Goal: Task Accomplishment & Management: Complete application form

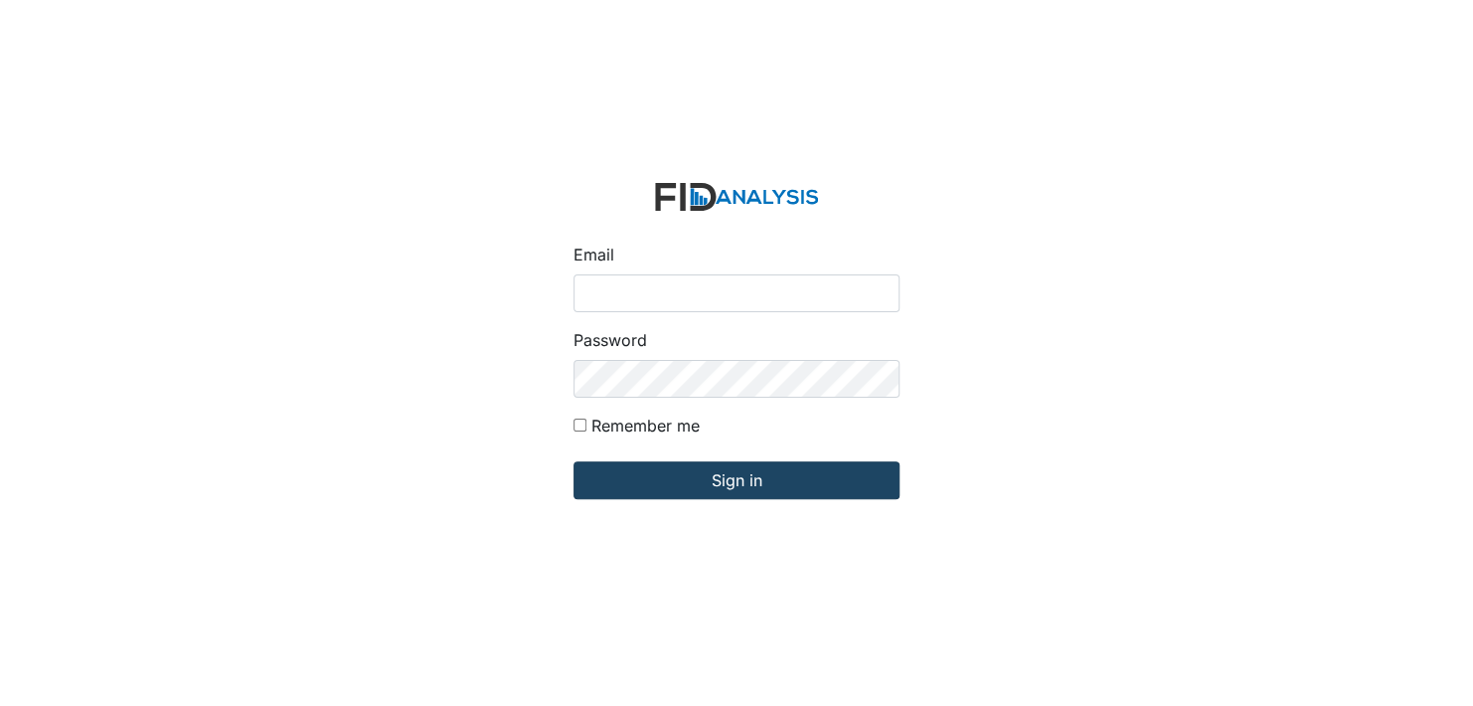
type input "[EMAIL_ADDRESS][DOMAIN_NAME]"
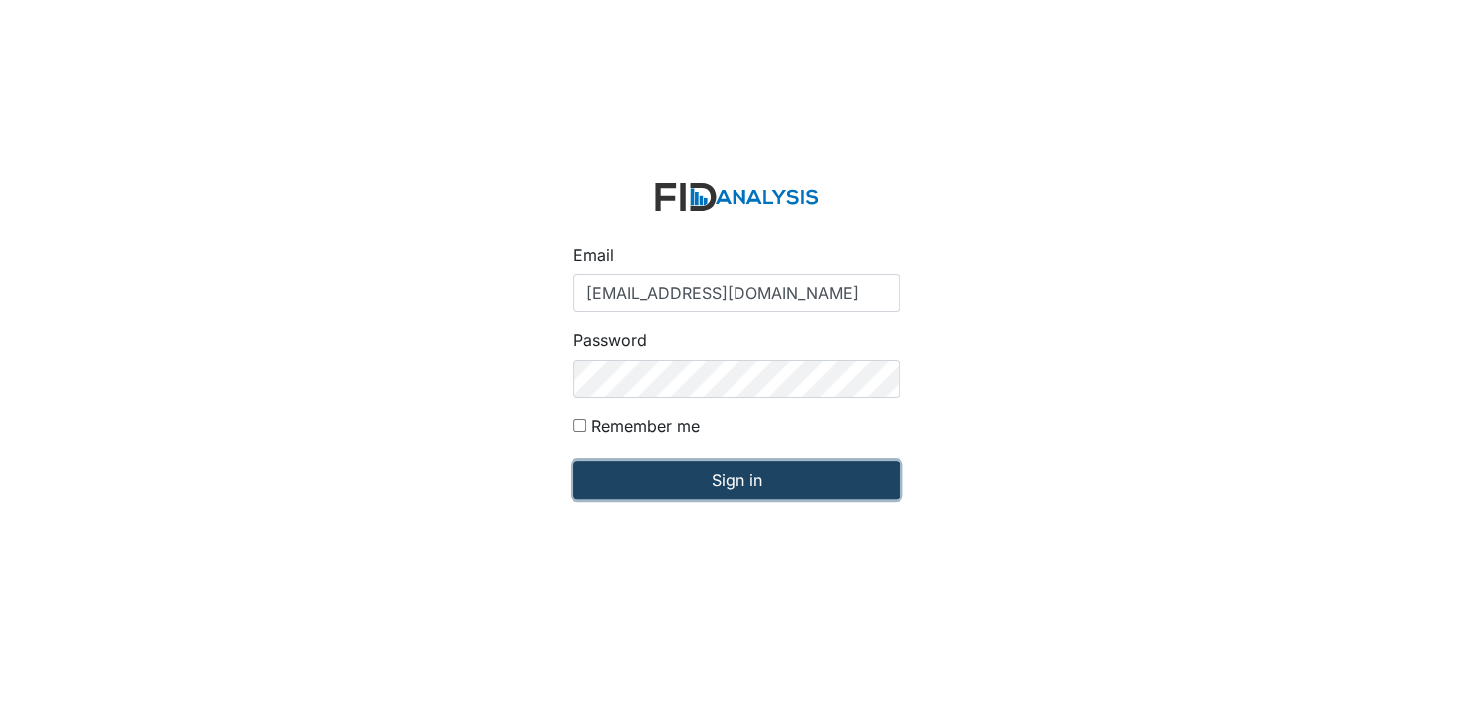
click at [755, 477] on input "Sign in" at bounding box center [737, 480] width 326 height 38
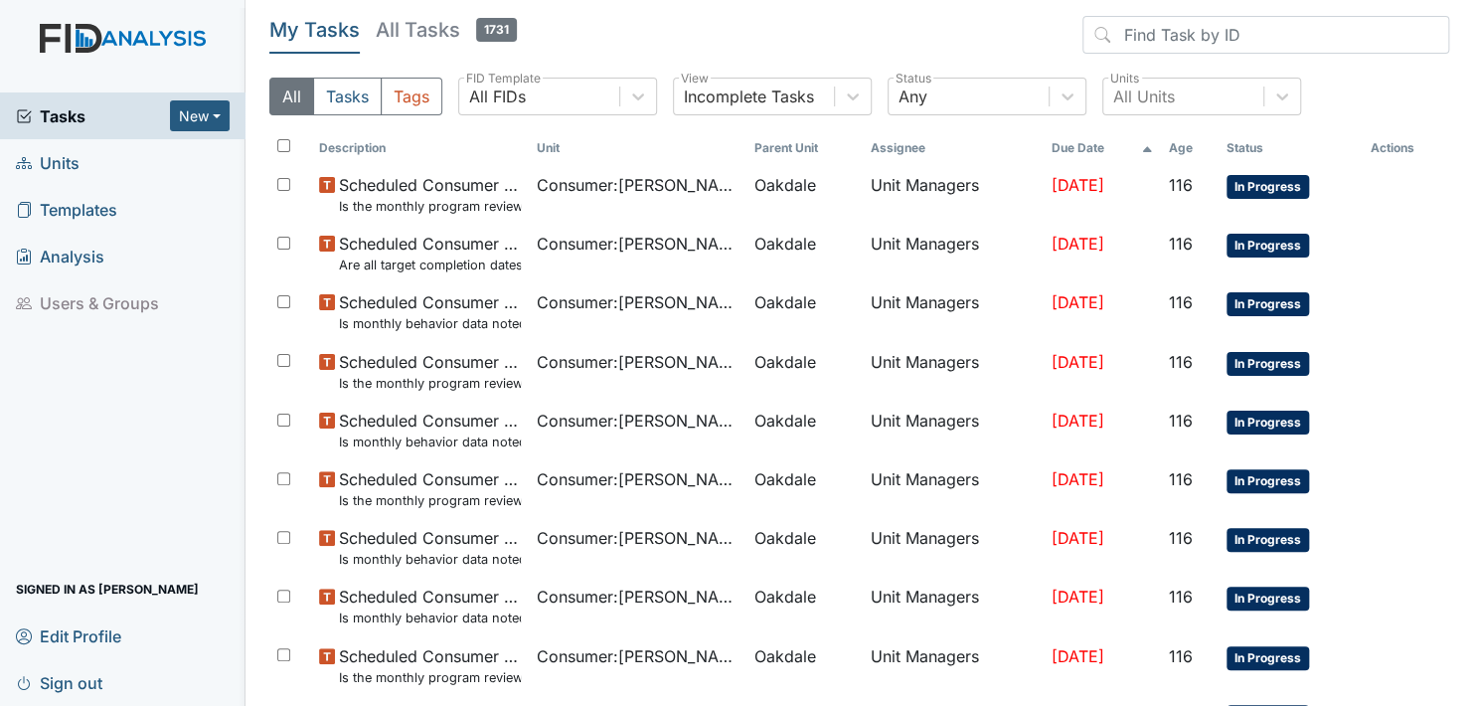
click at [52, 155] on span "Units" at bounding box center [48, 162] width 64 height 31
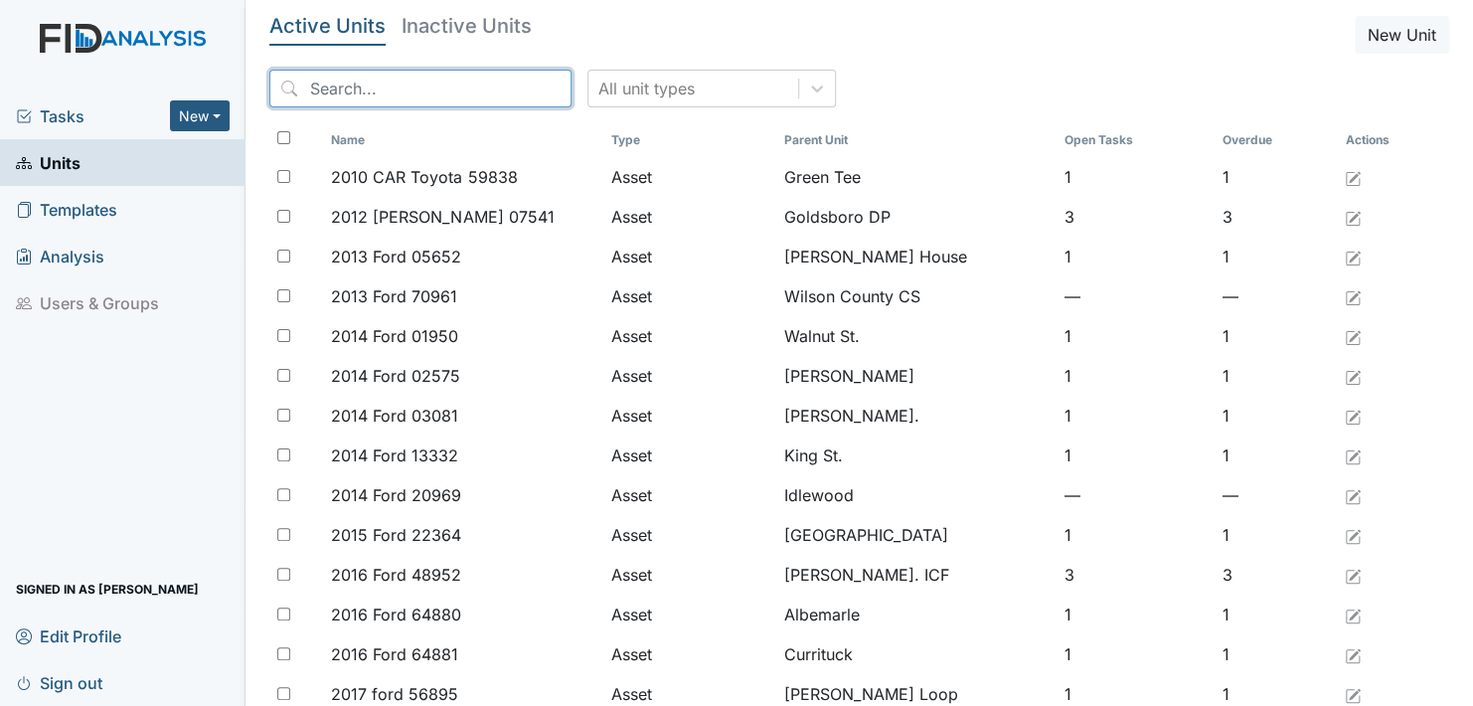
click at [443, 78] on input "search" at bounding box center [420, 89] width 302 height 38
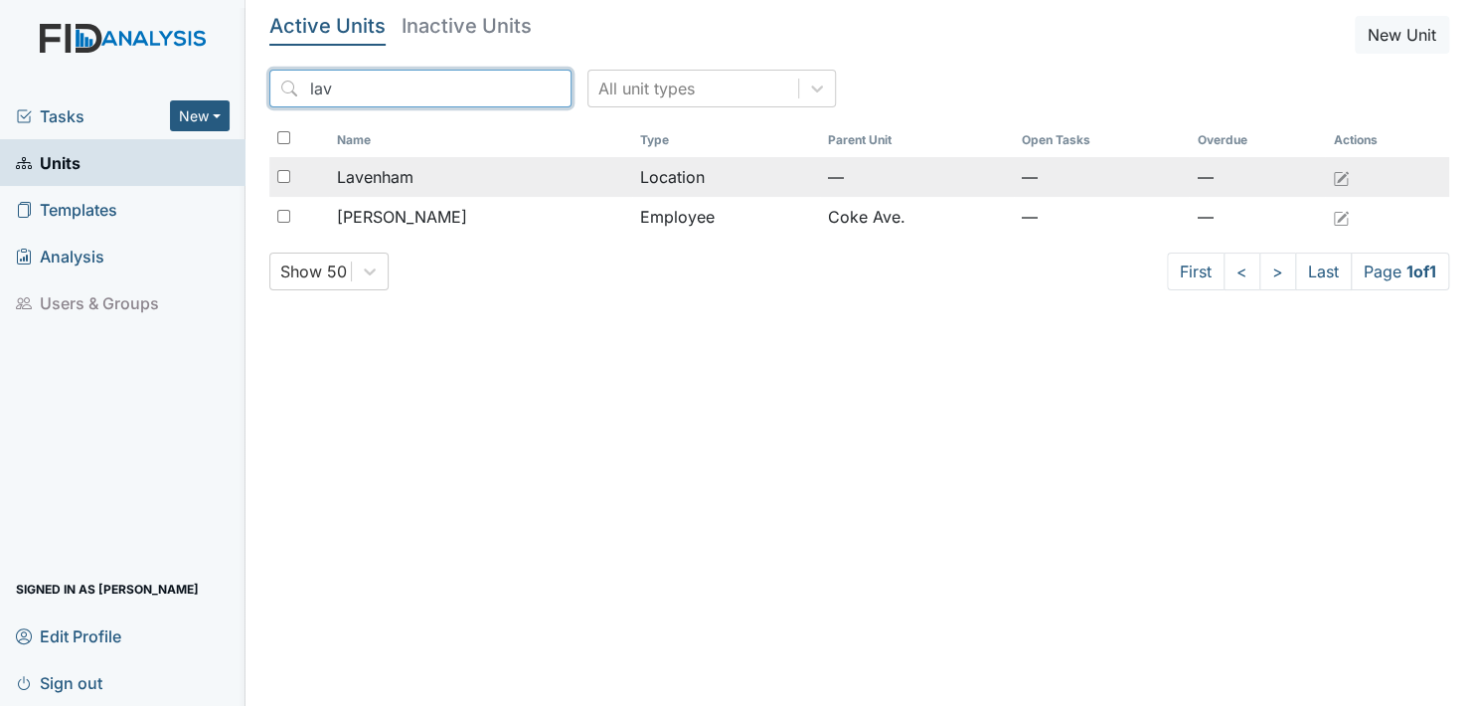
type input "lav"
click at [380, 181] on span "Lavenham" at bounding box center [375, 177] width 77 height 24
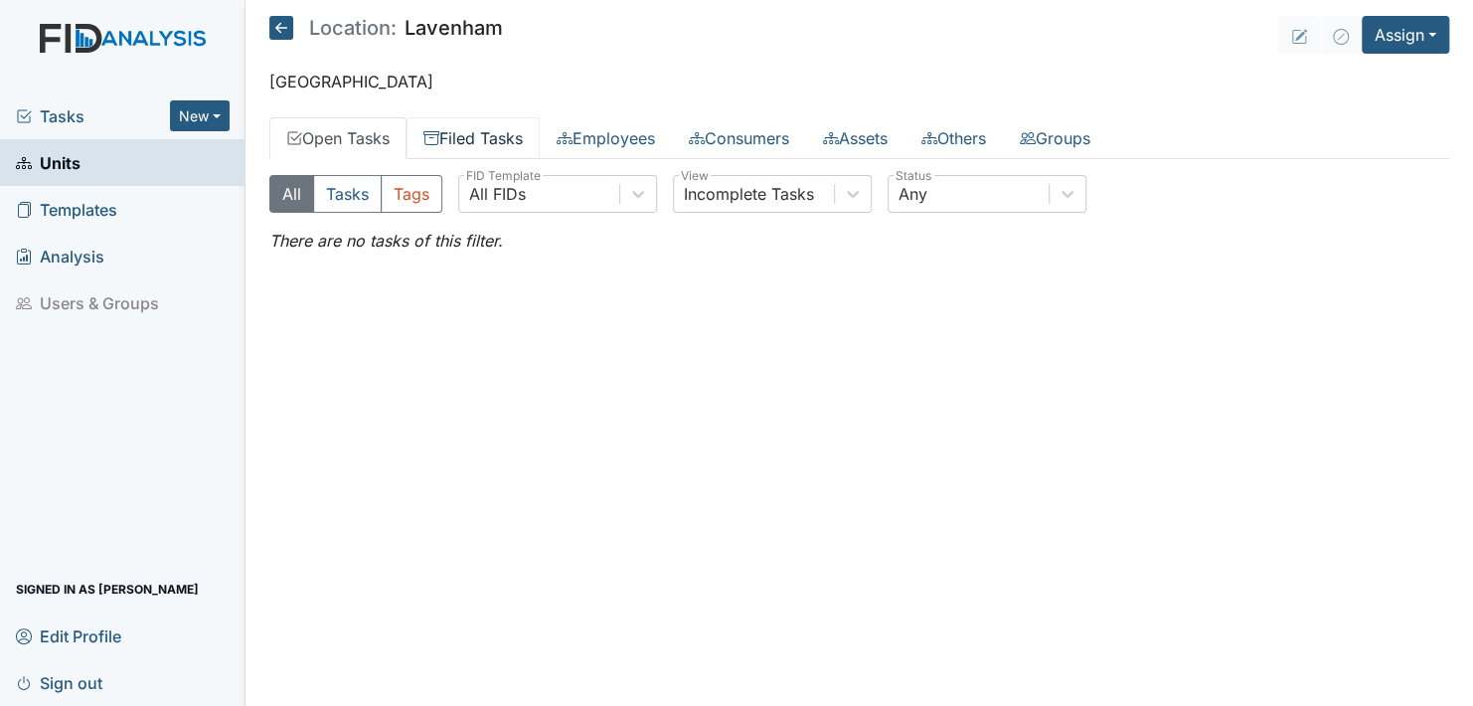
click at [499, 137] on link "Filed Tasks" at bounding box center [473, 138] width 133 height 42
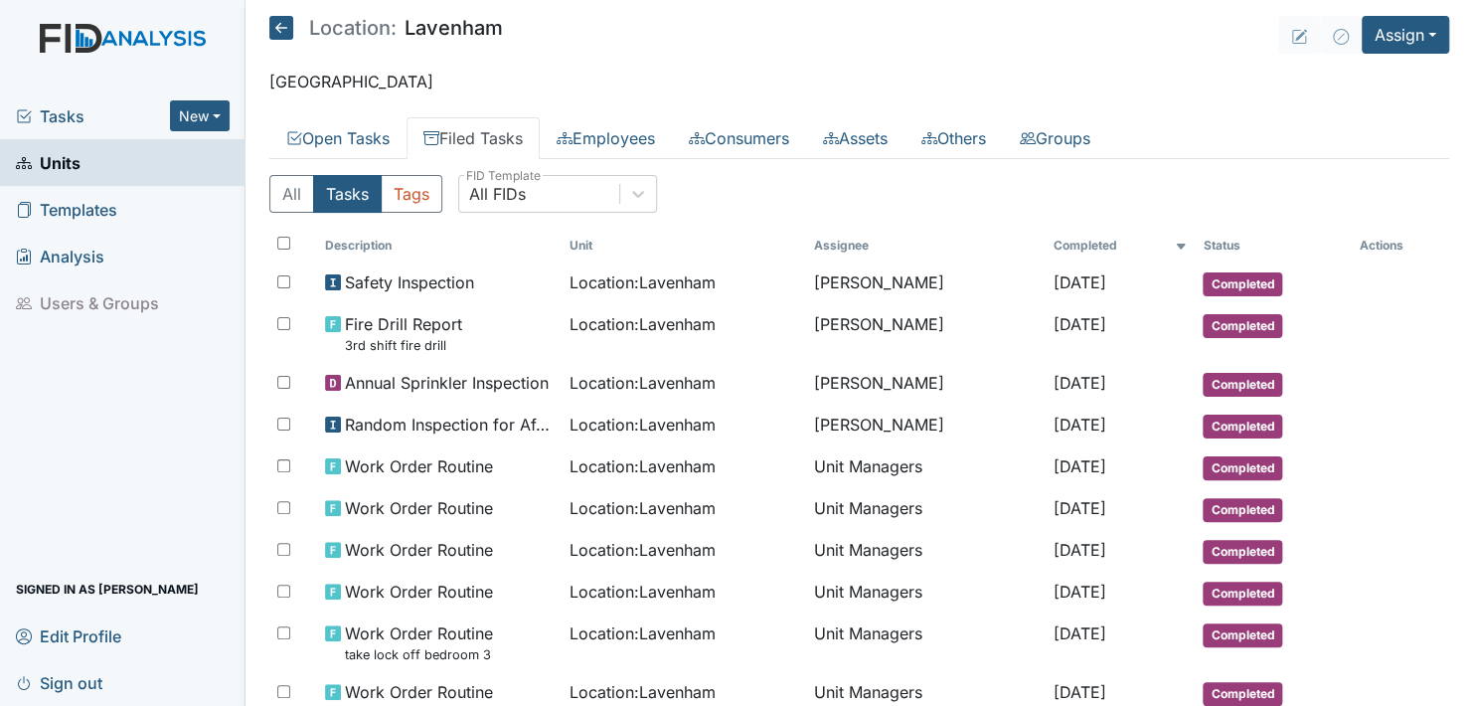
click at [58, 157] on span "Units" at bounding box center [48, 162] width 65 height 31
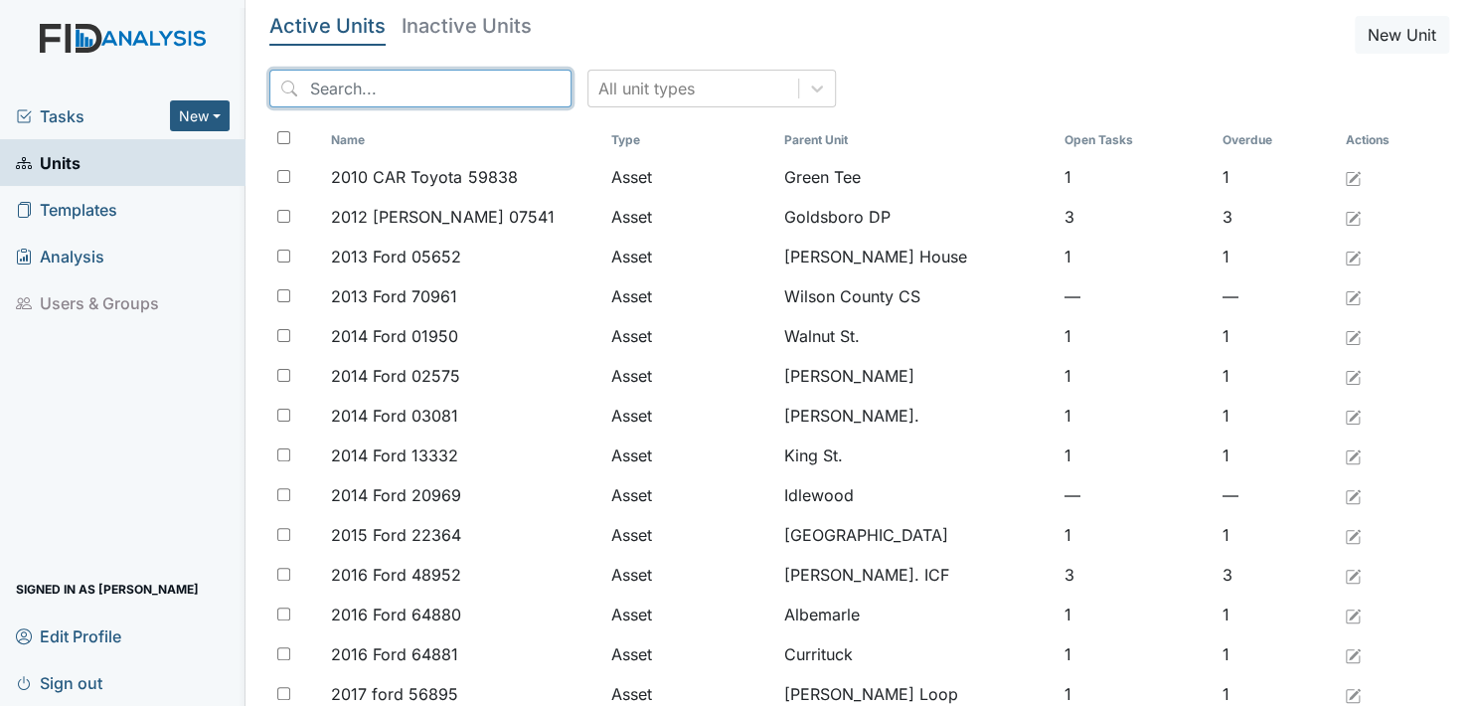
click at [467, 87] on input "search" at bounding box center [420, 89] width 302 height 38
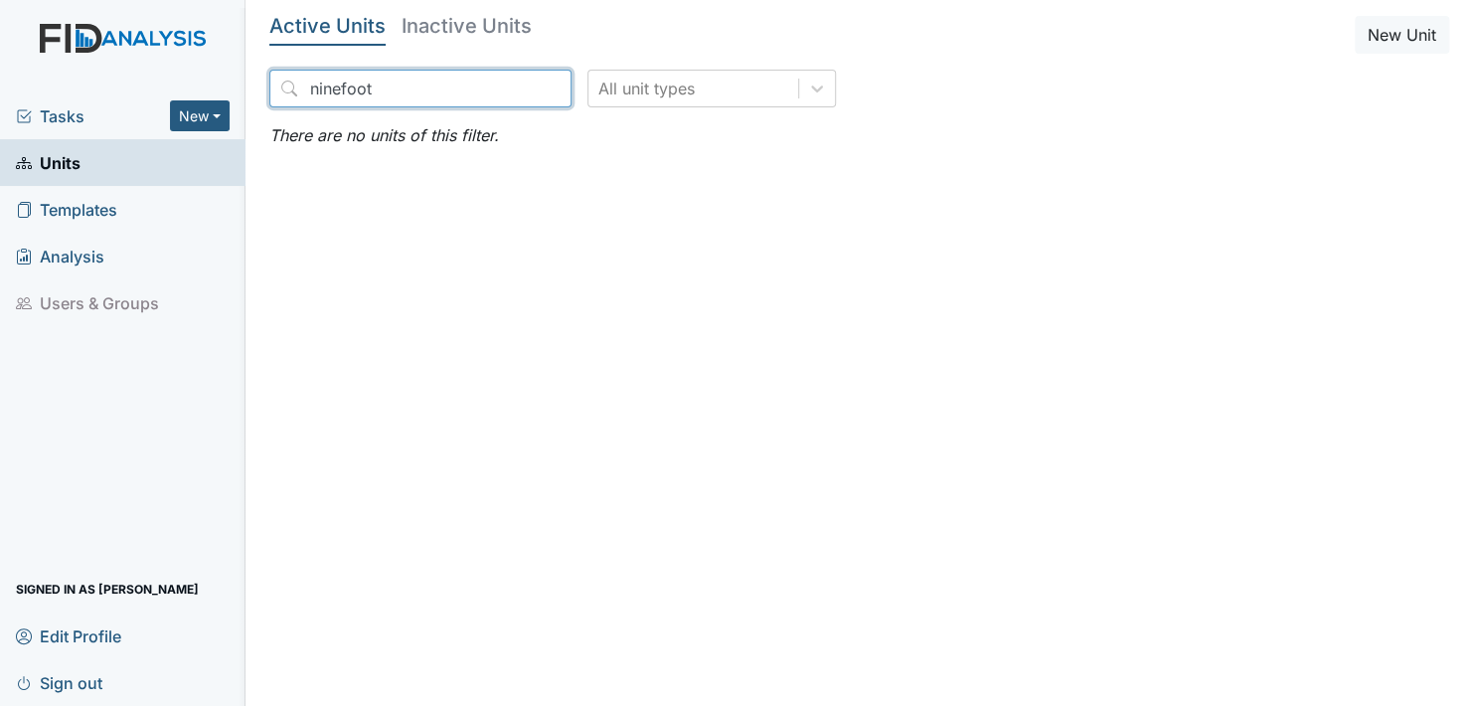
type input "ninefoot"
click at [522, 219] on main "Active Units Inactive Units New Unit ninefoot All unit types There are no units…" at bounding box center [860, 353] width 1228 height 706
click at [46, 160] on span "Units" at bounding box center [48, 162] width 65 height 31
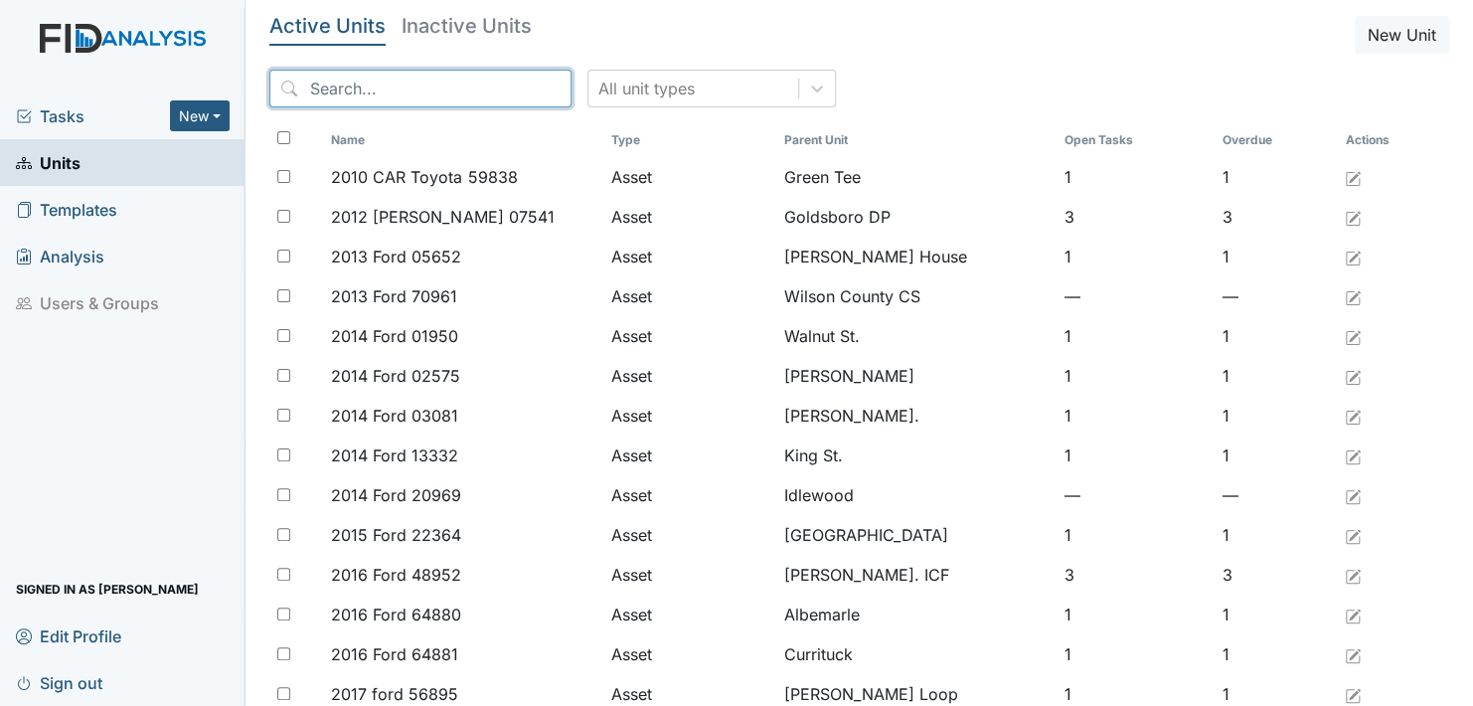
click at [416, 80] on input "search" at bounding box center [420, 89] width 302 height 38
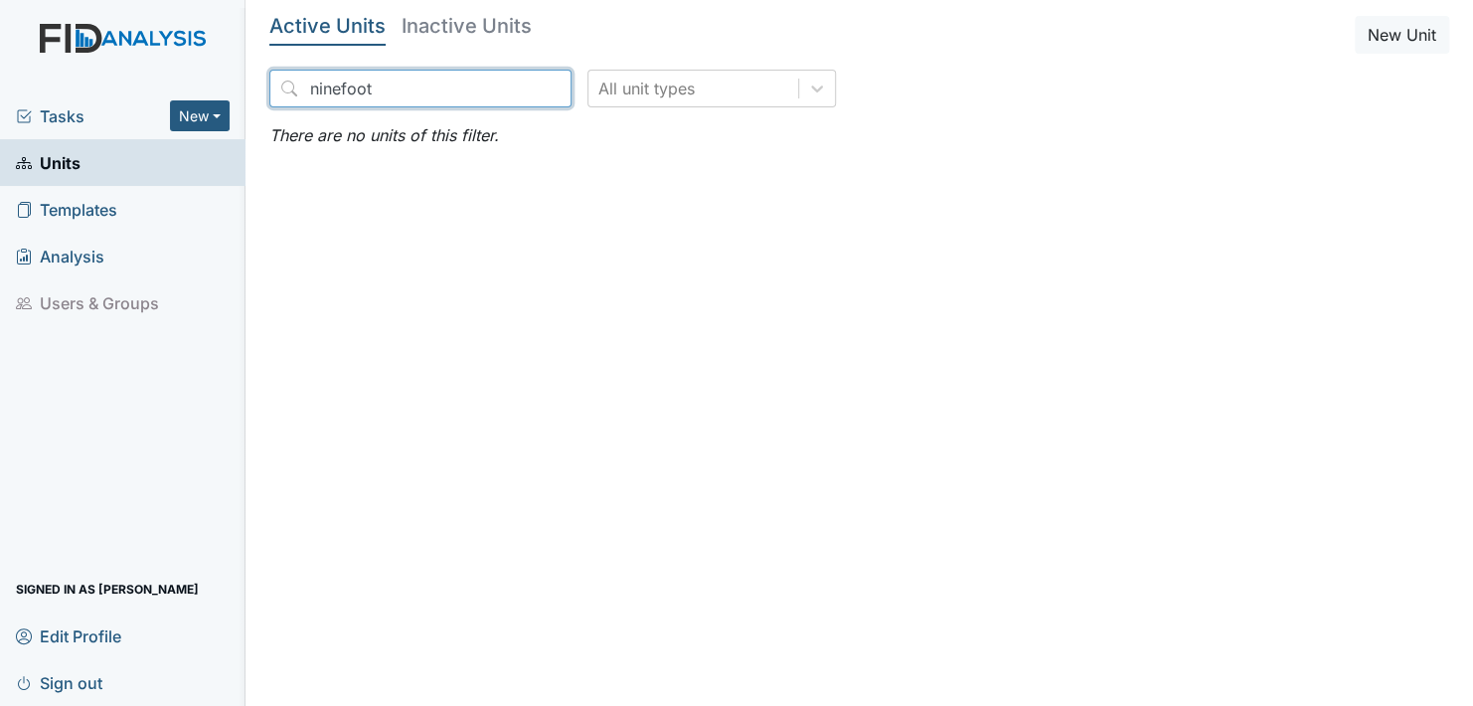
type input "ninefoot"
click at [698, 193] on main "Active Units Inactive Units New Unit ninefoot All unit types There are no units…" at bounding box center [860, 353] width 1228 height 706
click at [528, 256] on main "Active Units Inactive Units New Unit ninefoot All unit types There are no units…" at bounding box center [860, 353] width 1228 height 706
click at [53, 157] on span "Units" at bounding box center [48, 162] width 65 height 31
click at [509, 85] on input "ninefoot" at bounding box center [420, 89] width 302 height 38
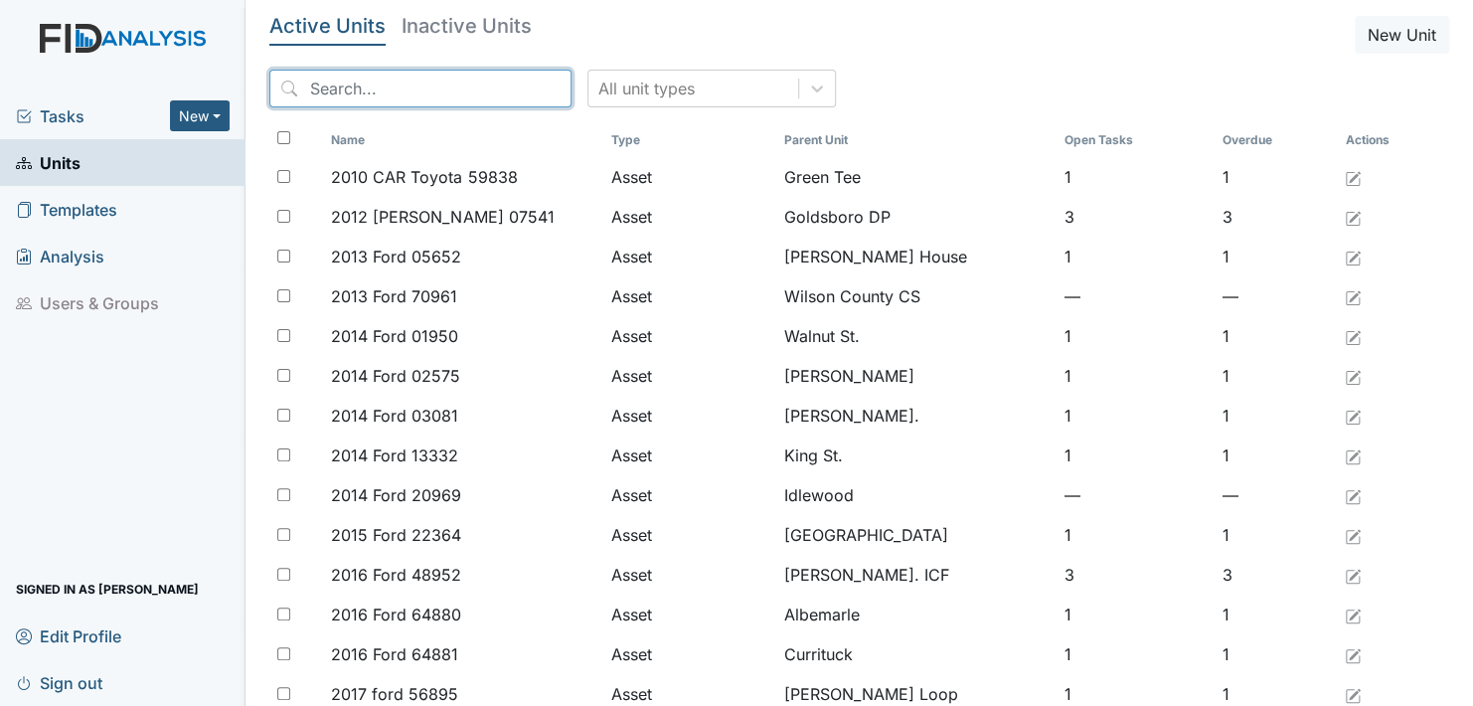
click at [396, 82] on input "search" at bounding box center [420, 89] width 302 height 38
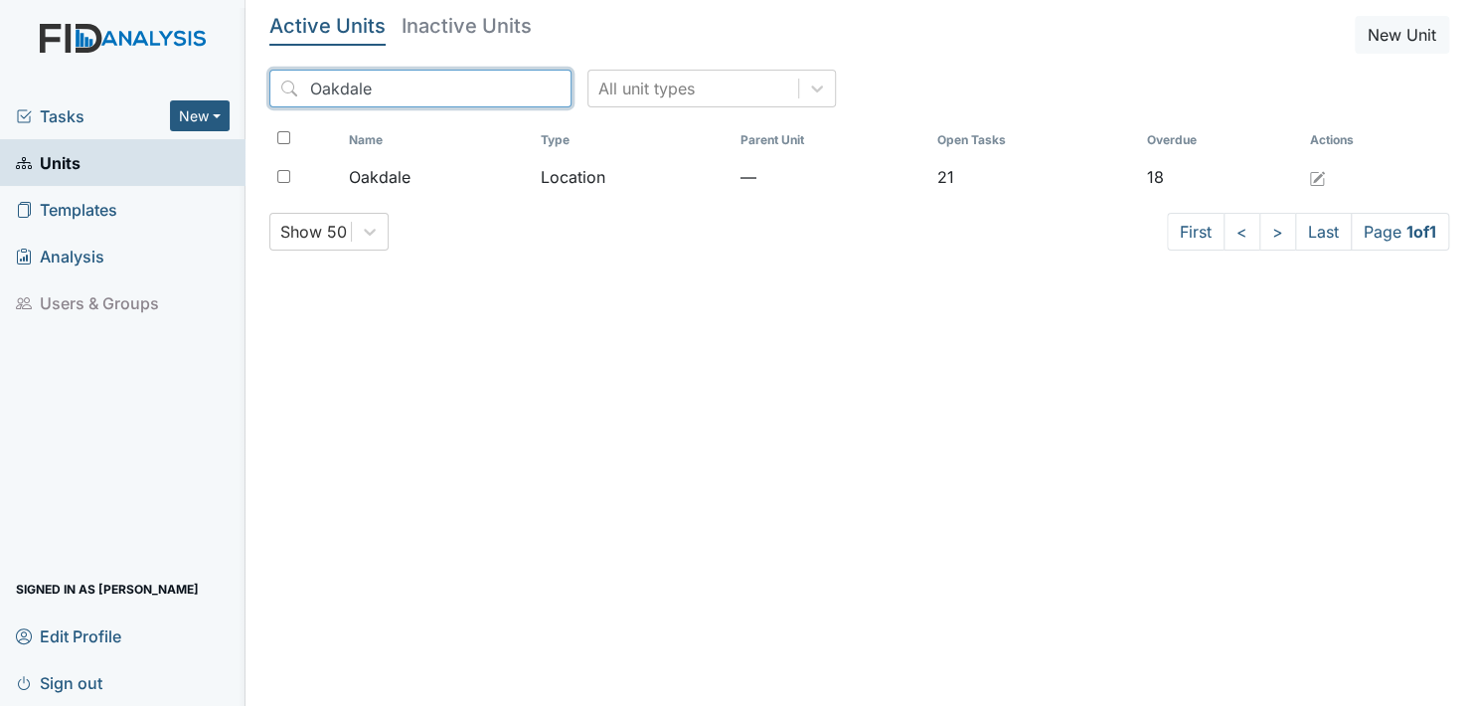
type input "Oakdale"
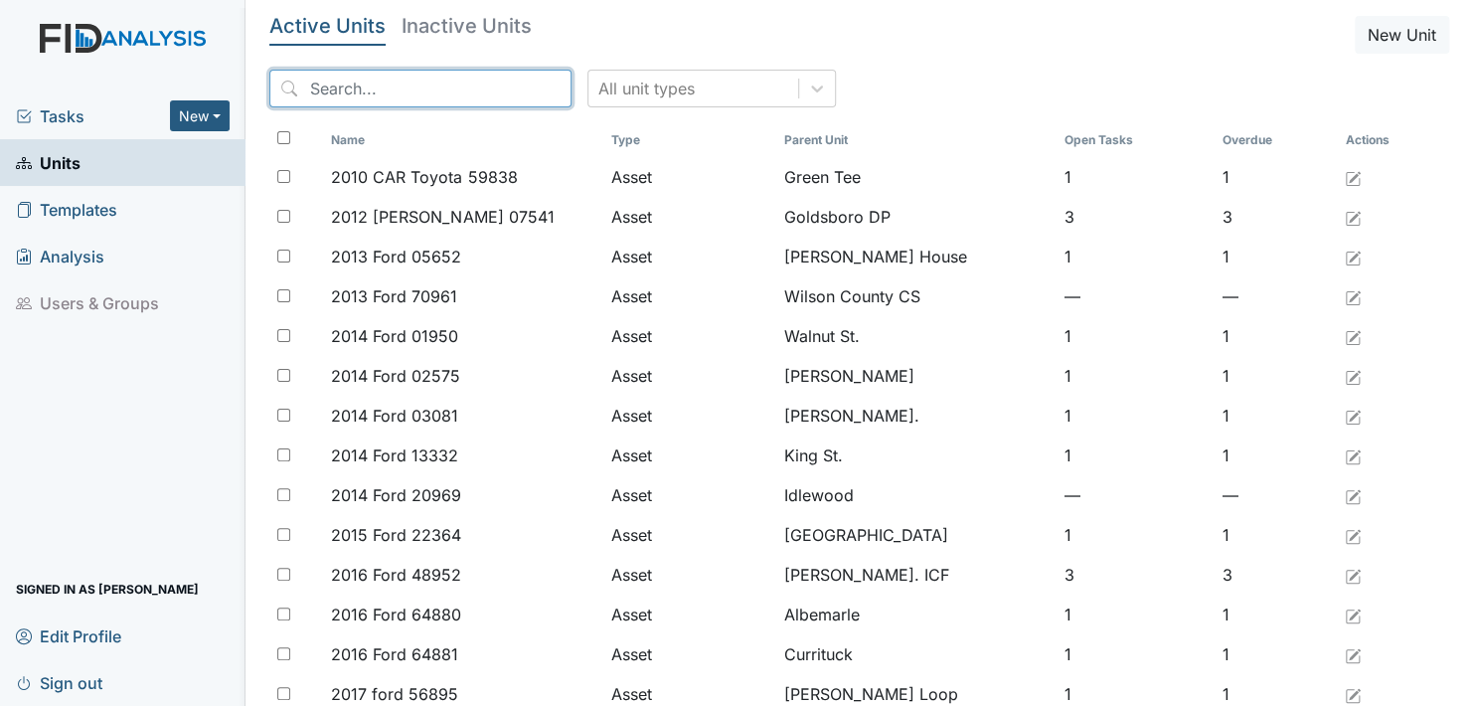
click at [496, 91] on input "search" at bounding box center [420, 89] width 302 height 38
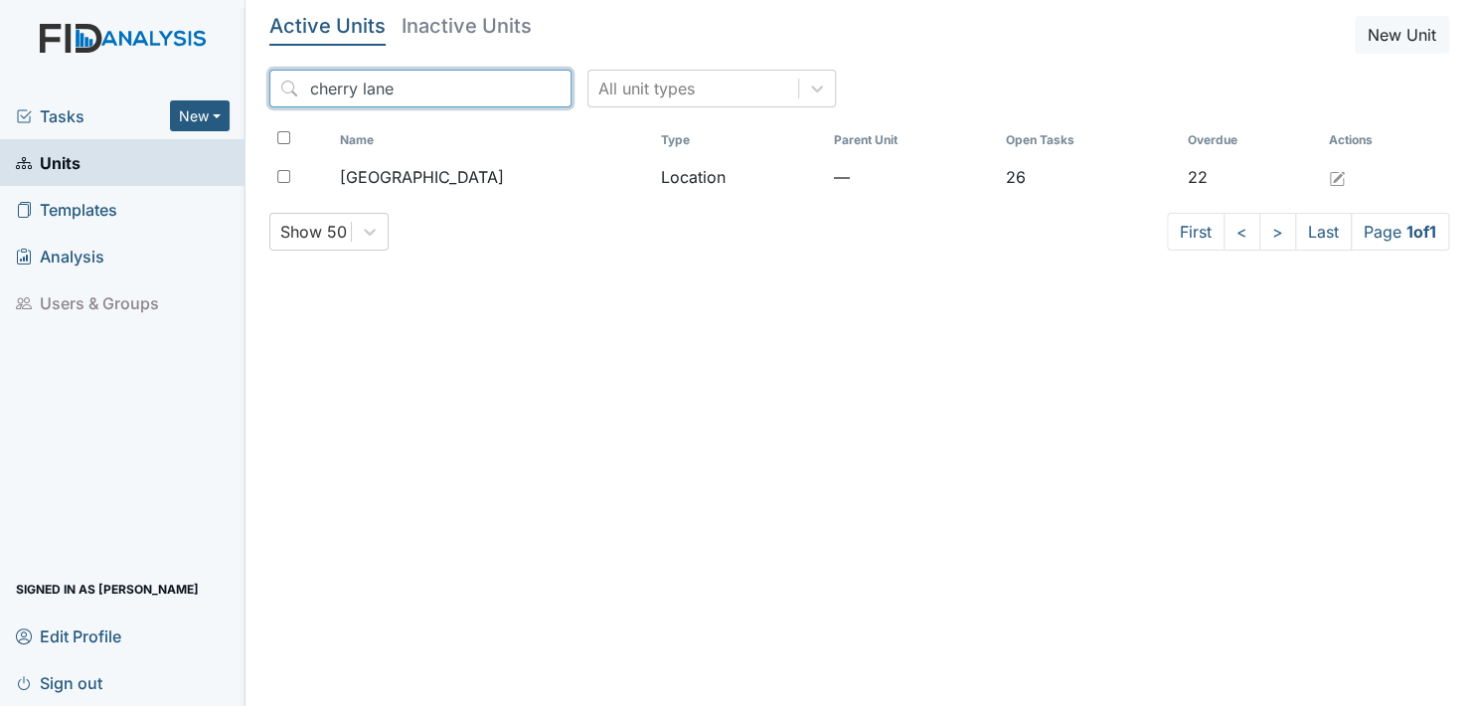
type input "cherry lane"
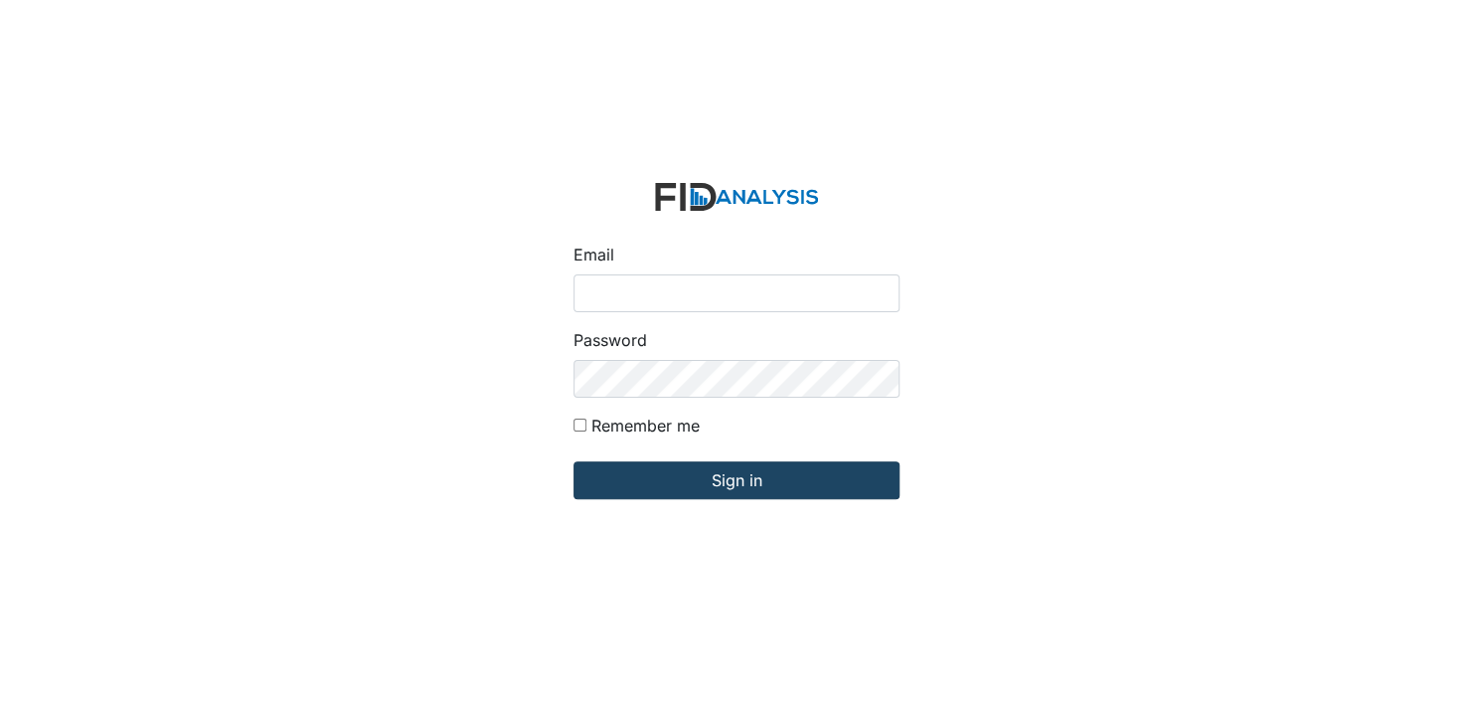
type input "[EMAIL_ADDRESS][DOMAIN_NAME]"
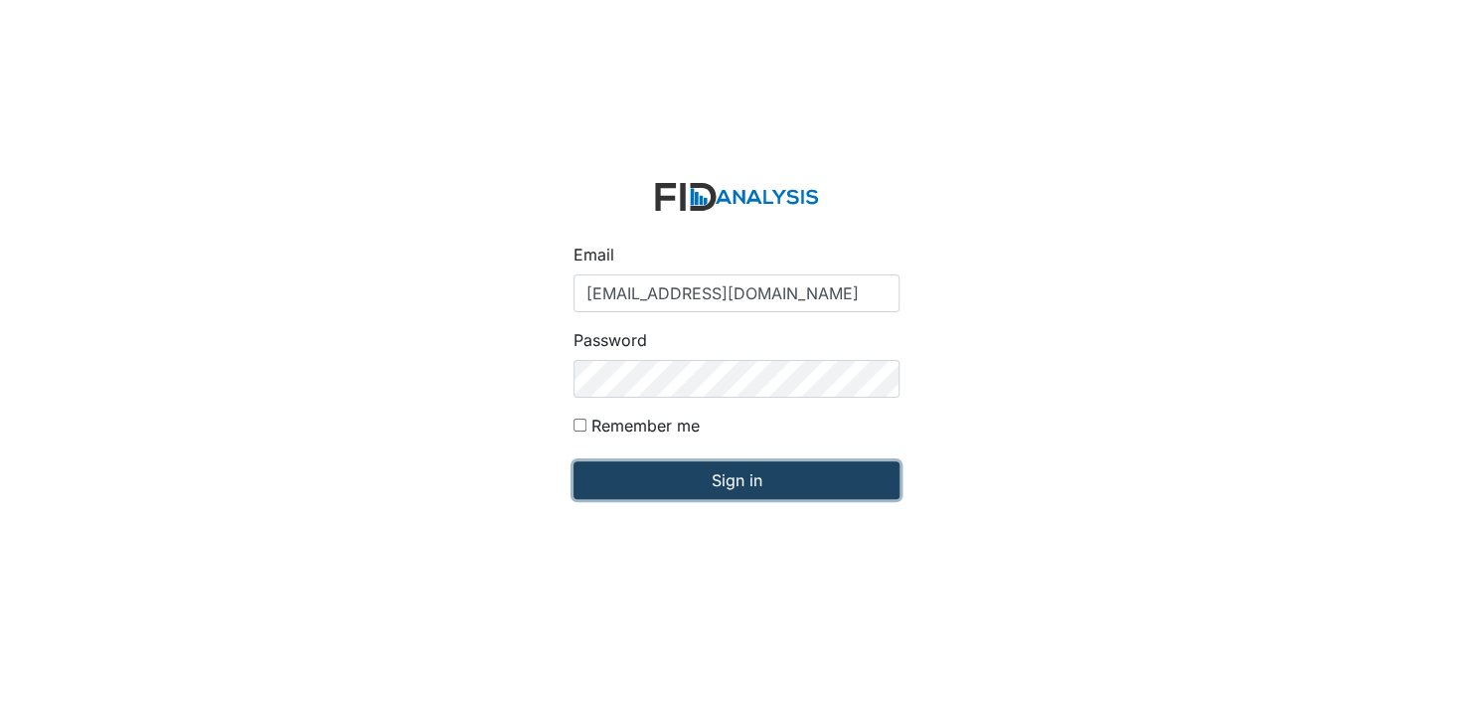
click at [729, 473] on input "Sign in" at bounding box center [737, 480] width 326 height 38
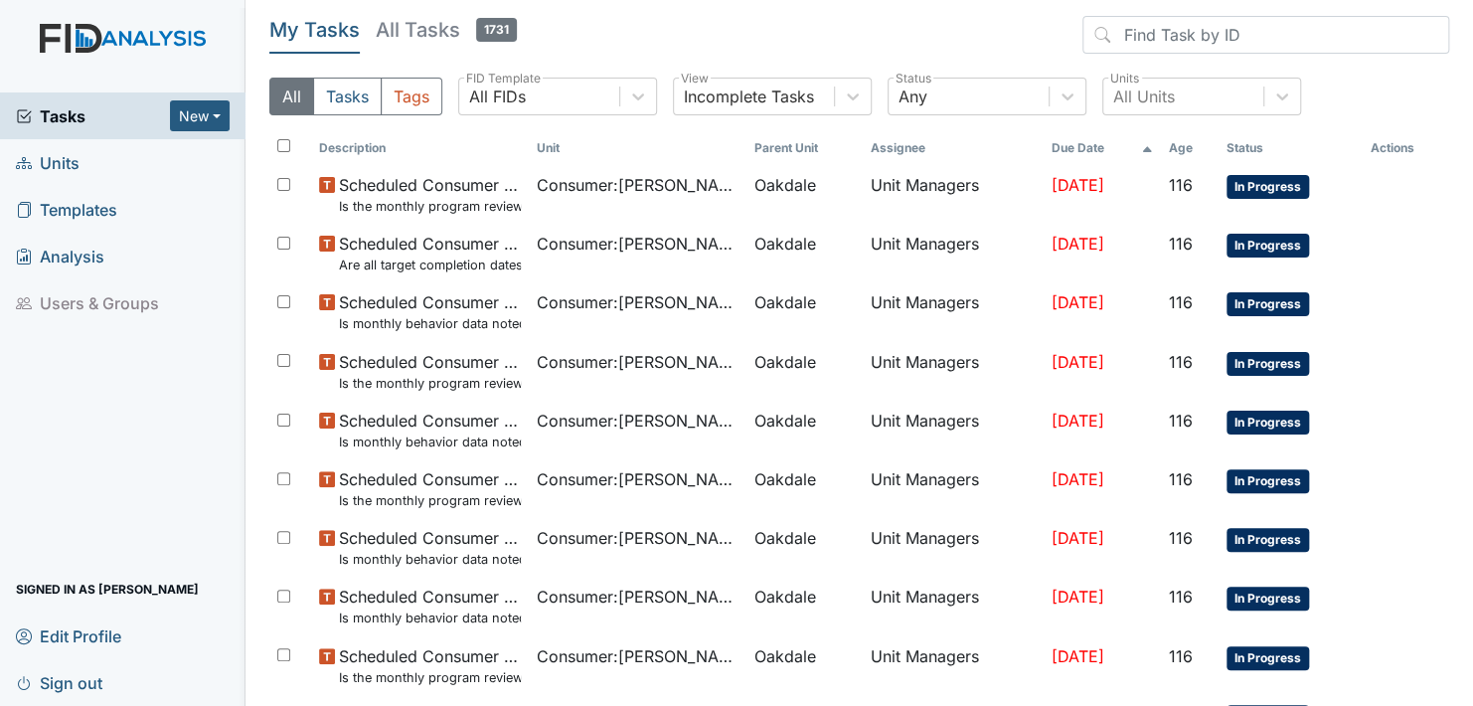
click at [49, 162] on span "Units" at bounding box center [48, 162] width 64 height 31
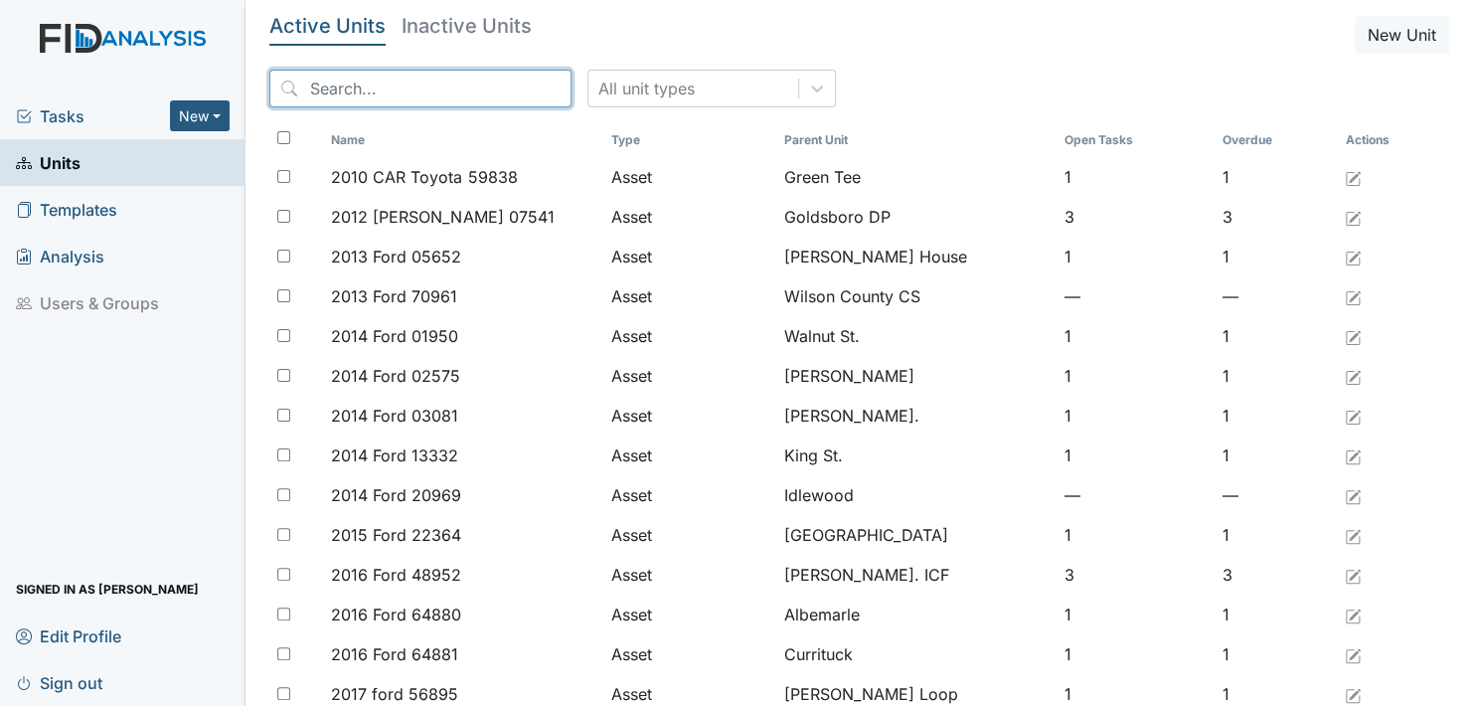
click at [430, 85] on input "search" at bounding box center [420, 89] width 302 height 38
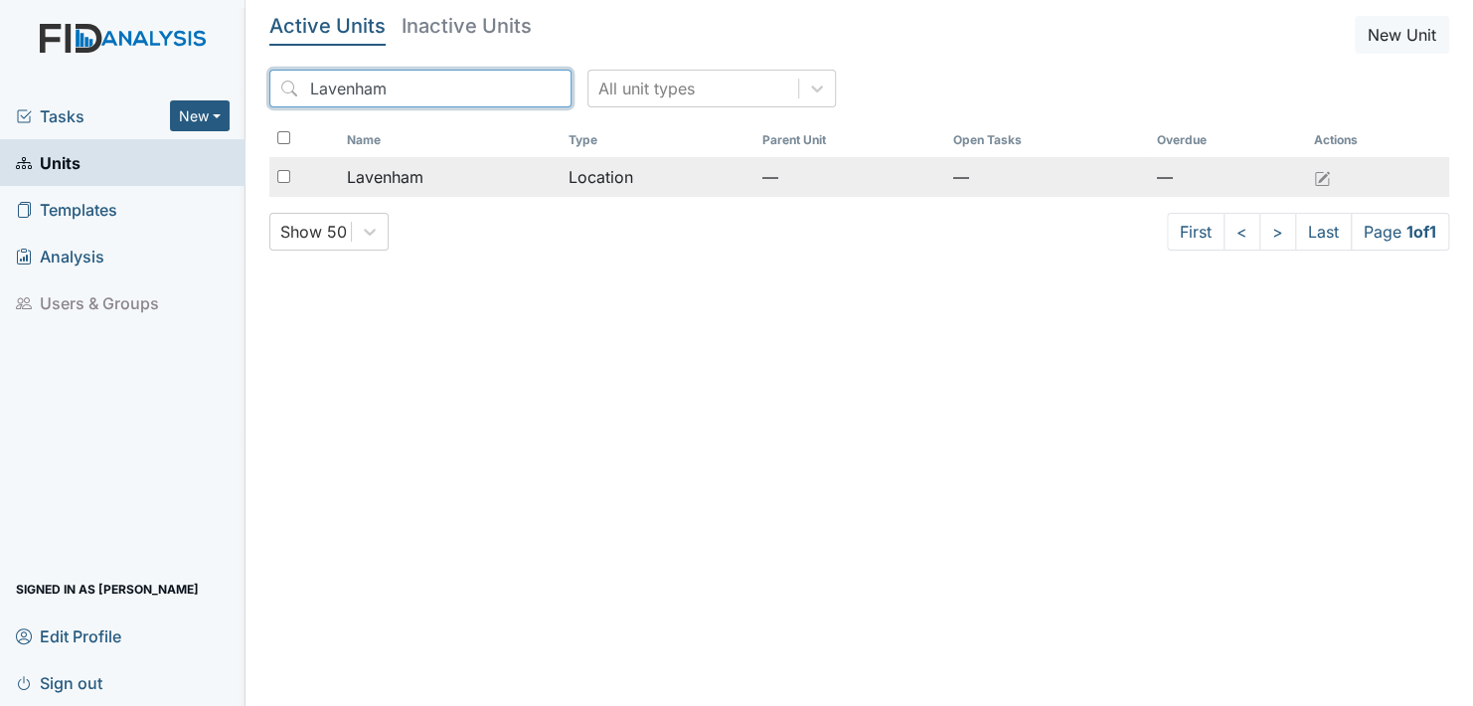
type input "Lavenham"
click at [401, 171] on span "Lavenham" at bounding box center [385, 177] width 77 height 24
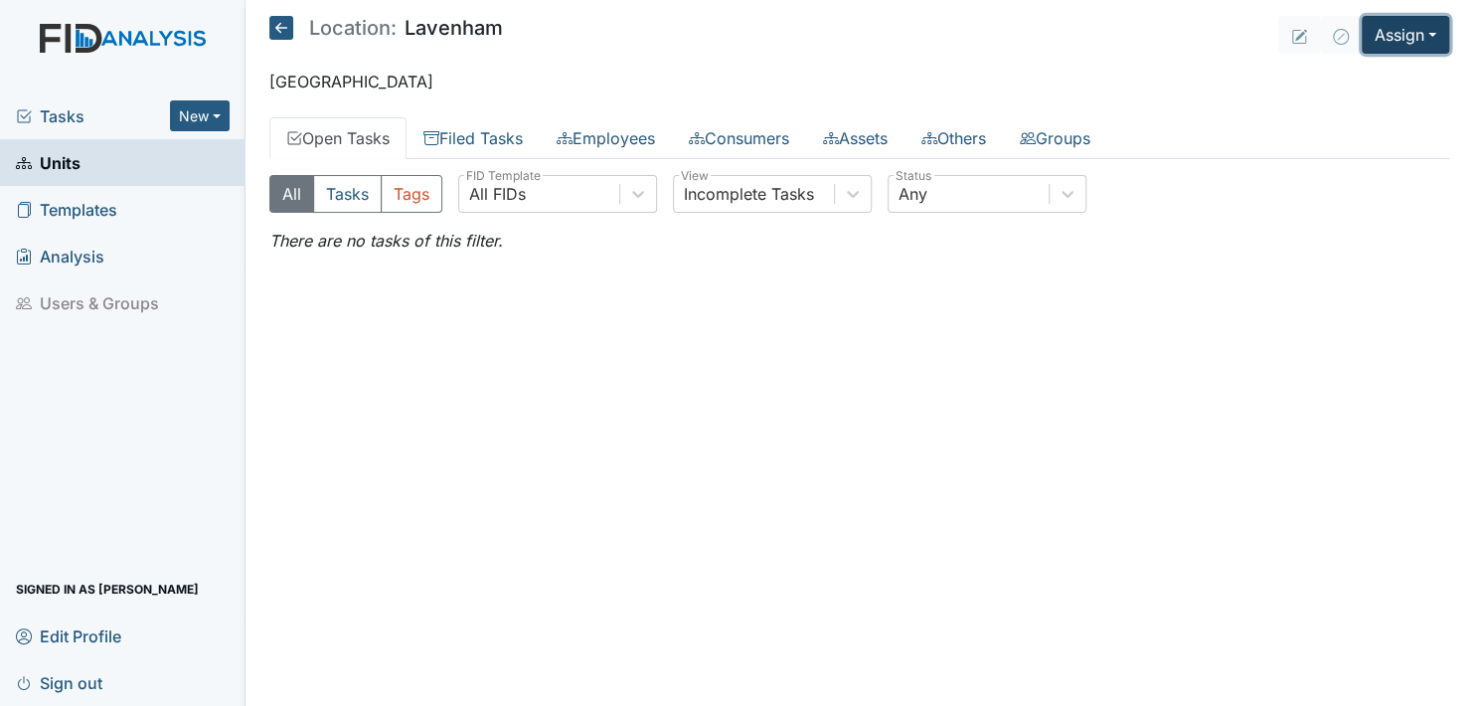
click at [1424, 28] on button "Assign" at bounding box center [1405, 35] width 87 height 38
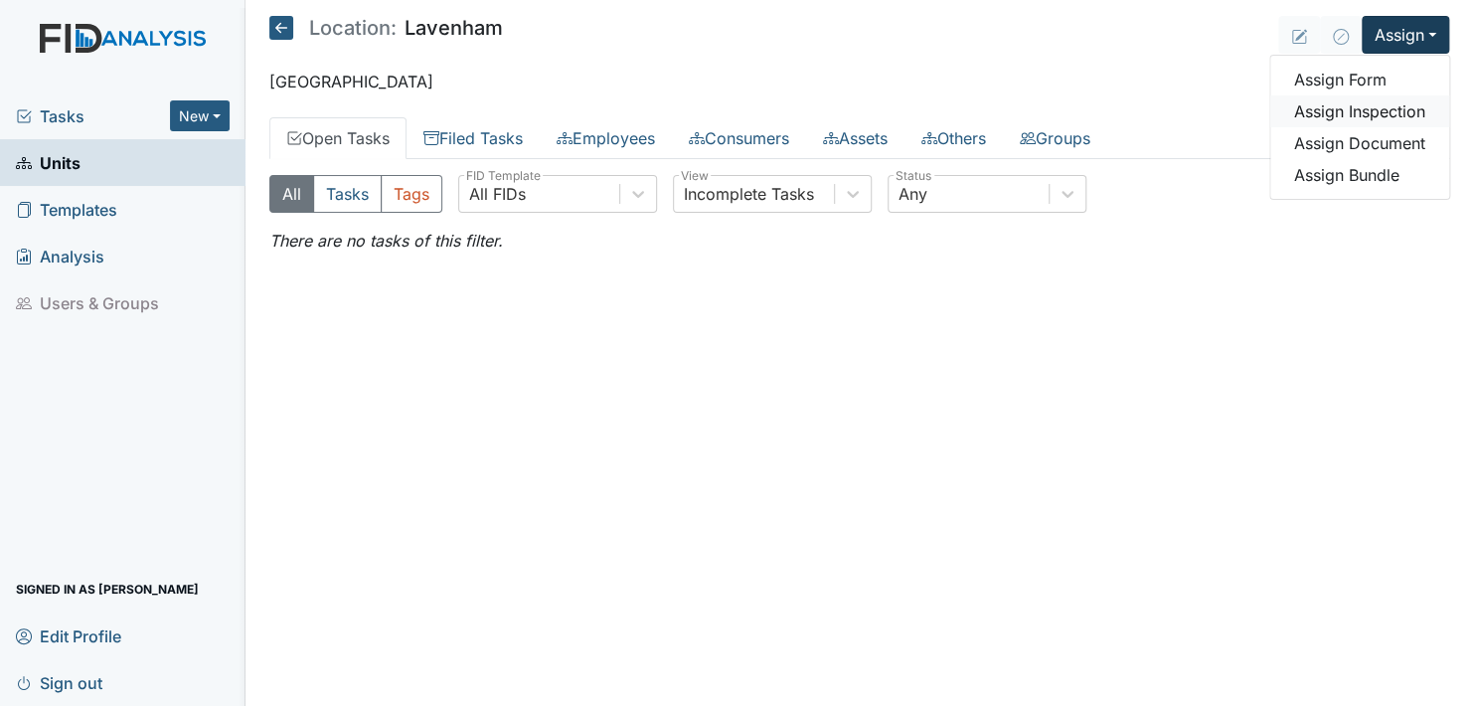
click at [1385, 109] on link "Assign Inspection" at bounding box center [1359, 111] width 179 height 32
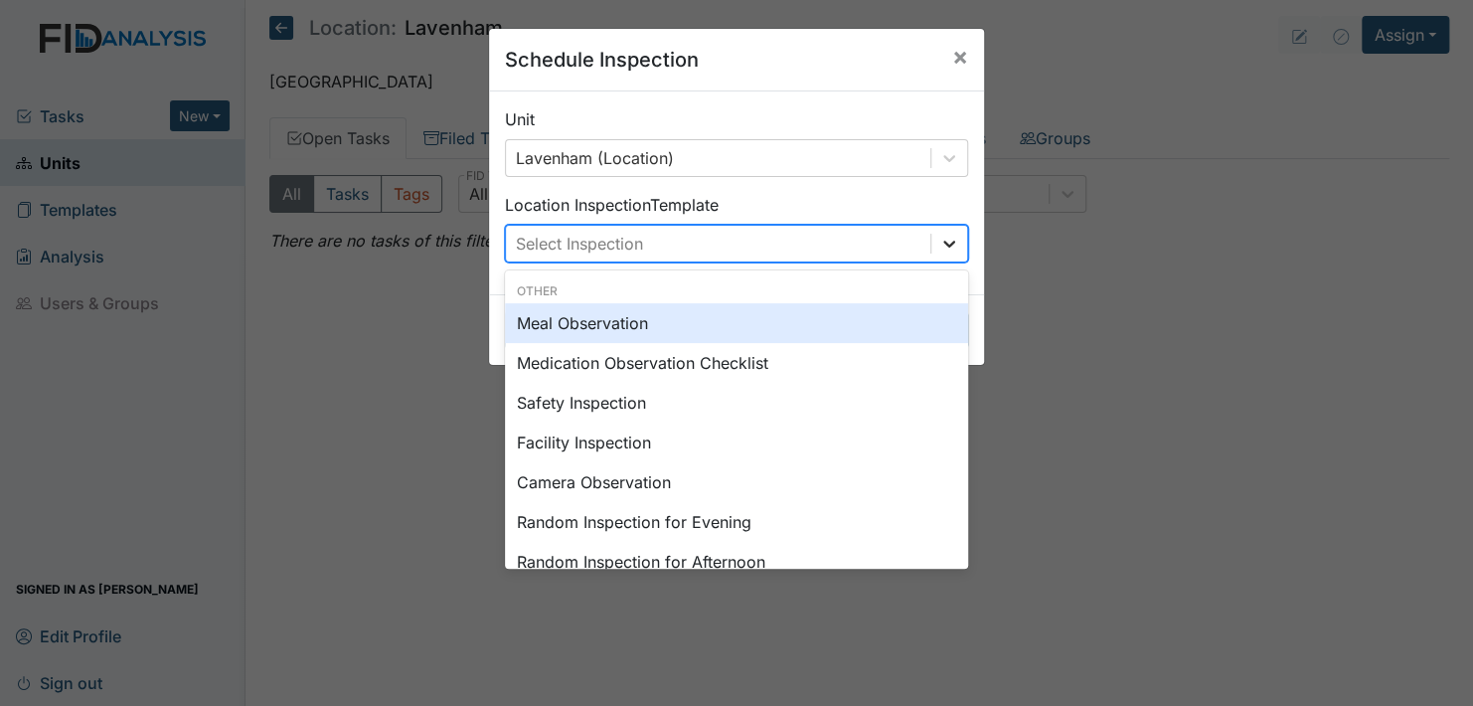
click at [943, 242] on icon at bounding box center [949, 244] width 12 height 7
click at [700, 236] on div "Select Inspection" at bounding box center [718, 244] width 424 height 36
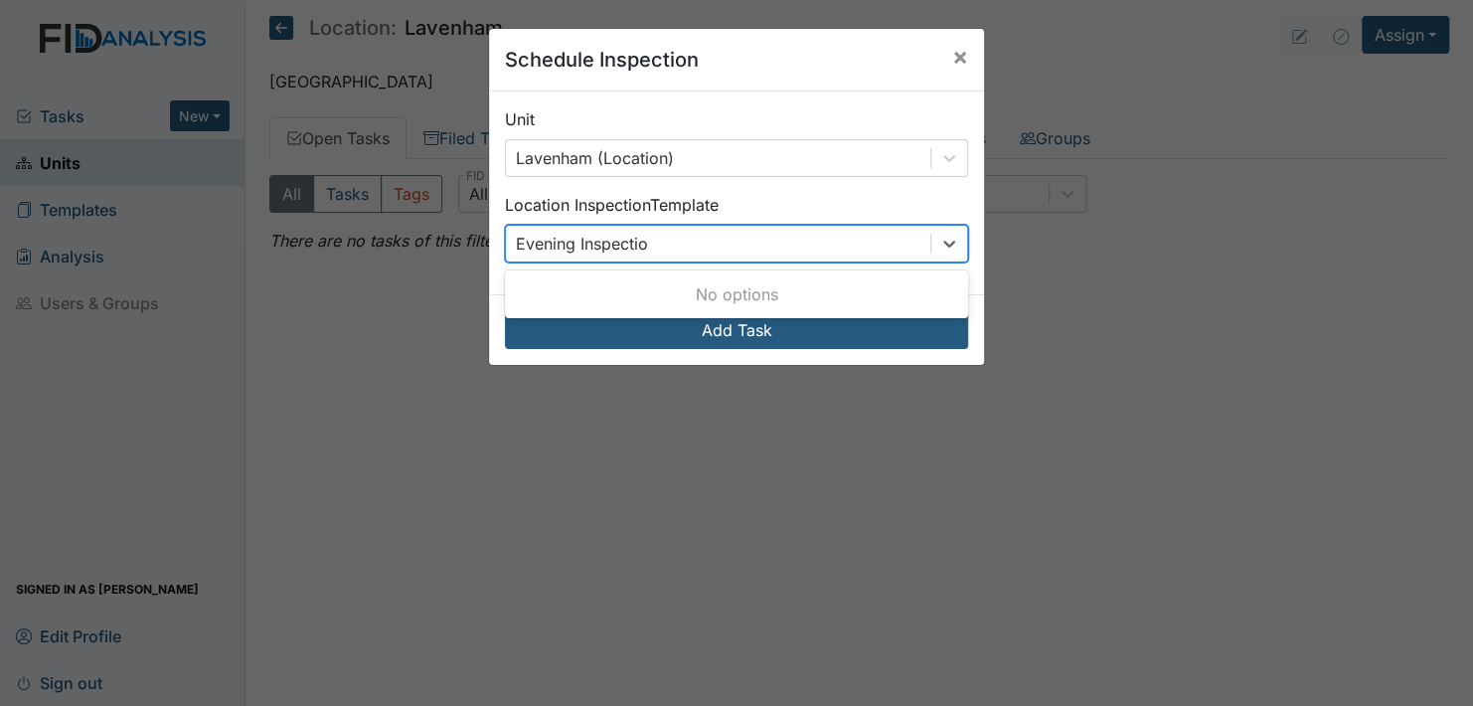
type input "Evening Inspection"
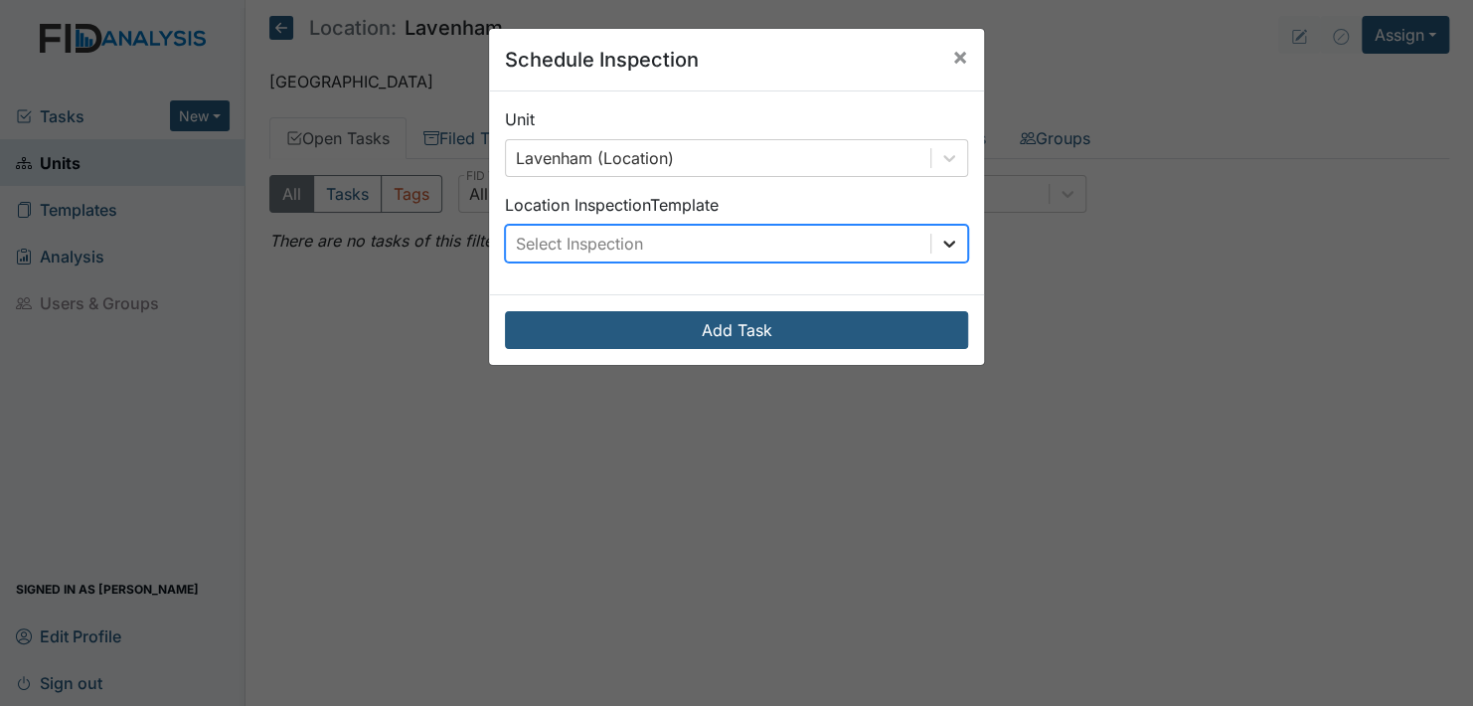
click at [943, 243] on icon at bounding box center [949, 244] width 12 height 7
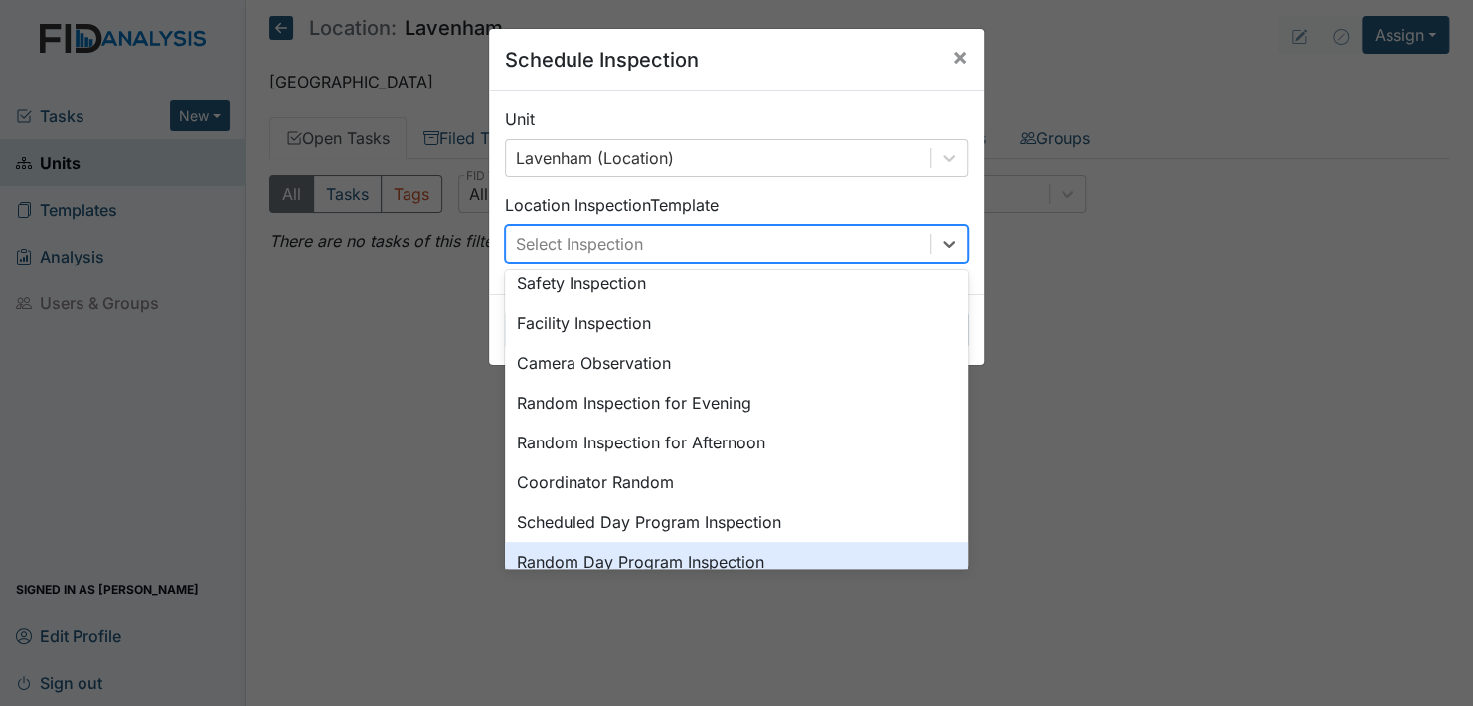
scroll to position [99, 0]
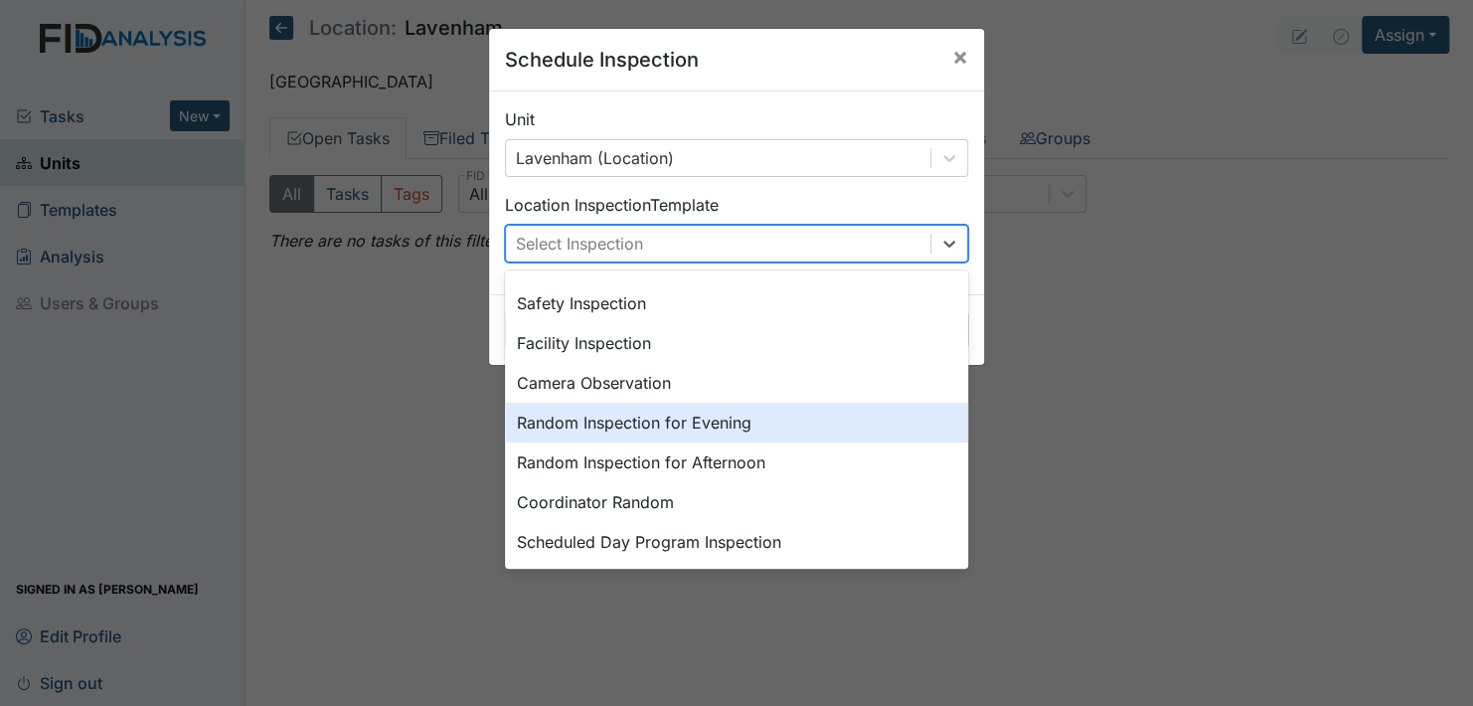
click at [681, 413] on div "Random Inspection for Evening" at bounding box center [736, 423] width 463 height 40
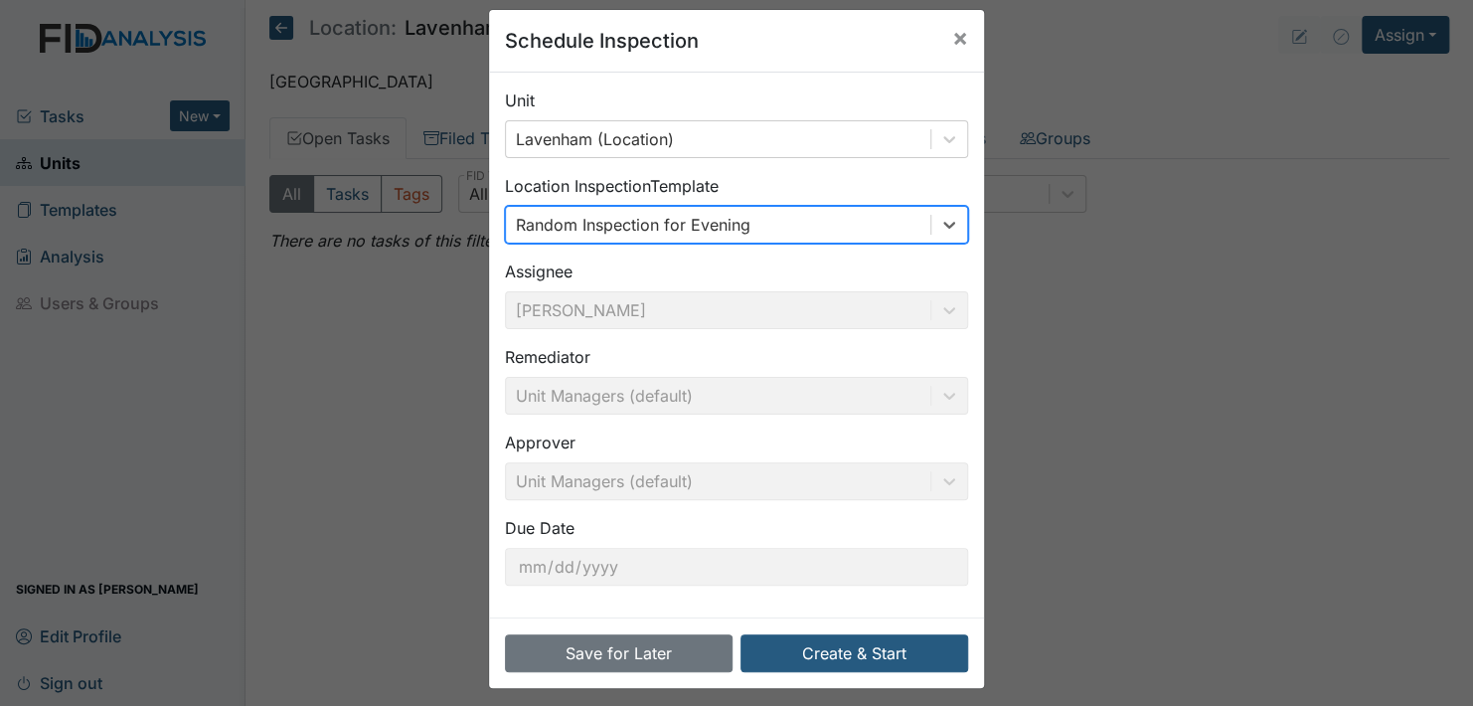
scroll to position [28, 0]
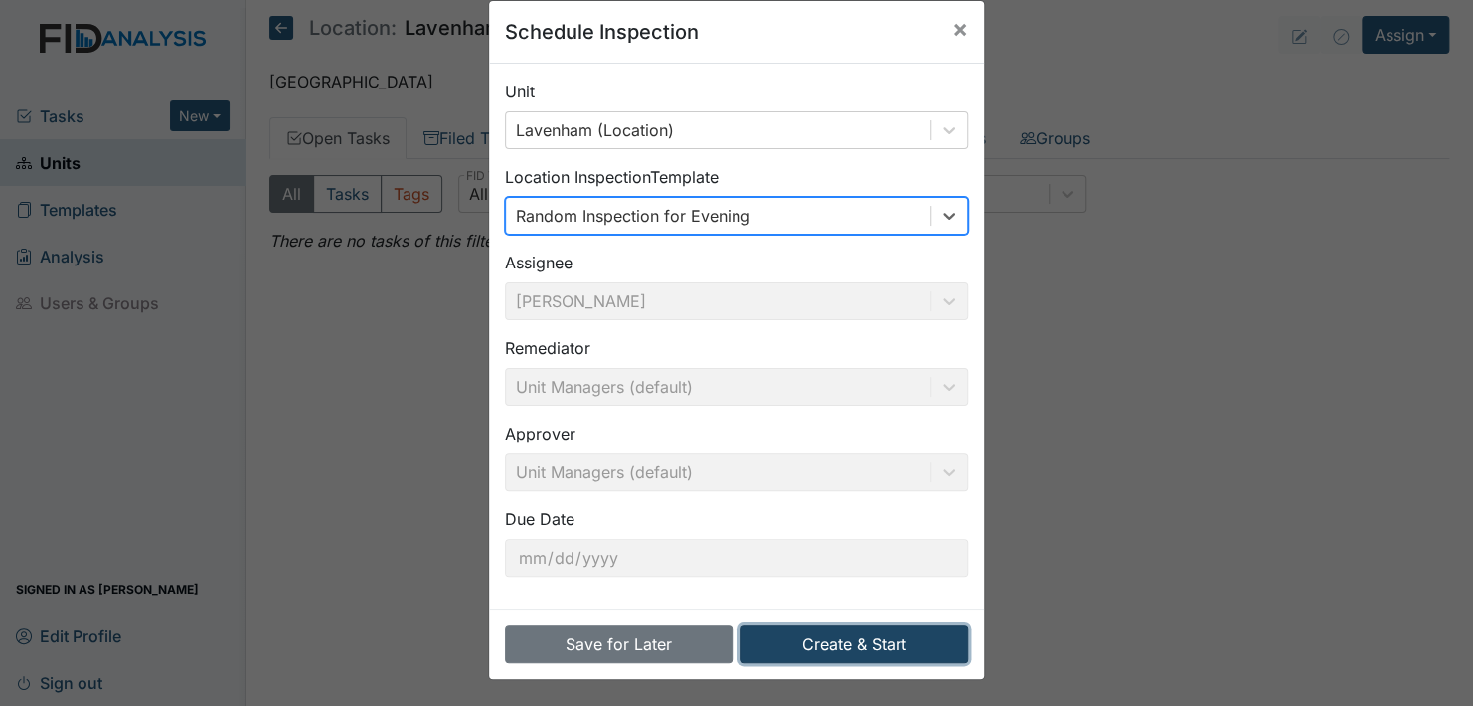
click at [846, 641] on button "Create & Start" at bounding box center [855, 644] width 228 height 38
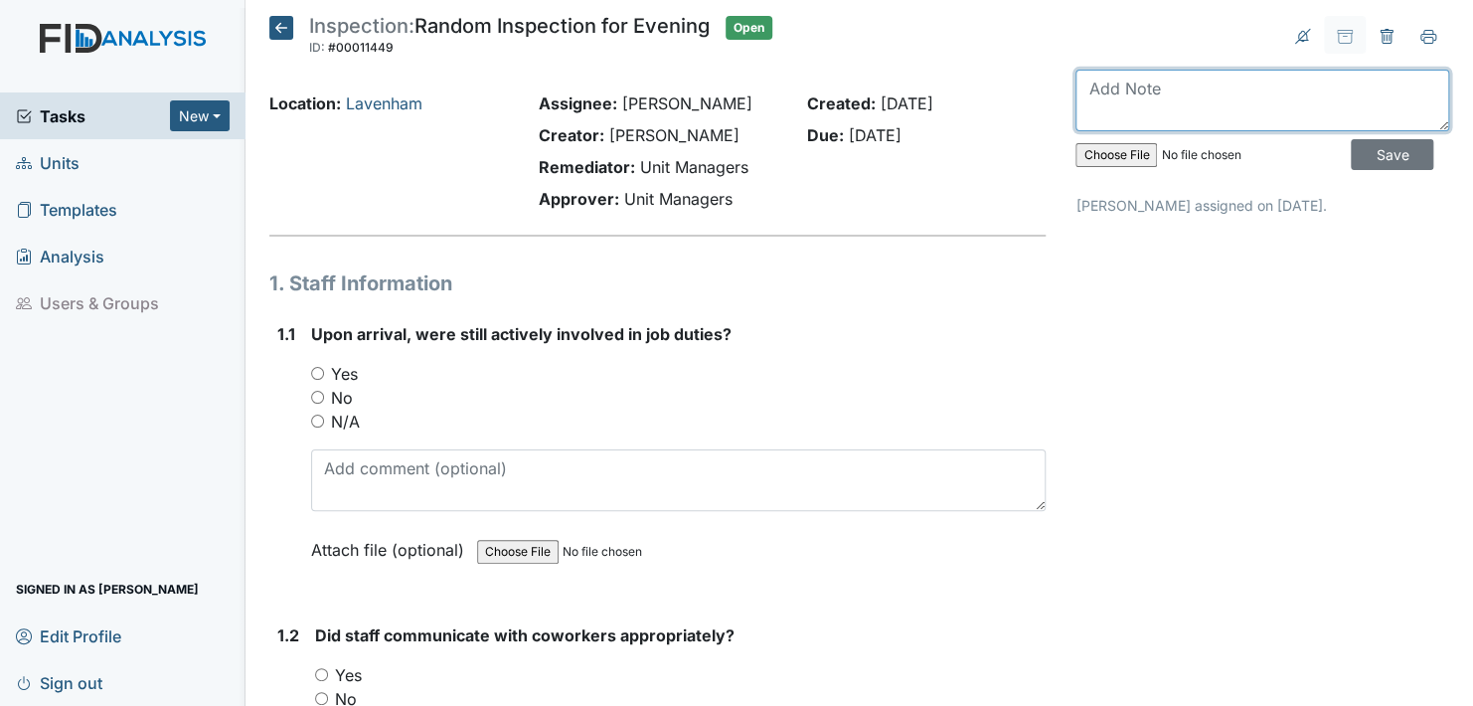
click at [1172, 116] on textarea at bounding box center [1263, 101] width 374 height 62
click at [1122, 86] on textarea "These inspections were done 9/" at bounding box center [1263, 101] width 374 height 62
click at [1246, 87] on textarea "These inspection were done 9/" at bounding box center [1263, 101] width 374 height 62
click at [1306, 84] on textarea "These inspection was done 9/" at bounding box center [1263, 101] width 374 height 62
click at [1340, 85] on textarea "This inspection was done 9/ 27/25" at bounding box center [1263, 101] width 374 height 62
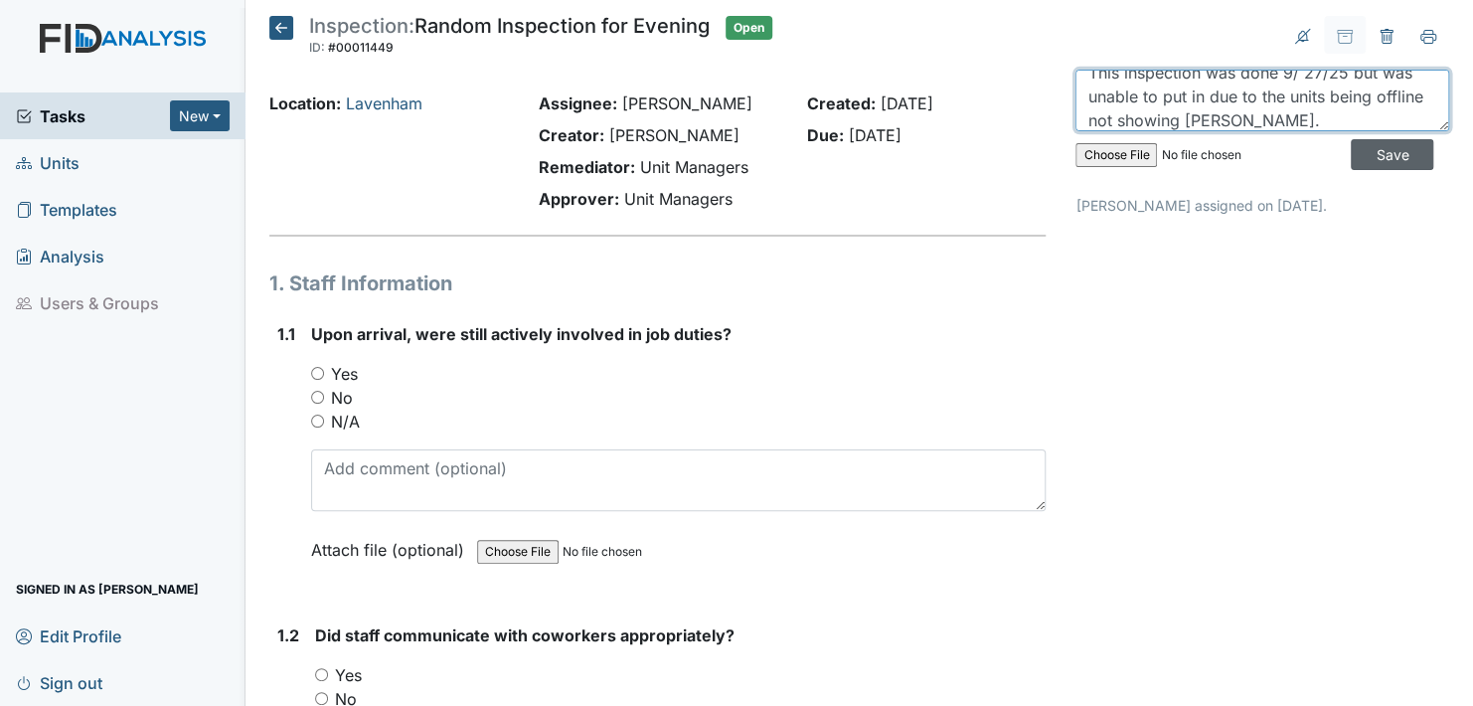
type textarea "This inspection was done 9/ 27/25 but was unable to put in due to the units bei…"
click at [1366, 153] on input "Save" at bounding box center [1392, 154] width 83 height 31
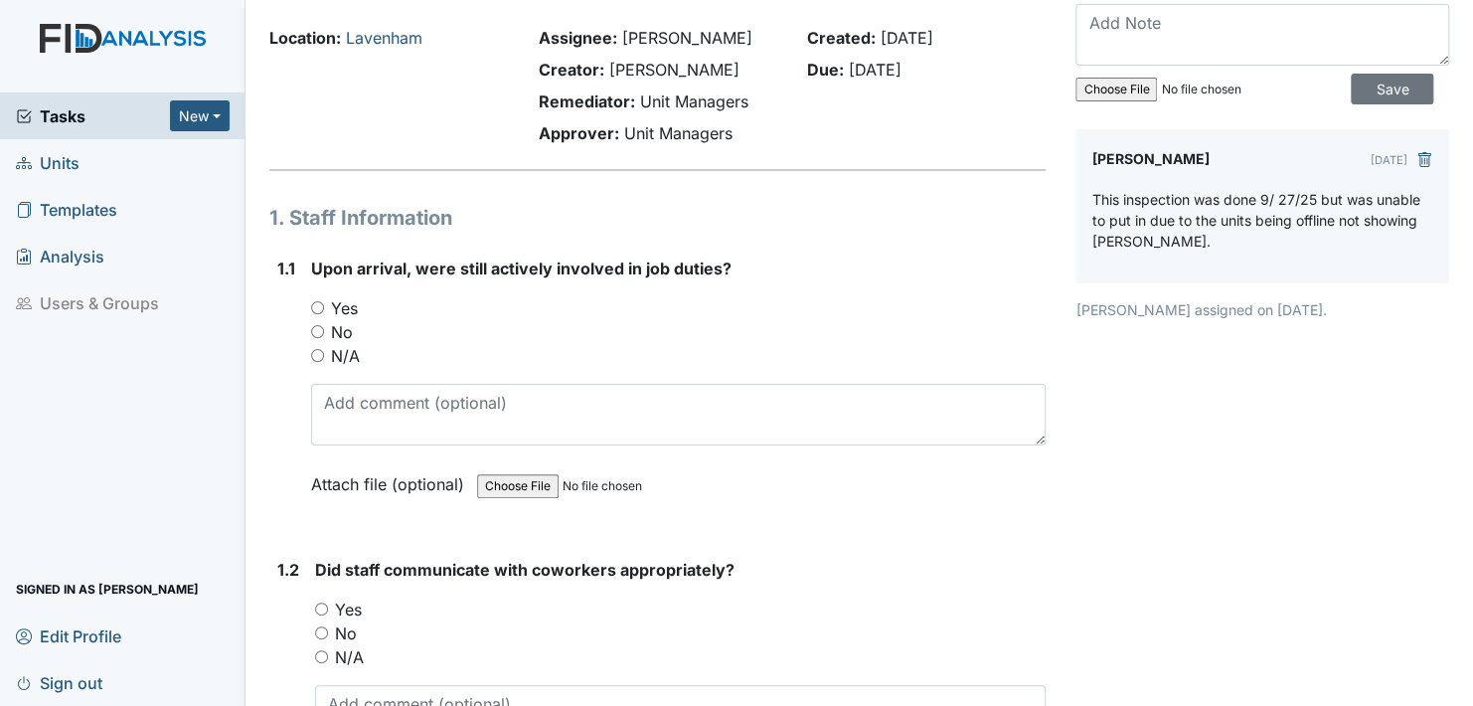
scroll to position [99, 0]
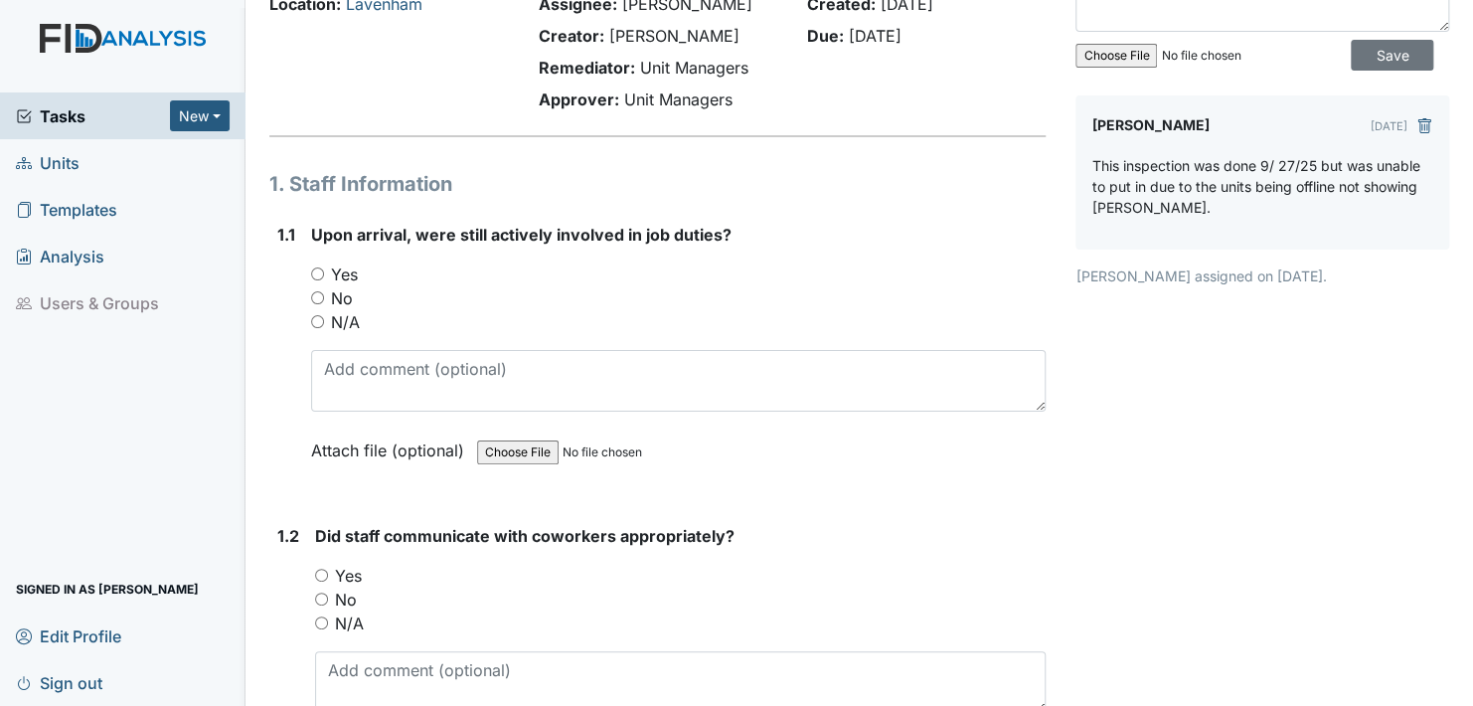
click at [318, 270] on input "Yes" at bounding box center [317, 273] width 13 height 13
radio input "true"
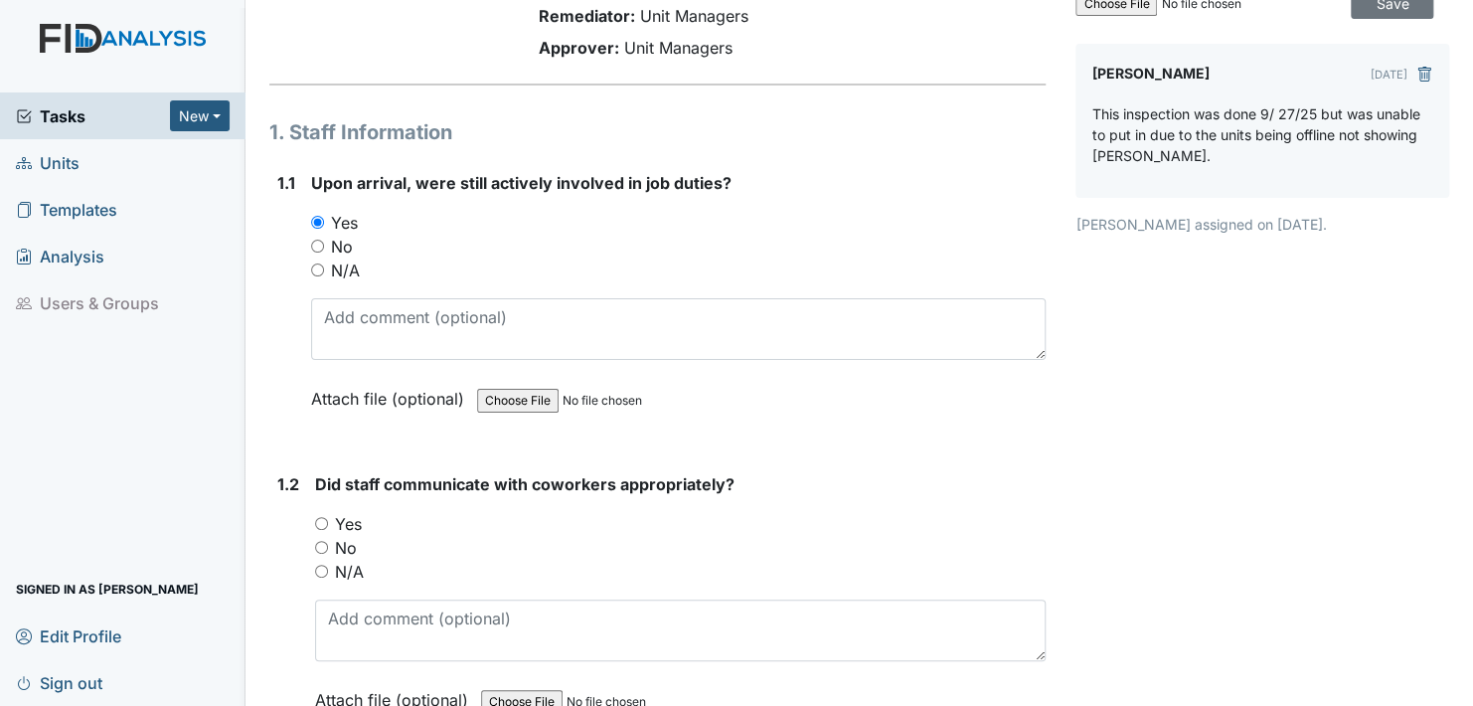
scroll to position [298, 0]
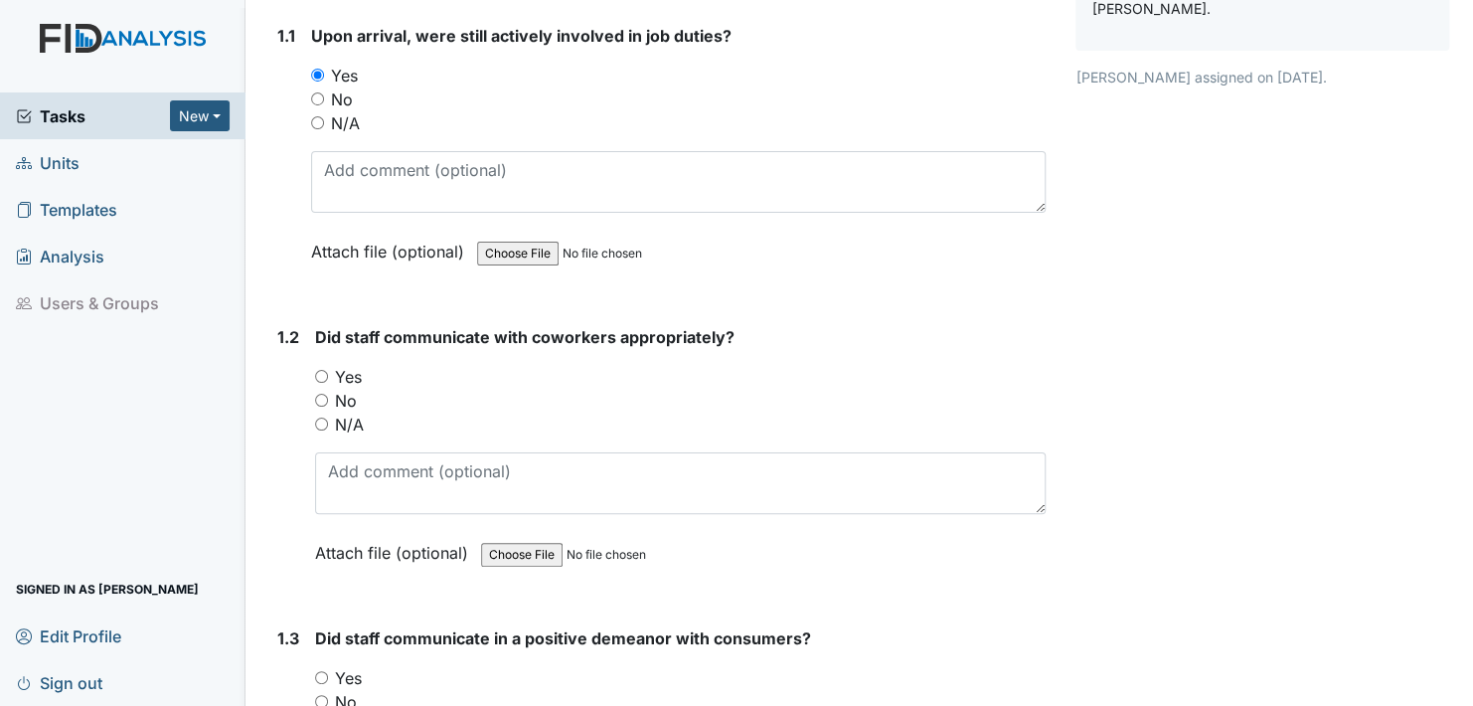
click at [320, 372] on input "Yes" at bounding box center [321, 376] width 13 height 13
radio input "true"
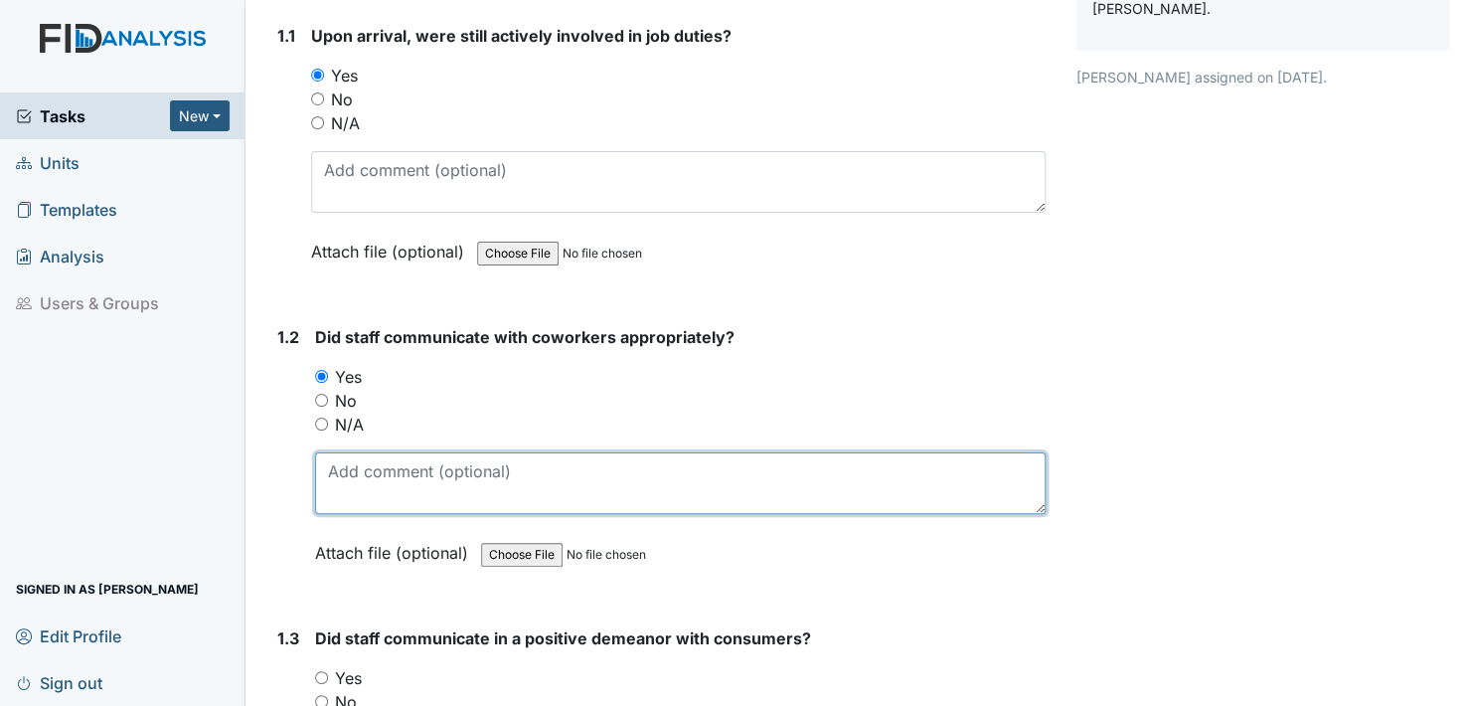
click at [359, 496] on textarea at bounding box center [680, 483] width 731 height 62
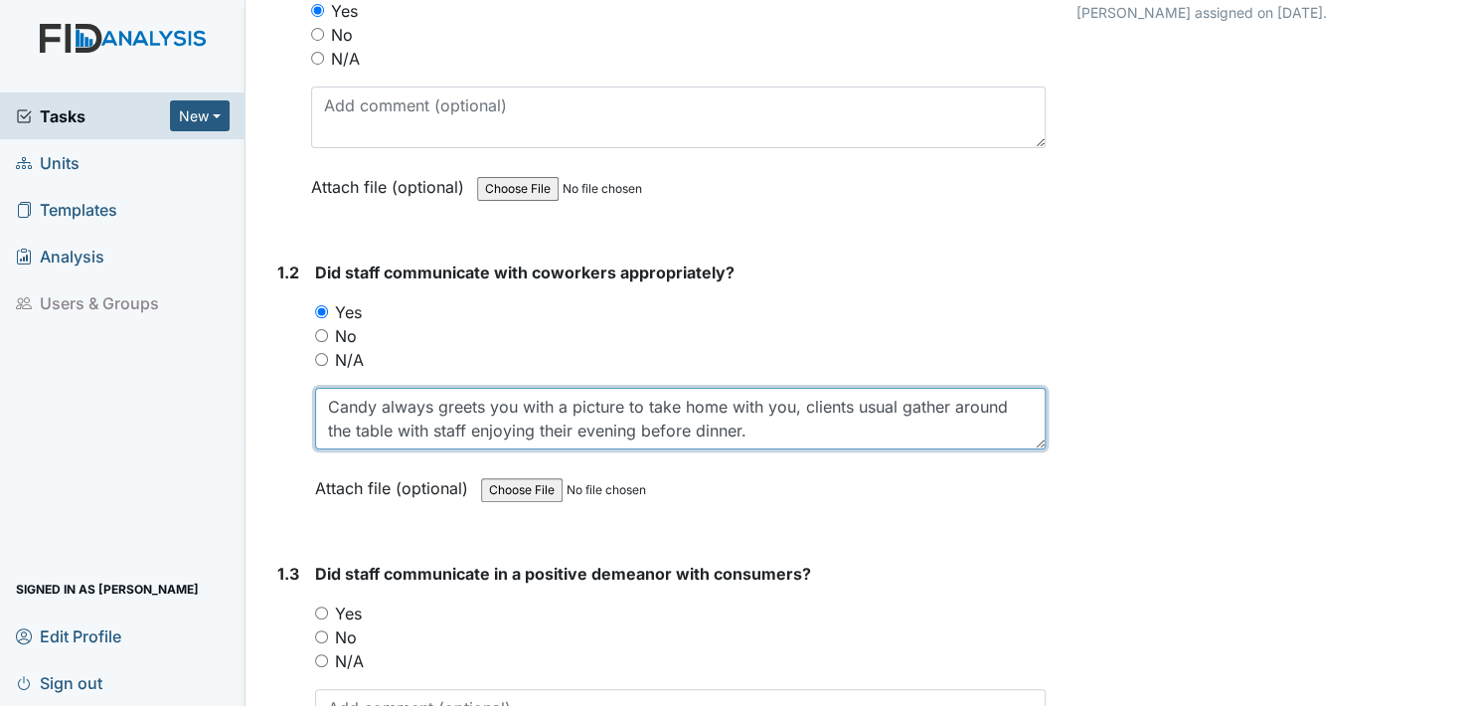
scroll to position [398, 0]
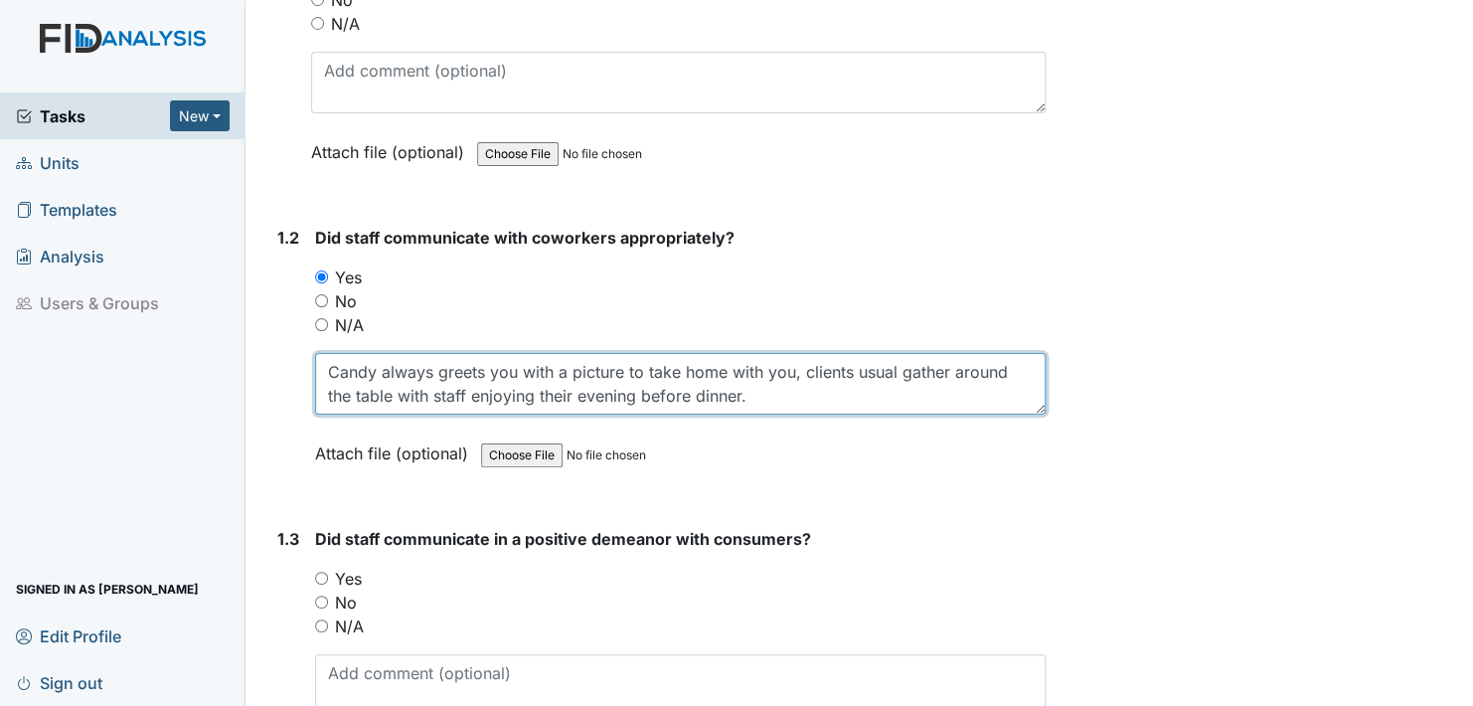
click at [636, 392] on textarea "Candy always greets you with a picture to take home with you, clients usual gat…" at bounding box center [680, 384] width 731 height 62
click at [1001, 400] on textarea "Candy always greets you with a picture to take home with you, clients usual gat…" at bounding box center [680, 384] width 731 height 62
type textarea "Candy always greets you with a picture to take home with you, clients usual gat…"
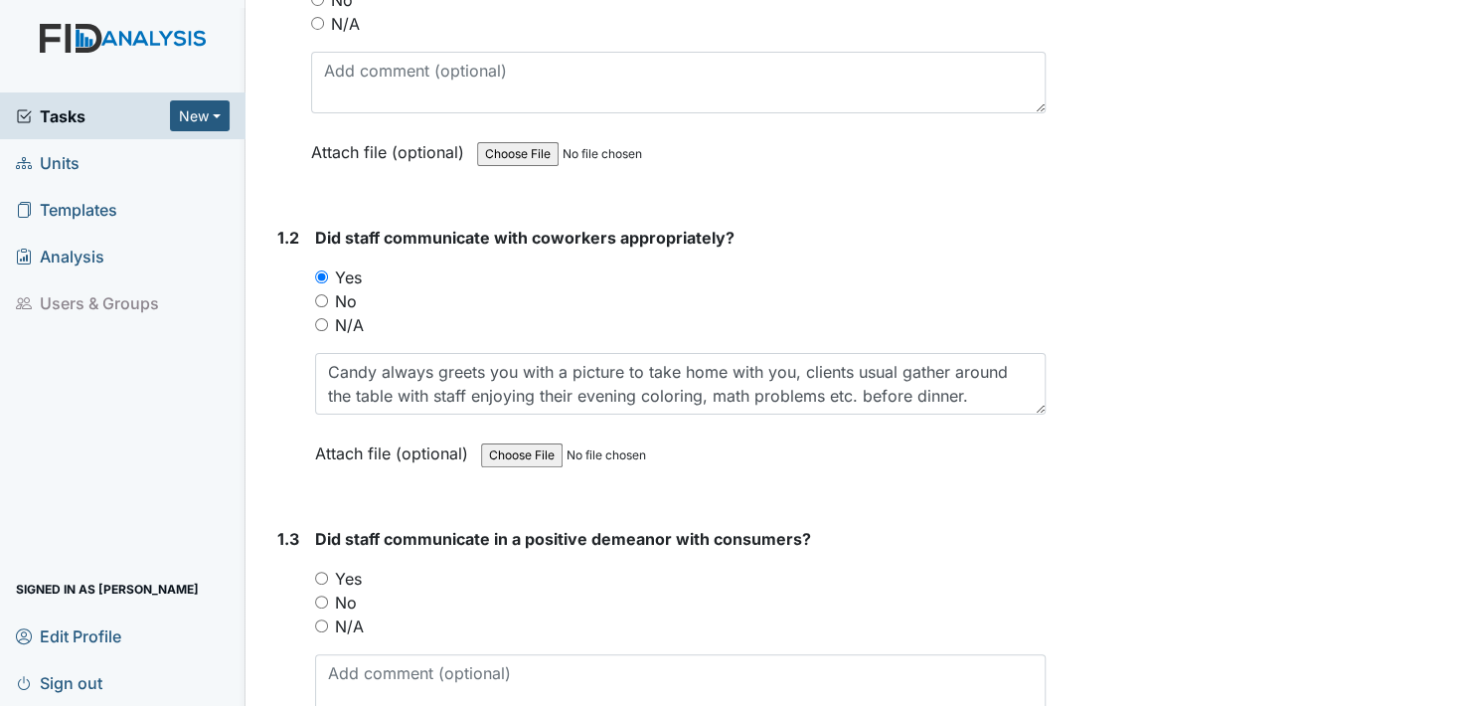
click at [339, 440] on label "Attach file (optional)" at bounding box center [395, 447] width 161 height 35
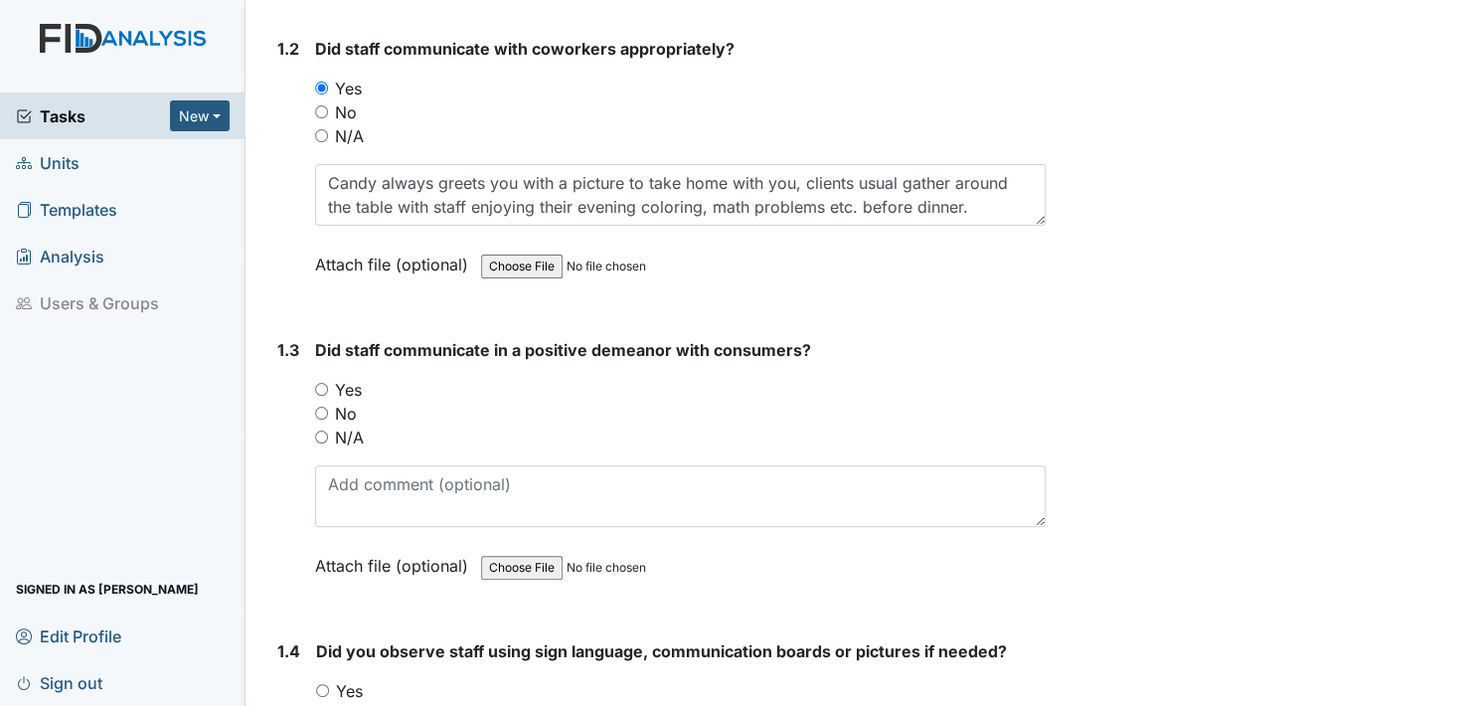
scroll to position [596, 0]
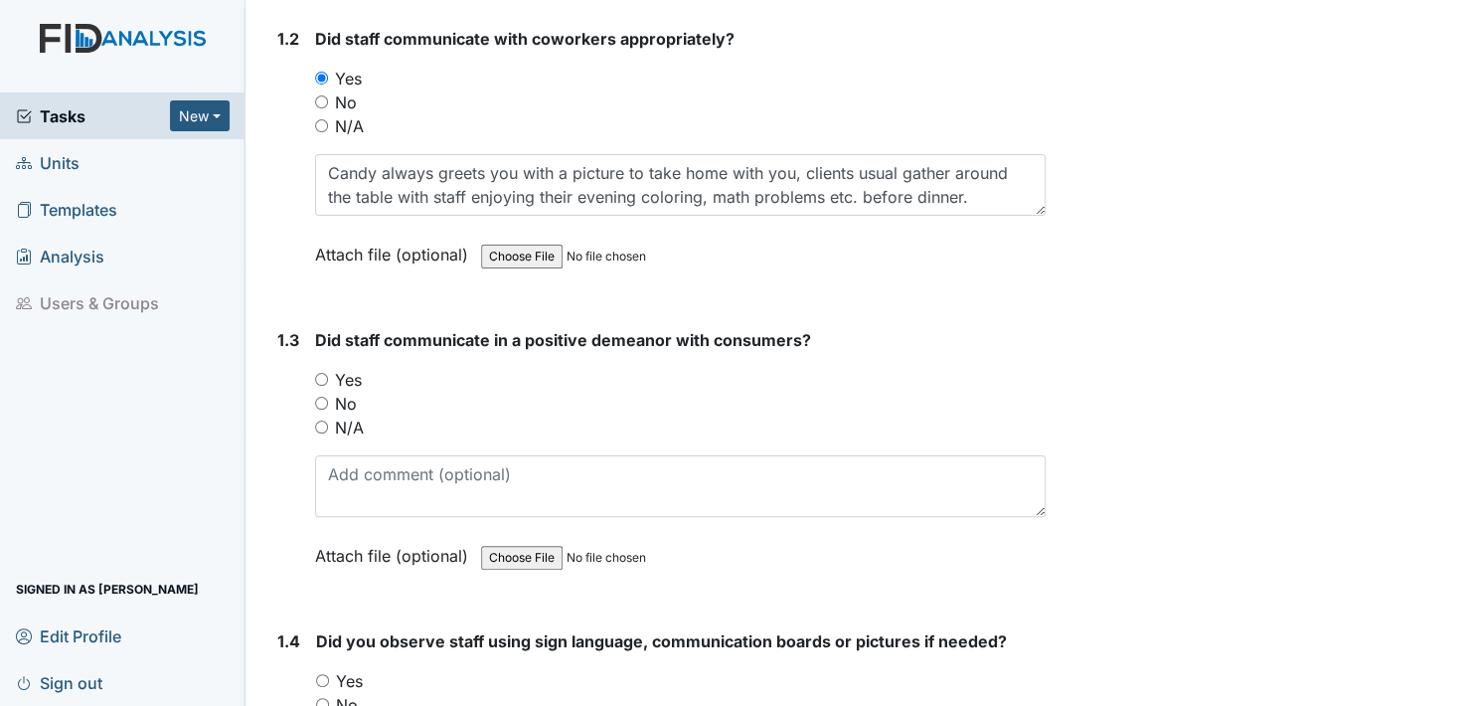
click at [324, 378] on input "Yes" at bounding box center [321, 379] width 13 height 13
radio input "true"
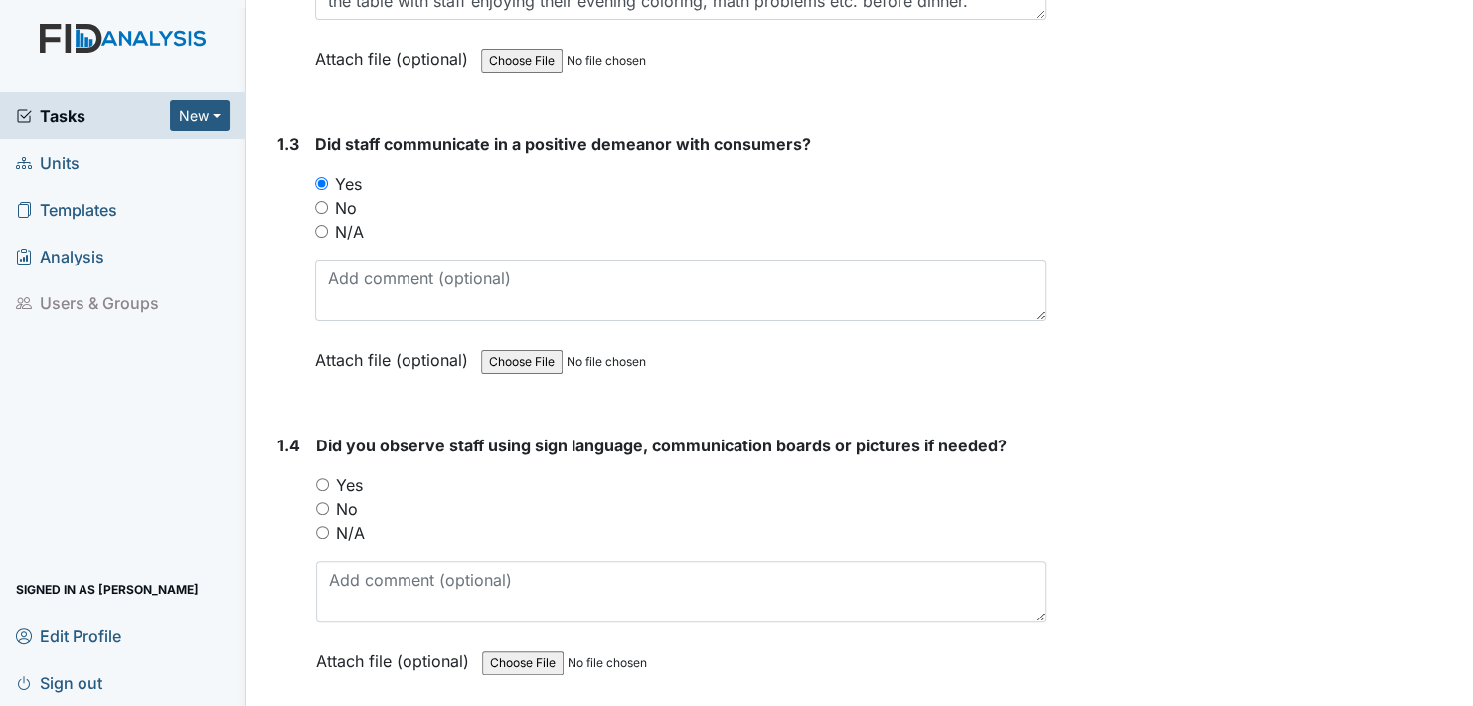
scroll to position [795, 0]
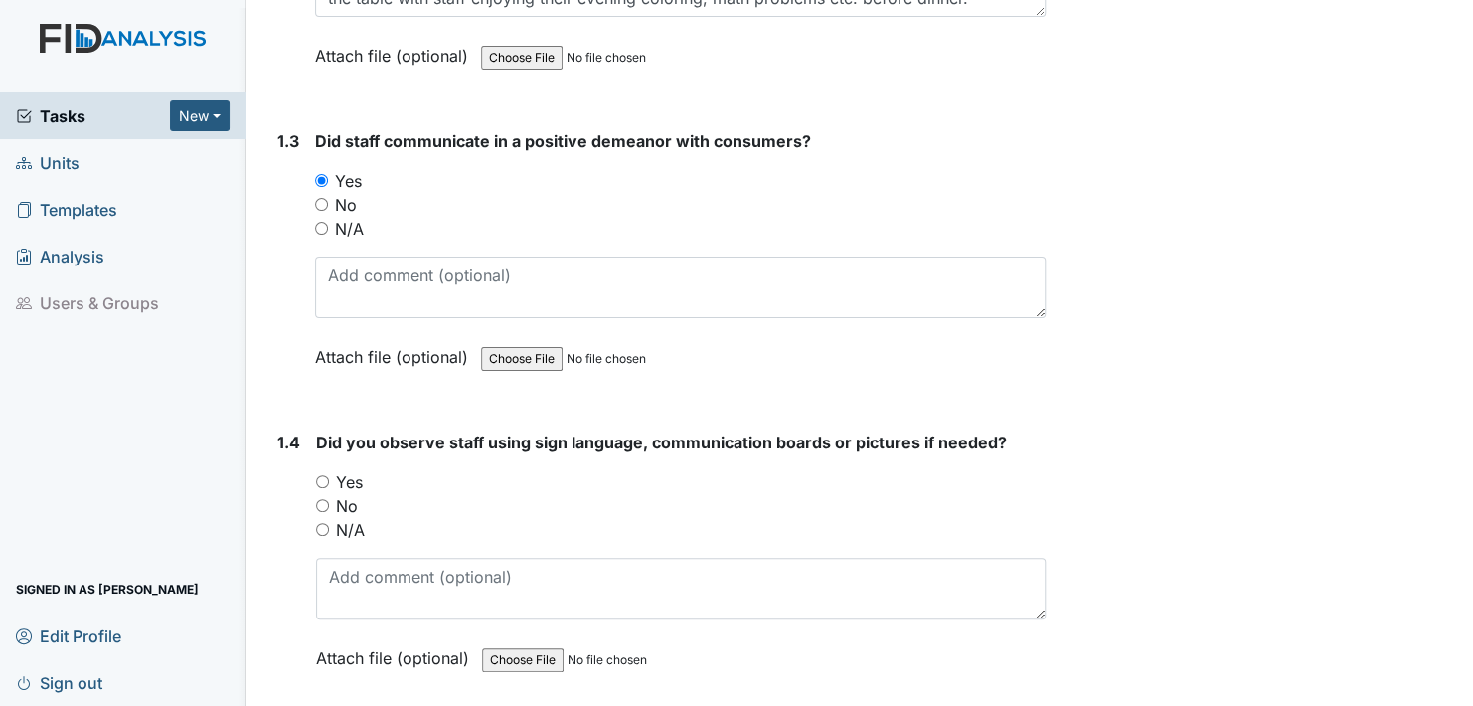
drag, startPoint x: 322, startPoint y: 477, endPoint x: 329, endPoint y: 488, distance: 13.0
click at [322, 478] on input "Yes" at bounding box center [322, 481] width 13 height 13
radio input "true"
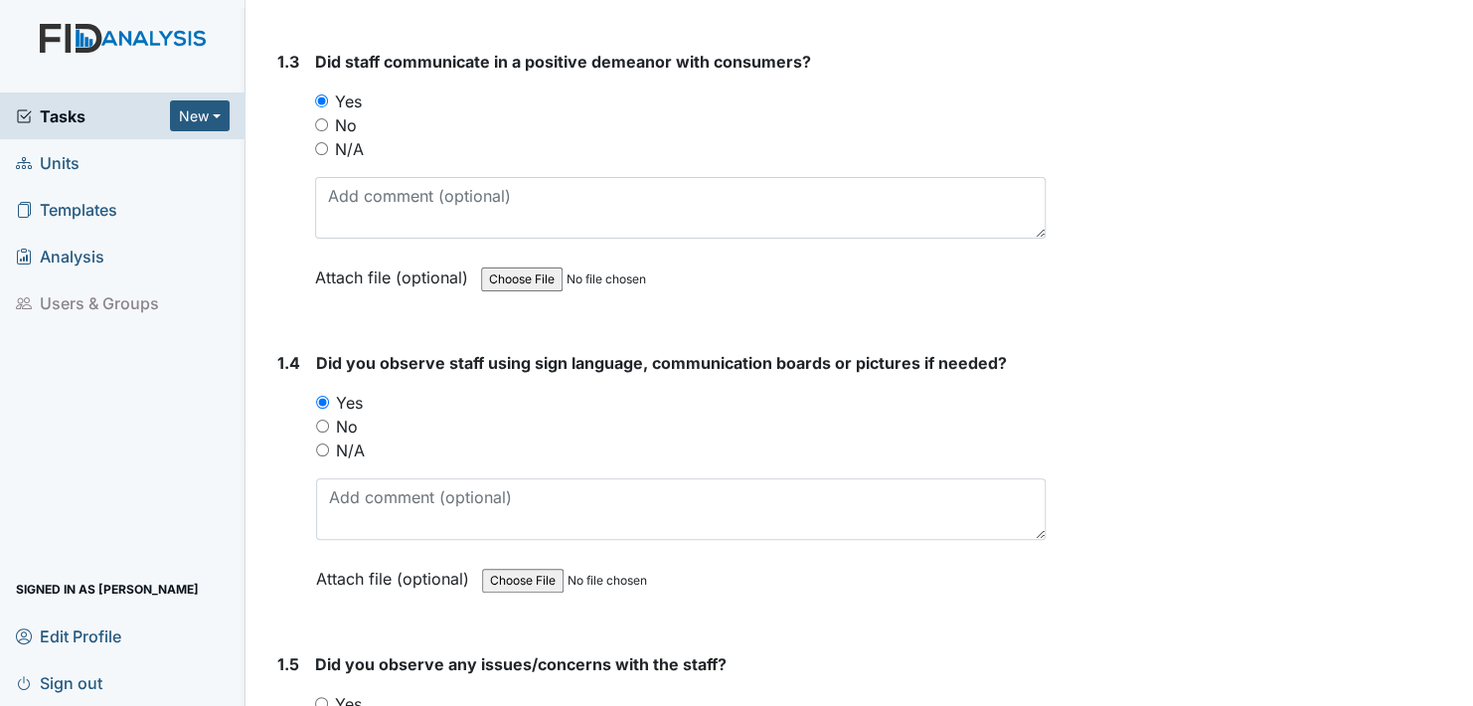
scroll to position [994, 0]
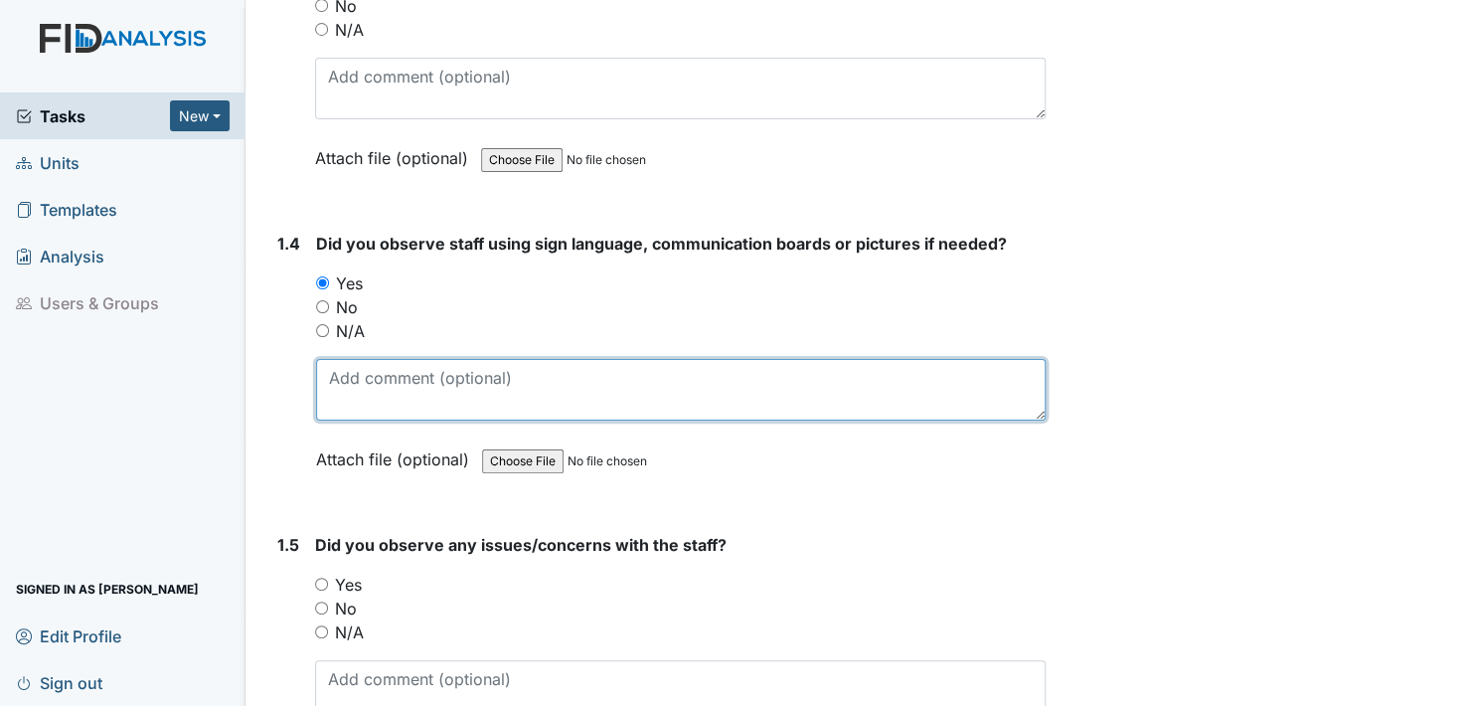
click at [338, 401] on textarea at bounding box center [681, 390] width 730 height 62
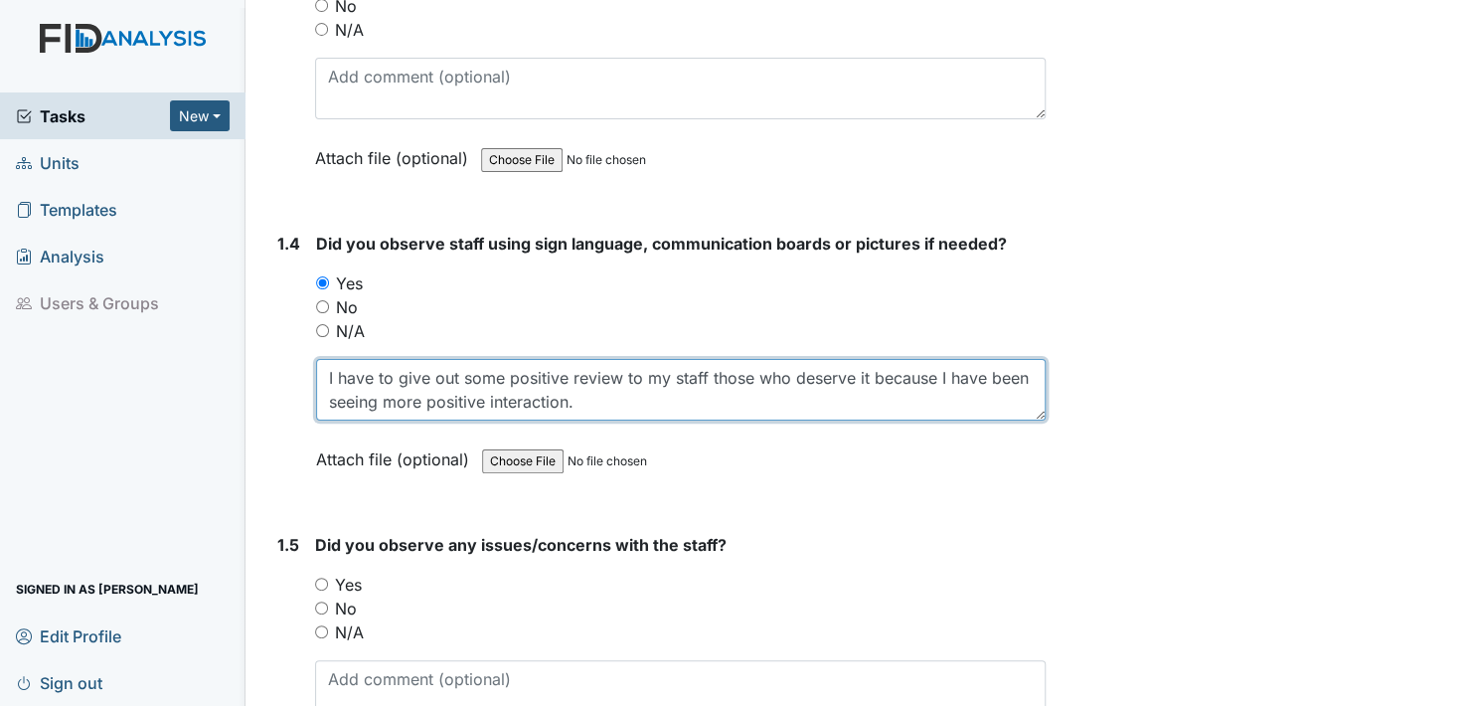
type textarea "I have to give out some positive review to my staff those who deserve it becaus…"
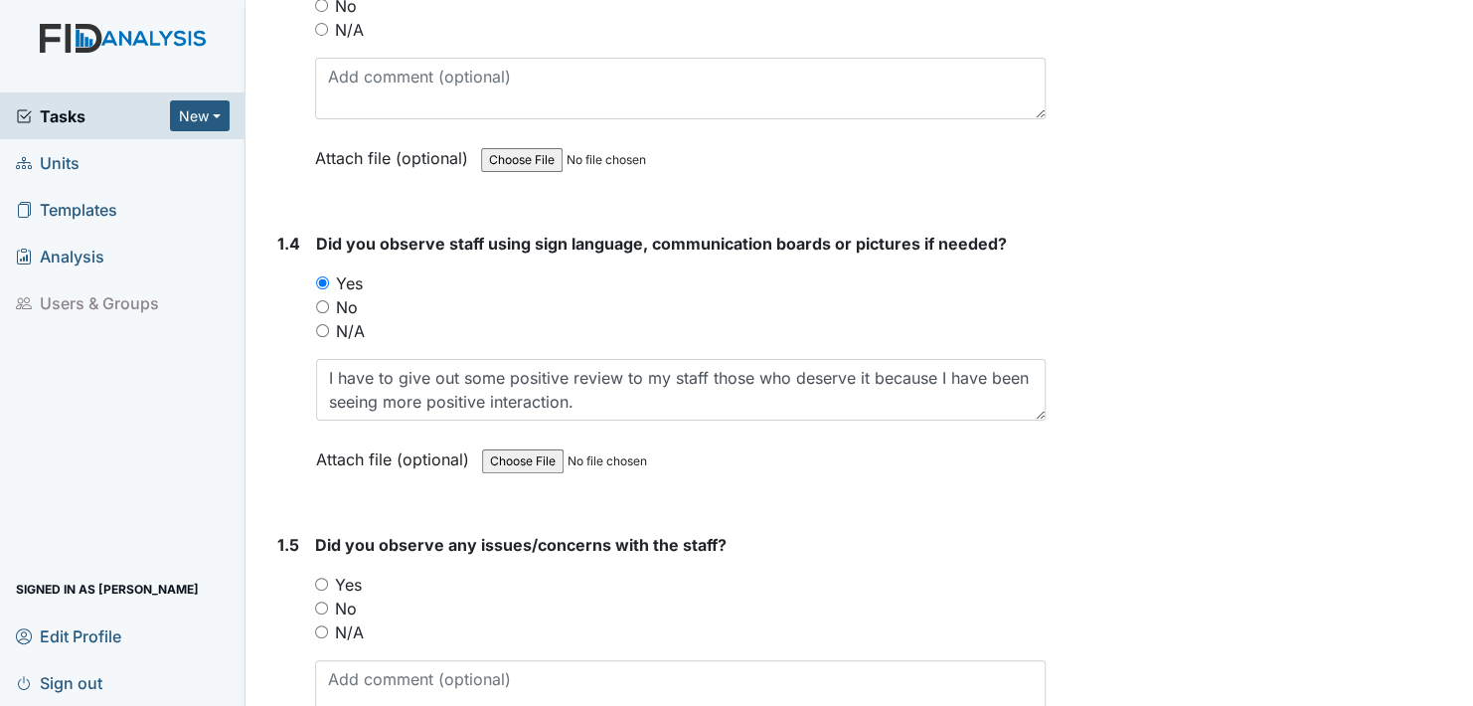
click at [326, 453] on label "Attach file (optional)" at bounding box center [396, 453] width 161 height 35
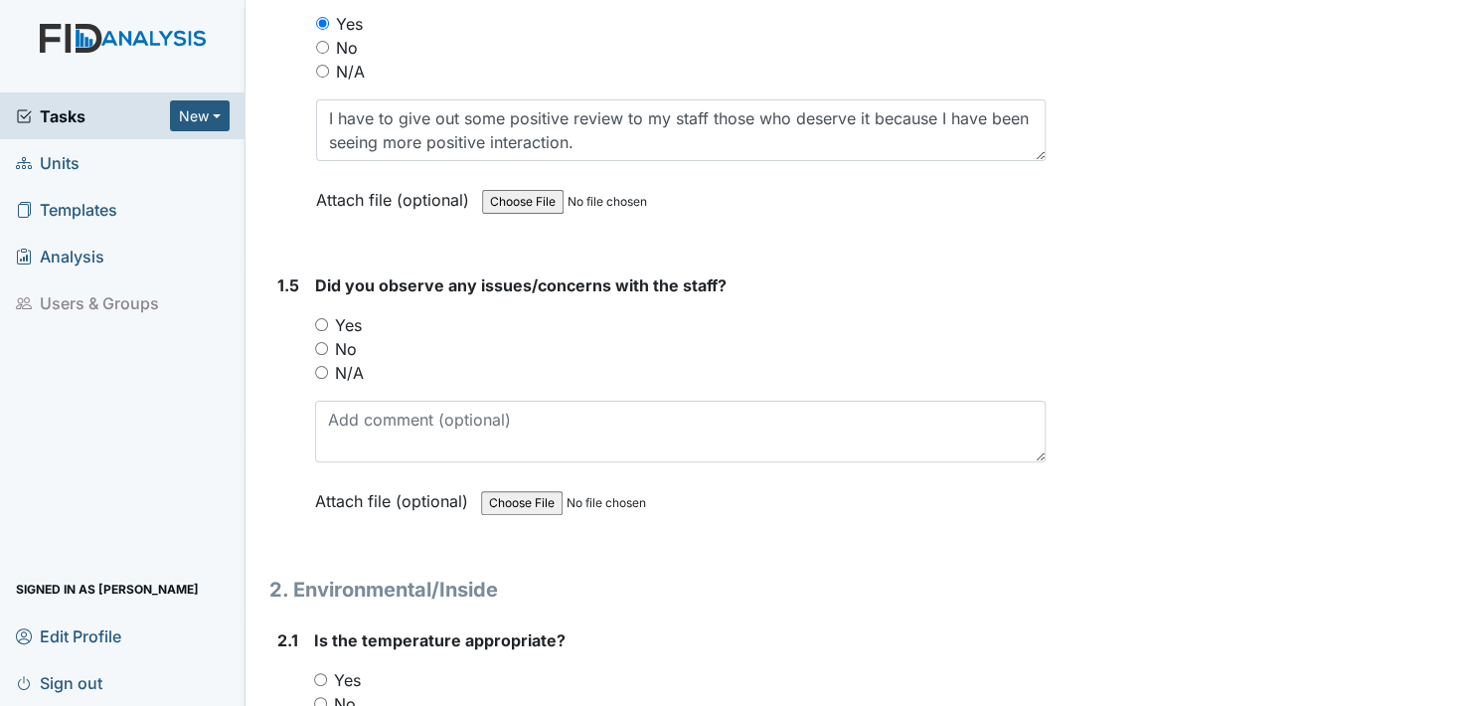
scroll to position [1292, 0]
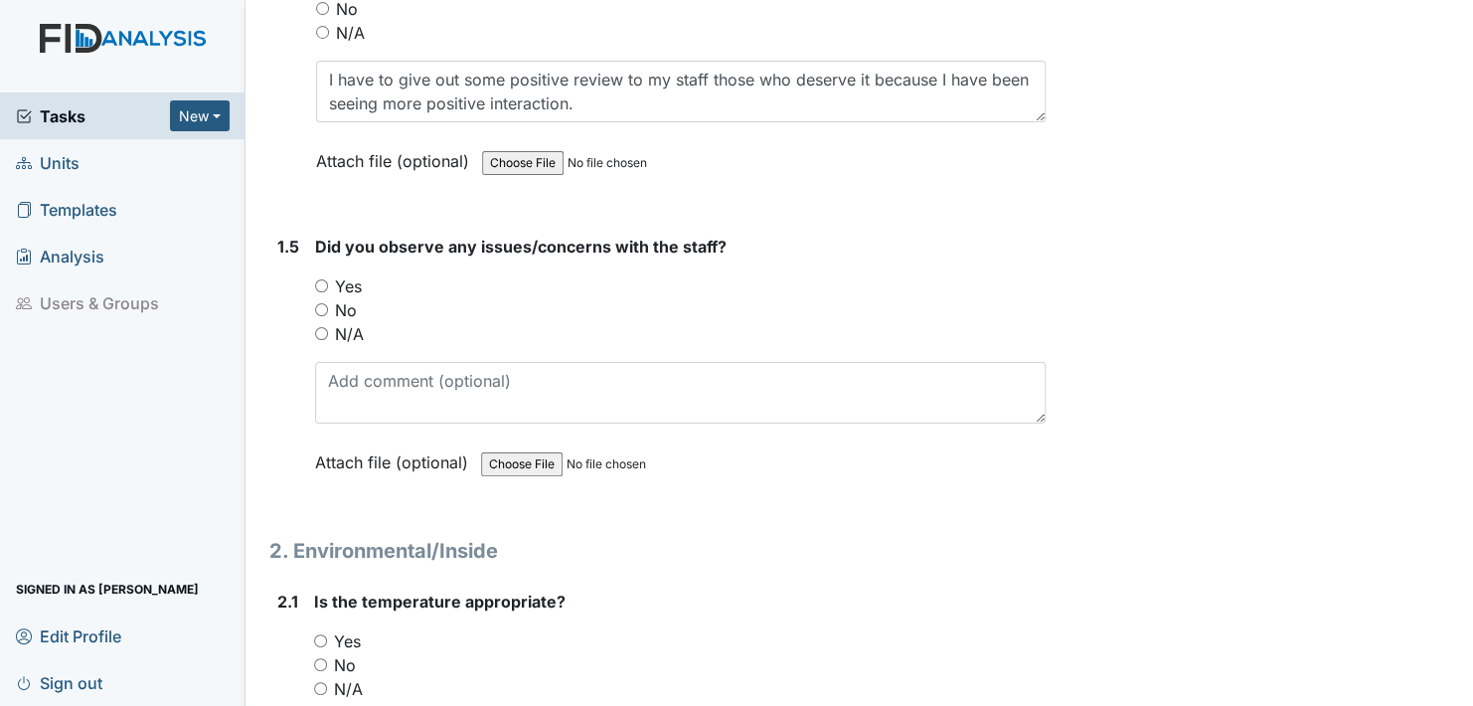
click at [322, 304] on input "No" at bounding box center [321, 309] width 13 height 13
radio input "true"
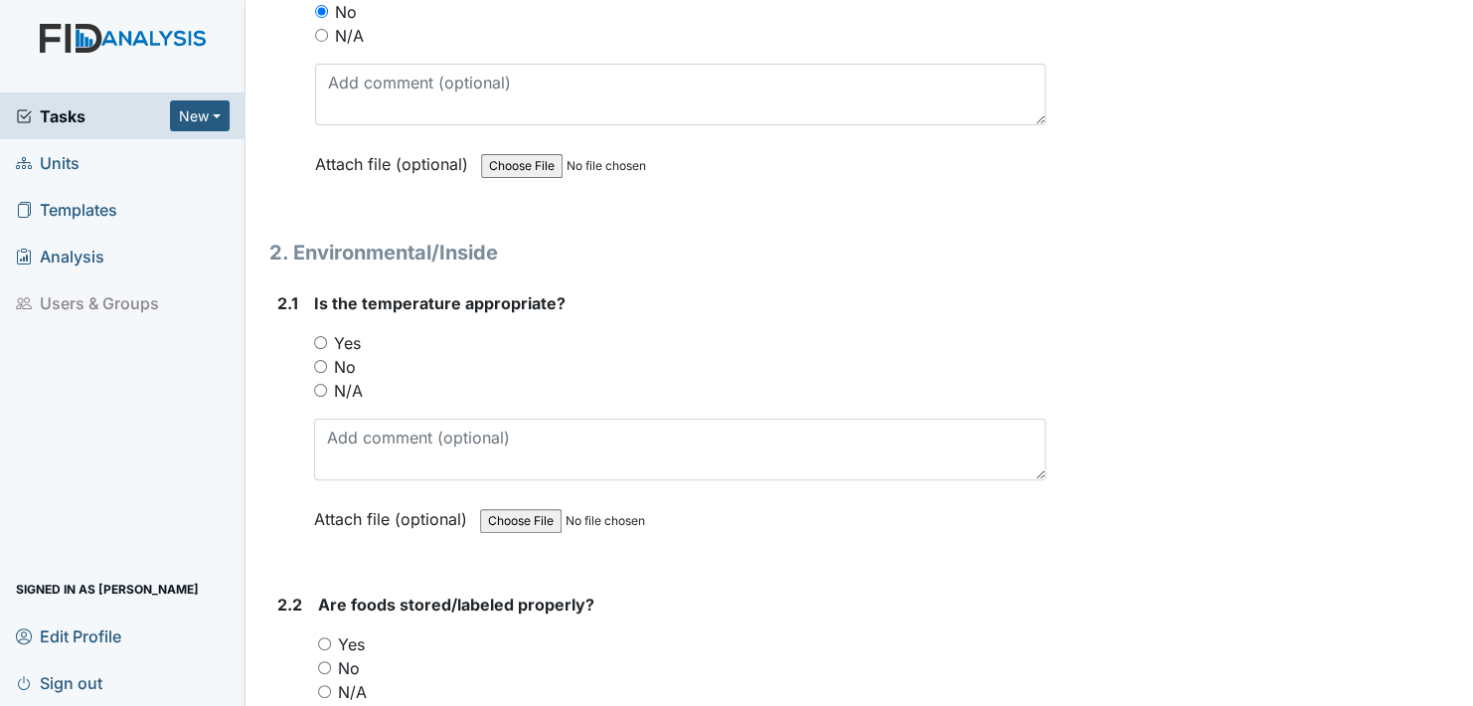
scroll to position [1690, 0]
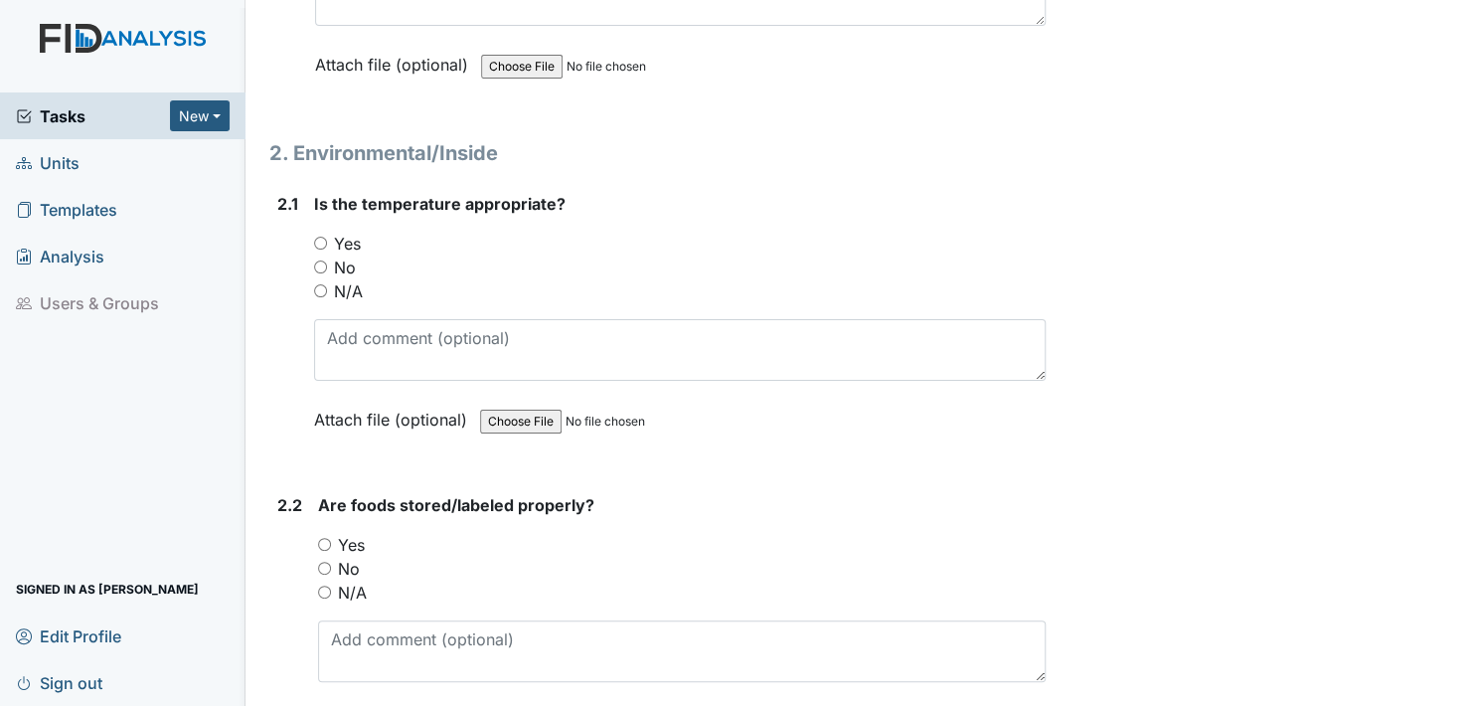
drag, startPoint x: 323, startPoint y: 233, endPoint x: 346, endPoint y: 274, distance: 47.6
click at [327, 241] on div "Yes" at bounding box center [680, 244] width 732 height 24
click at [322, 237] on input "Yes" at bounding box center [320, 243] width 13 height 13
radio input "true"
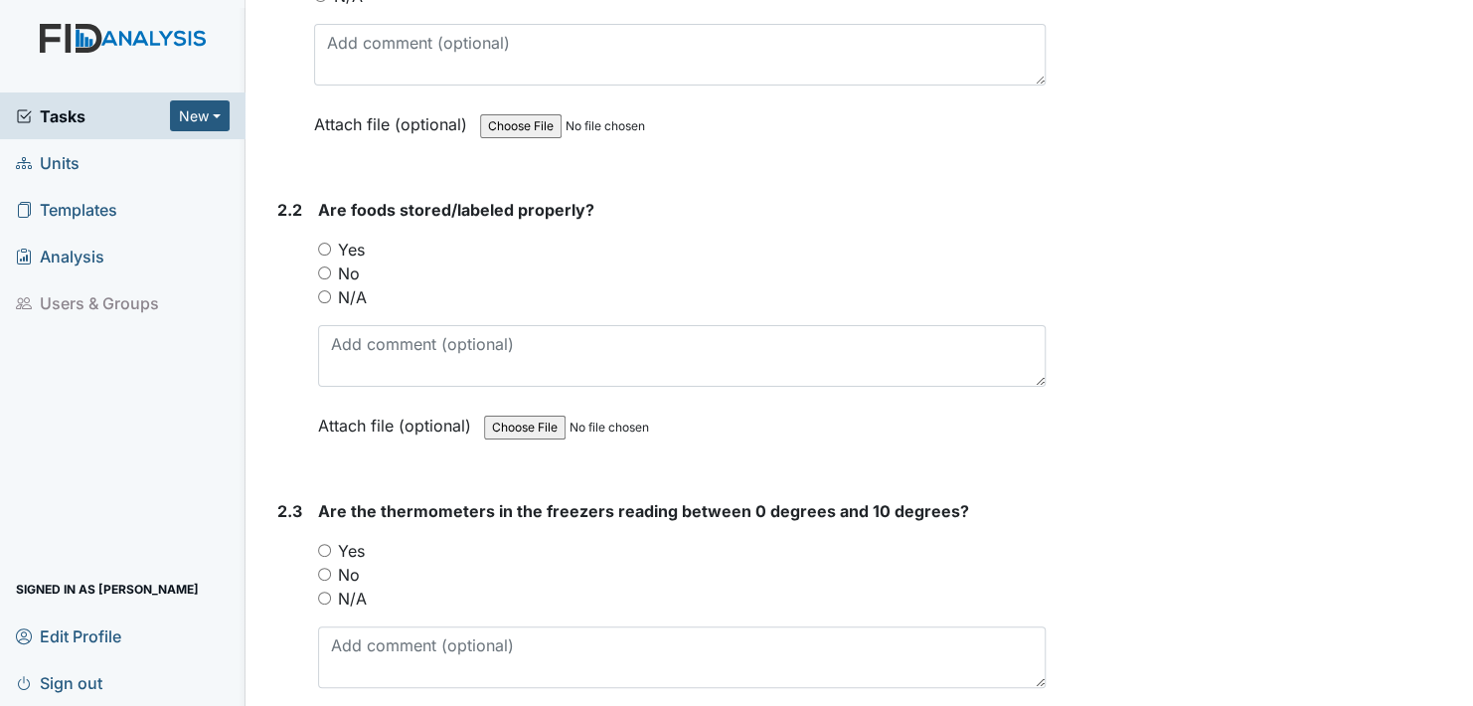
scroll to position [1988, 0]
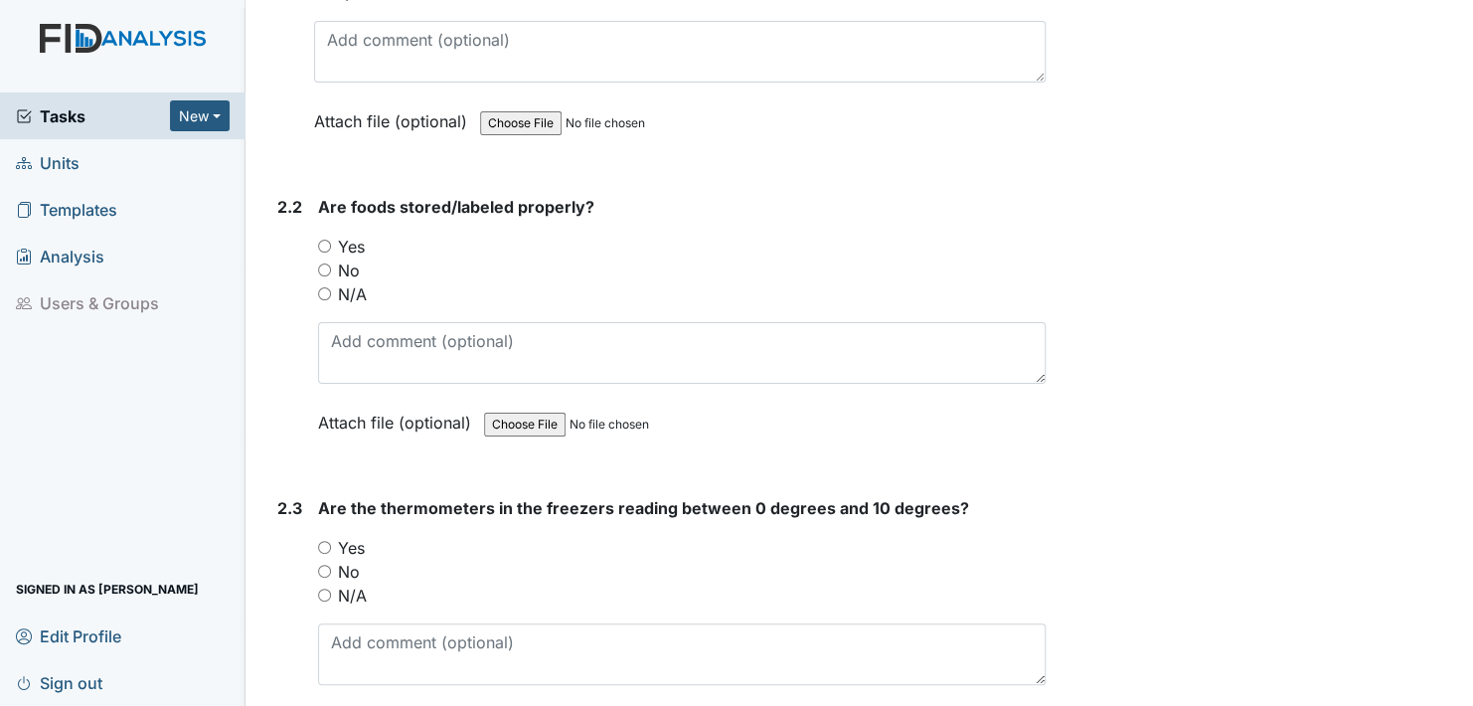
drag, startPoint x: 322, startPoint y: 237, endPoint x: 348, endPoint y: 286, distance: 56.0
click at [322, 240] on input "Yes" at bounding box center [324, 246] width 13 height 13
radio input "true"
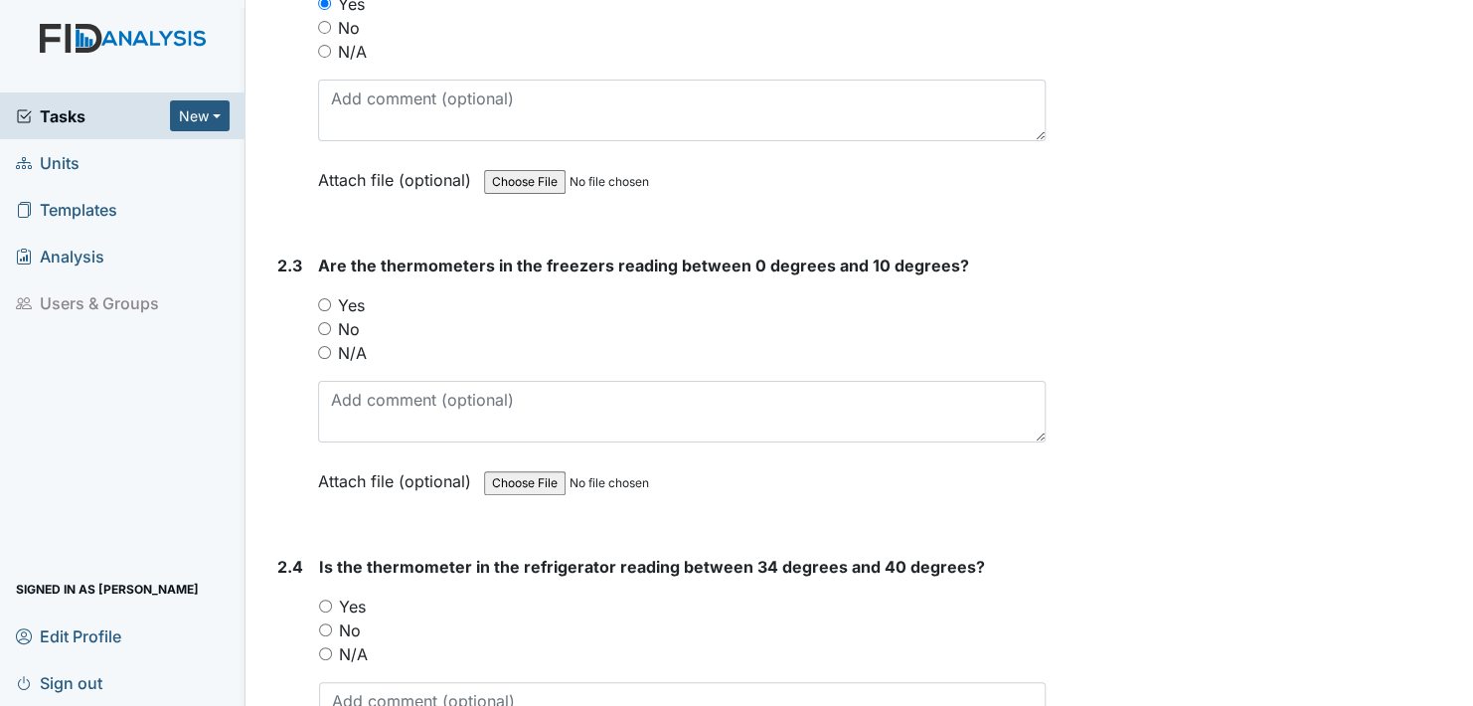
scroll to position [2286, 0]
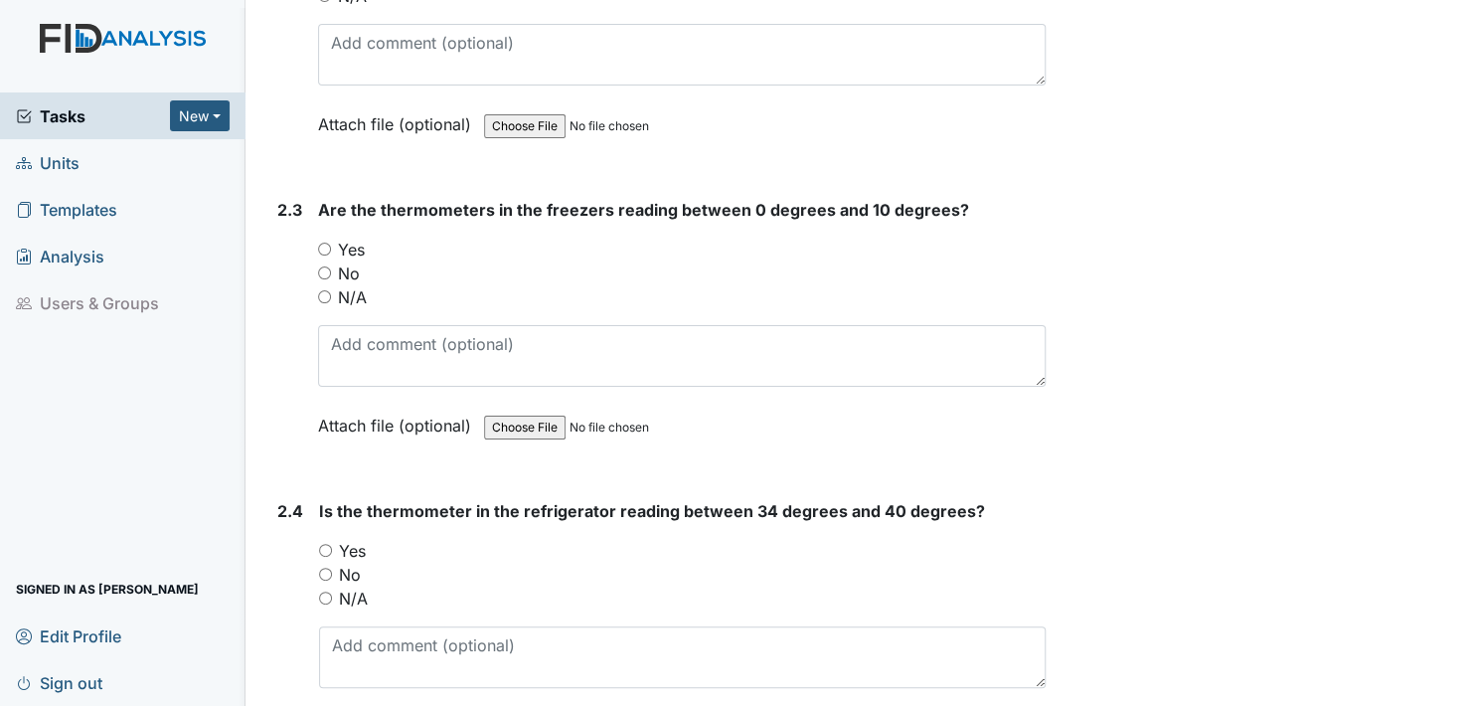
click at [327, 243] on input "Yes" at bounding box center [324, 249] width 13 height 13
radio input "true"
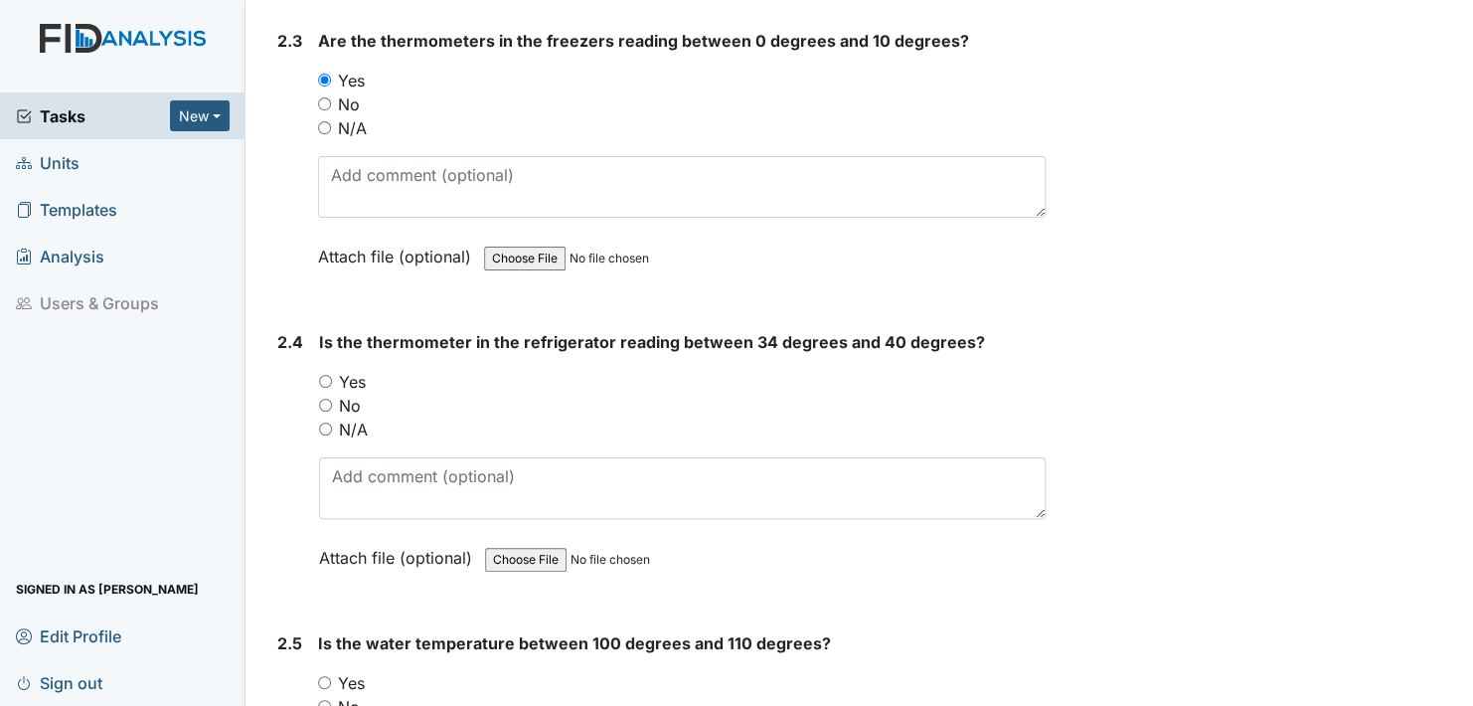
scroll to position [2485, 0]
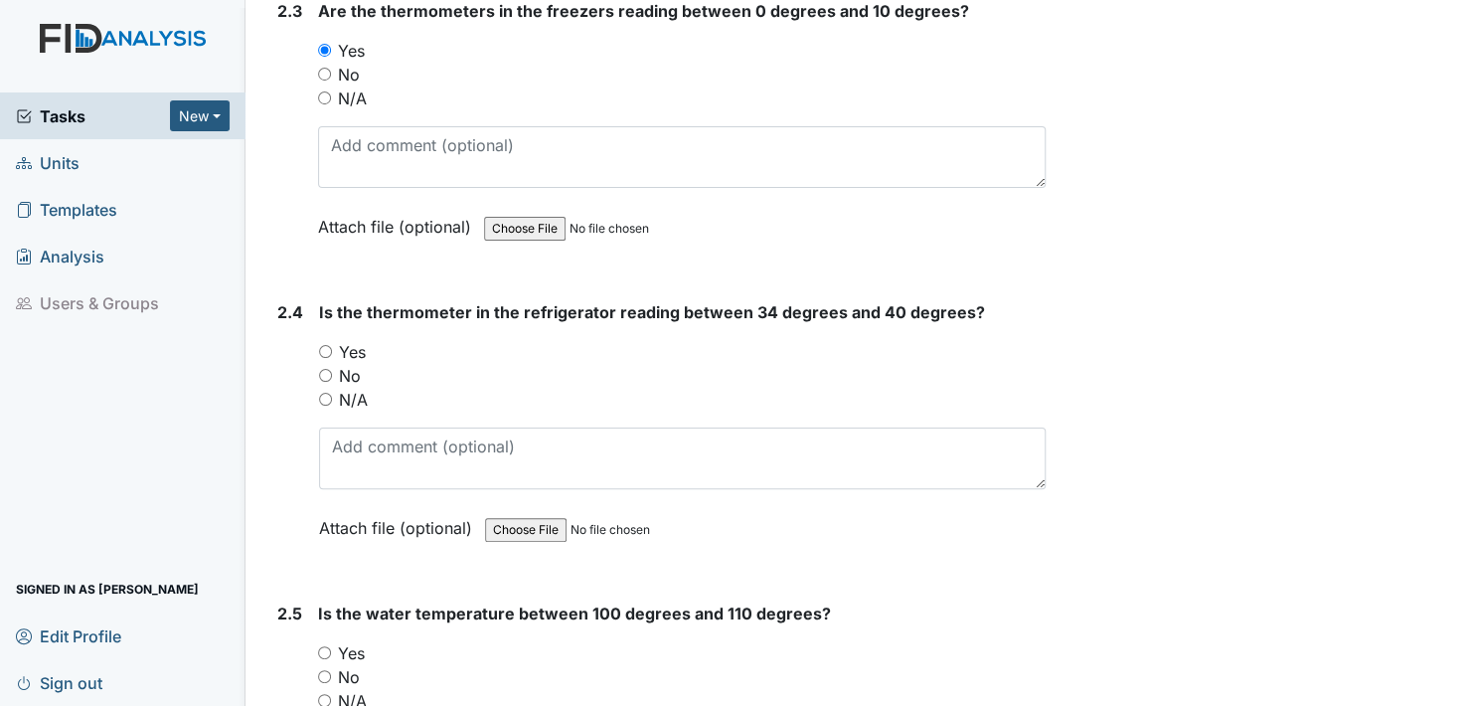
click at [321, 345] on input "Yes" at bounding box center [325, 351] width 13 height 13
radio input "true"
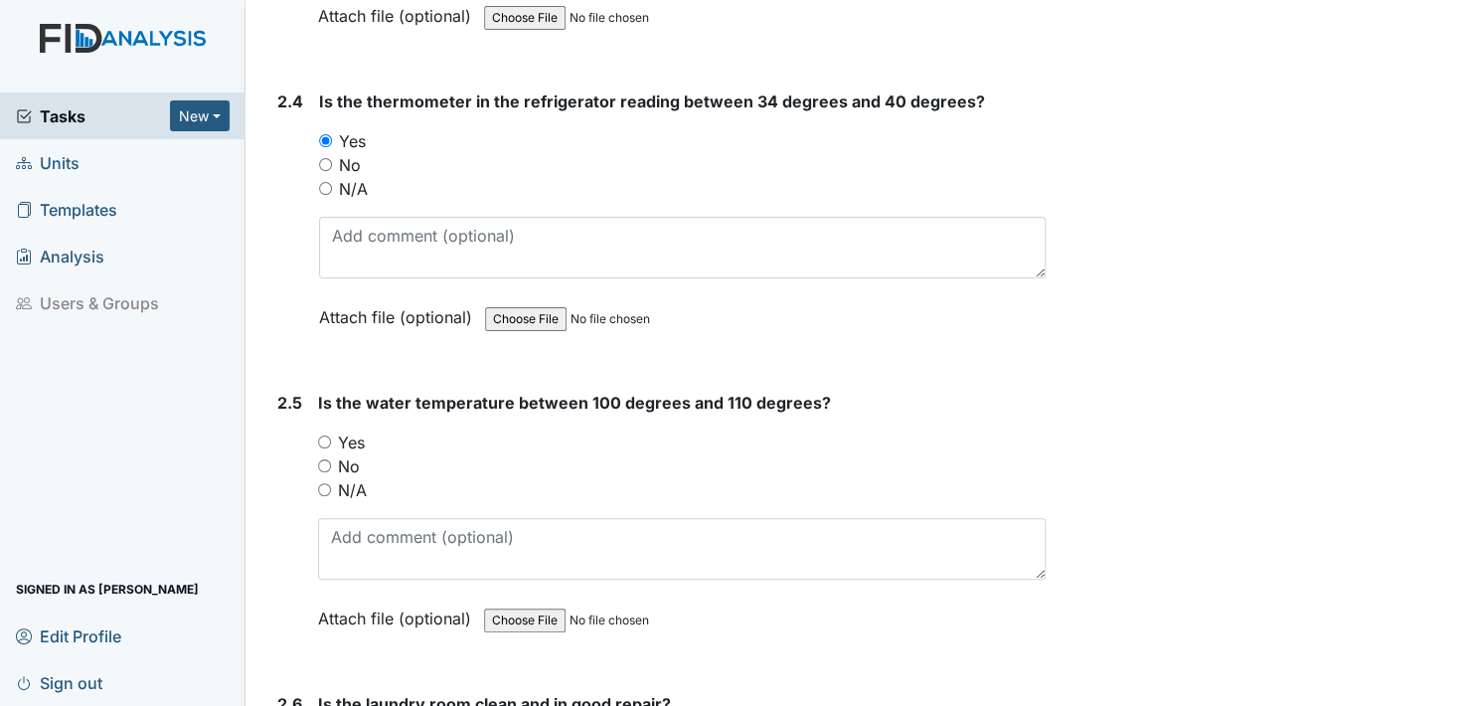
scroll to position [2783, 0]
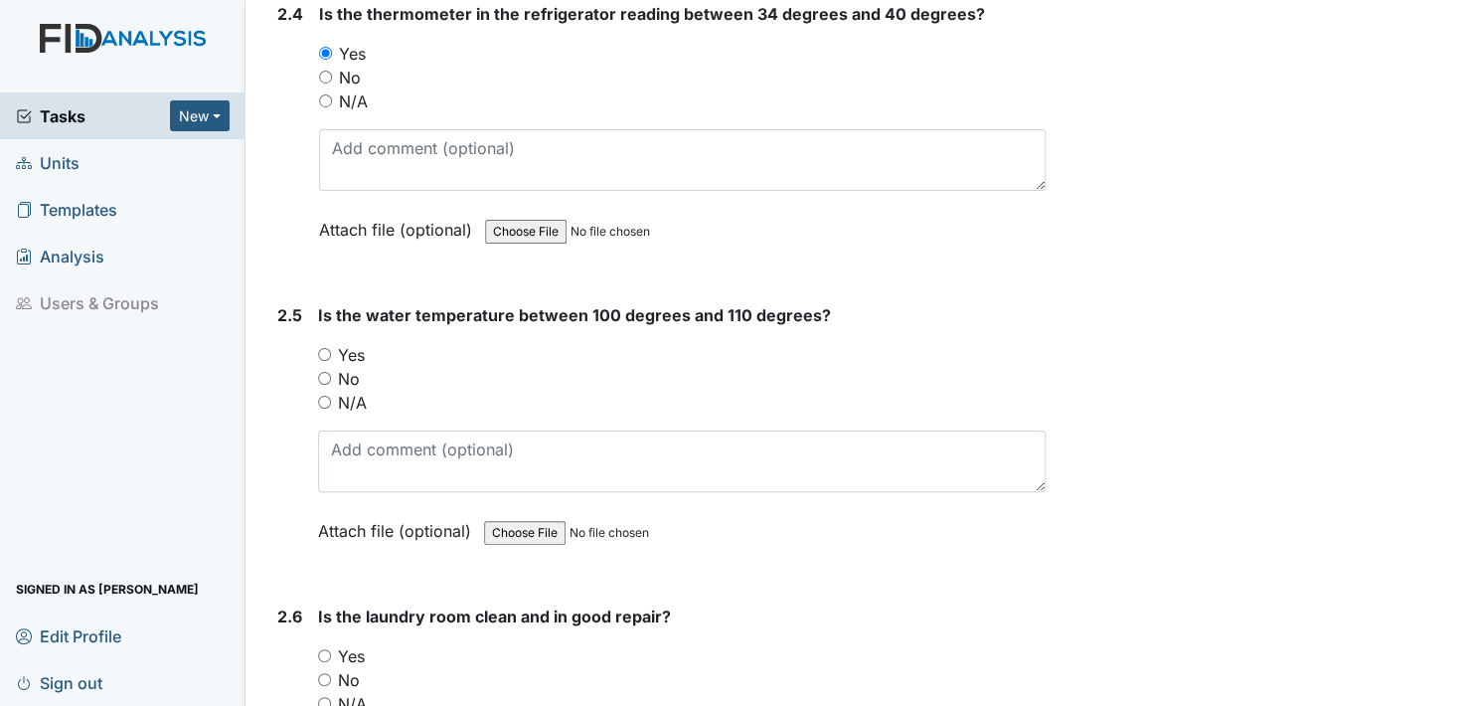
click at [327, 348] on input "Yes" at bounding box center [324, 354] width 13 height 13
radio input "true"
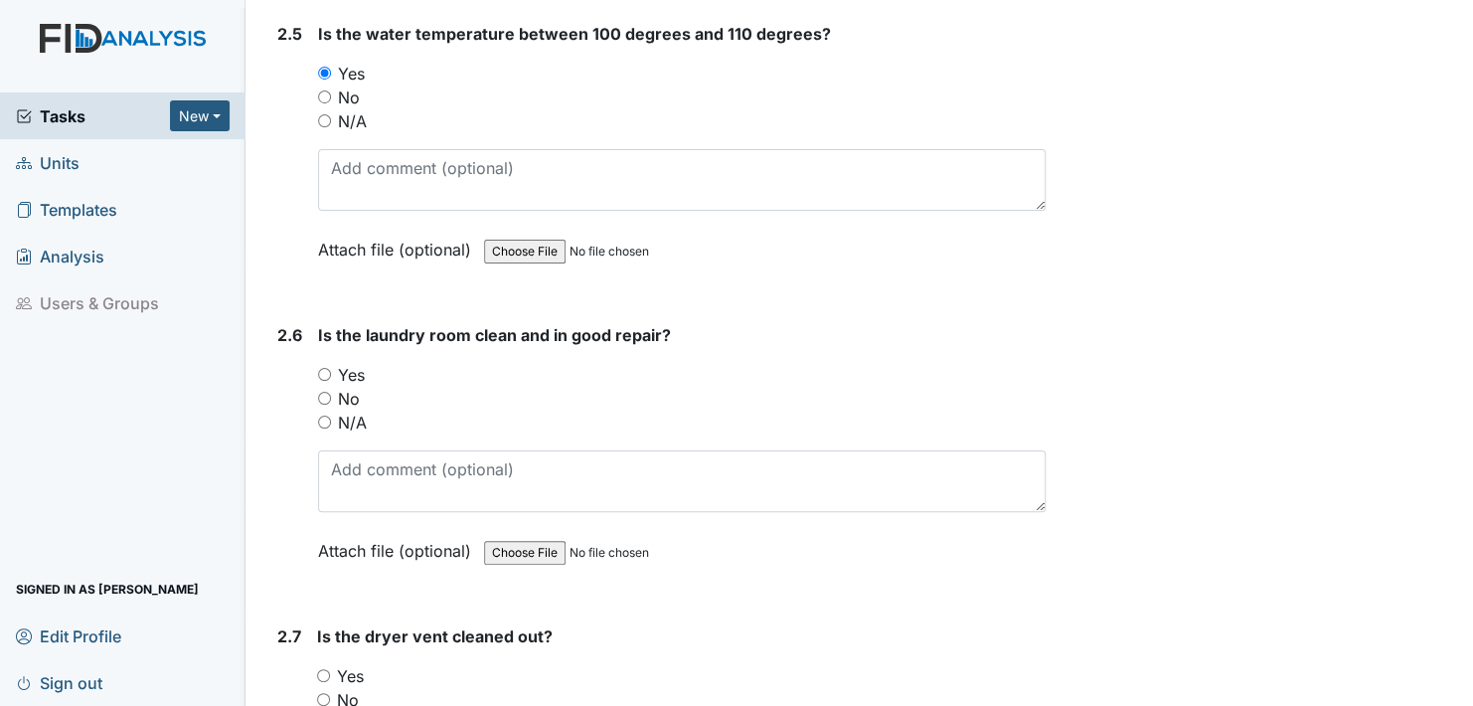
scroll to position [3081, 0]
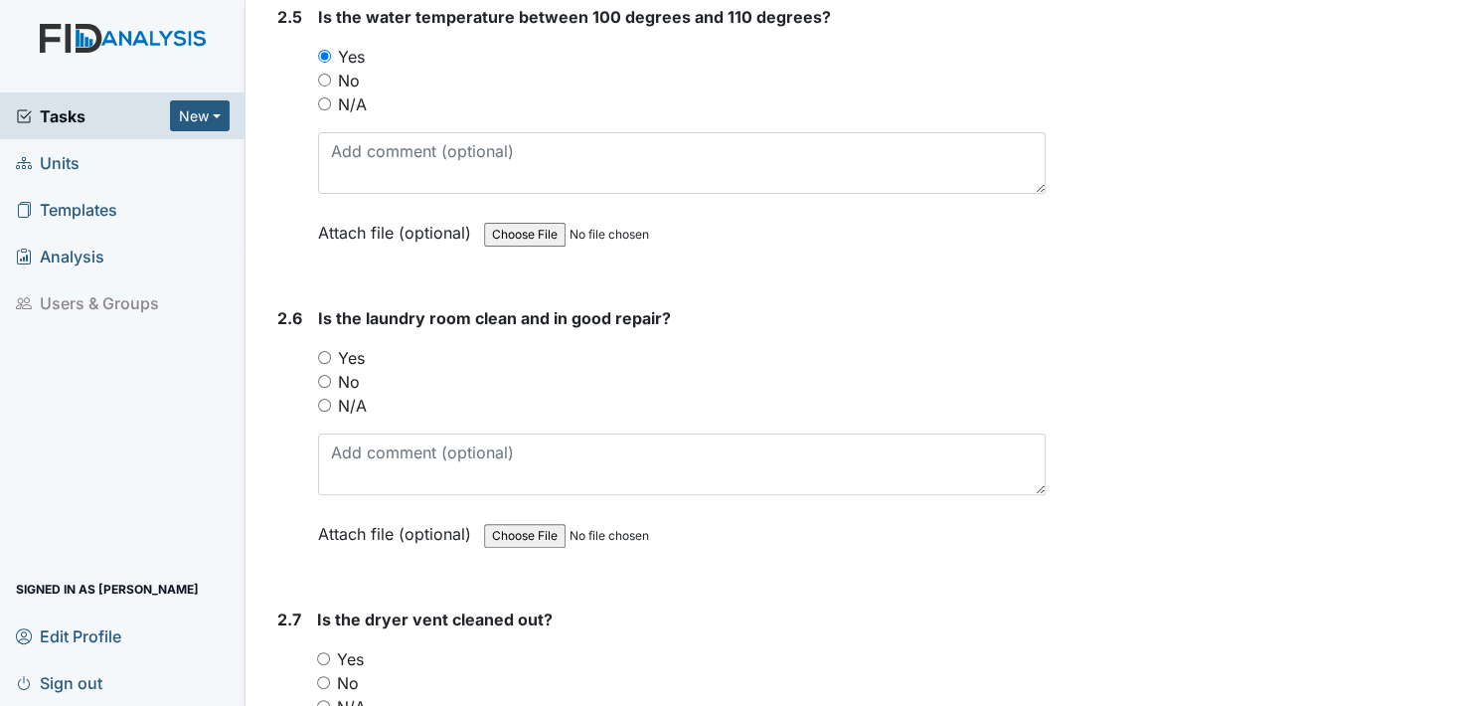
click at [321, 351] on input "Yes" at bounding box center [324, 357] width 13 height 13
radio input "true"
click at [324, 652] on input "Yes" at bounding box center [323, 658] width 13 height 13
radio input "true"
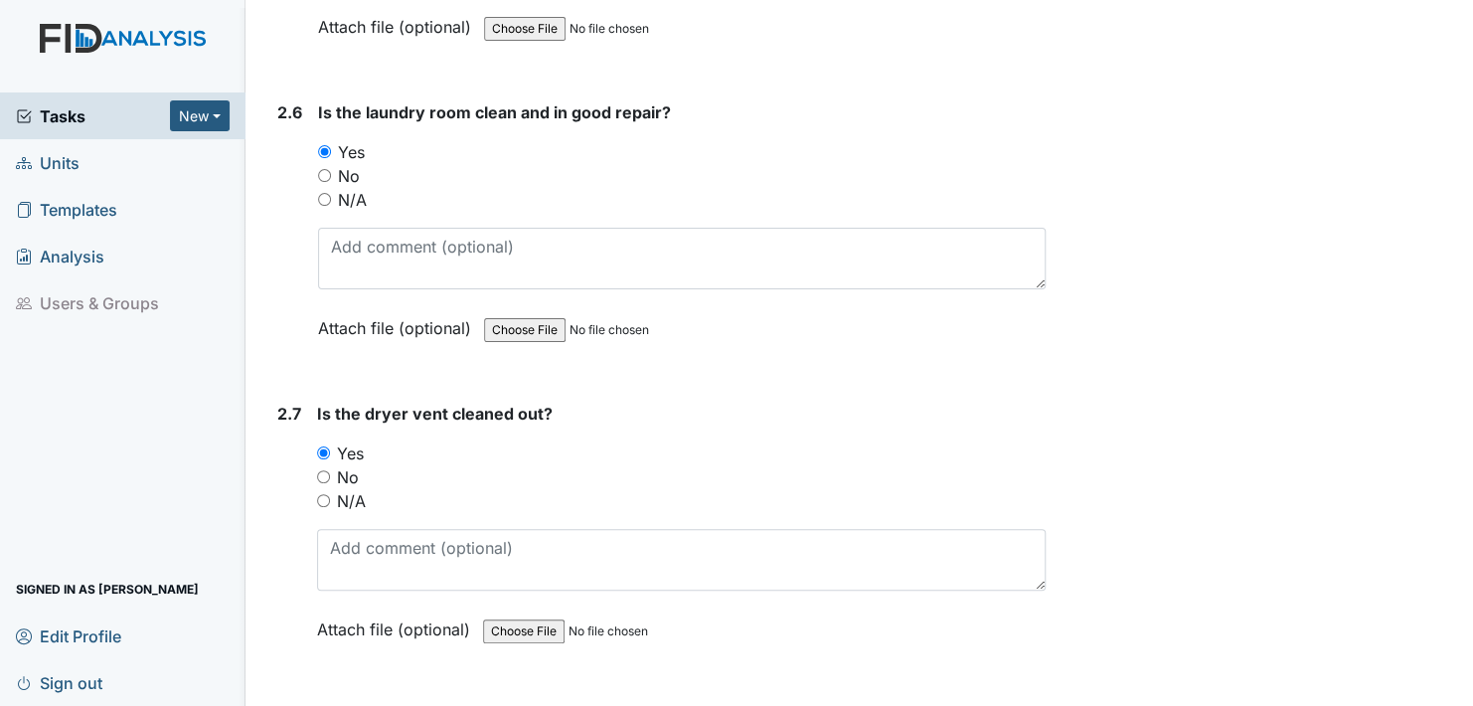
scroll to position [3479, 0]
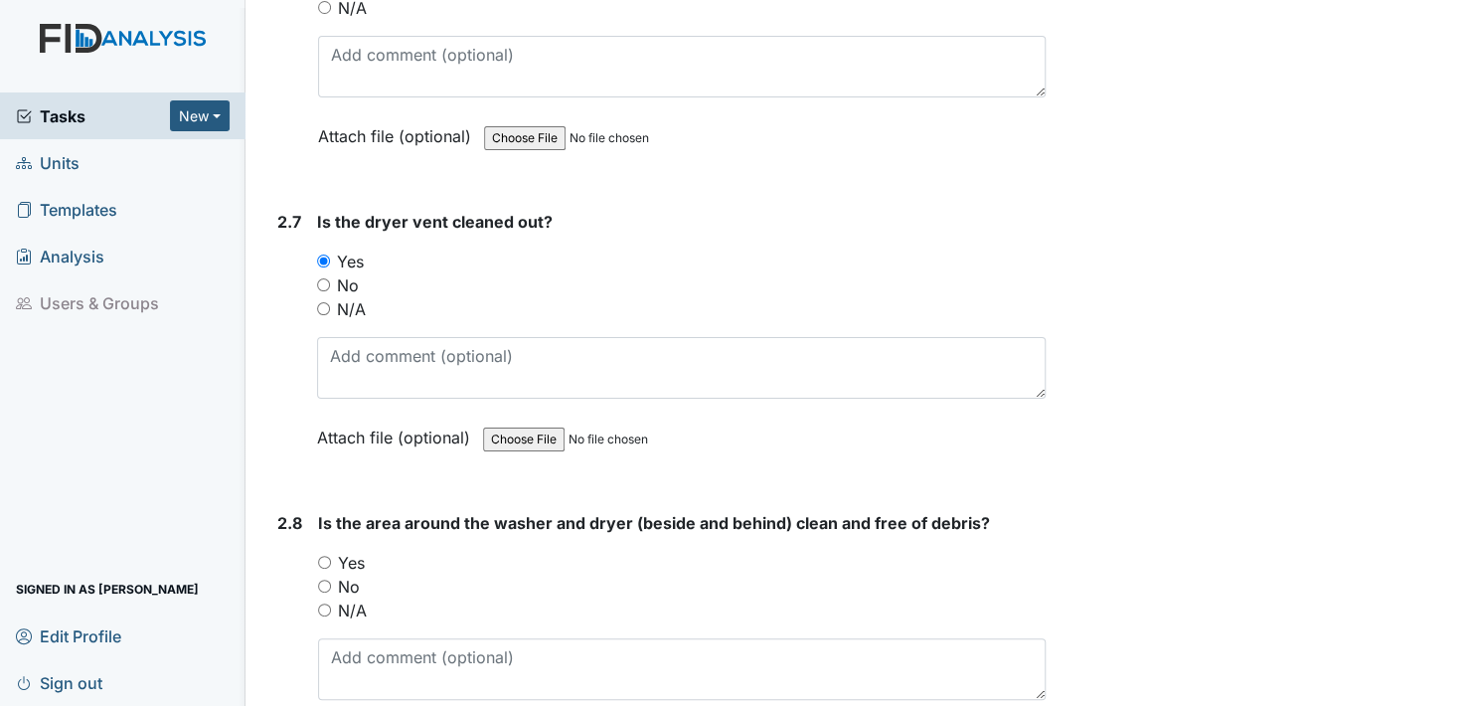
click at [327, 556] on input "Yes" at bounding box center [324, 562] width 13 height 13
radio input "true"
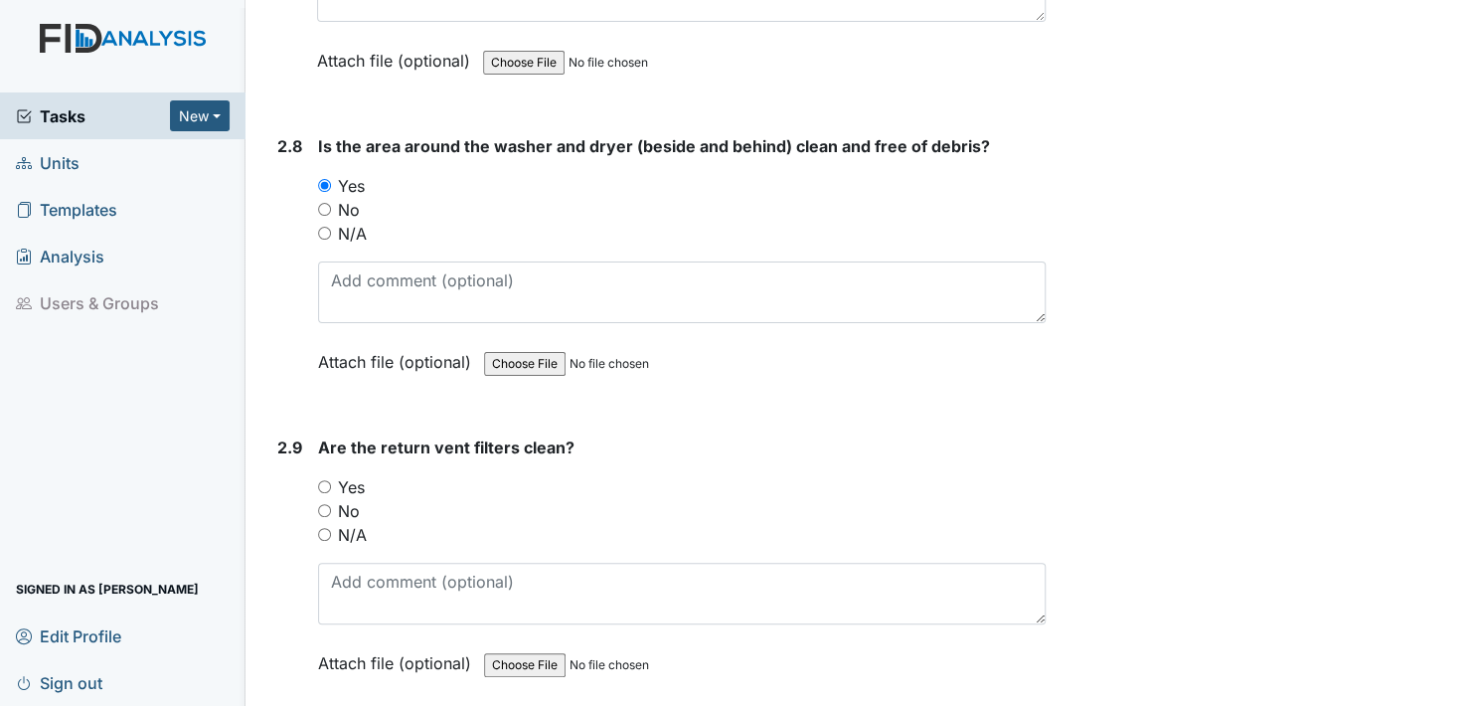
scroll to position [3877, 0]
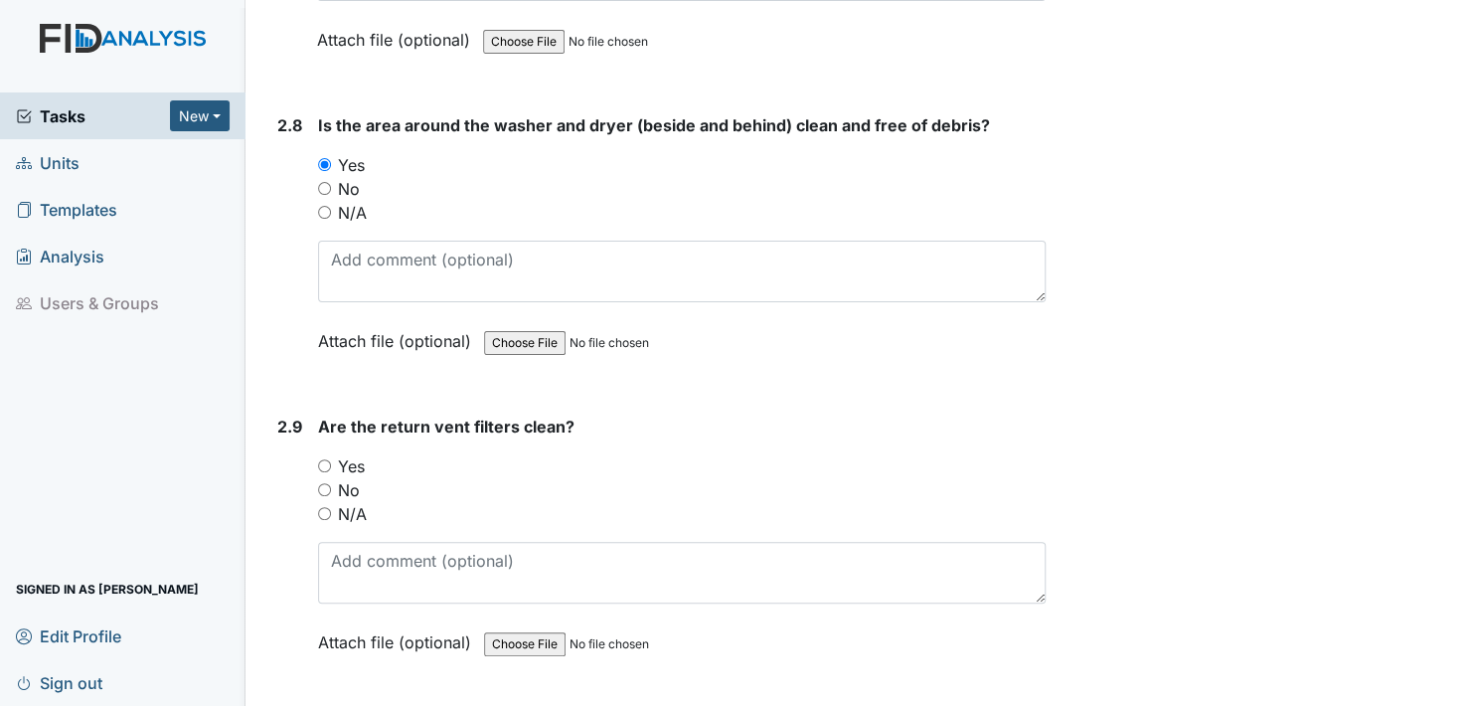
click at [328, 459] on input "Yes" at bounding box center [324, 465] width 13 height 13
radio input "true"
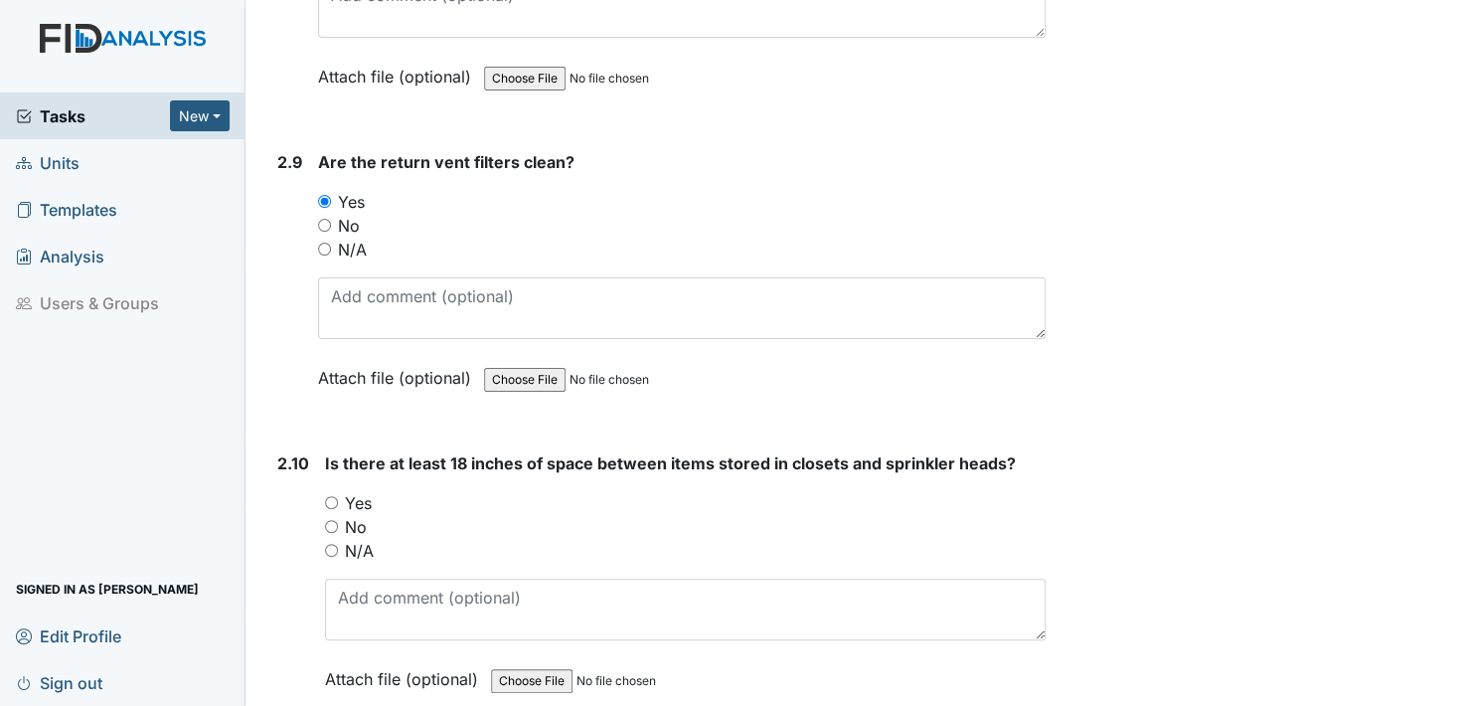
scroll to position [4274, 0]
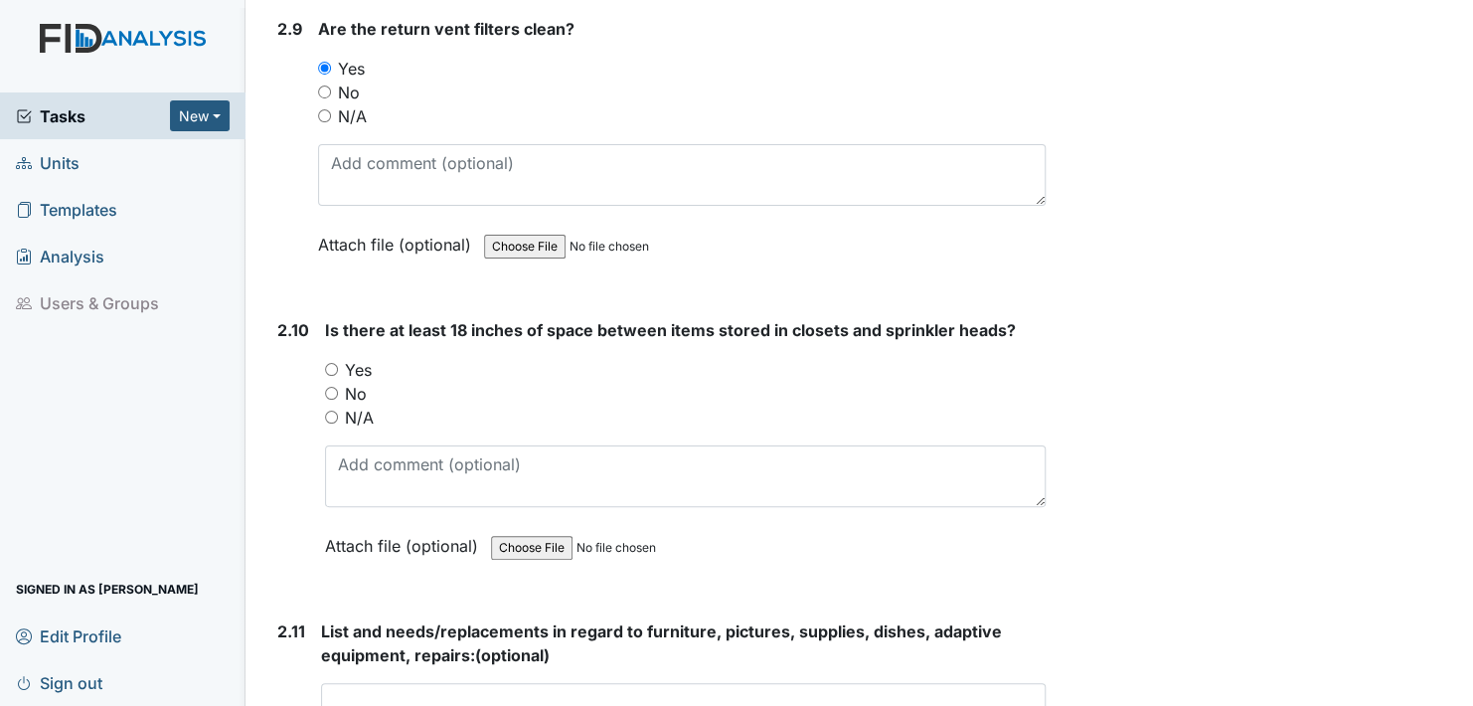
click at [329, 363] on input "Yes" at bounding box center [331, 369] width 13 height 13
radio input "true"
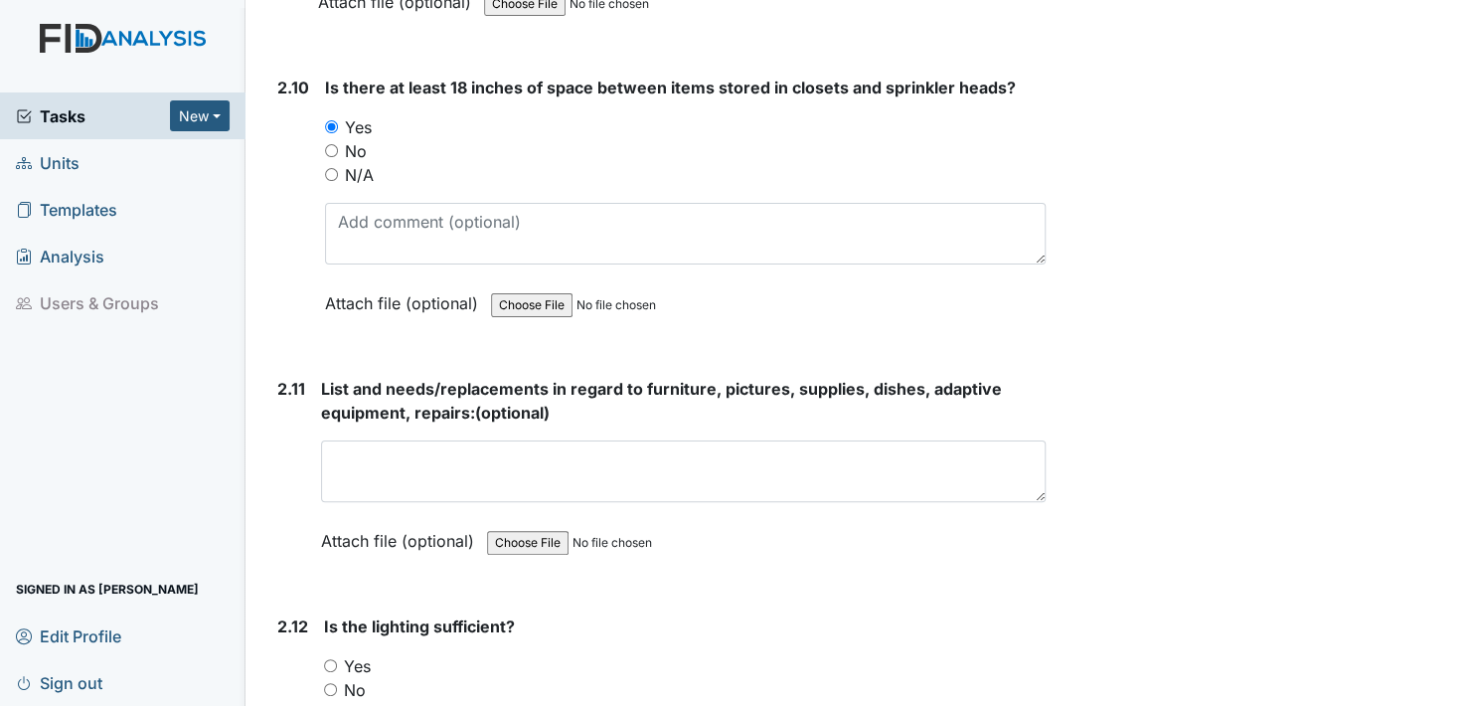
scroll to position [4572, 0]
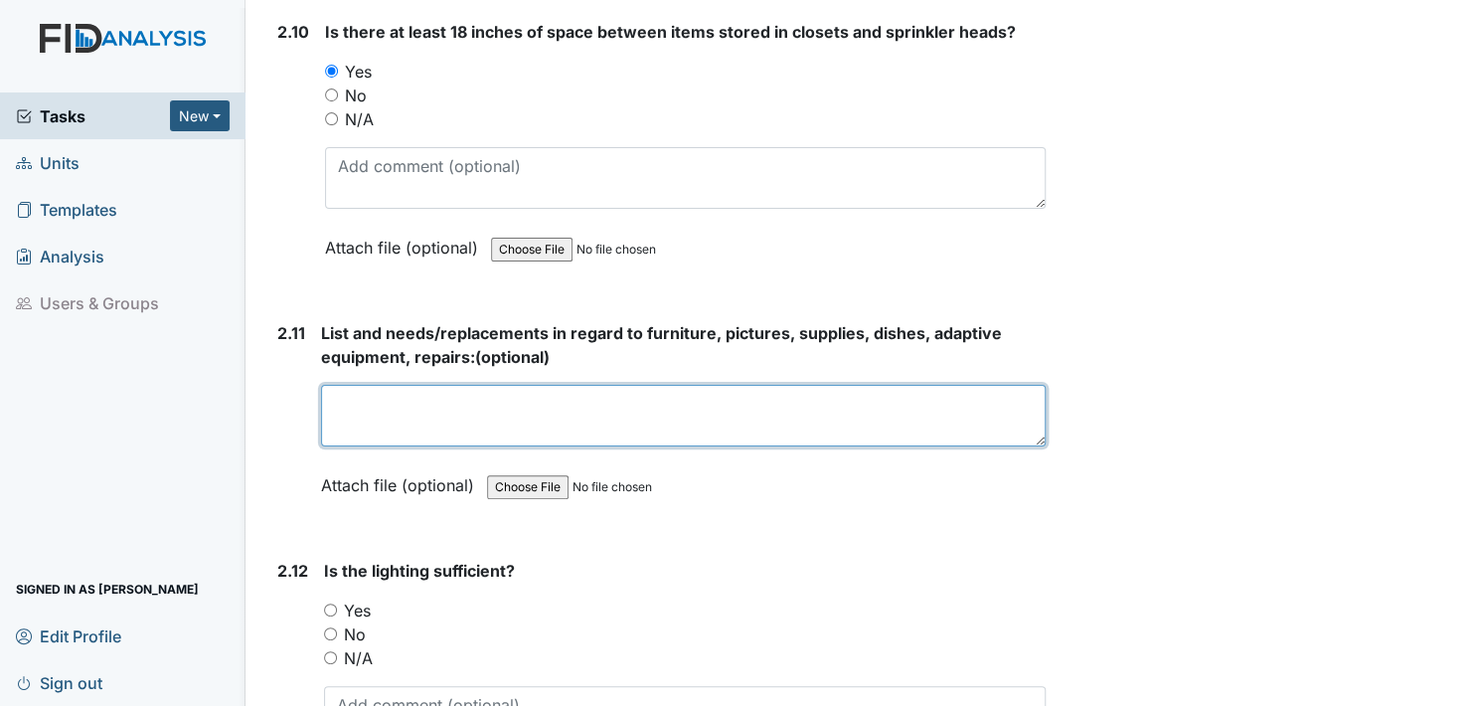
click at [365, 404] on textarea at bounding box center [683, 416] width 725 height 62
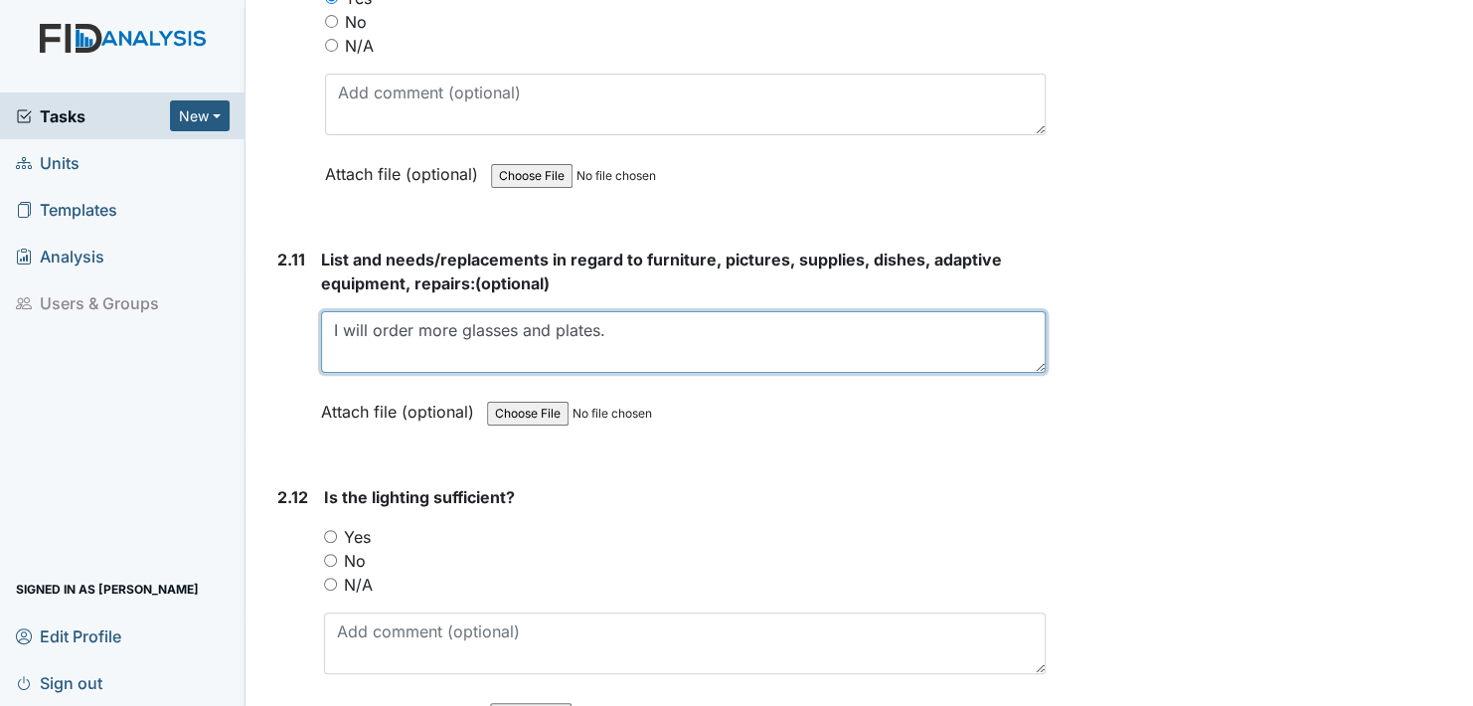
scroll to position [4771, 0]
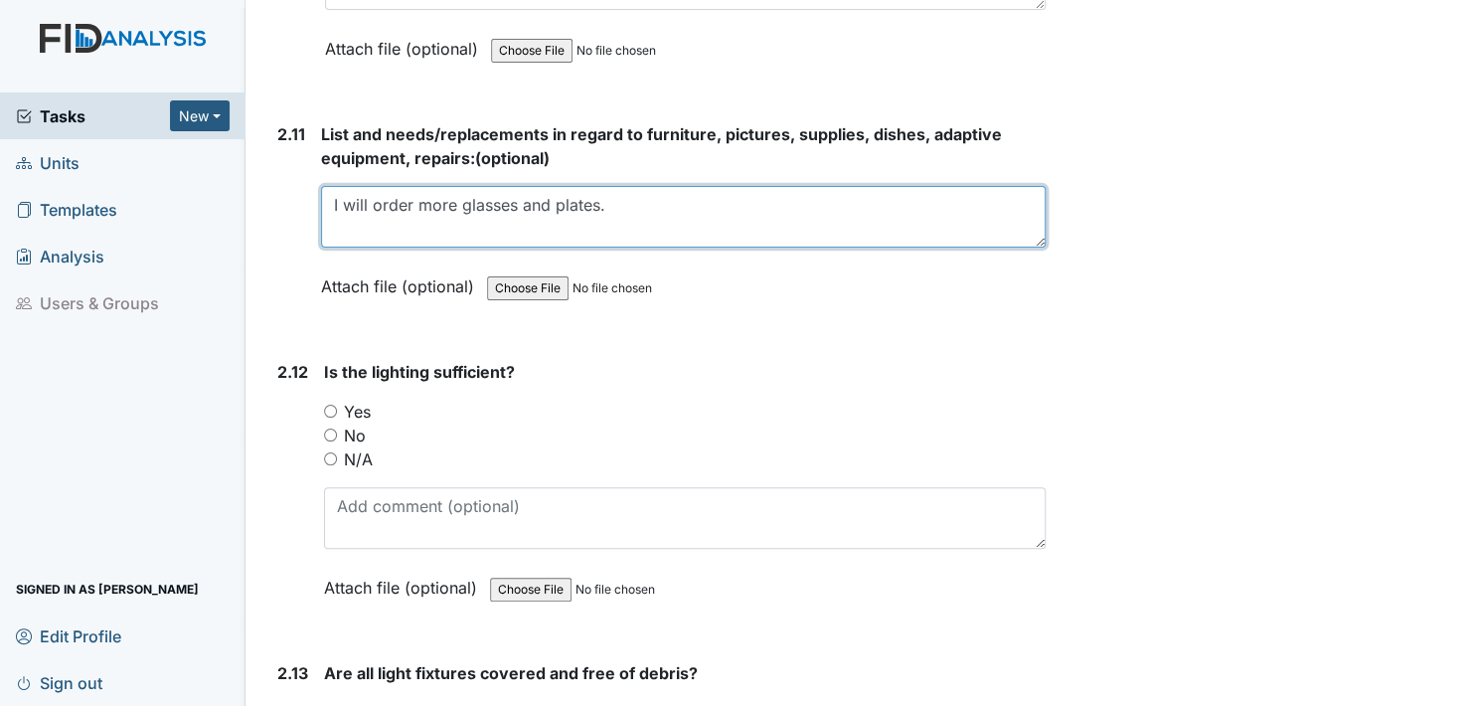
type textarea "I will order more glasses and plates."
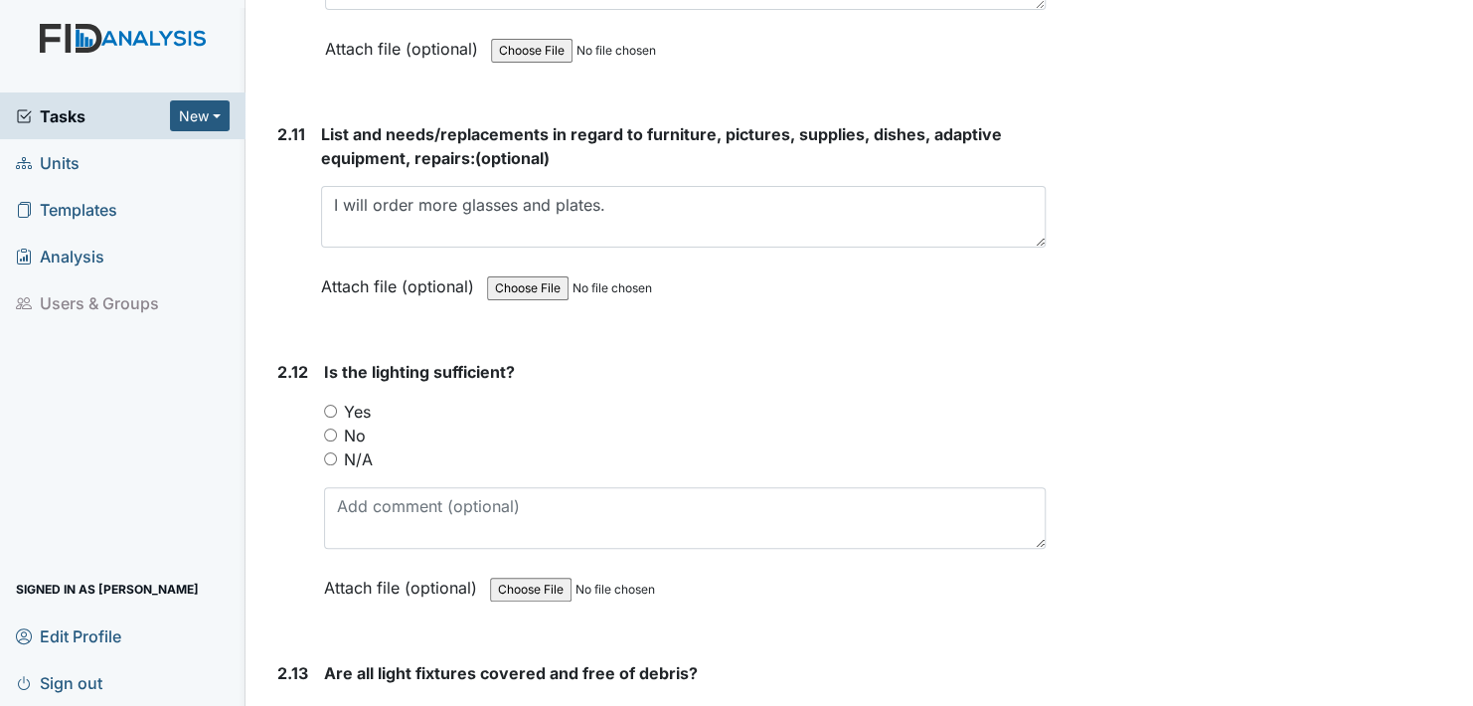
drag, startPoint x: 341, startPoint y: 269, endPoint x: 326, endPoint y: 327, distance: 59.5
click at [341, 271] on label "Attach file (optional)" at bounding box center [401, 280] width 161 height 35
drag, startPoint x: 331, startPoint y: 392, endPoint x: 360, endPoint y: 447, distance: 62.7
click at [331, 405] on input "Yes" at bounding box center [330, 411] width 13 height 13
radio input "true"
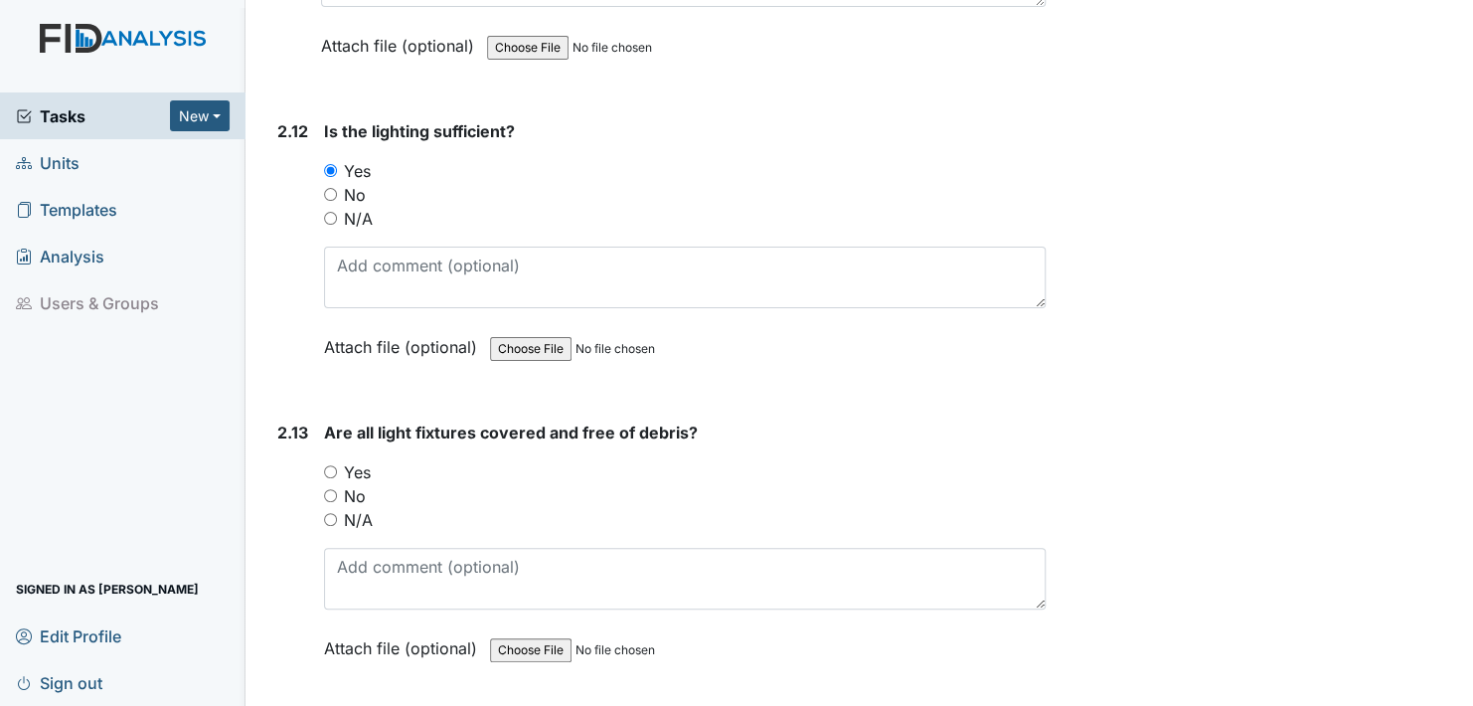
scroll to position [5069, 0]
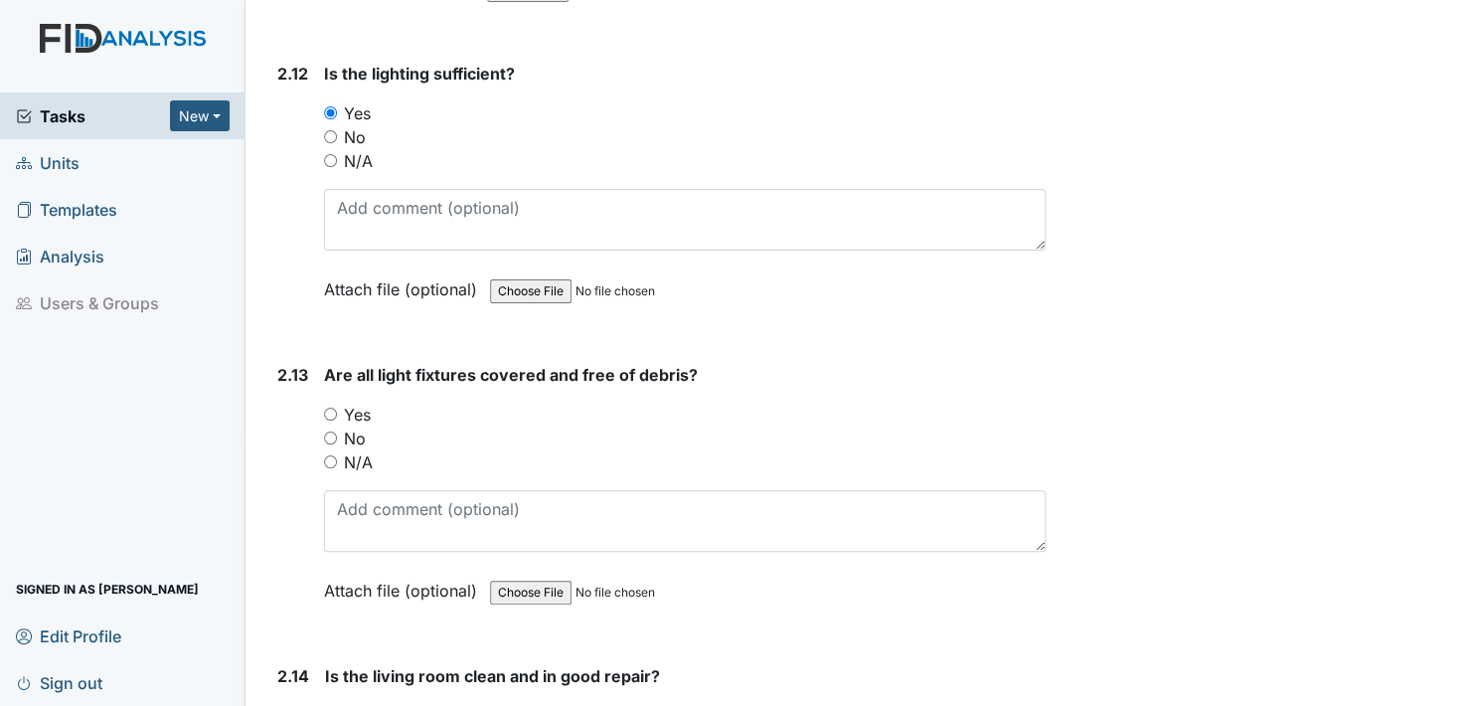
drag, startPoint x: 327, startPoint y: 393, endPoint x: 346, endPoint y: 410, distance: 25.3
click at [330, 408] on input "Yes" at bounding box center [330, 414] width 13 height 13
radio input "true"
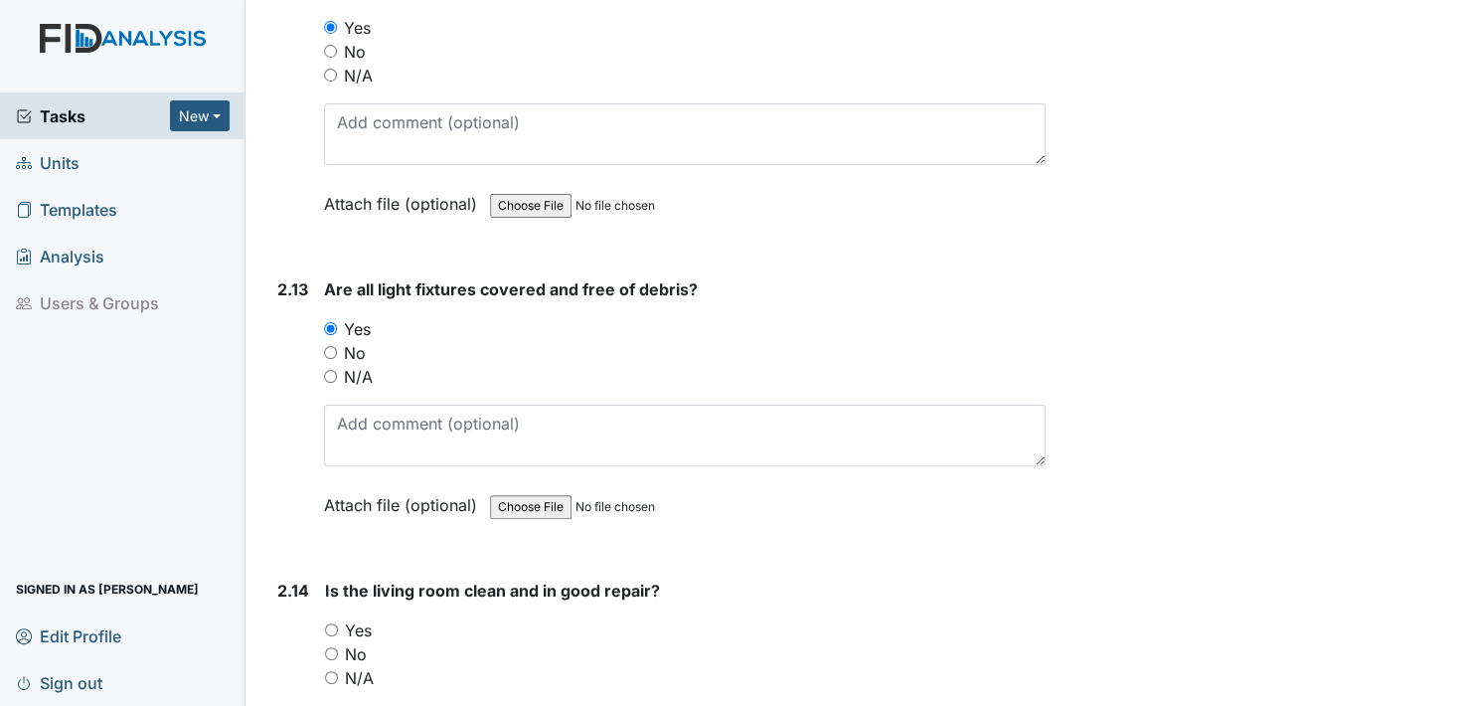
scroll to position [5467, 0]
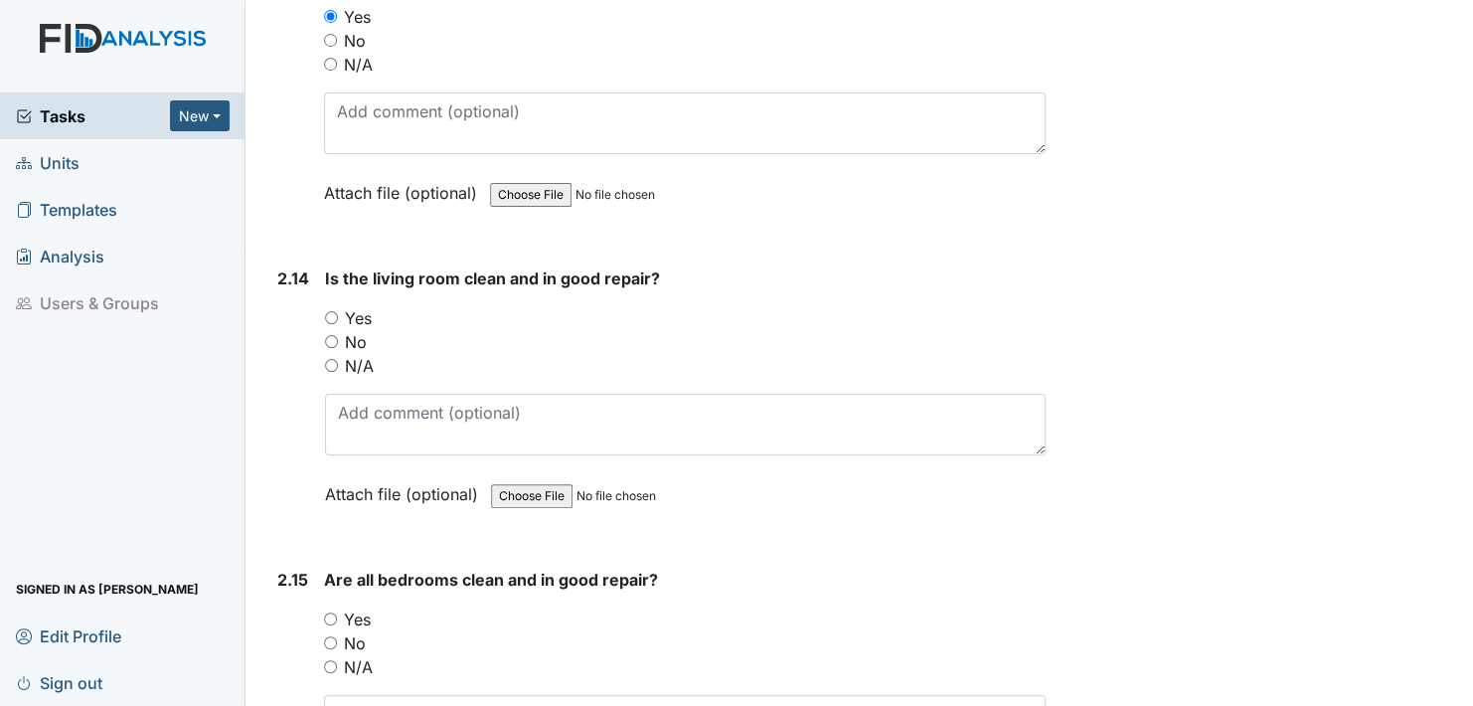
drag, startPoint x: 331, startPoint y: 298, endPoint x: 376, endPoint y: 405, distance: 115.4
click at [336, 311] on input "Yes" at bounding box center [331, 317] width 13 height 13
radio input "true"
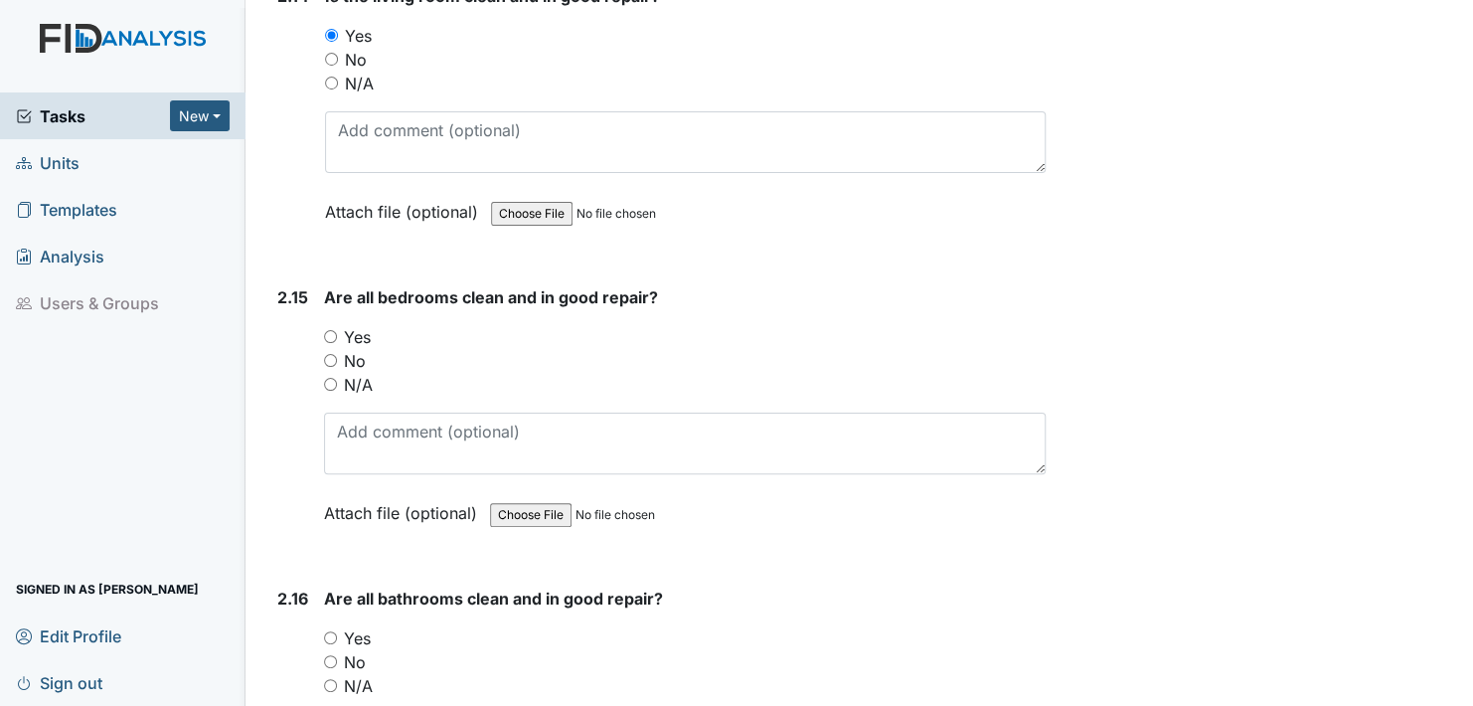
scroll to position [5765, 0]
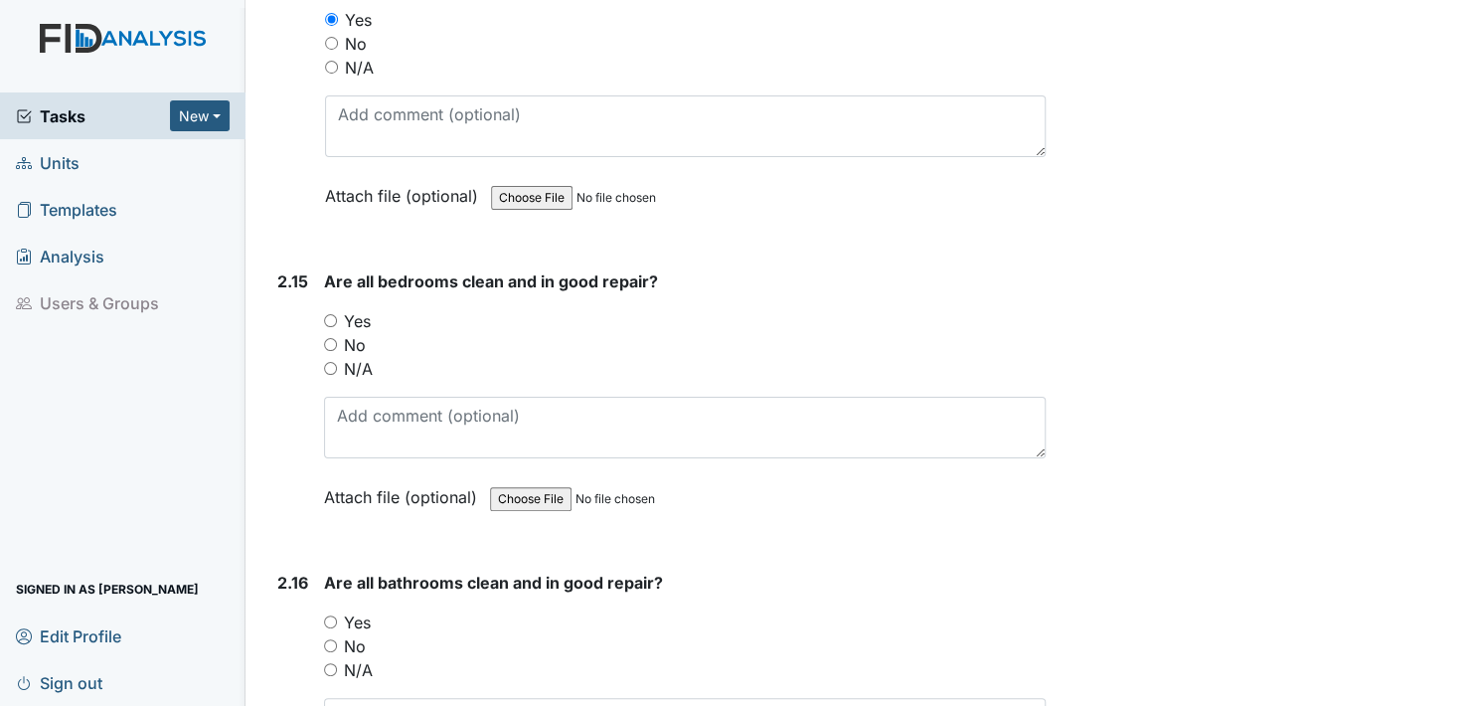
drag, startPoint x: 329, startPoint y: 300, endPoint x: 398, endPoint y: 396, distance: 117.5
click at [335, 314] on input "Yes" at bounding box center [330, 320] width 13 height 13
radio input "true"
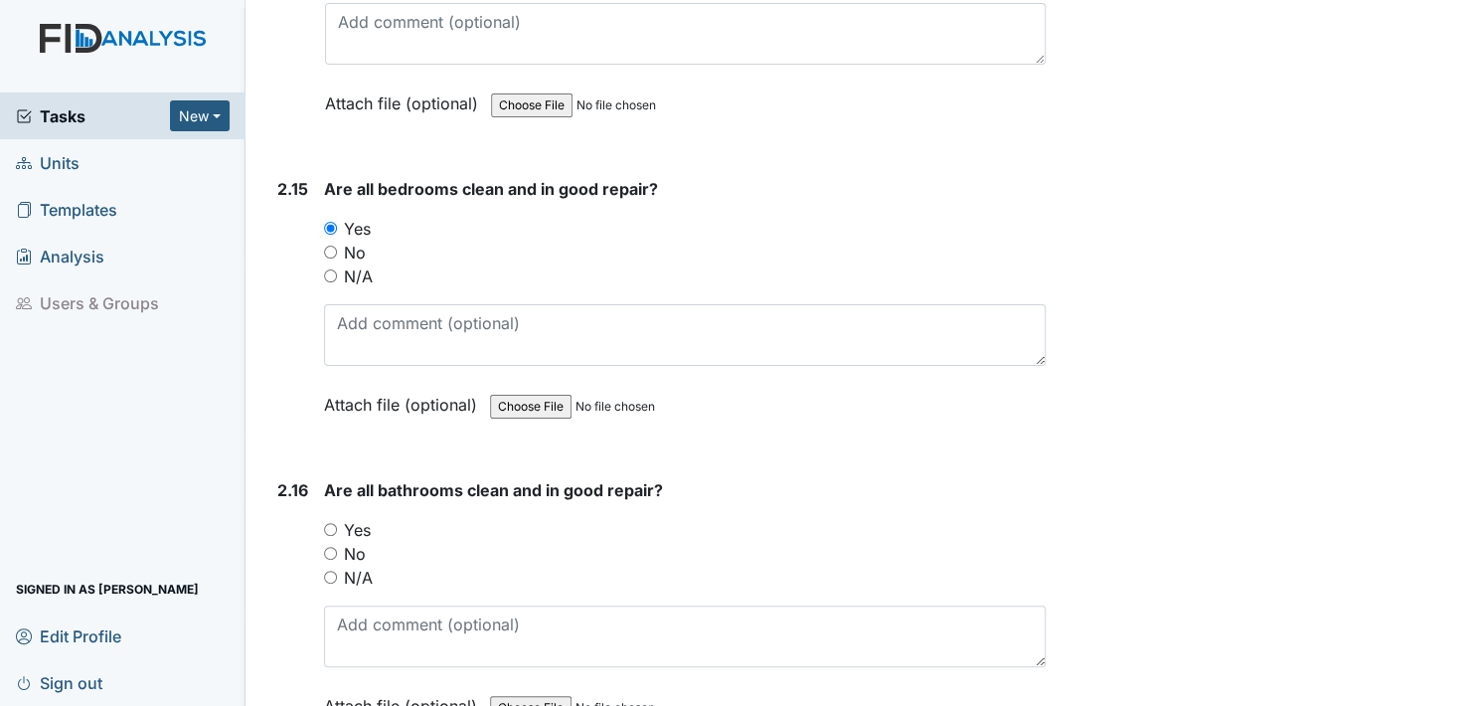
scroll to position [6163, 0]
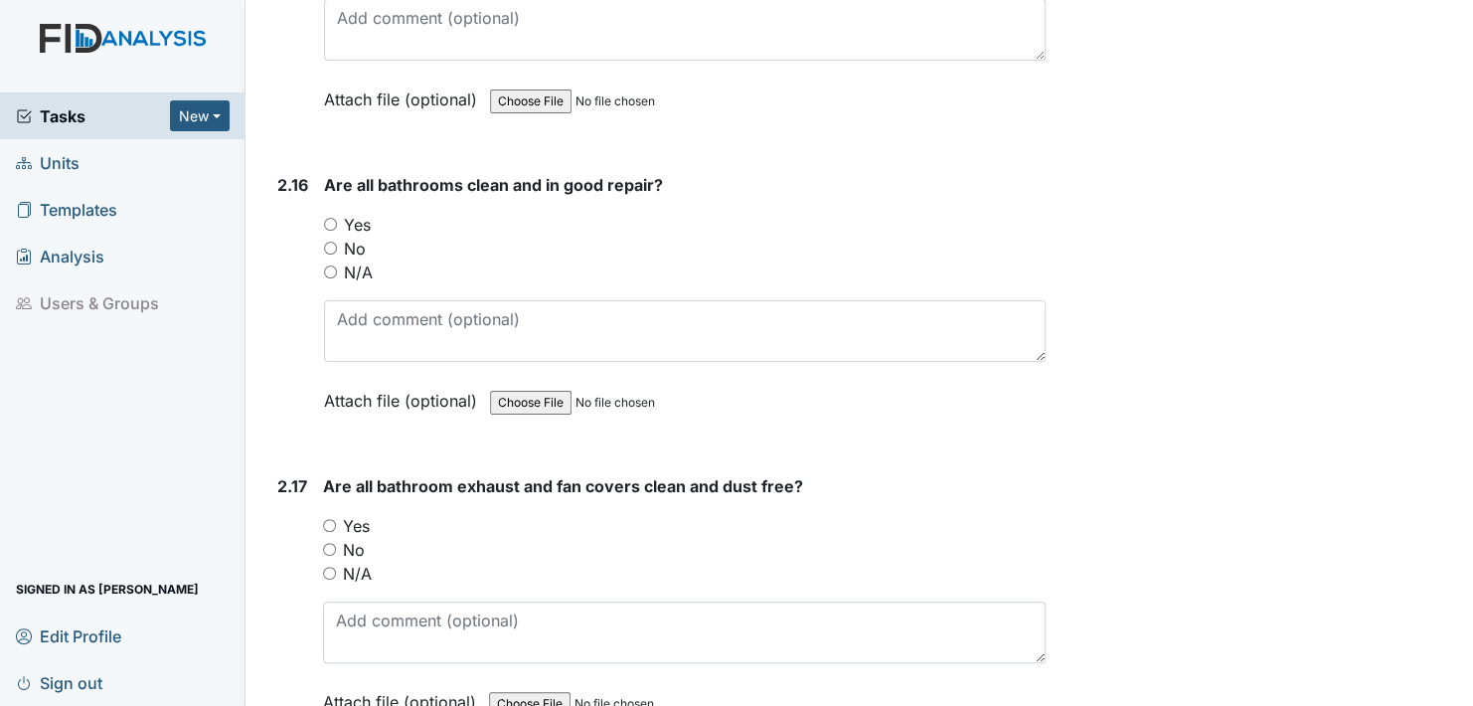
drag, startPoint x: 331, startPoint y: 201, endPoint x: 339, endPoint y: 308, distance: 107.6
click at [331, 218] on input "Yes" at bounding box center [330, 224] width 13 height 13
radio input "true"
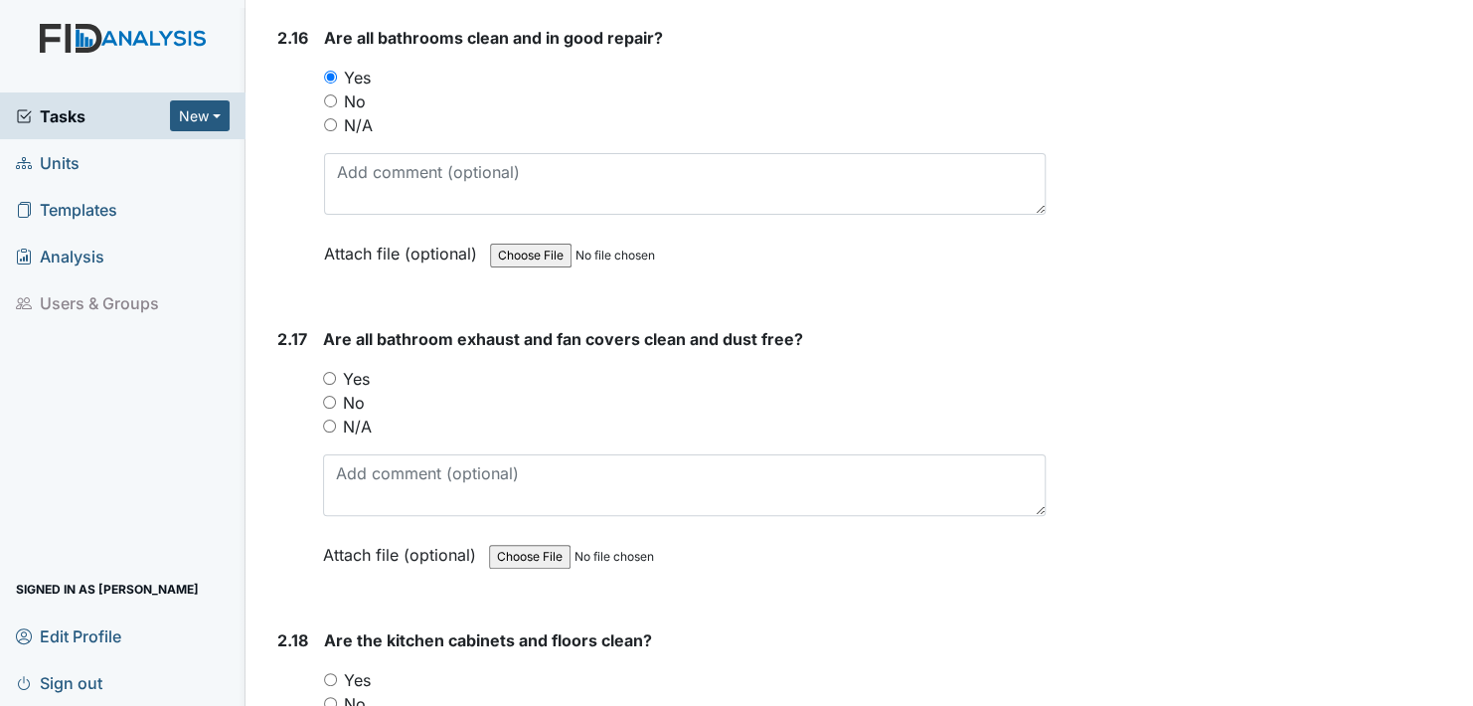
scroll to position [6362, 0]
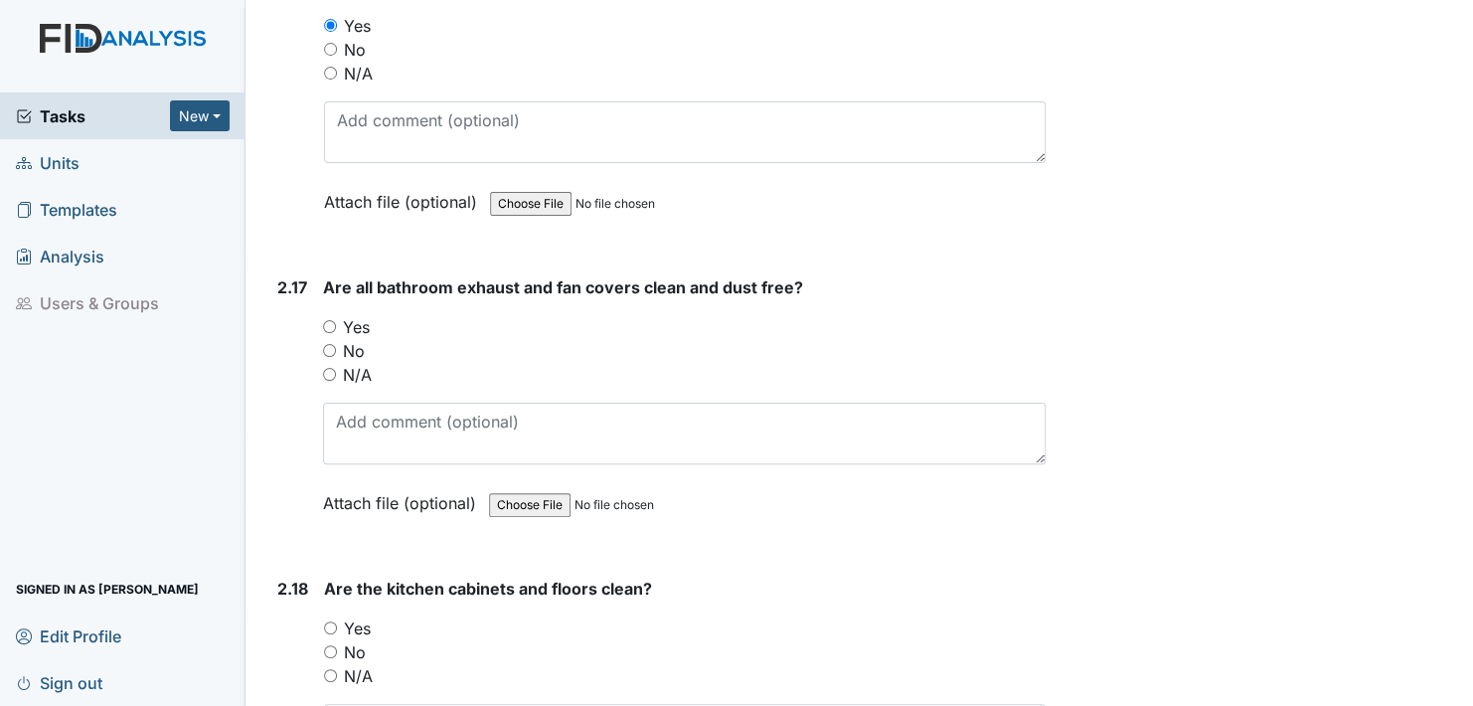
click at [330, 320] on input "Yes" at bounding box center [329, 326] width 13 height 13
radio input "true"
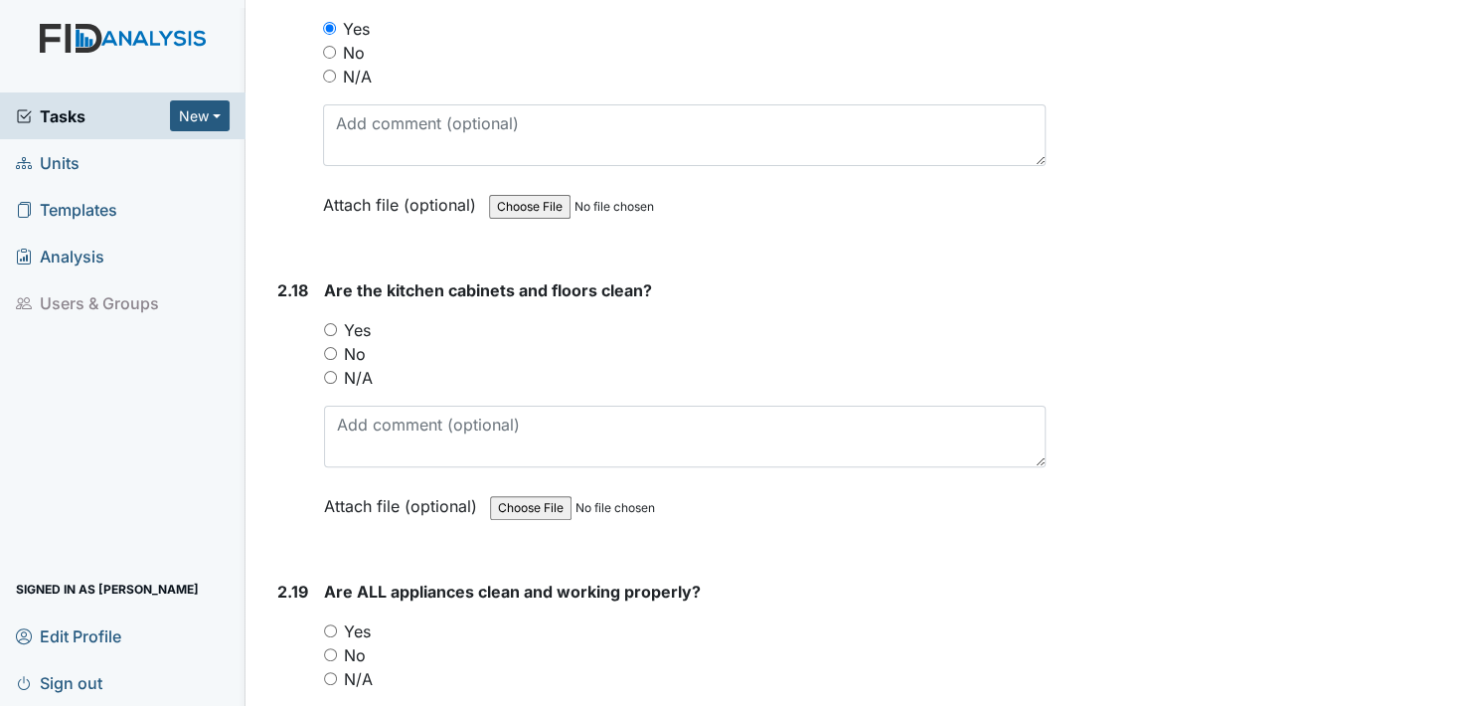
scroll to position [6759, 0]
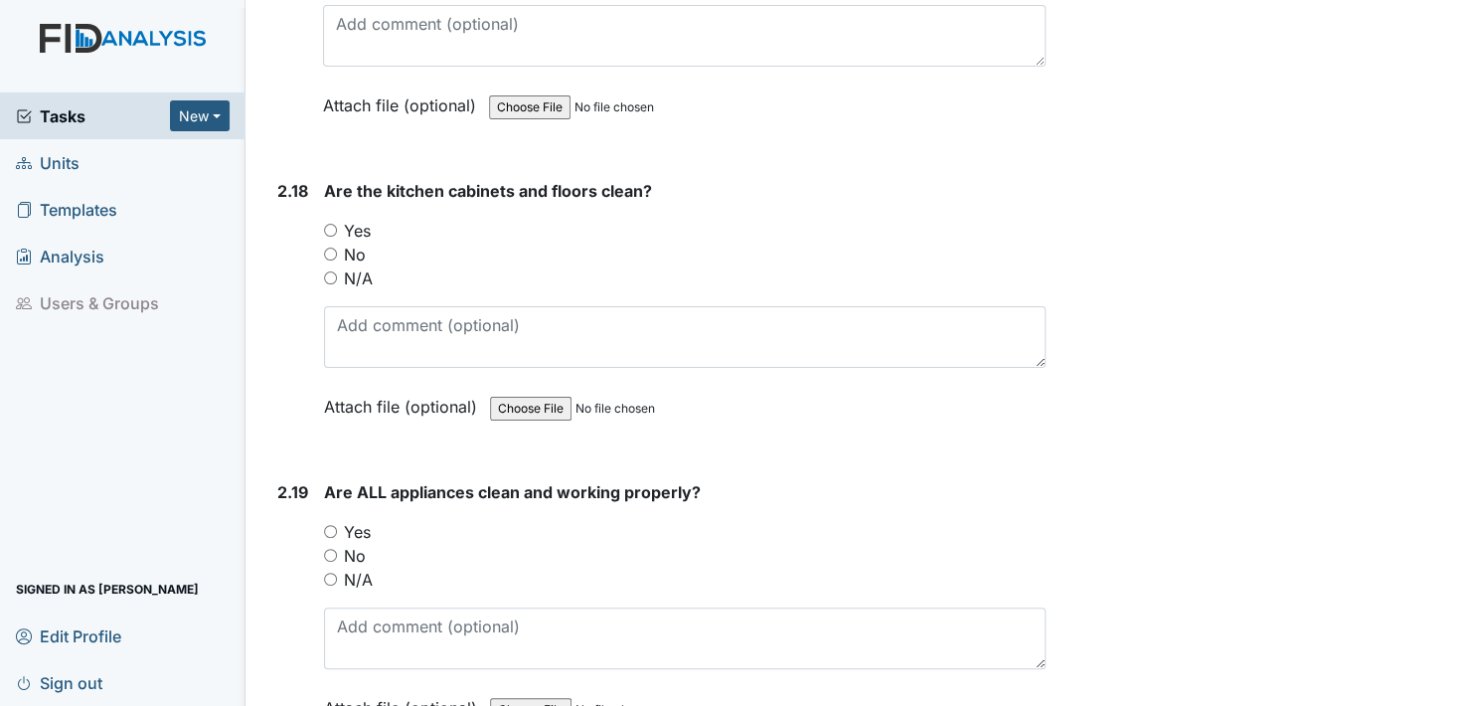
click at [325, 224] on input "Yes" at bounding box center [330, 230] width 13 height 13
radio input "true"
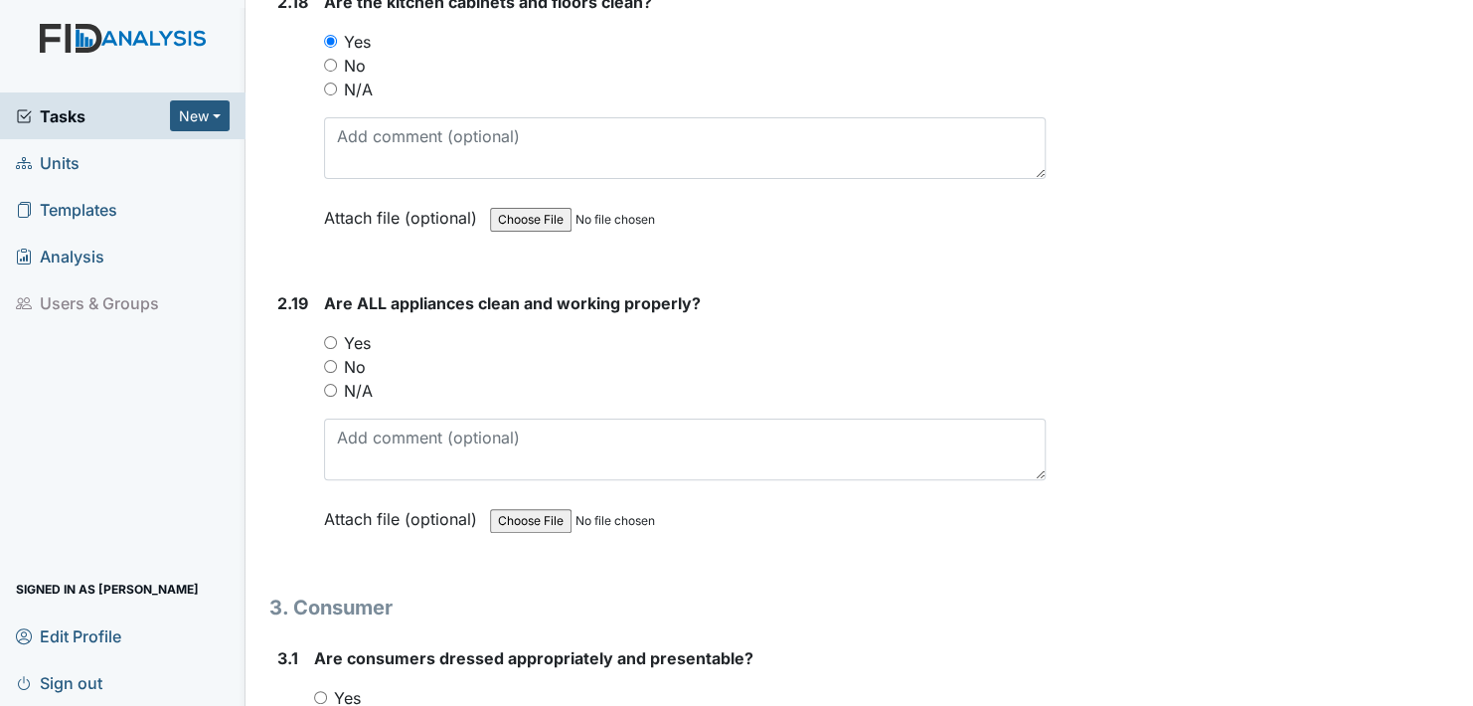
scroll to position [6958, 0]
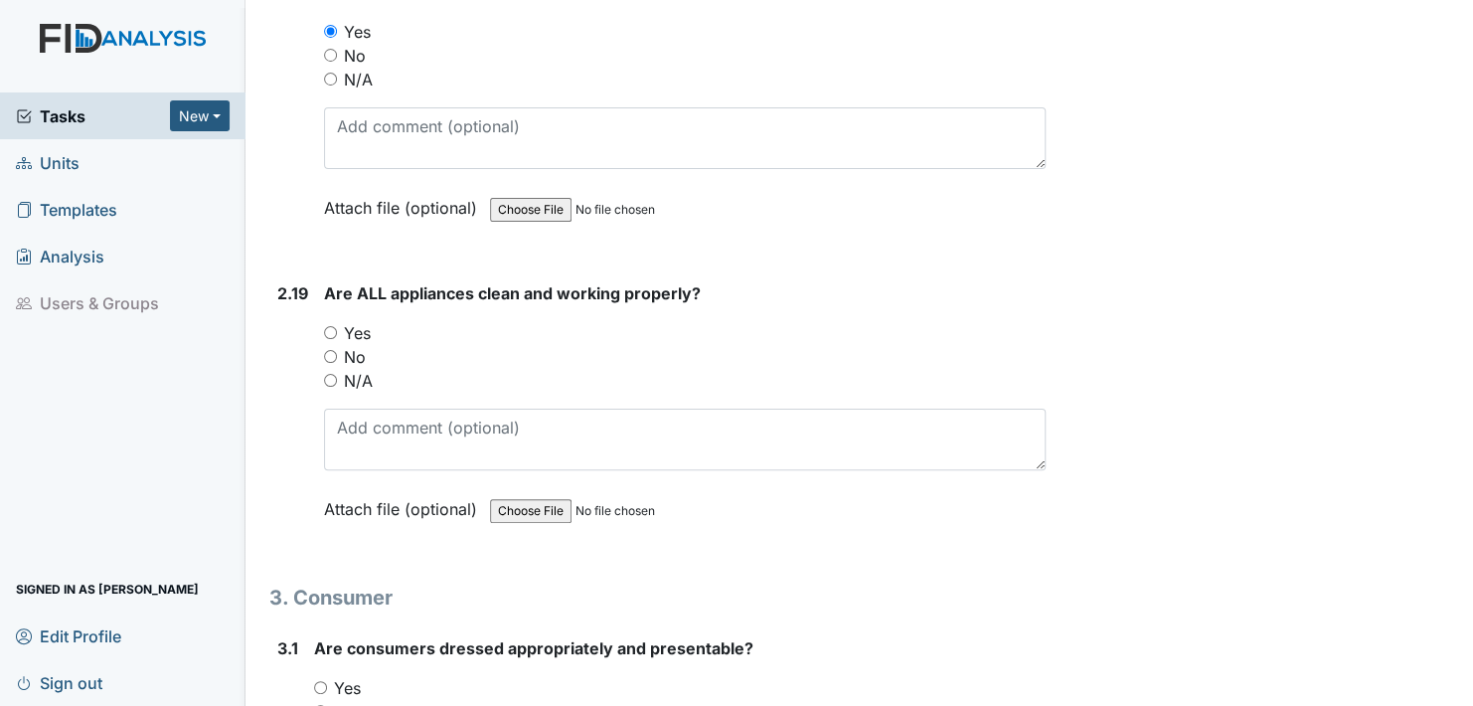
click at [331, 326] on input "Yes" at bounding box center [330, 332] width 13 height 13
radio input "true"
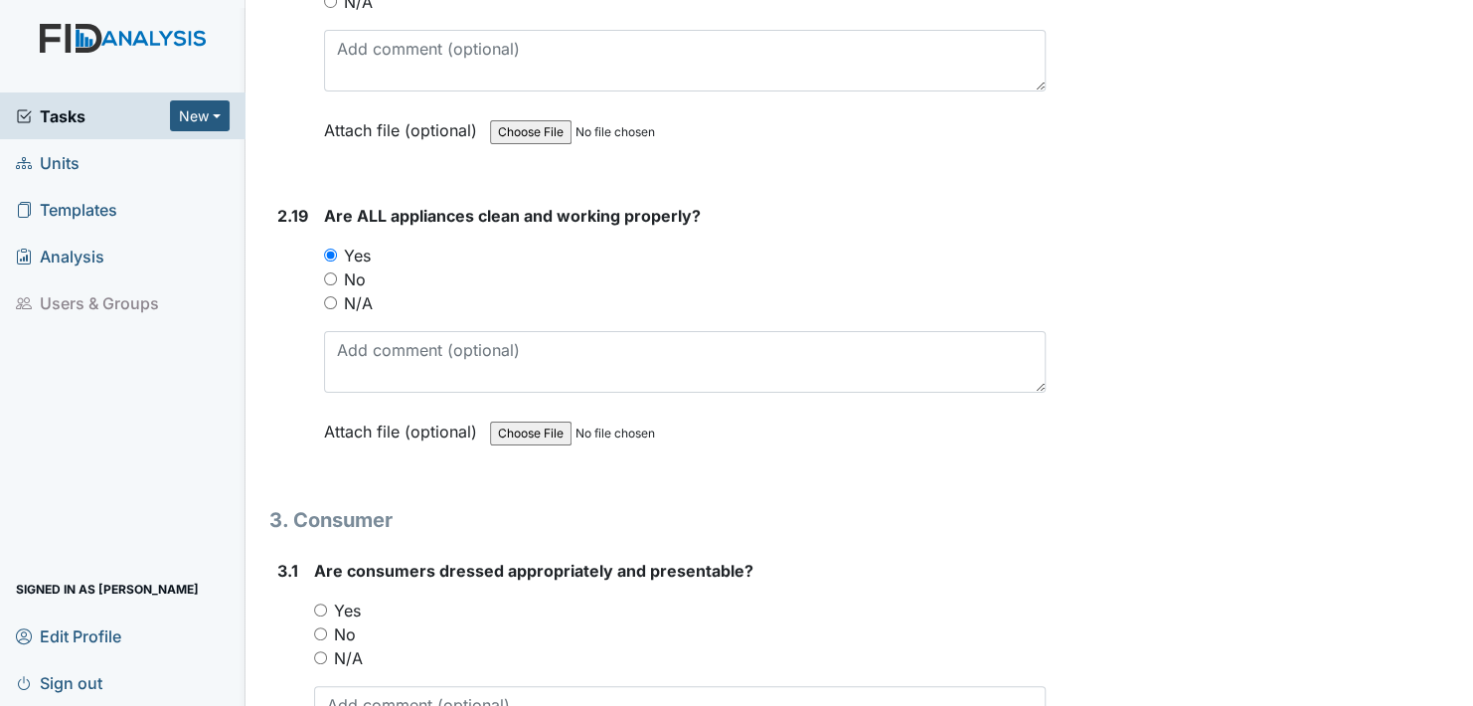
scroll to position [7256, 0]
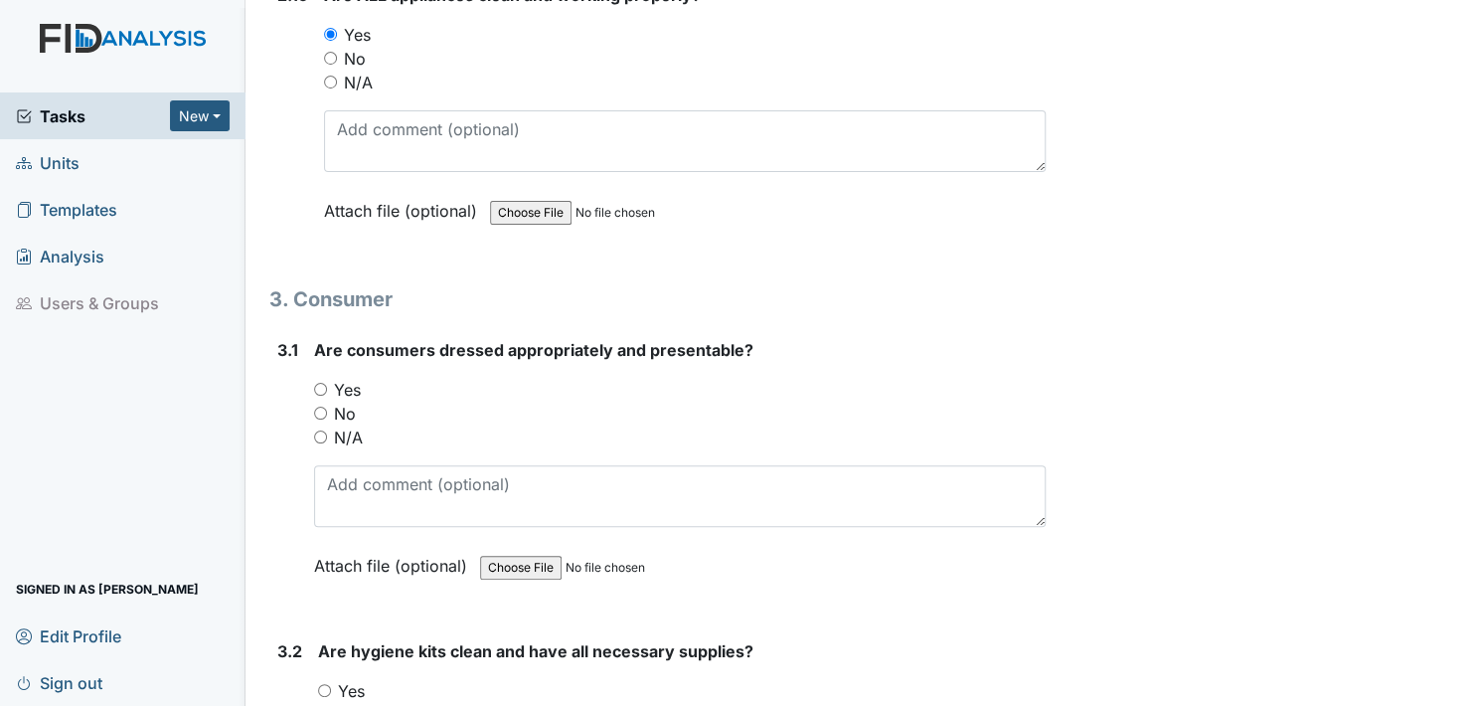
click at [325, 378] on div "Yes" at bounding box center [680, 390] width 732 height 24
click at [320, 383] on input "Yes" at bounding box center [320, 389] width 13 height 13
radio input "true"
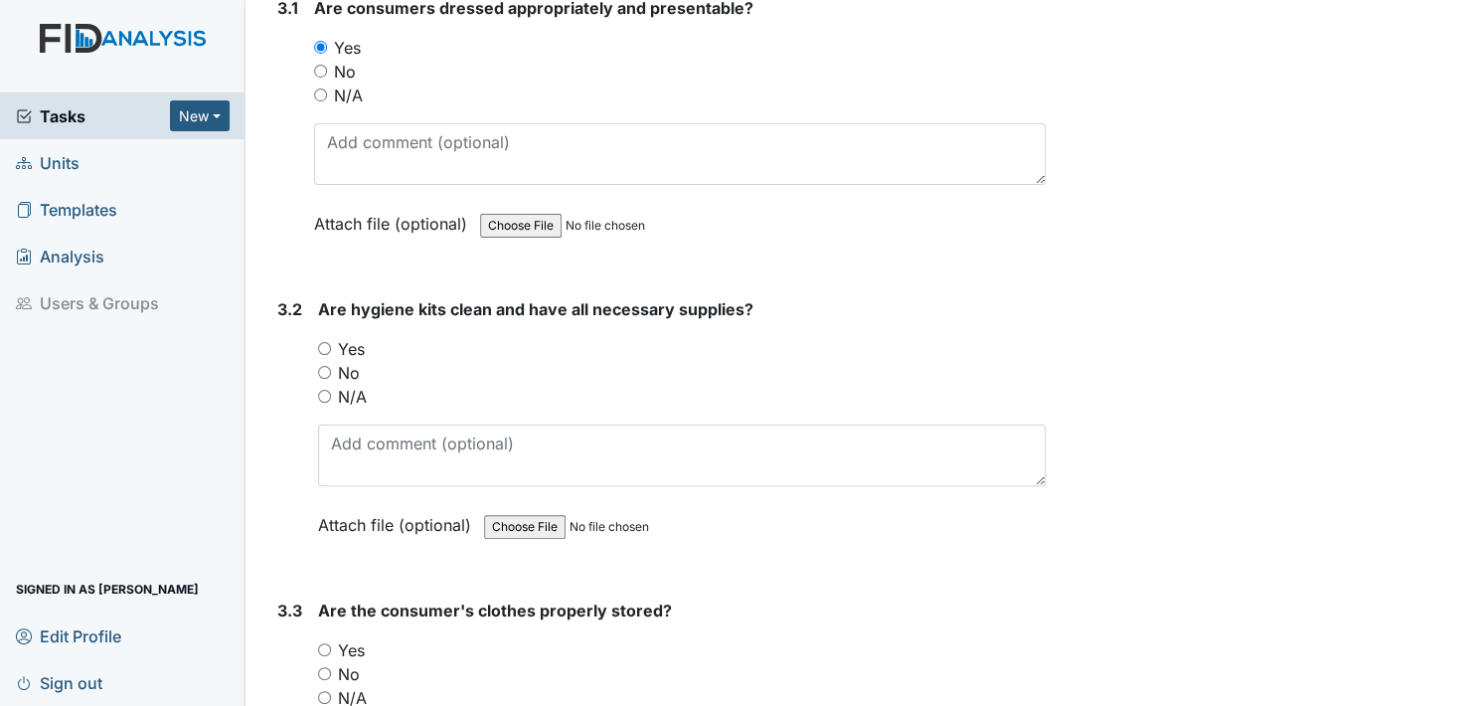
scroll to position [7654, 0]
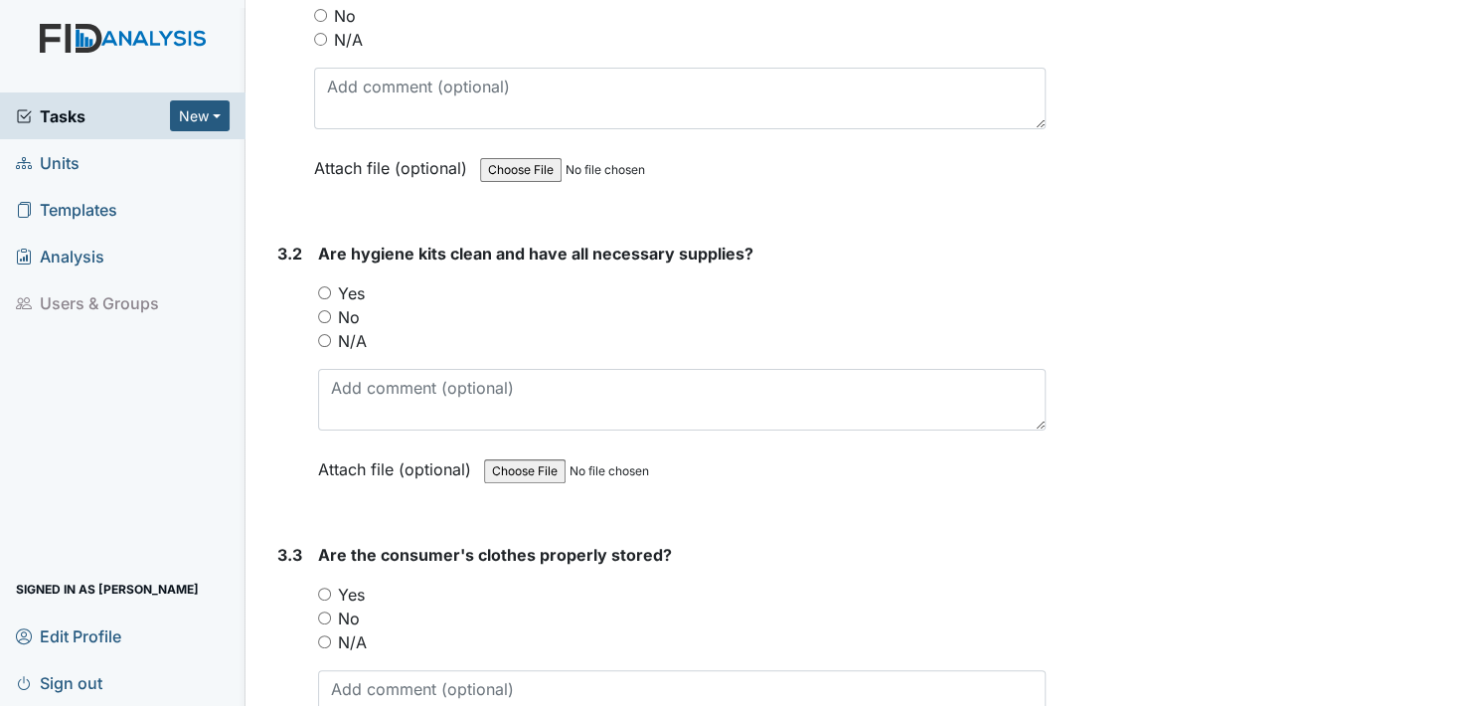
drag, startPoint x: 322, startPoint y: 264, endPoint x: 350, endPoint y: 355, distance: 94.6
click at [322, 286] on input "Yes" at bounding box center [324, 292] width 13 height 13
radio input "true"
click at [325, 587] on input "Yes" at bounding box center [324, 593] width 13 height 13
radio input "true"
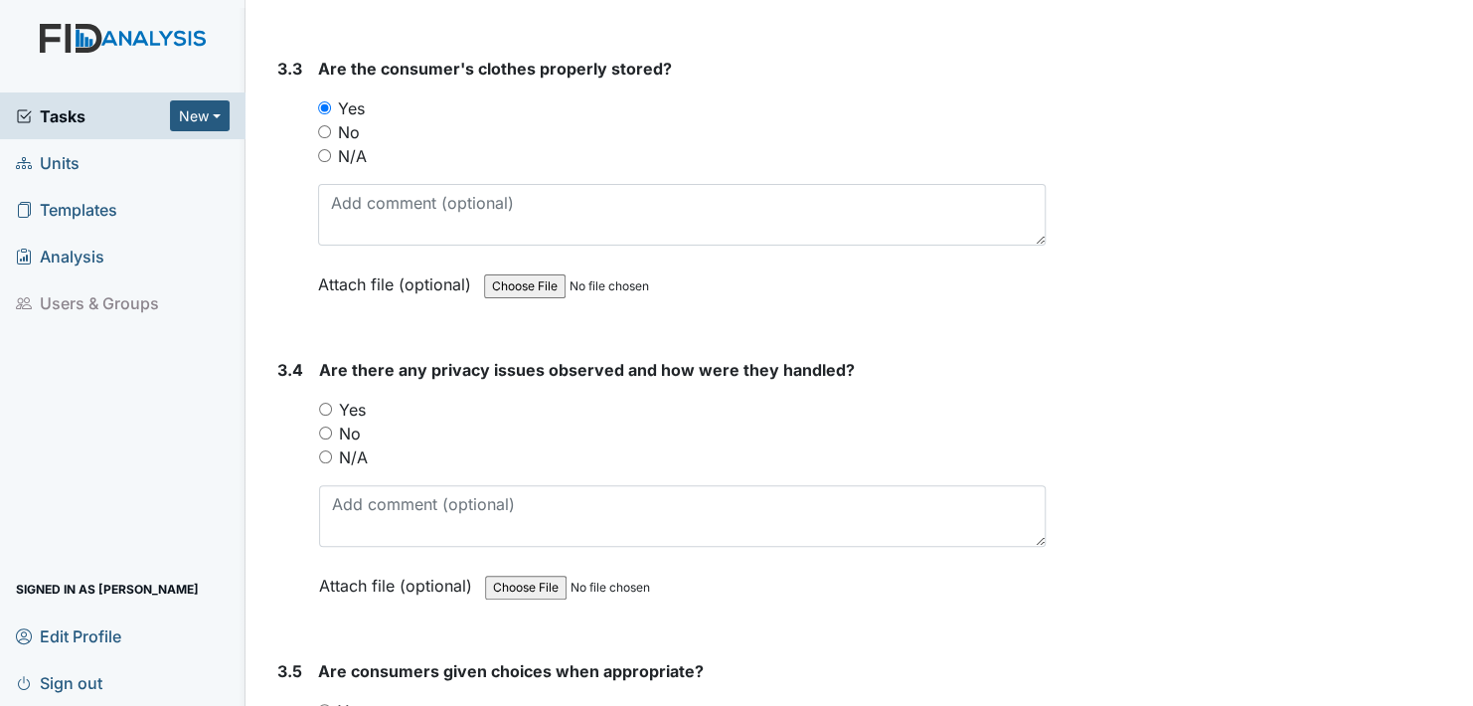
scroll to position [8151, 0]
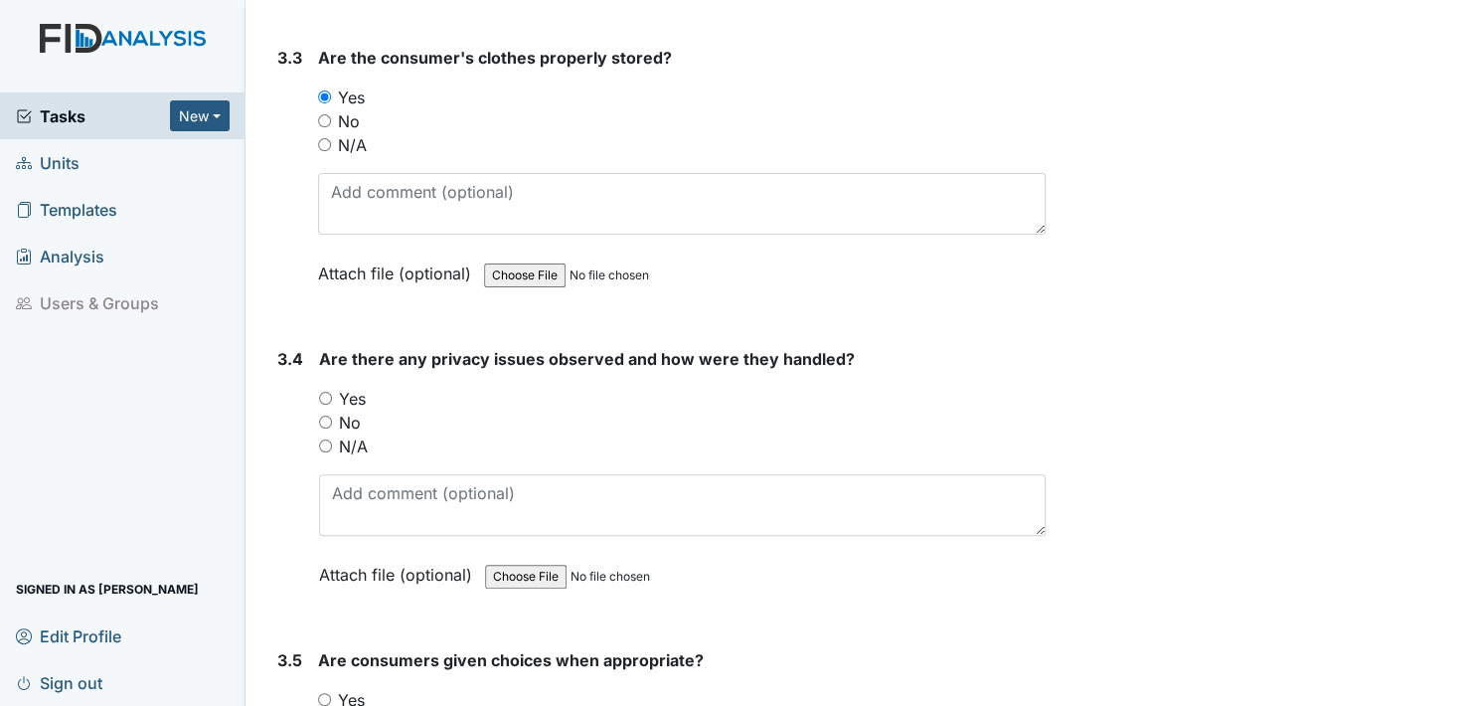
click at [326, 392] on input "Yes" at bounding box center [325, 398] width 13 height 13
radio input "true"
click at [321, 415] on input "No" at bounding box center [325, 421] width 13 height 13
radio input "true"
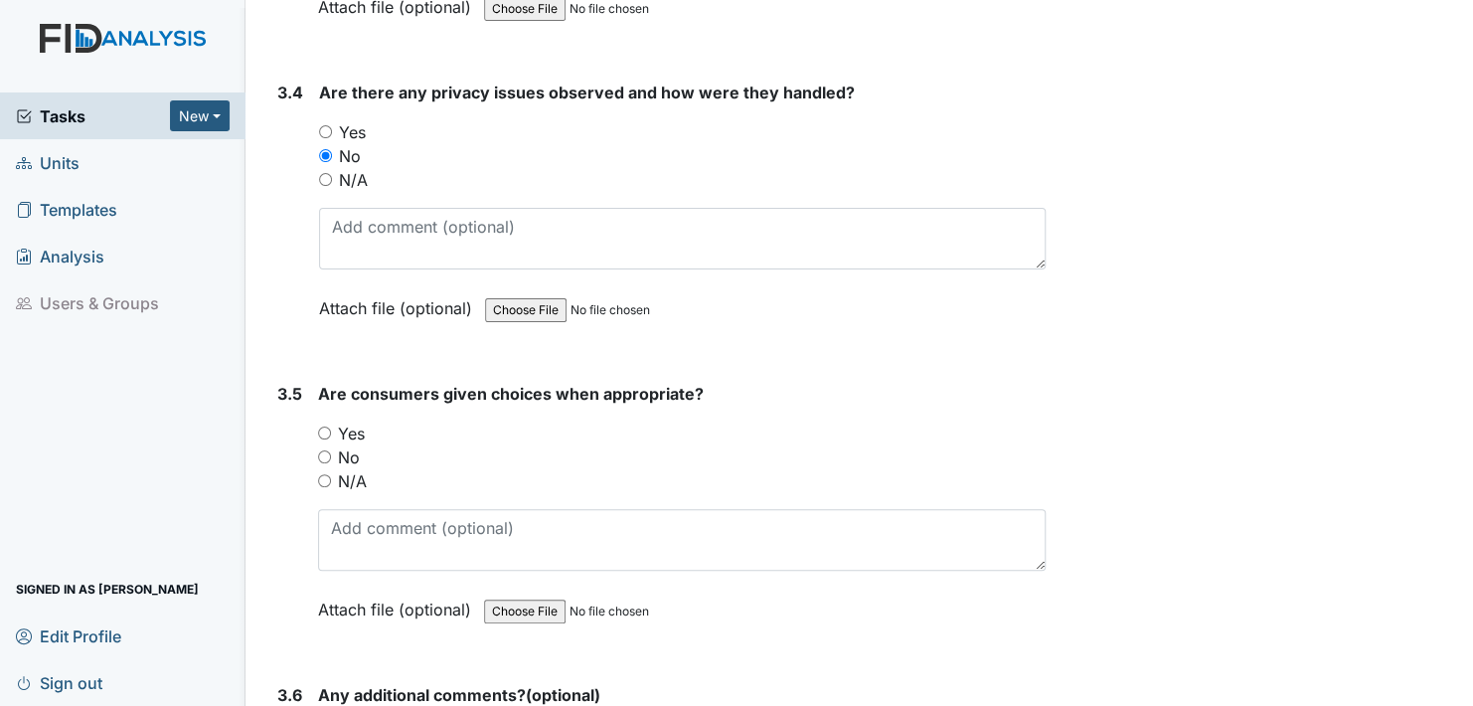
scroll to position [8449, 0]
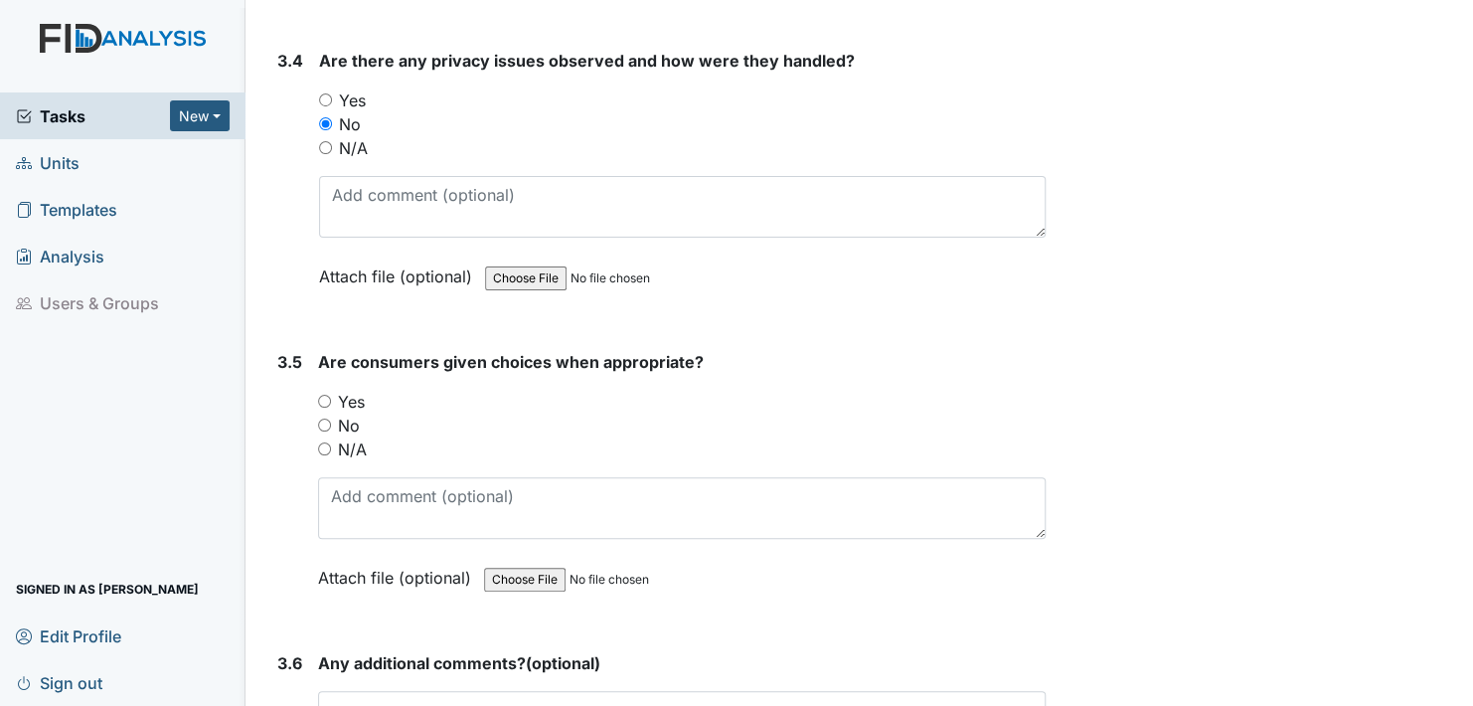
click at [323, 395] on input "Yes" at bounding box center [324, 401] width 13 height 13
radio input "true"
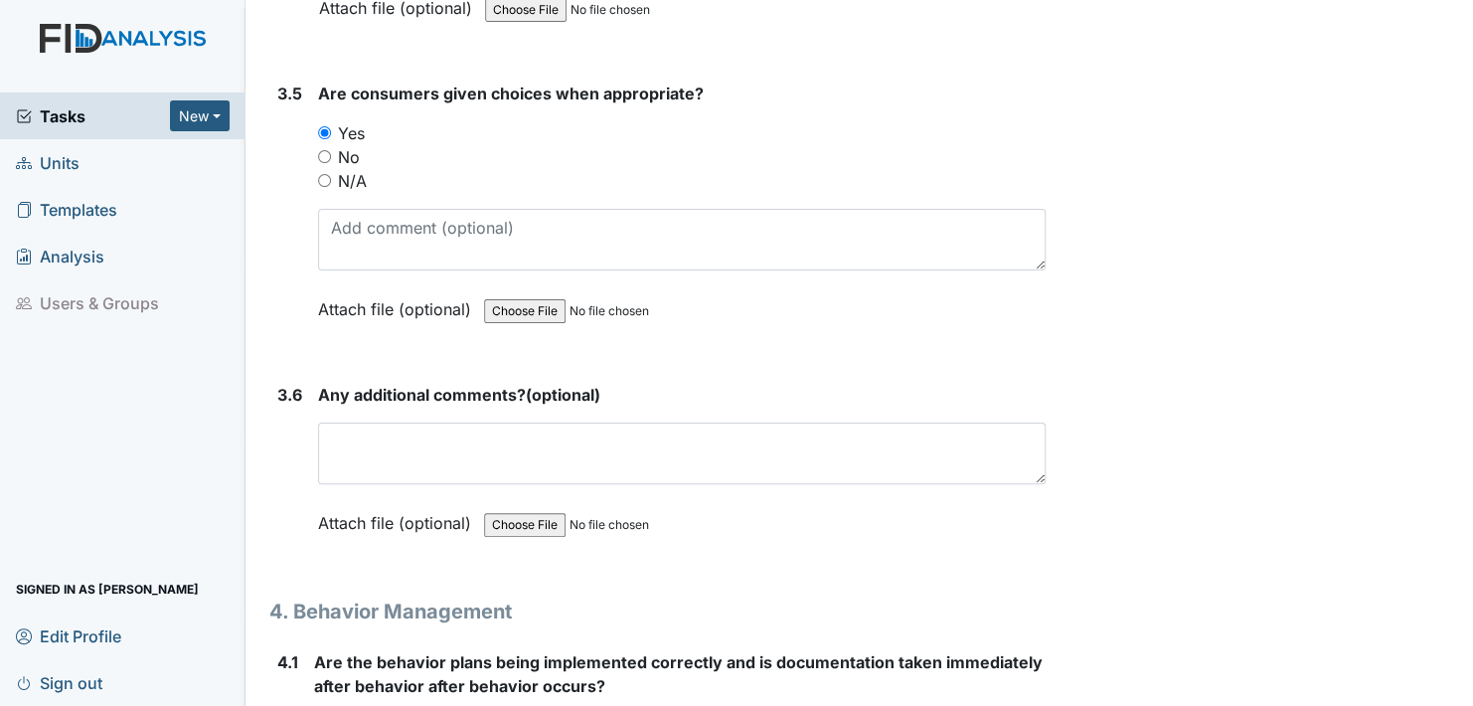
scroll to position [8747, 0]
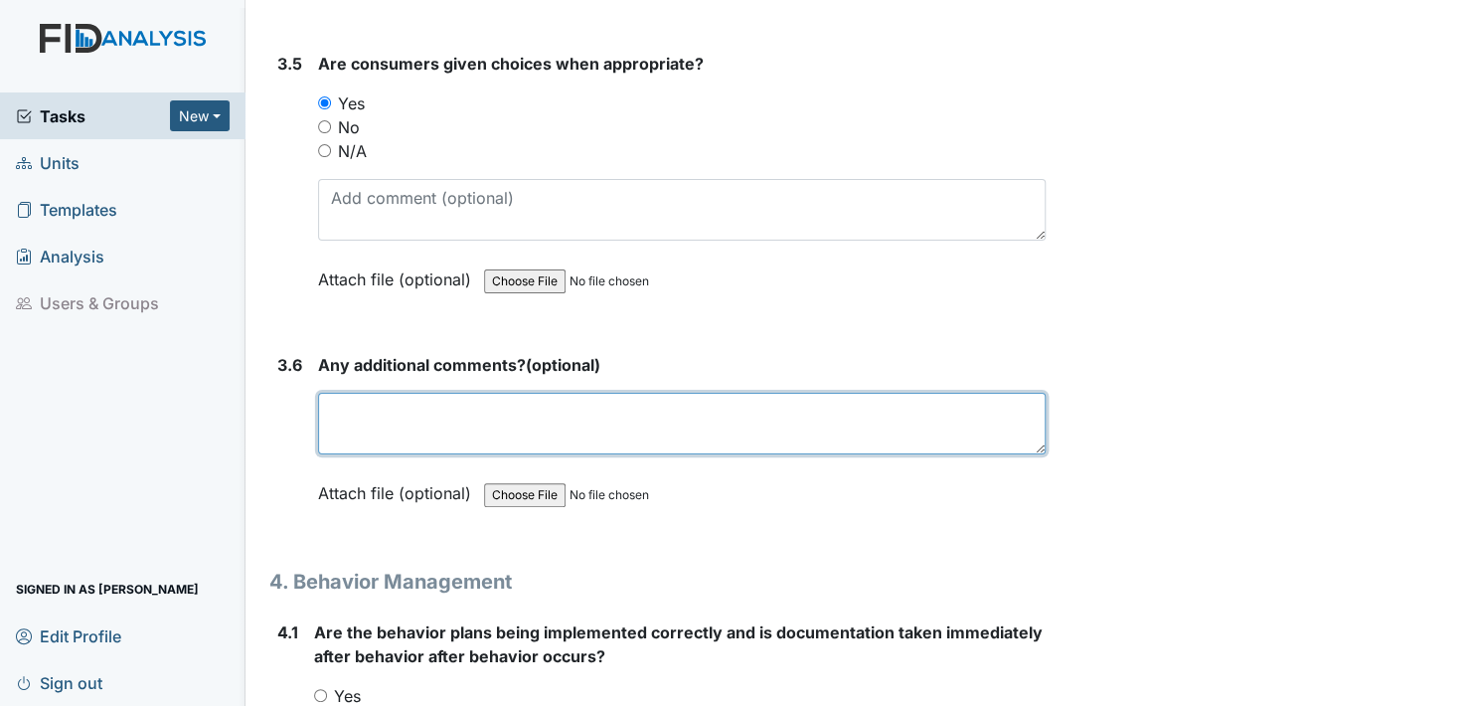
click at [355, 393] on textarea at bounding box center [682, 424] width 728 height 62
type textarea "no"
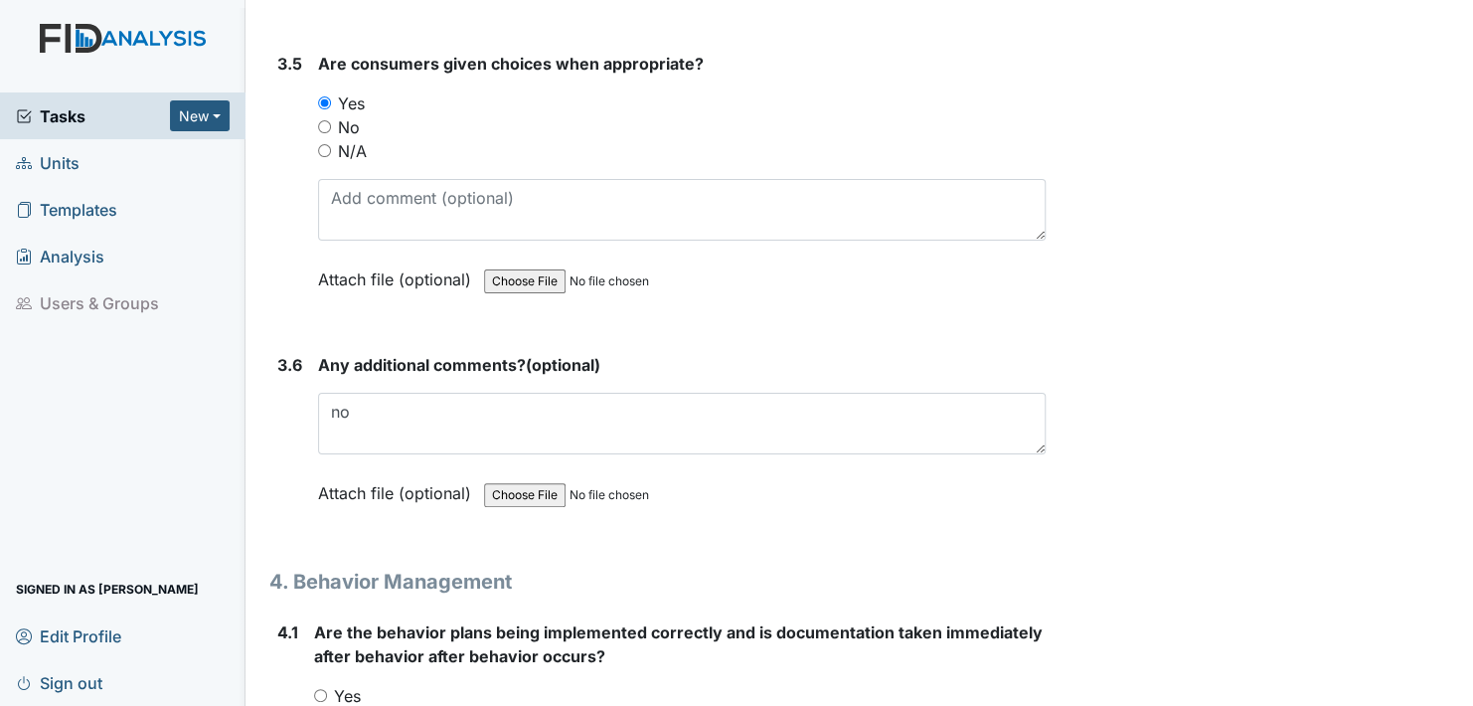
click at [364, 470] on label "Attach file (optional)" at bounding box center [398, 487] width 161 height 35
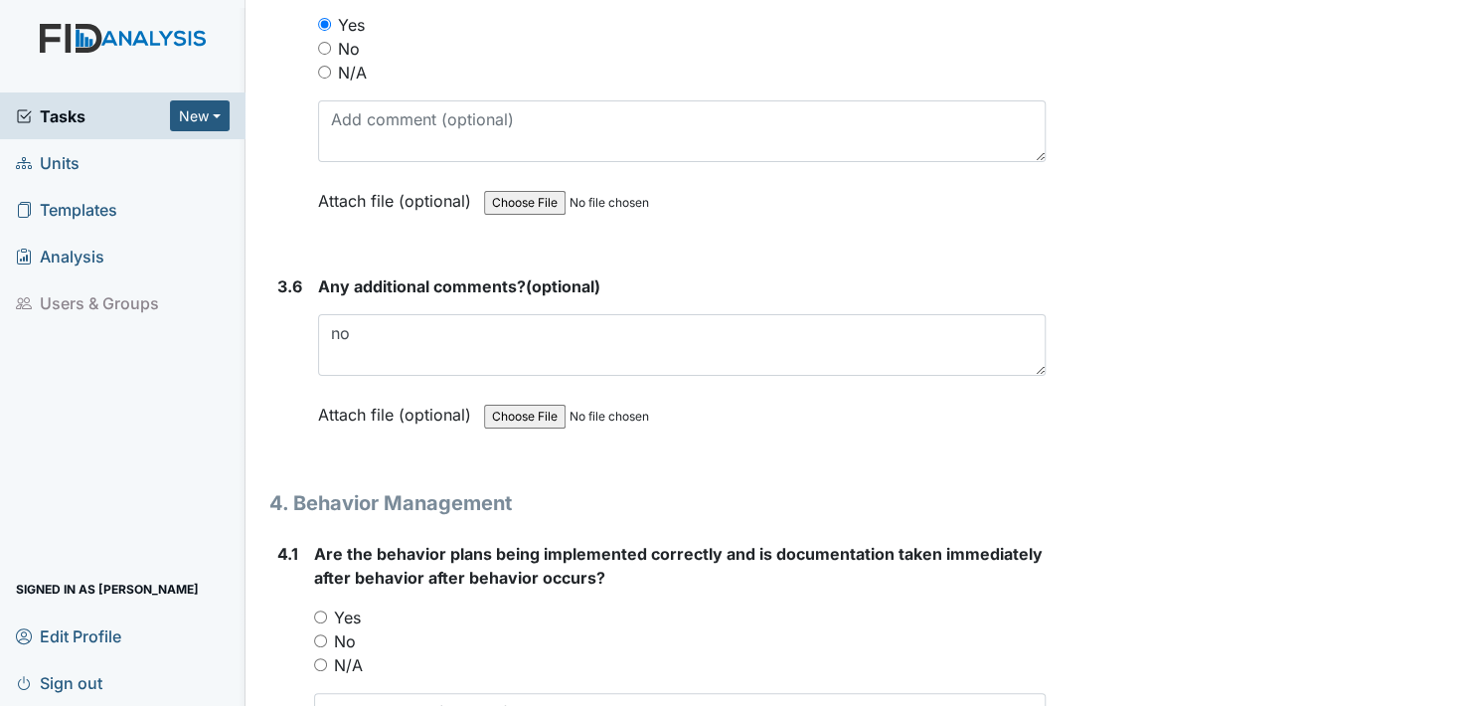
scroll to position [8946, 0]
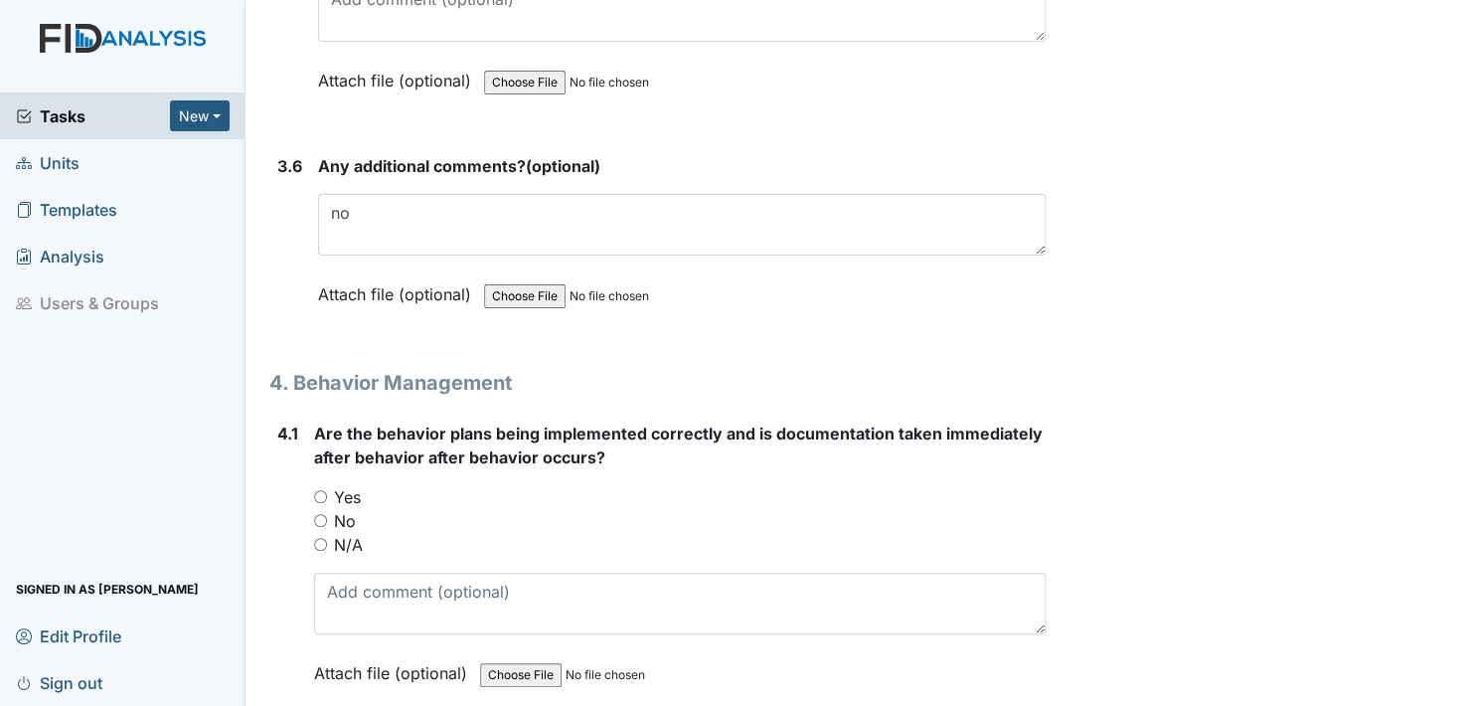
click at [316, 490] on input "Yes" at bounding box center [320, 496] width 13 height 13
radio input "true"
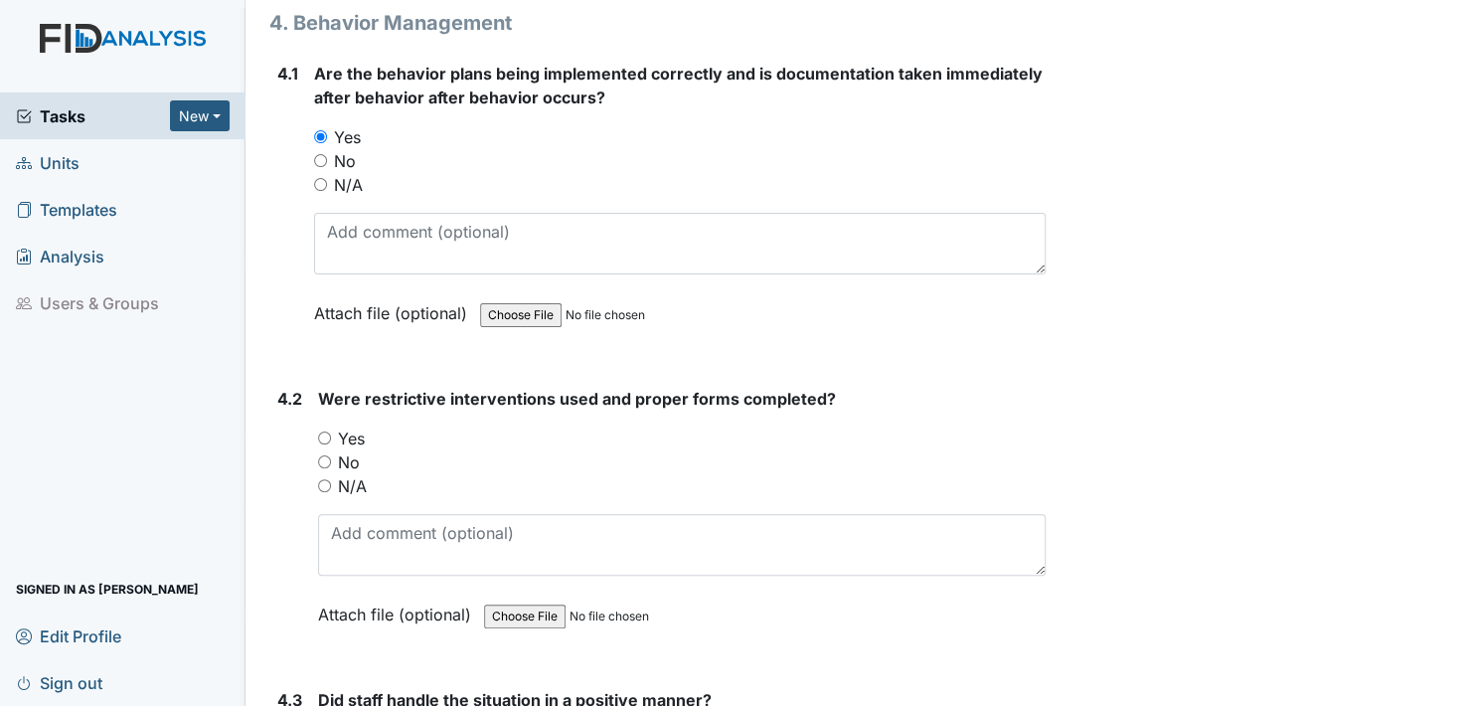
scroll to position [9344, 0]
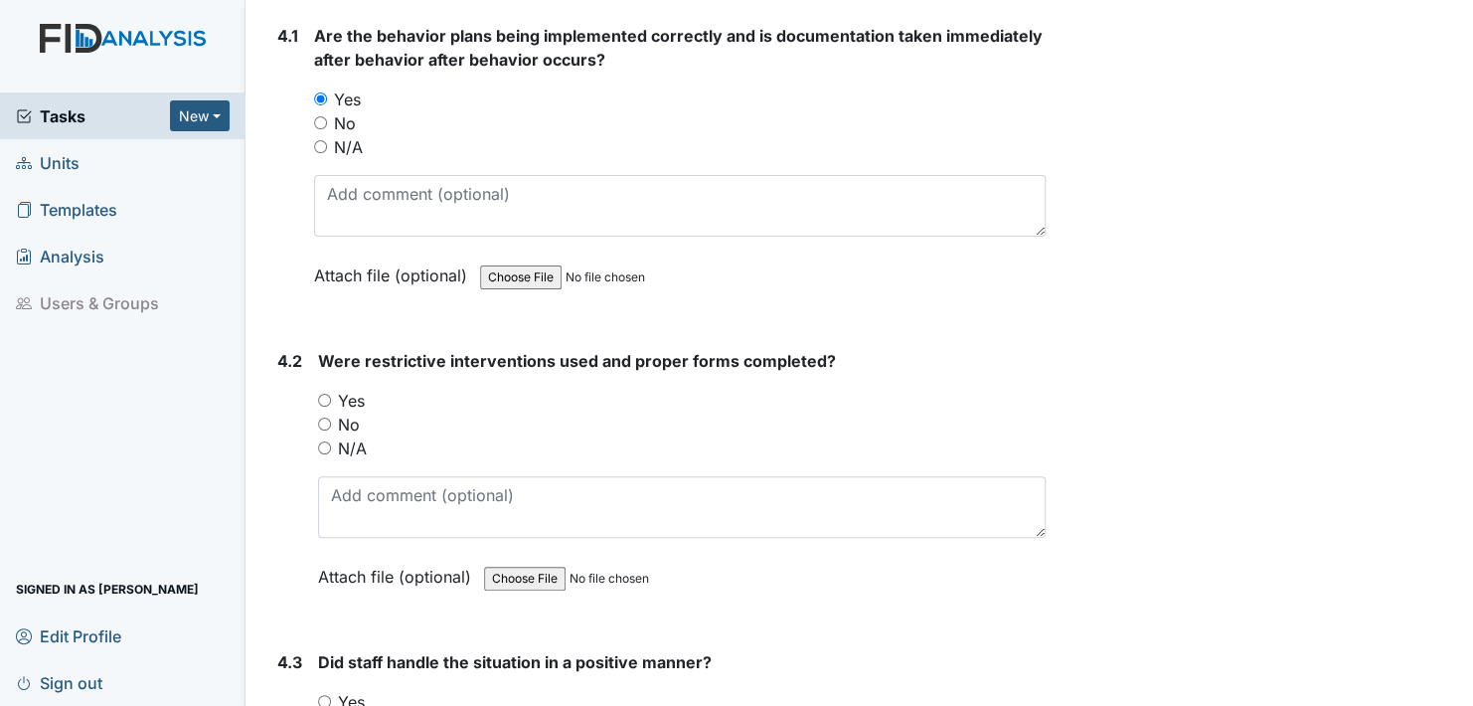
drag, startPoint x: 325, startPoint y: 367, endPoint x: 326, endPoint y: 390, distance: 22.9
click at [325, 389] on div "Yes" at bounding box center [682, 401] width 728 height 24
click at [325, 695] on input "Yes" at bounding box center [324, 701] width 13 height 13
radio input "true"
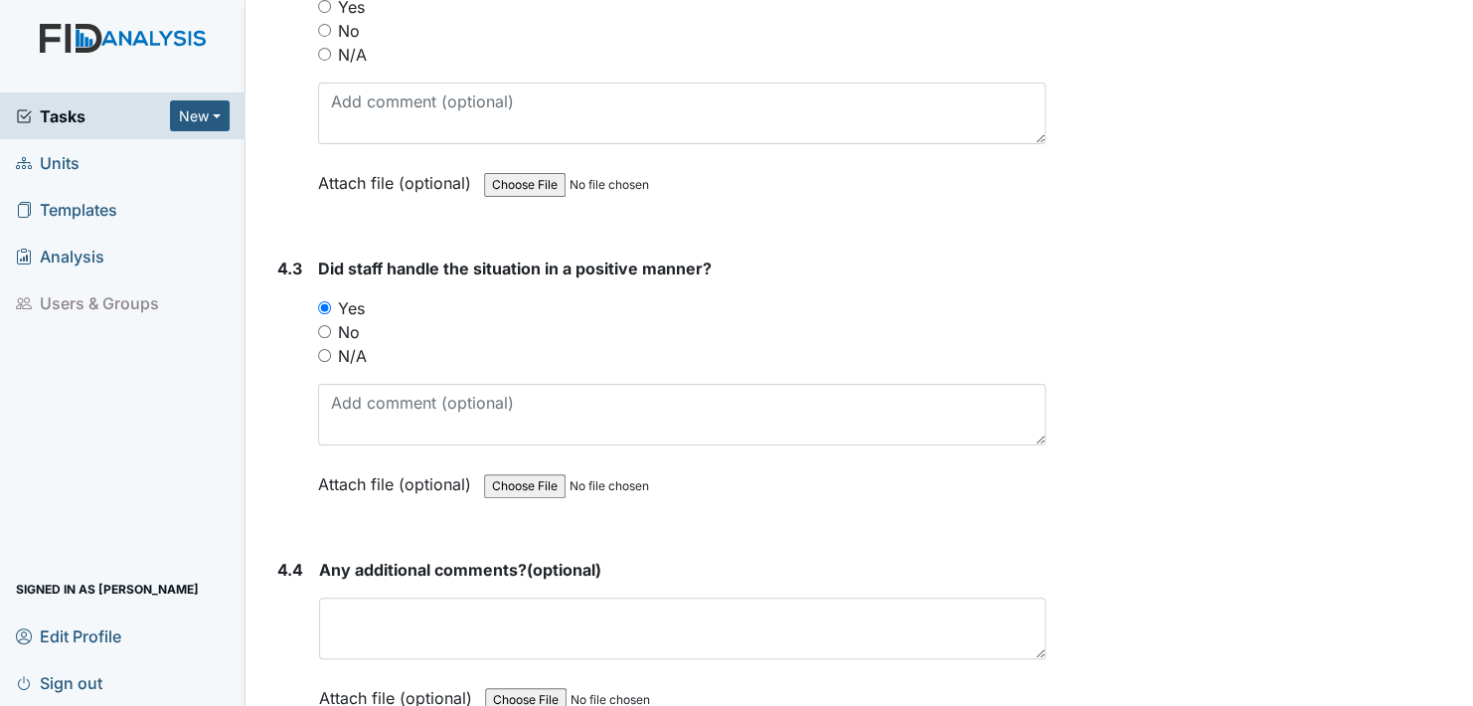
scroll to position [9741, 0]
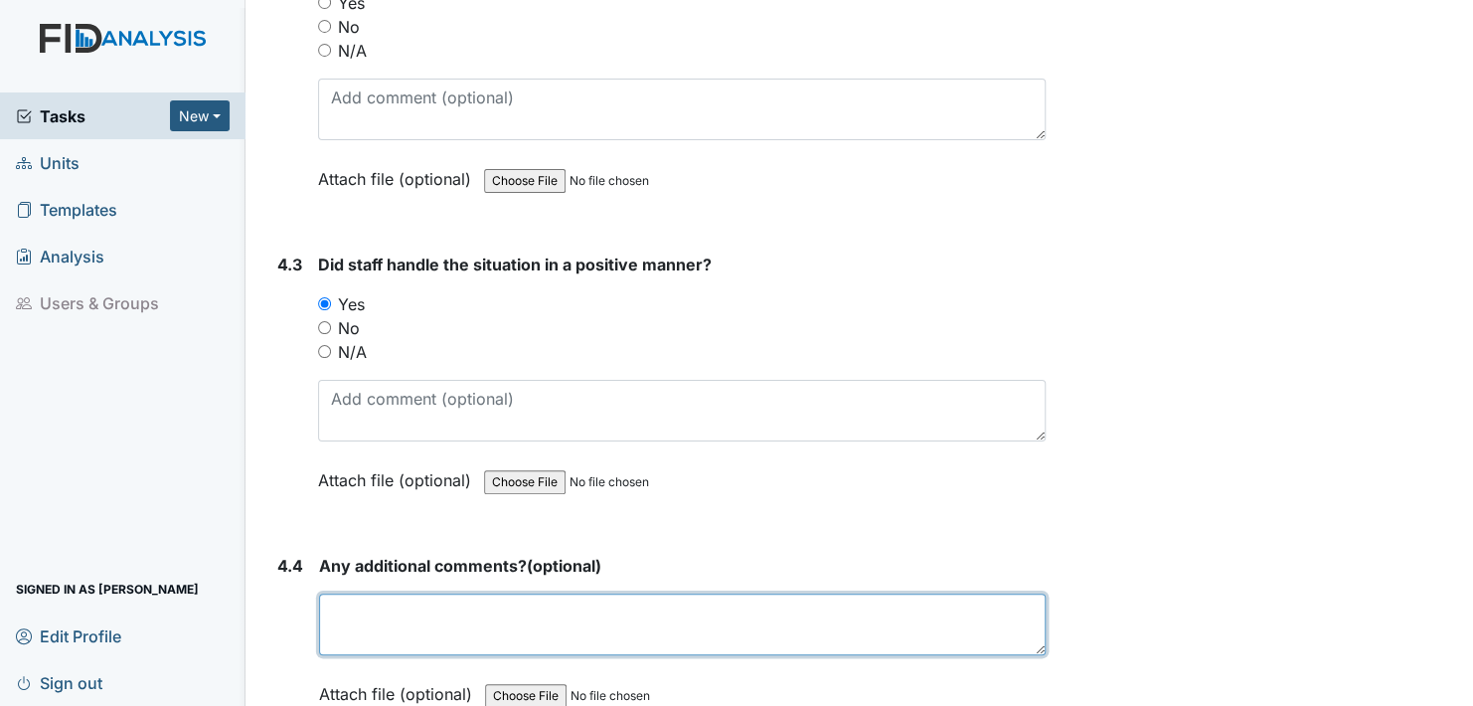
click at [359, 598] on textarea at bounding box center [682, 624] width 727 height 62
type textarea "no"
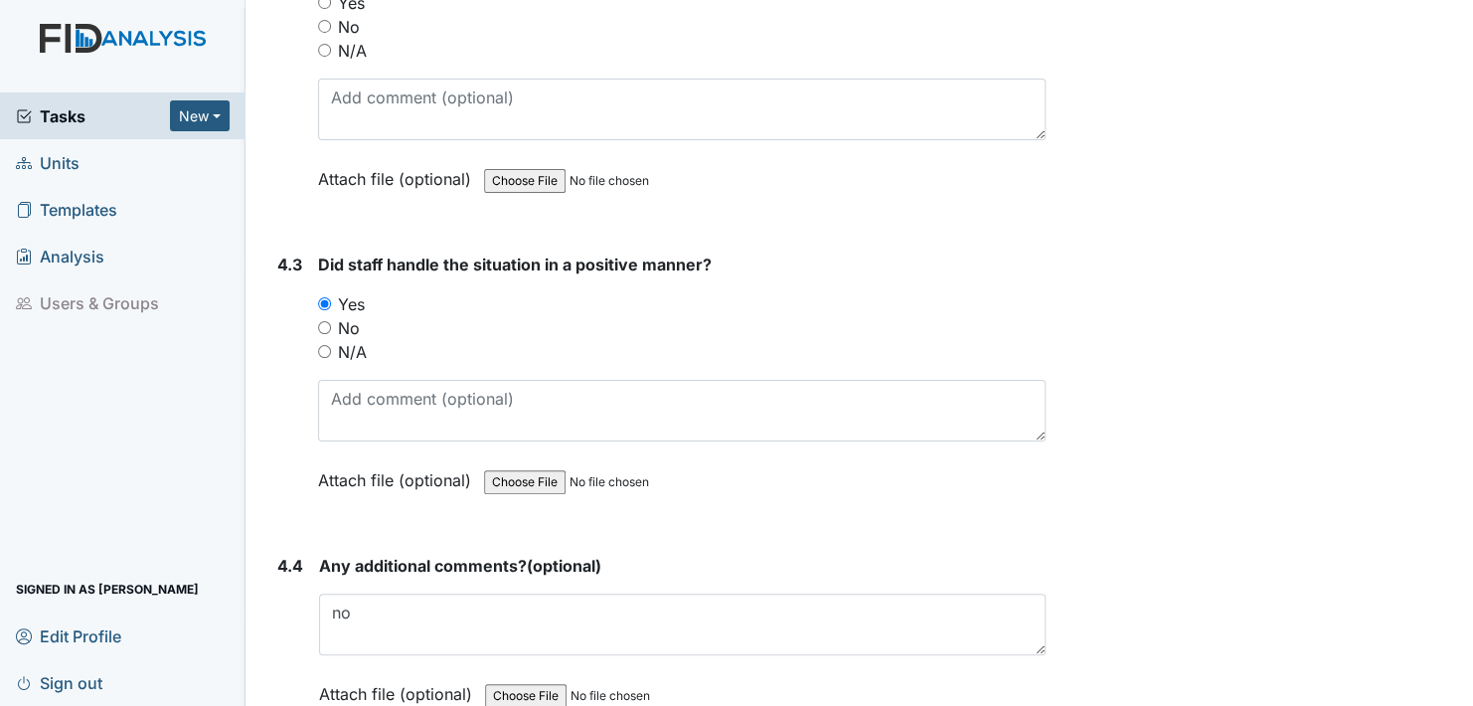
click at [335, 671] on label "Attach file (optional)" at bounding box center [399, 688] width 161 height 35
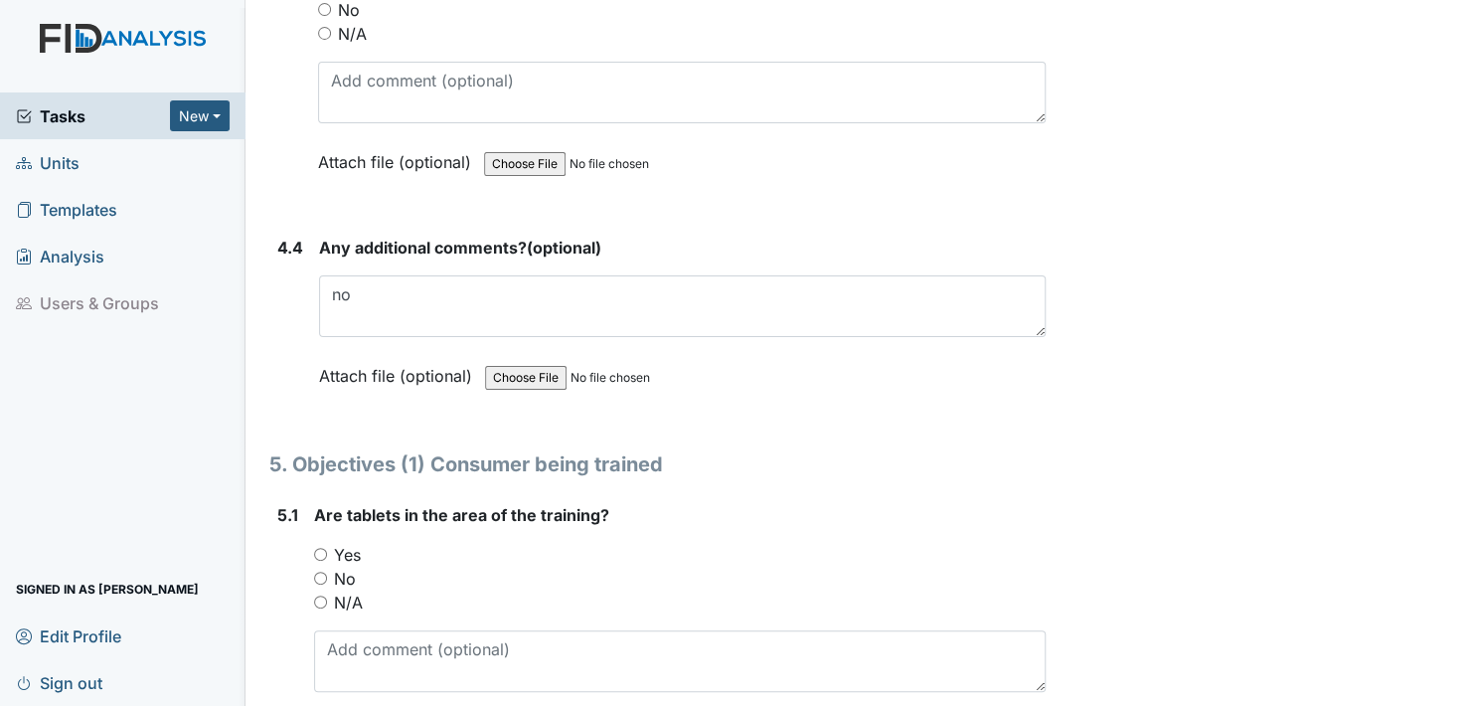
scroll to position [10139, 0]
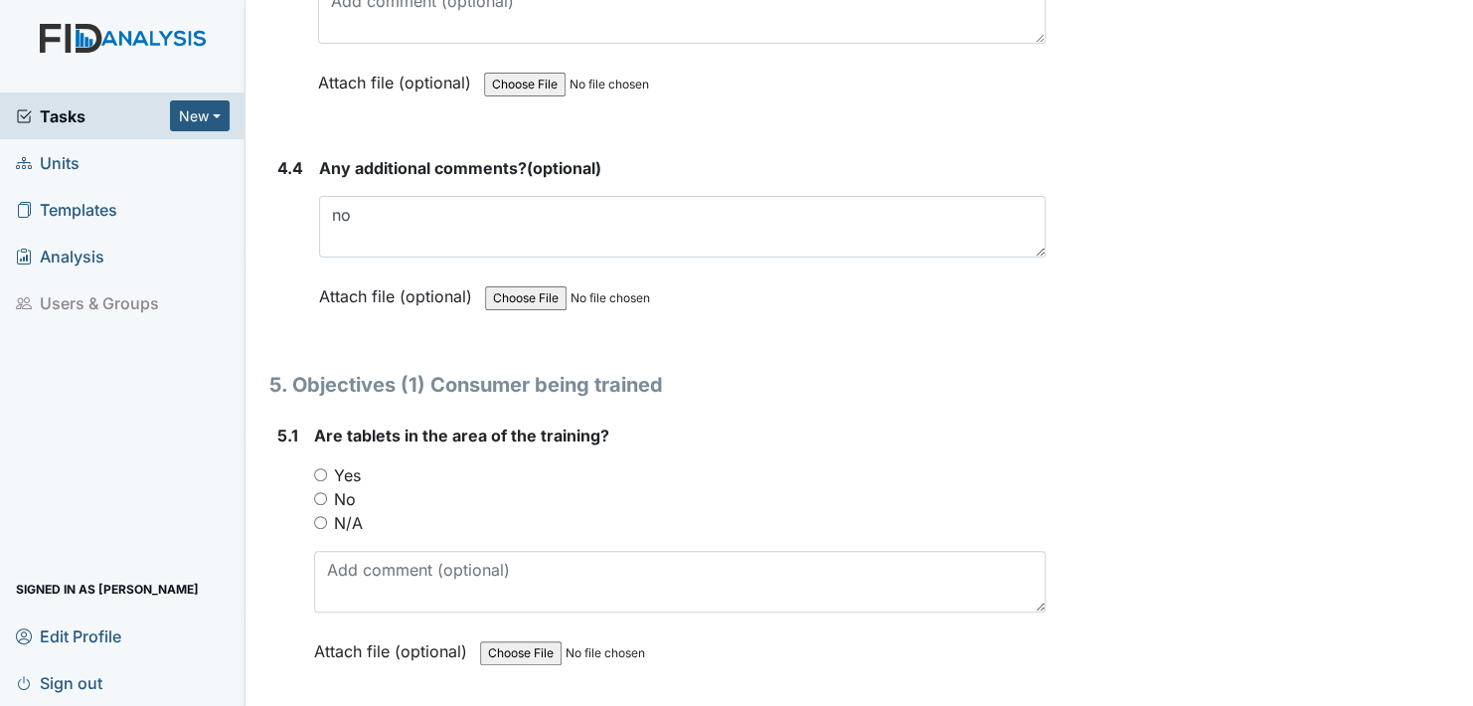
drag, startPoint x: 315, startPoint y: 438, endPoint x: 351, endPoint y: 461, distance: 42.5
click at [315, 468] on input "Yes" at bounding box center [320, 474] width 13 height 13
radio input "true"
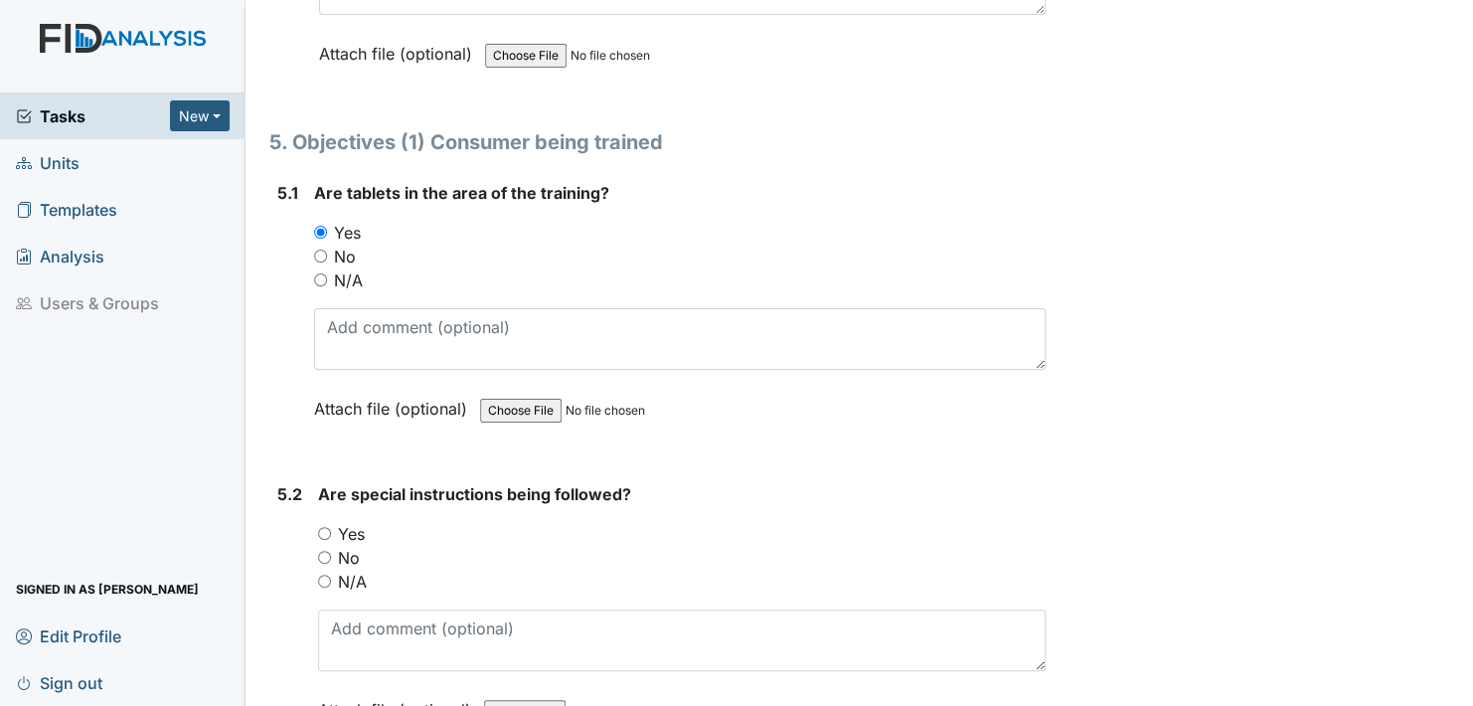
scroll to position [10437, 0]
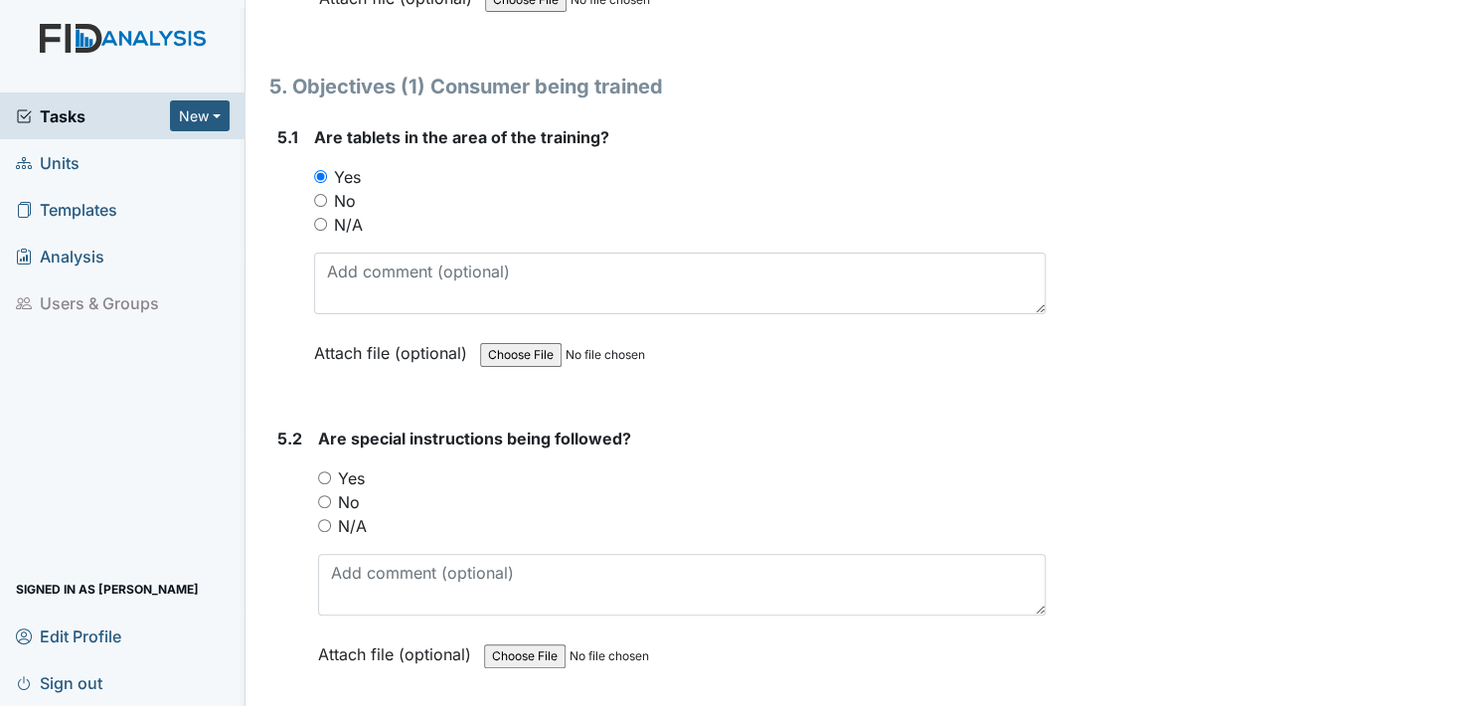
click at [322, 471] on input "Yes" at bounding box center [324, 477] width 13 height 13
radio input "true"
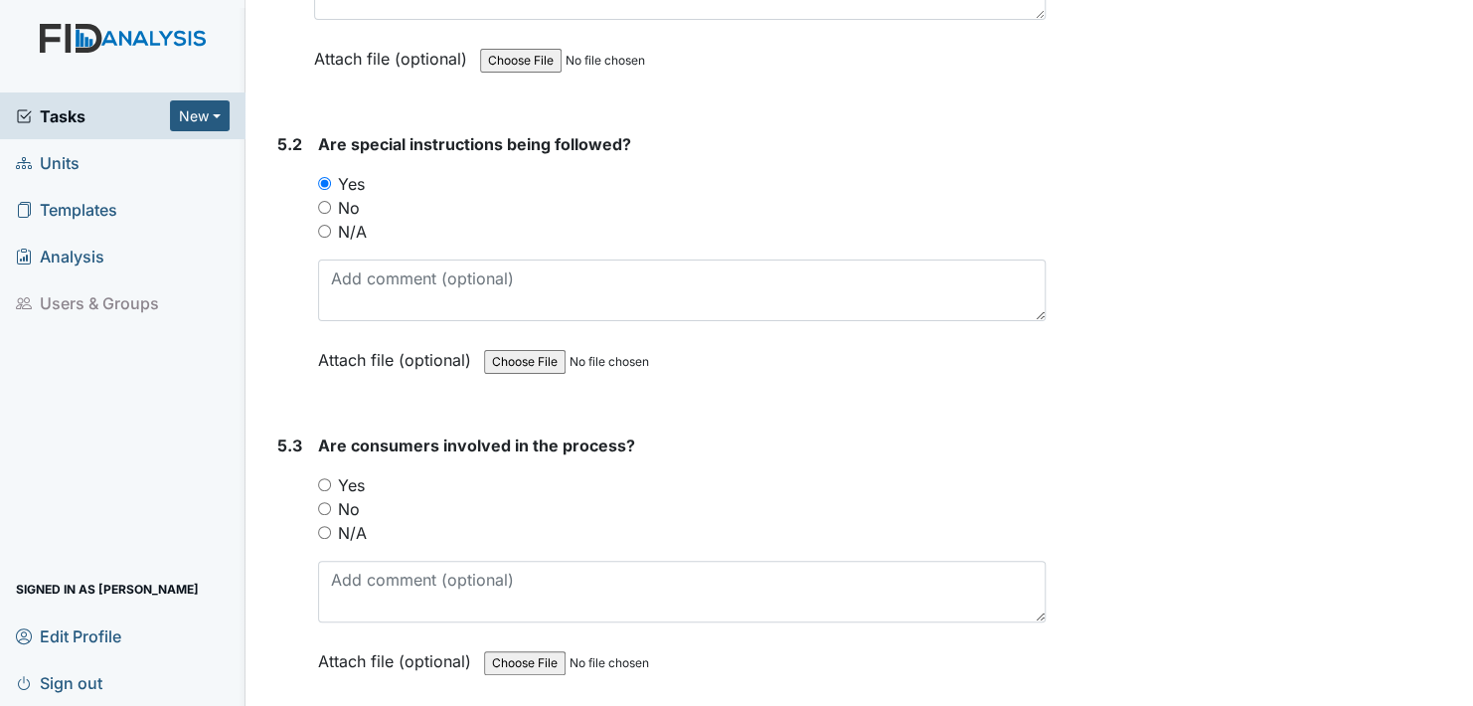
scroll to position [10735, 0]
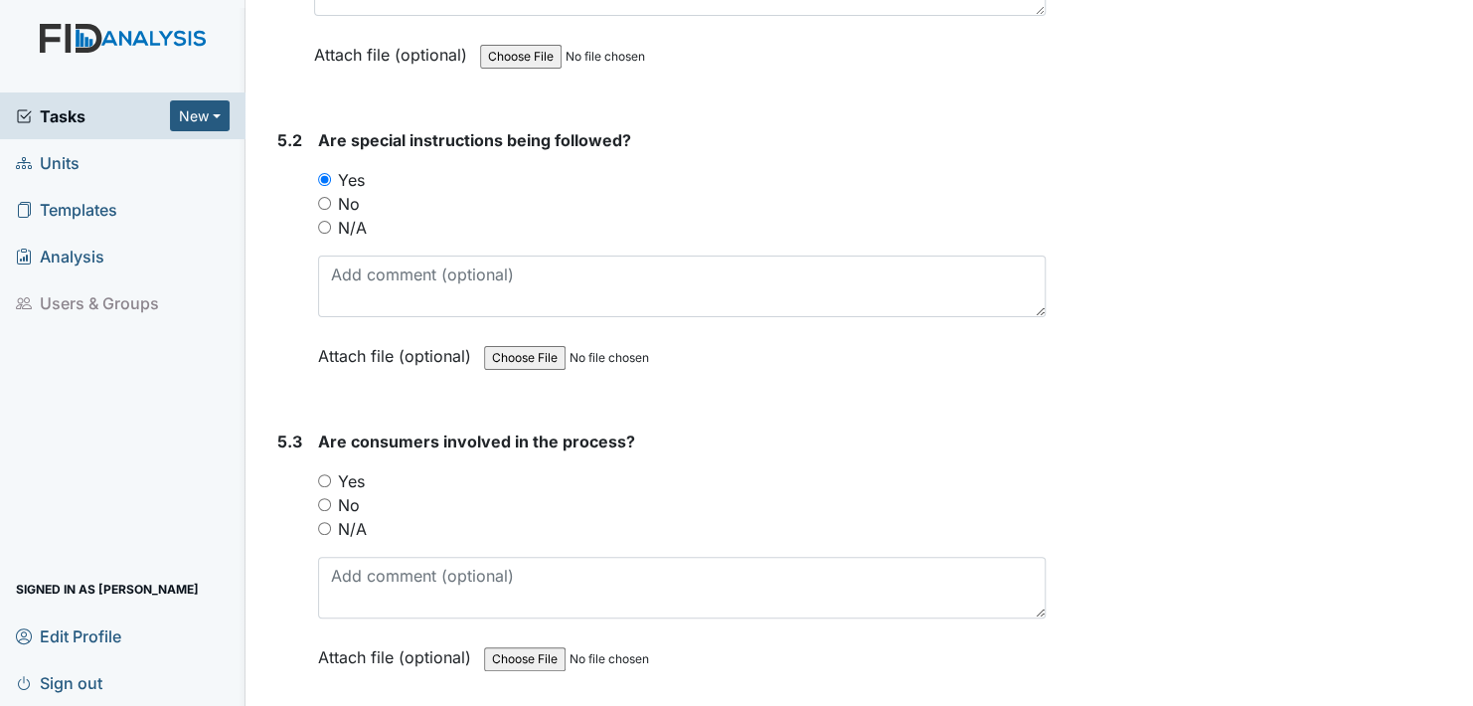
drag, startPoint x: 319, startPoint y: 443, endPoint x: 328, endPoint y: 451, distance: 12.0
click at [320, 474] on input "Yes" at bounding box center [324, 480] width 13 height 13
radio input "true"
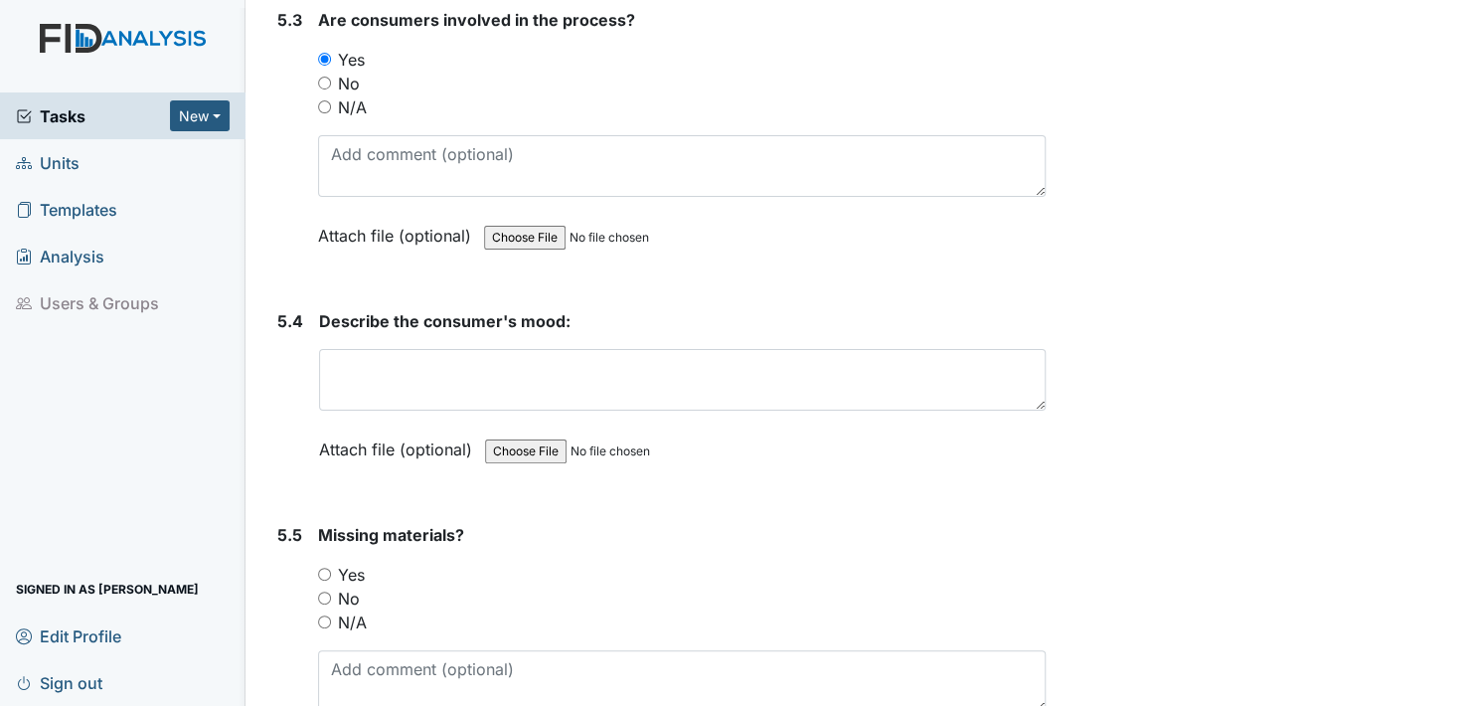
scroll to position [11232, 0]
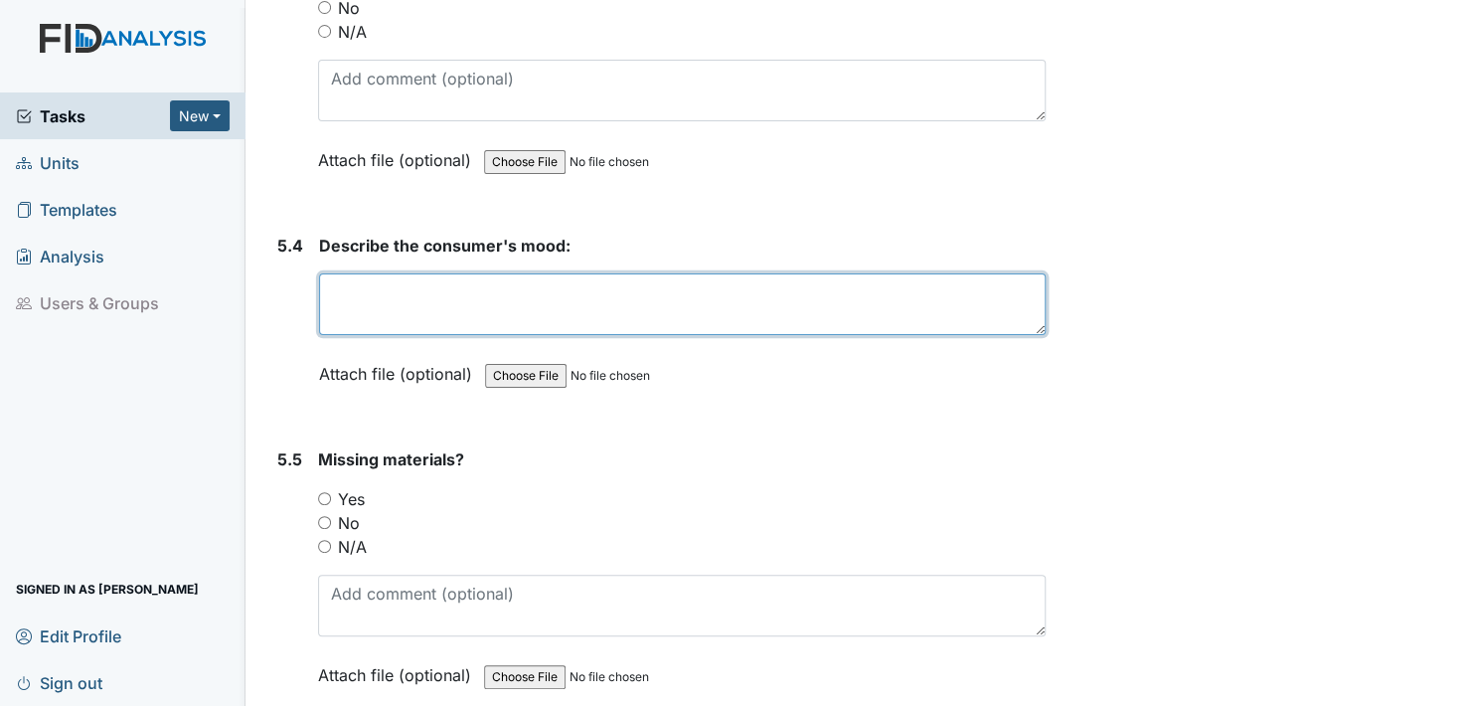
click at [381, 273] on textarea at bounding box center [682, 304] width 727 height 62
type textarea "happy"
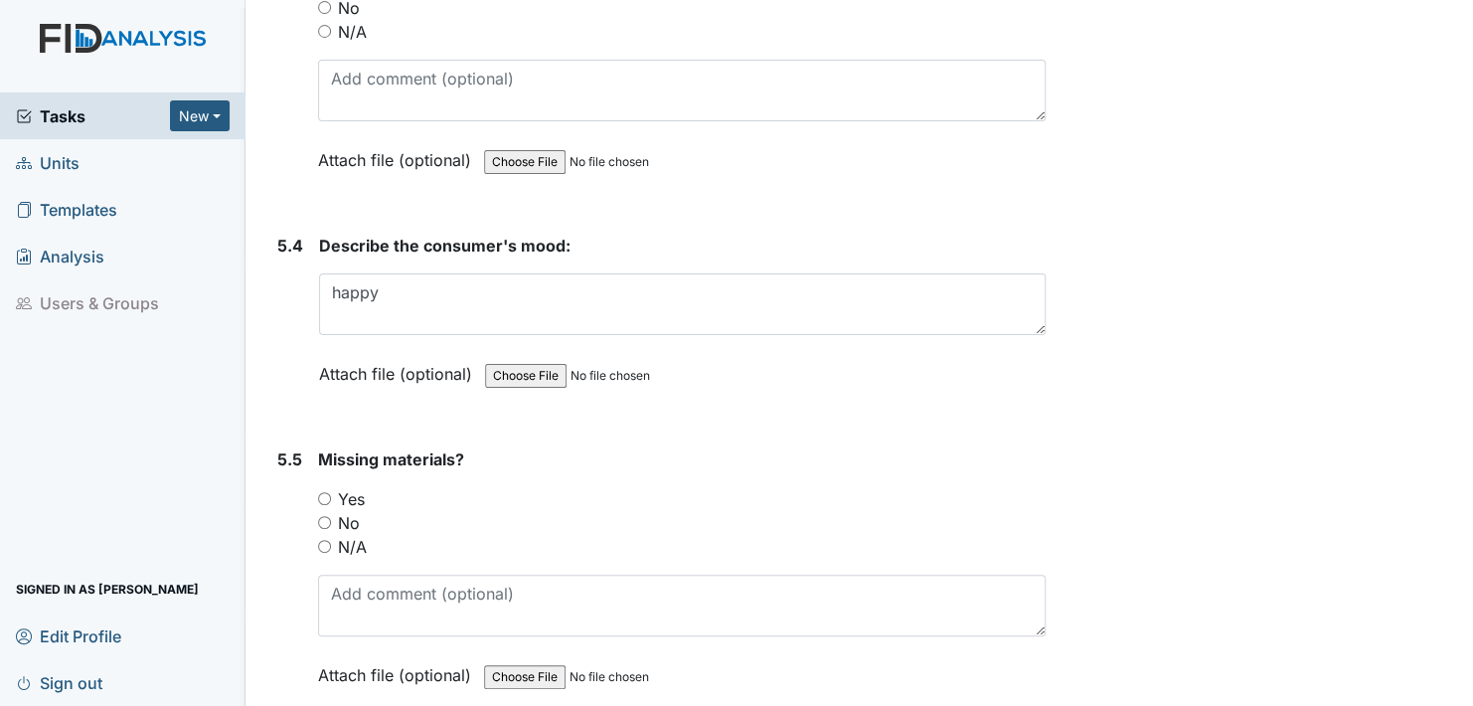
drag, startPoint x: 341, startPoint y: 328, endPoint x: 367, endPoint y: 412, distance: 87.4
click at [341, 351] on label "Attach file (optional)" at bounding box center [399, 368] width 161 height 35
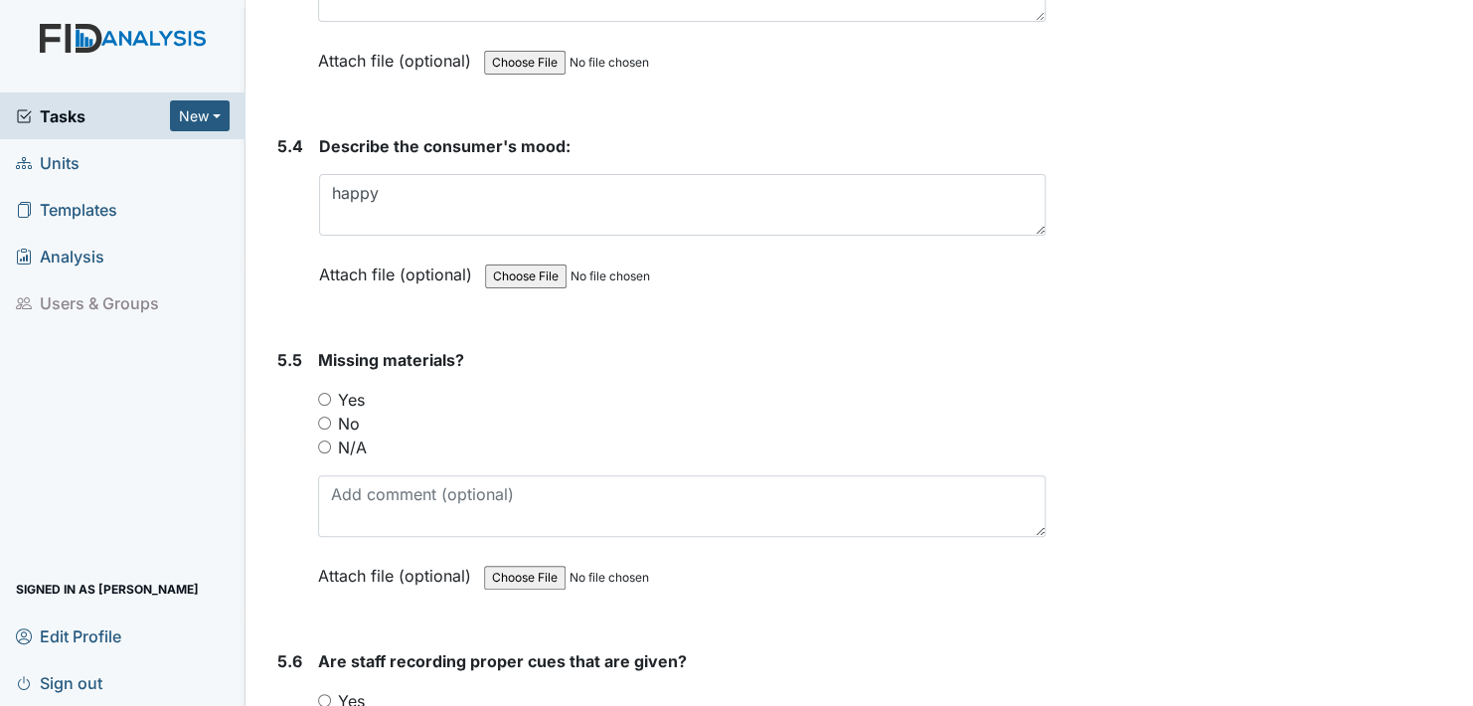
click at [324, 416] on input "No" at bounding box center [324, 422] width 13 height 13
radio input "true"
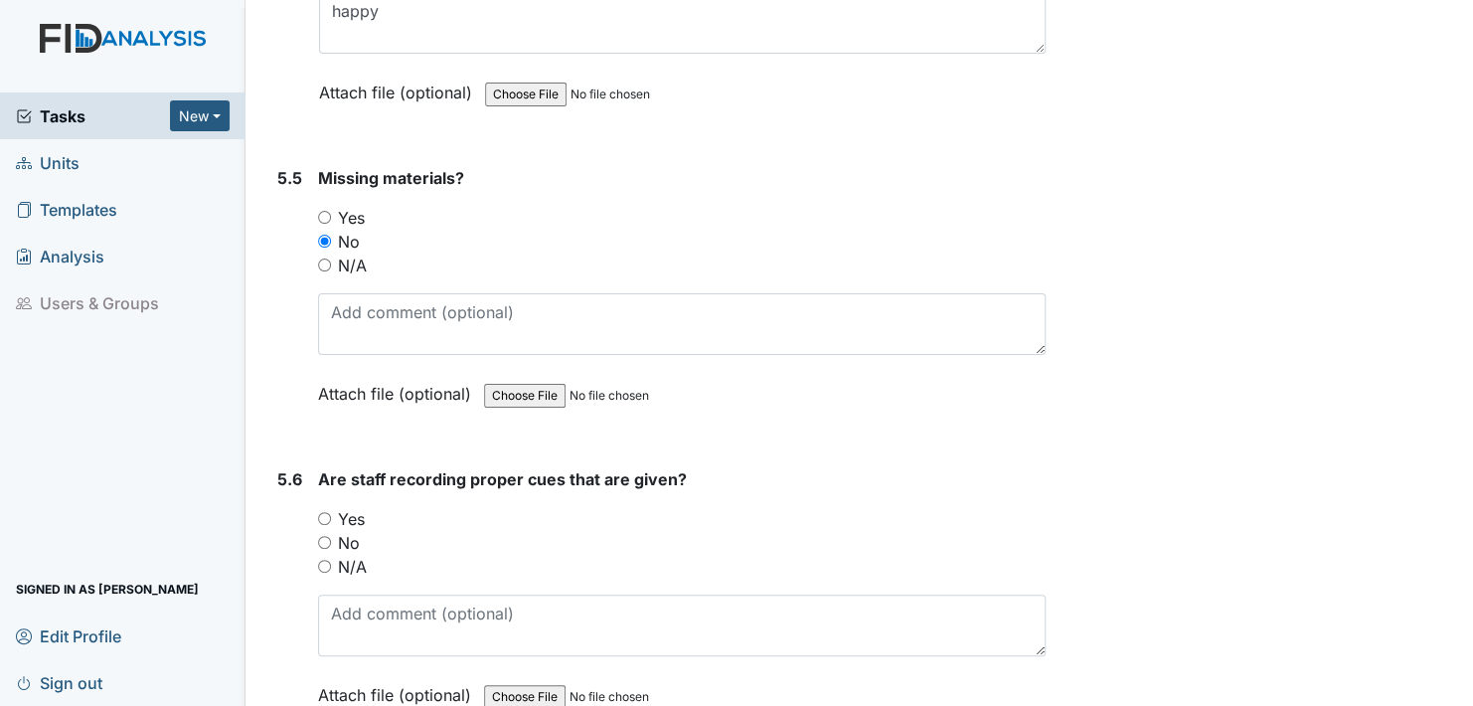
scroll to position [11630, 0]
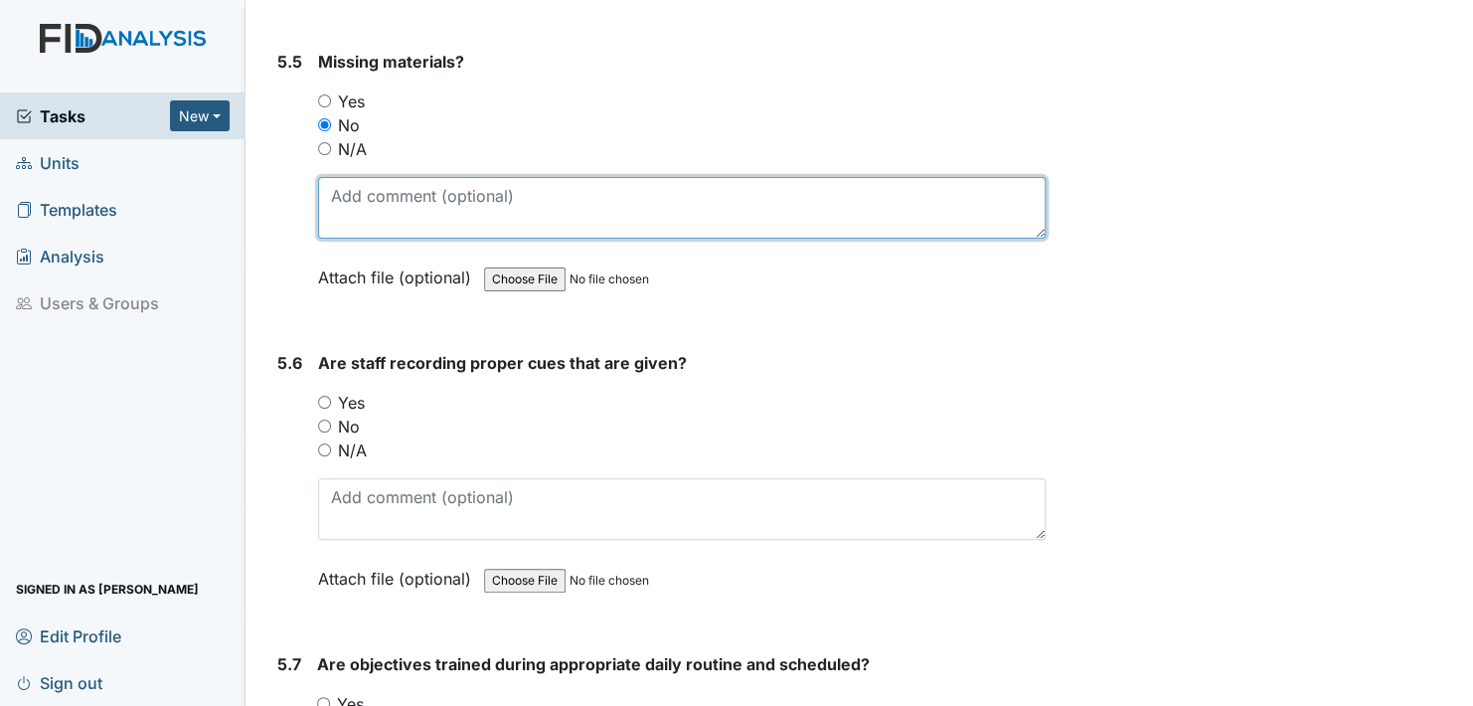
click at [346, 191] on textarea at bounding box center [682, 208] width 728 height 62
type textarea "they have been corrected"
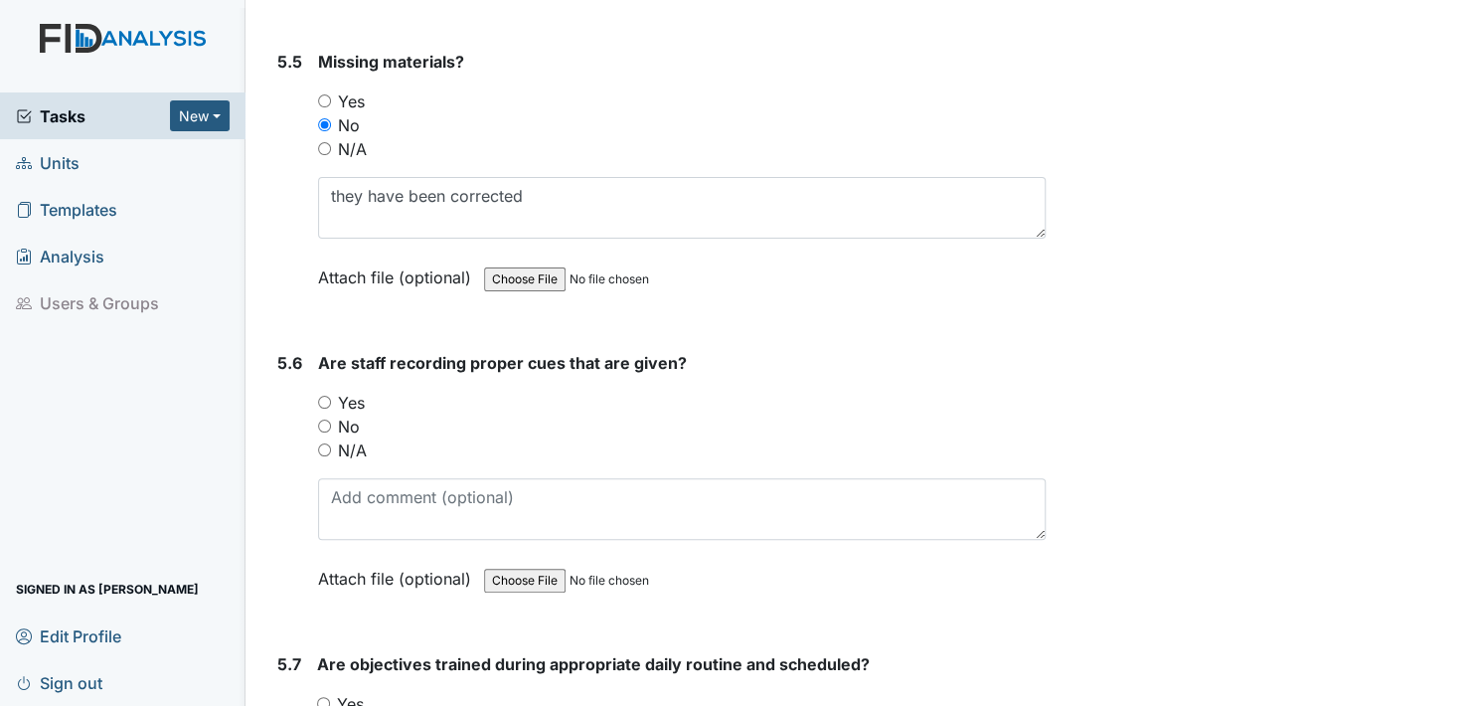
click at [339, 254] on label "Attach file (optional)" at bounding box center [398, 271] width 161 height 35
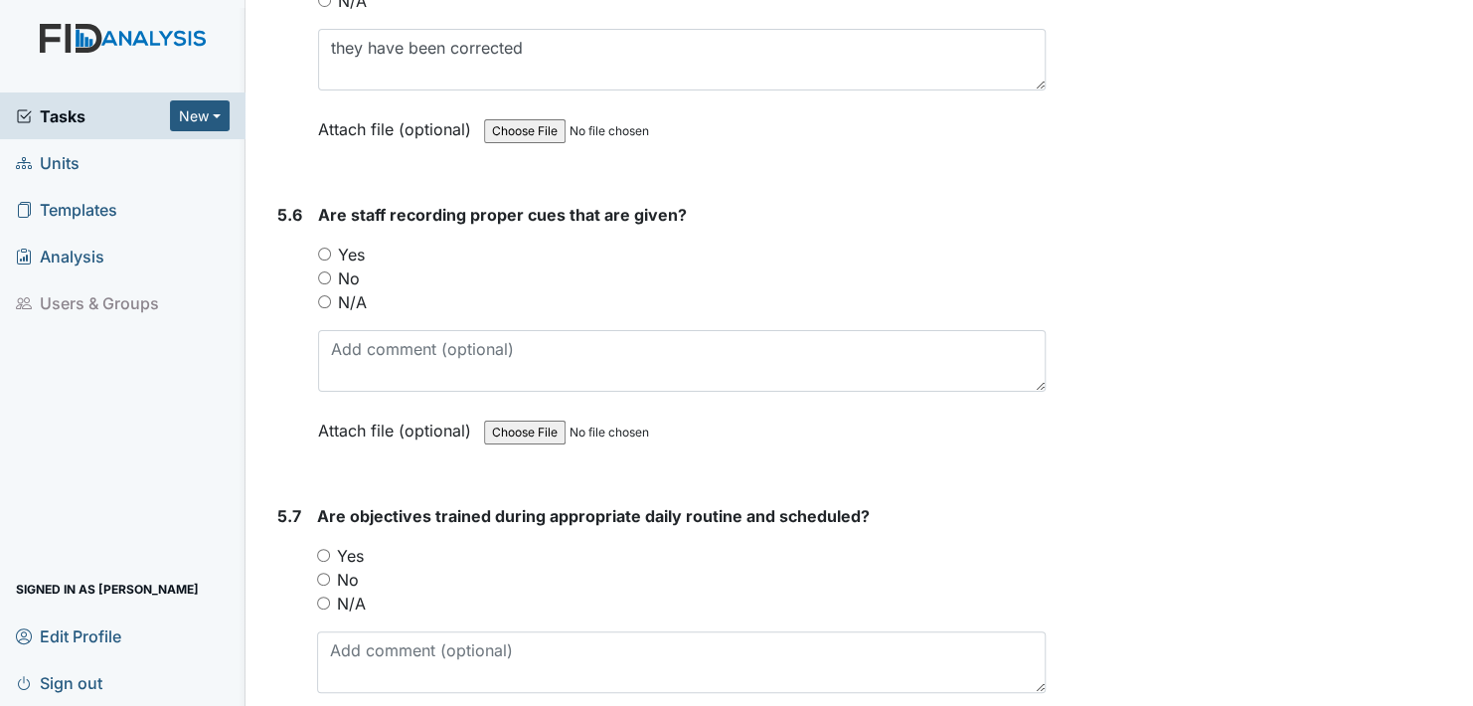
scroll to position [11829, 0]
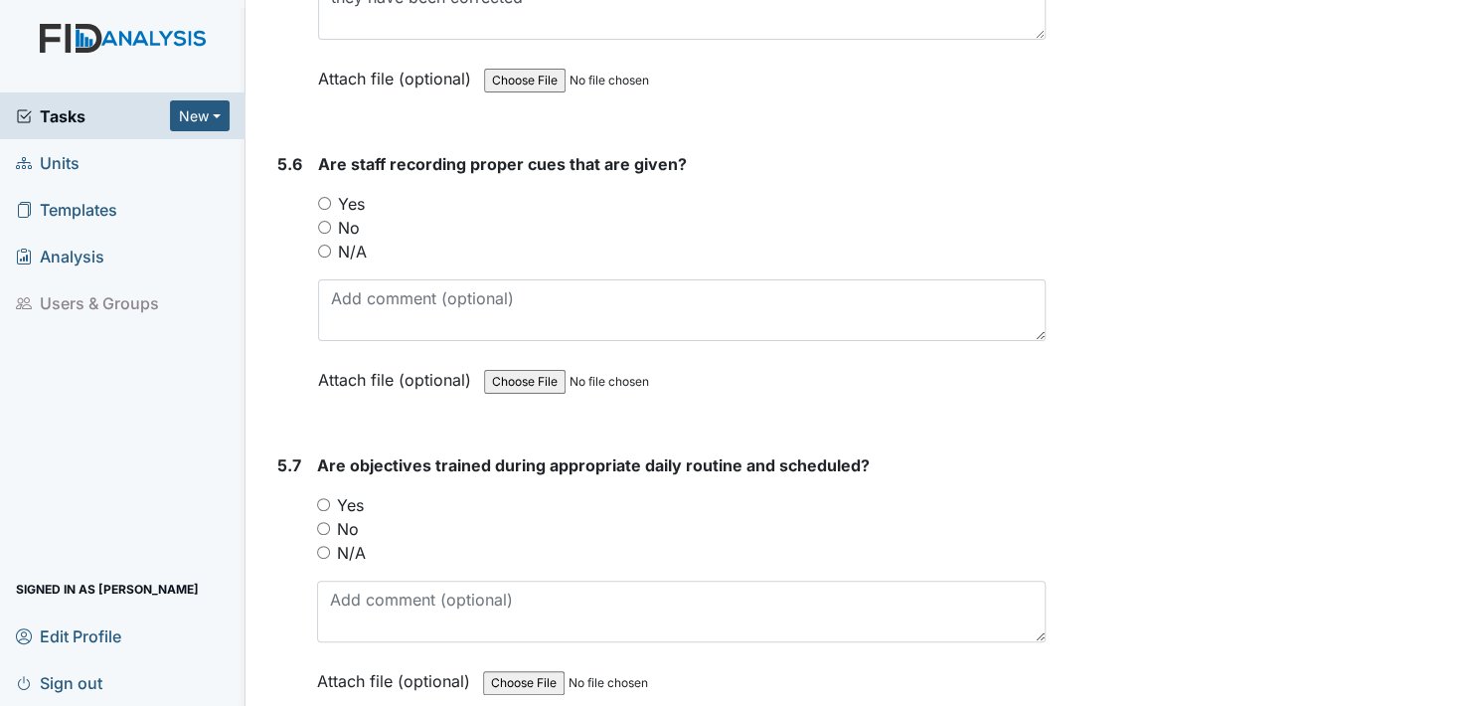
click at [325, 197] on input "Yes" at bounding box center [324, 203] width 13 height 13
radio input "true"
click at [323, 493] on div "Yes" at bounding box center [681, 505] width 729 height 24
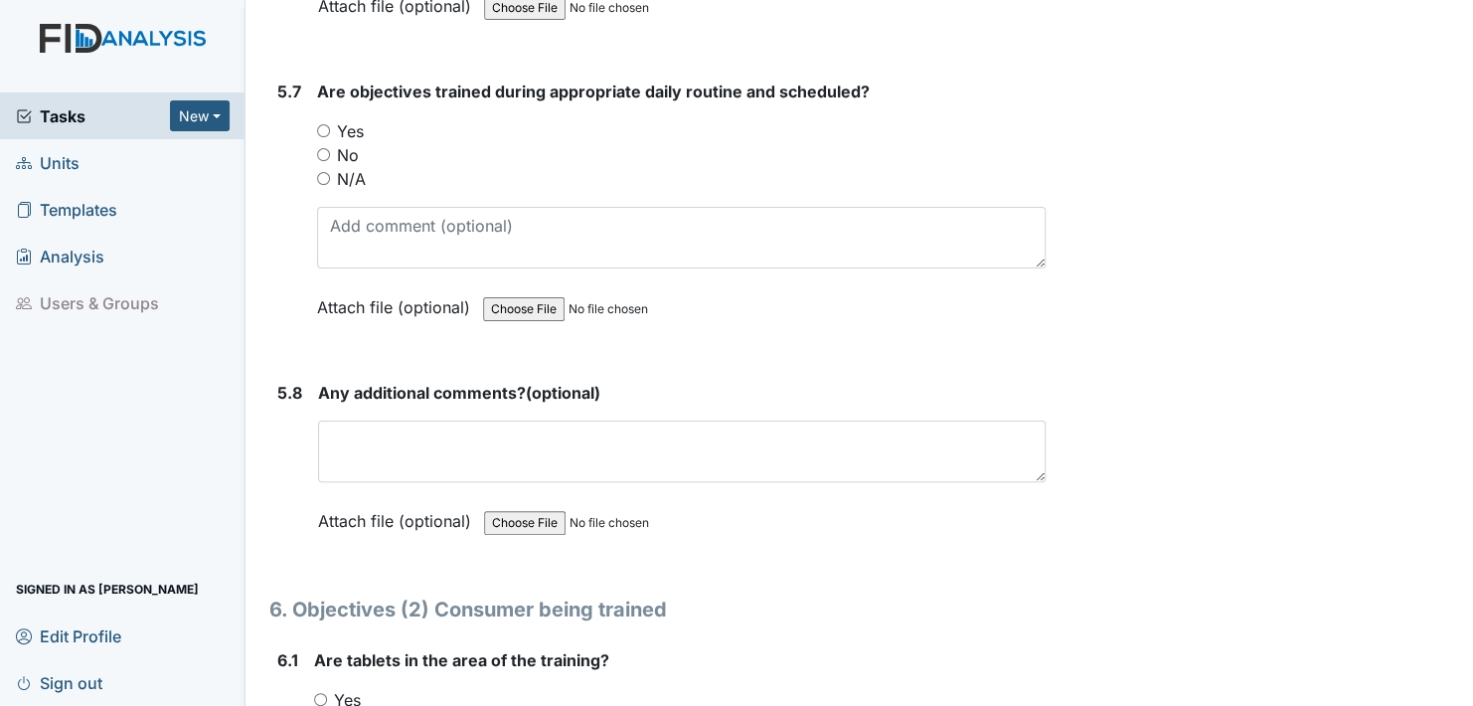
scroll to position [12226, 0]
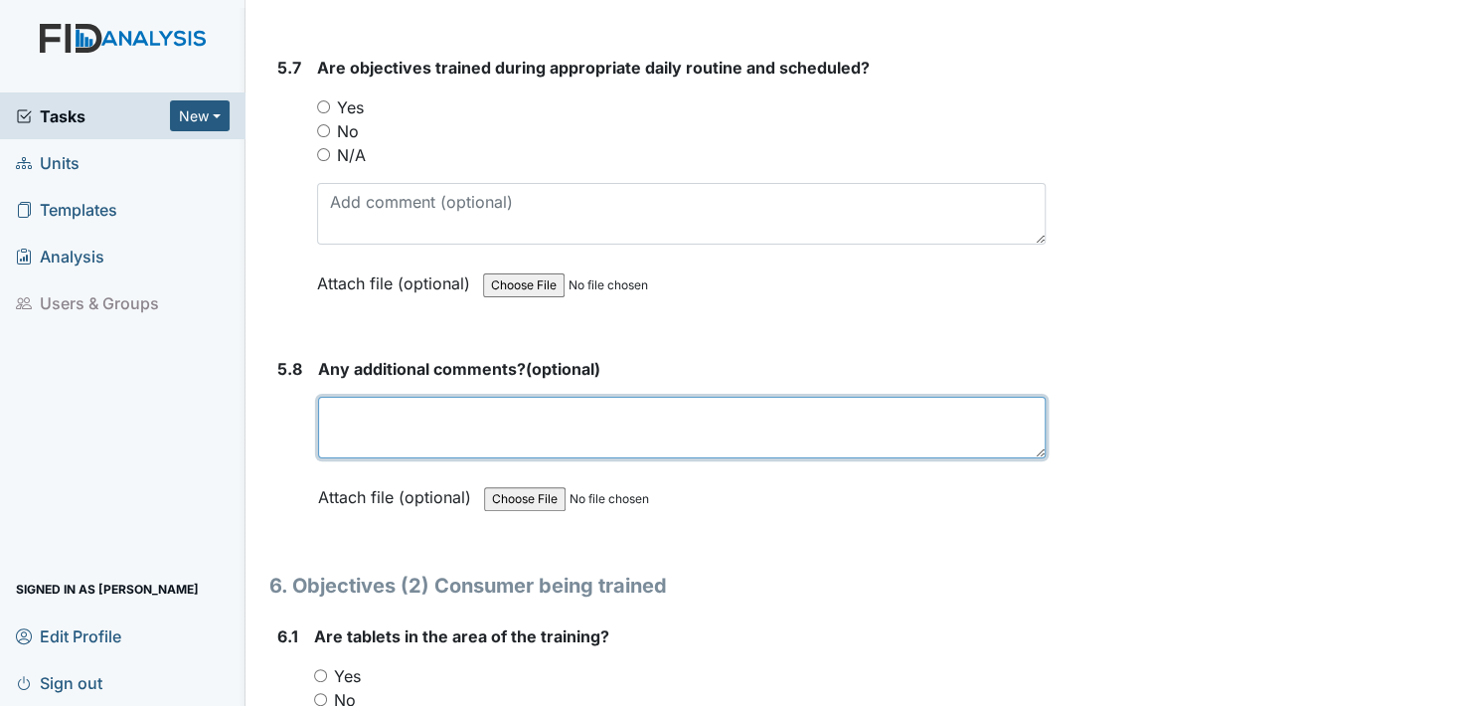
click at [363, 397] on textarea at bounding box center [682, 428] width 728 height 62
type textarea "no"
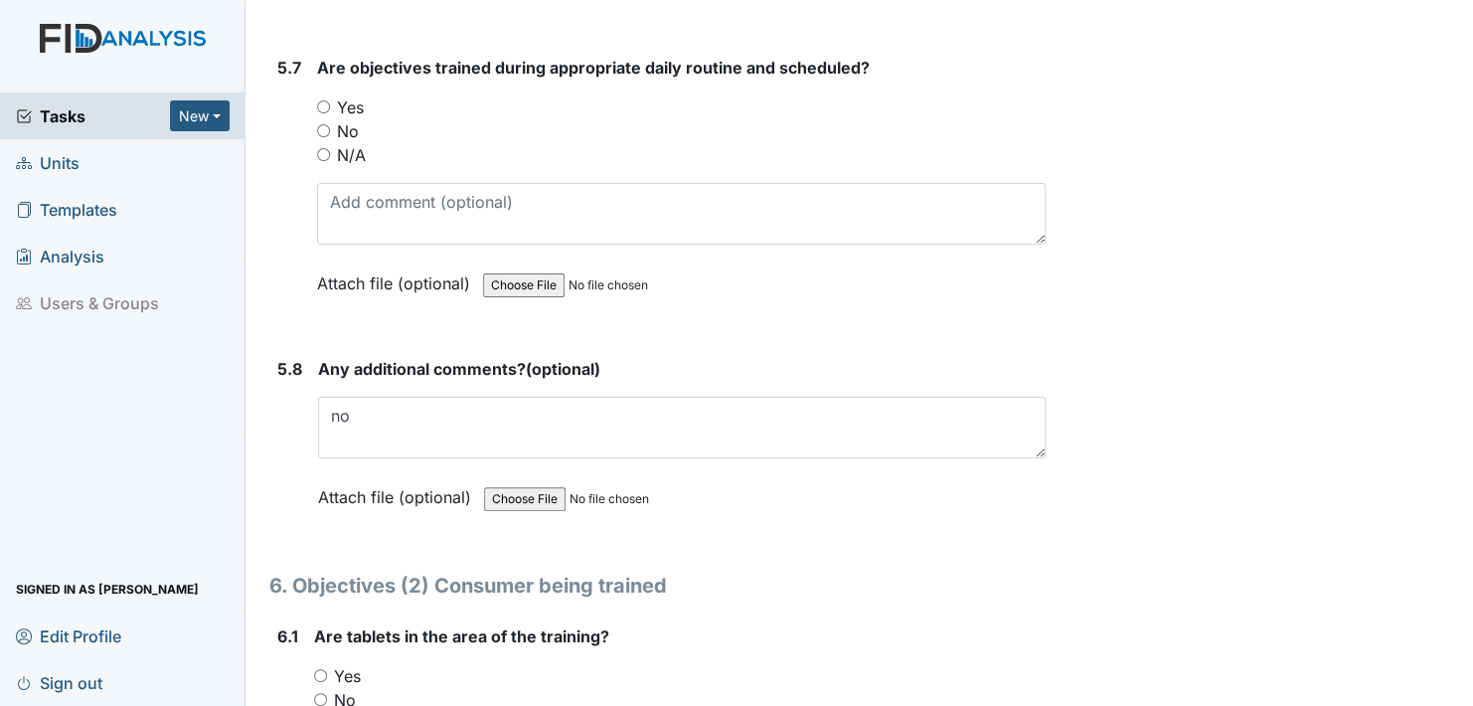
click at [343, 474] on label "Attach file (optional)" at bounding box center [398, 491] width 161 height 35
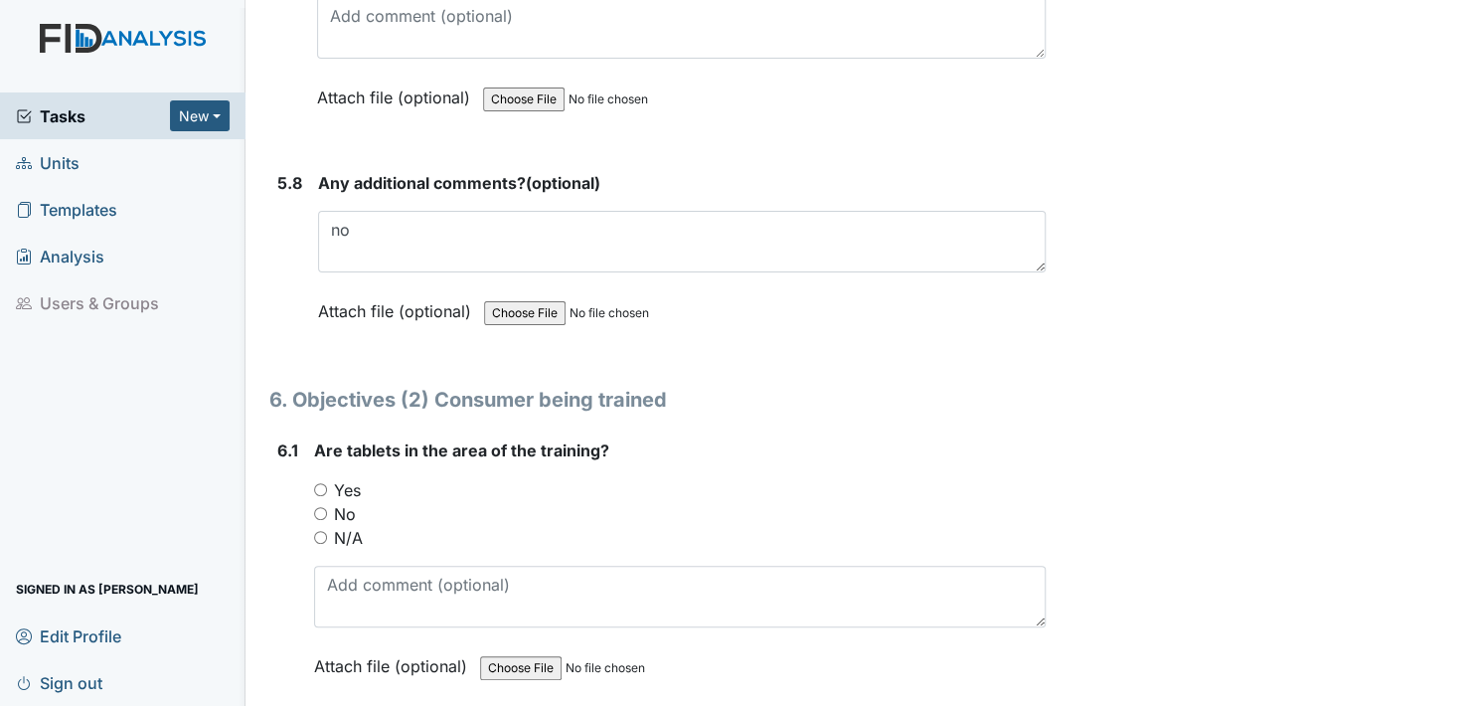
scroll to position [12425, 0]
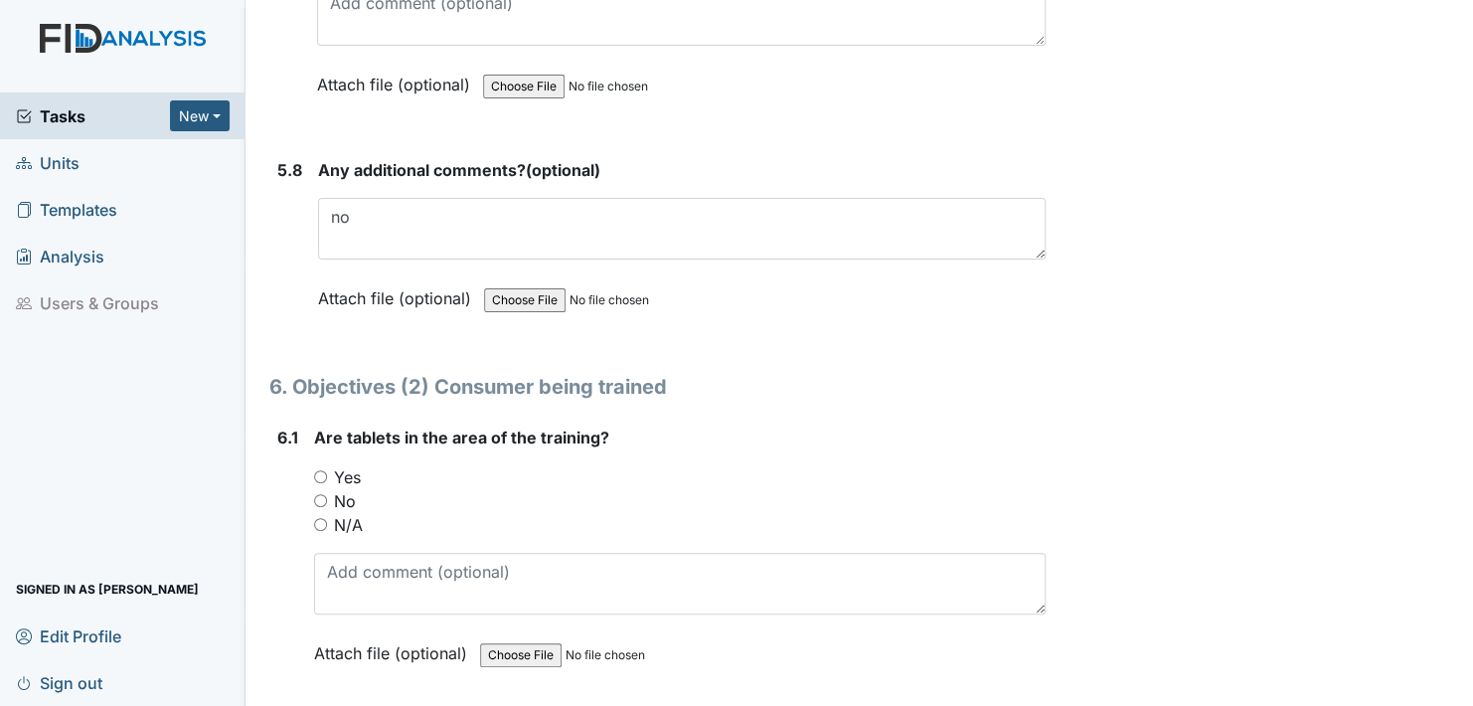
drag, startPoint x: 319, startPoint y: 431, endPoint x: 325, endPoint y: 443, distance: 13.3
click at [319, 470] on input "Yes" at bounding box center [320, 476] width 13 height 13
radio input "true"
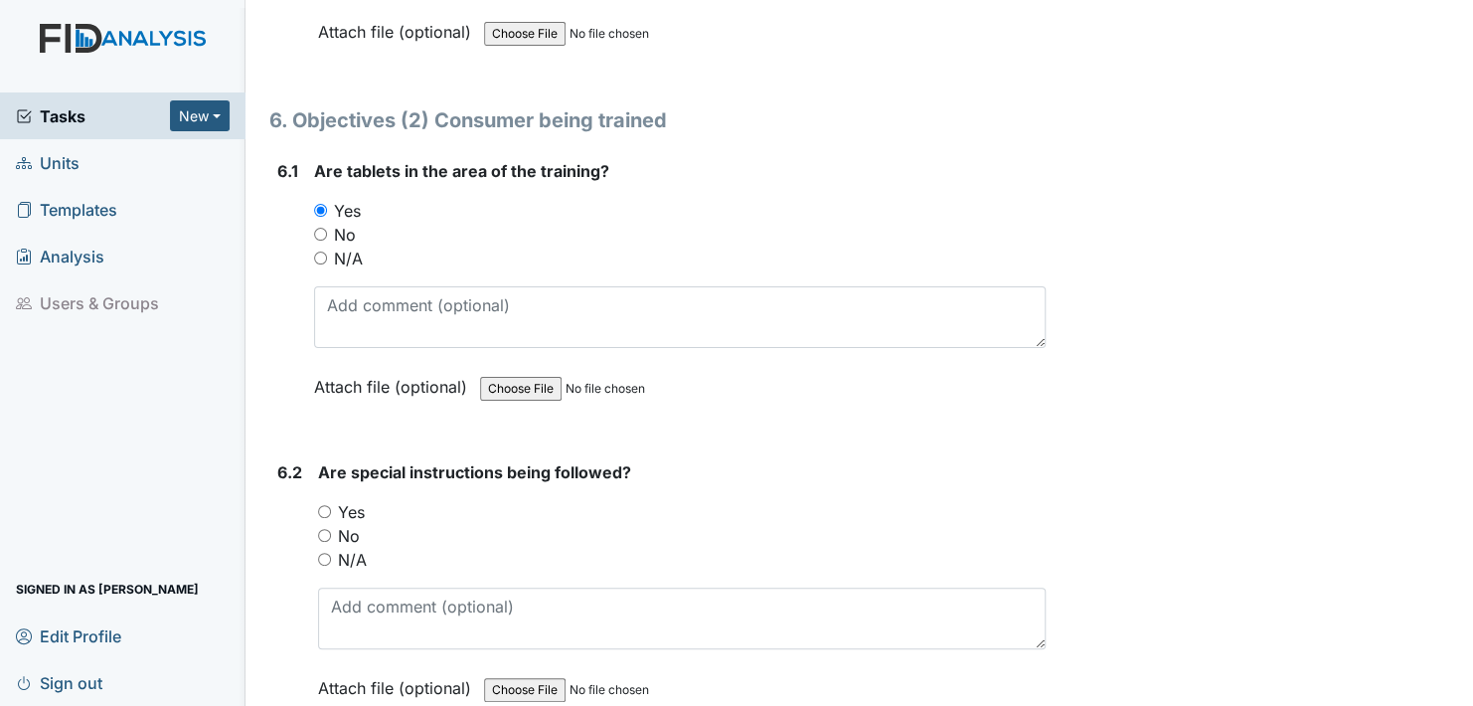
scroll to position [12723, 0]
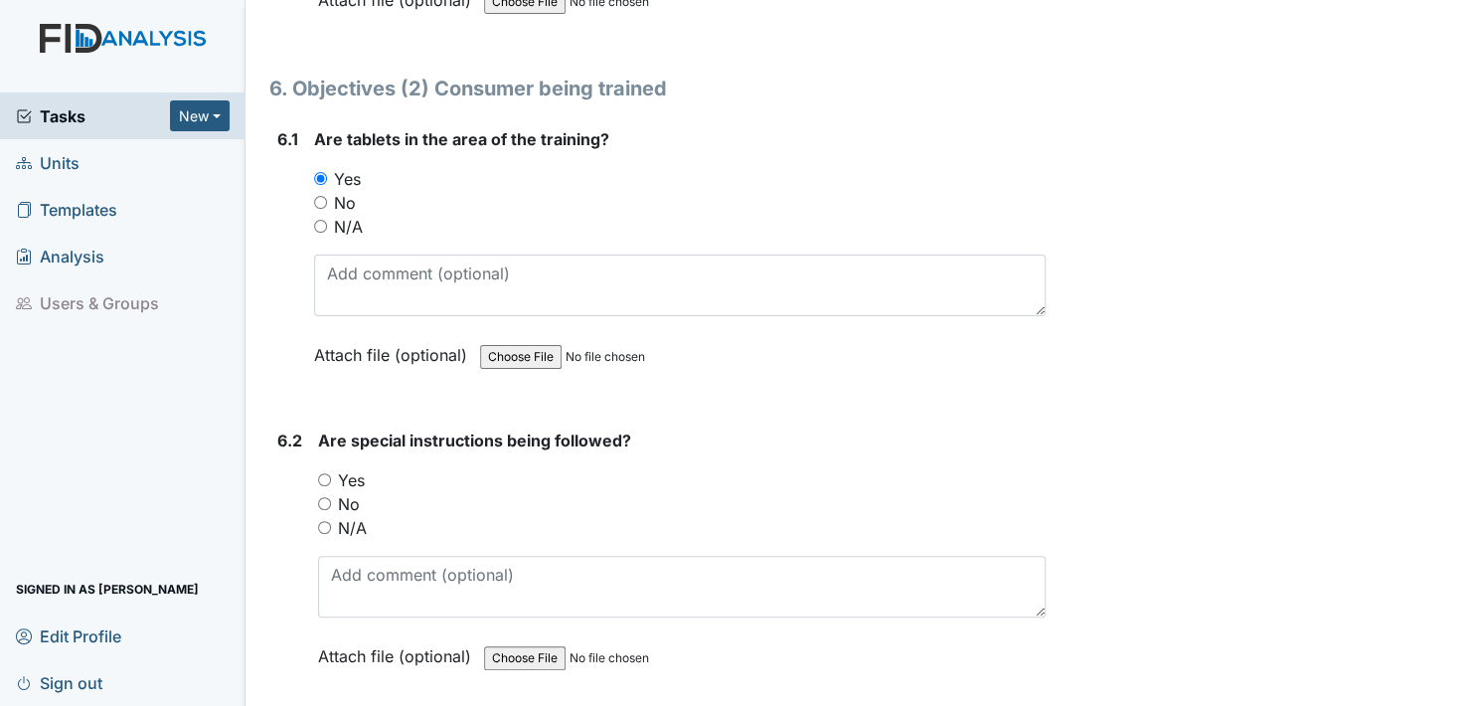
click at [320, 473] on input "Yes" at bounding box center [324, 479] width 13 height 13
radio input "true"
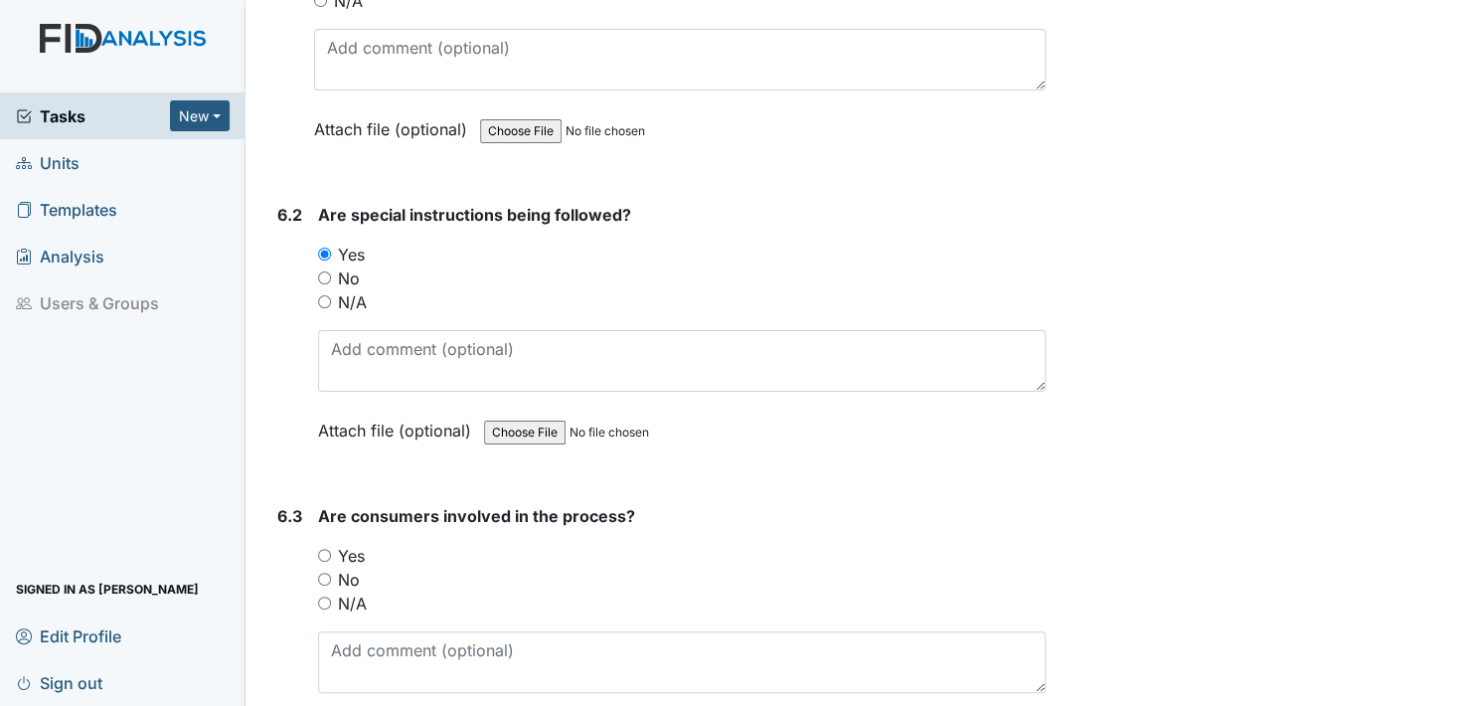
scroll to position [13022, 0]
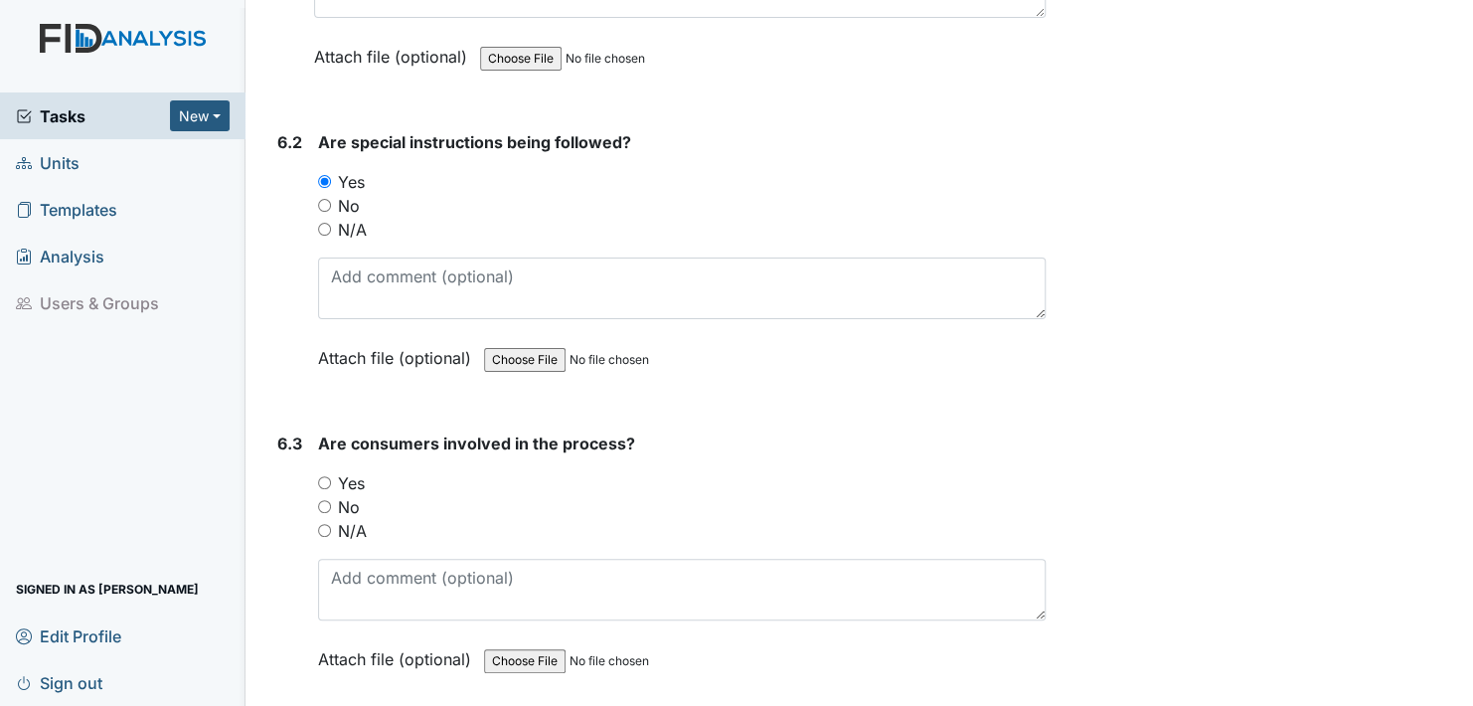
click at [325, 476] on input "Yes" at bounding box center [324, 482] width 13 height 13
radio input "true"
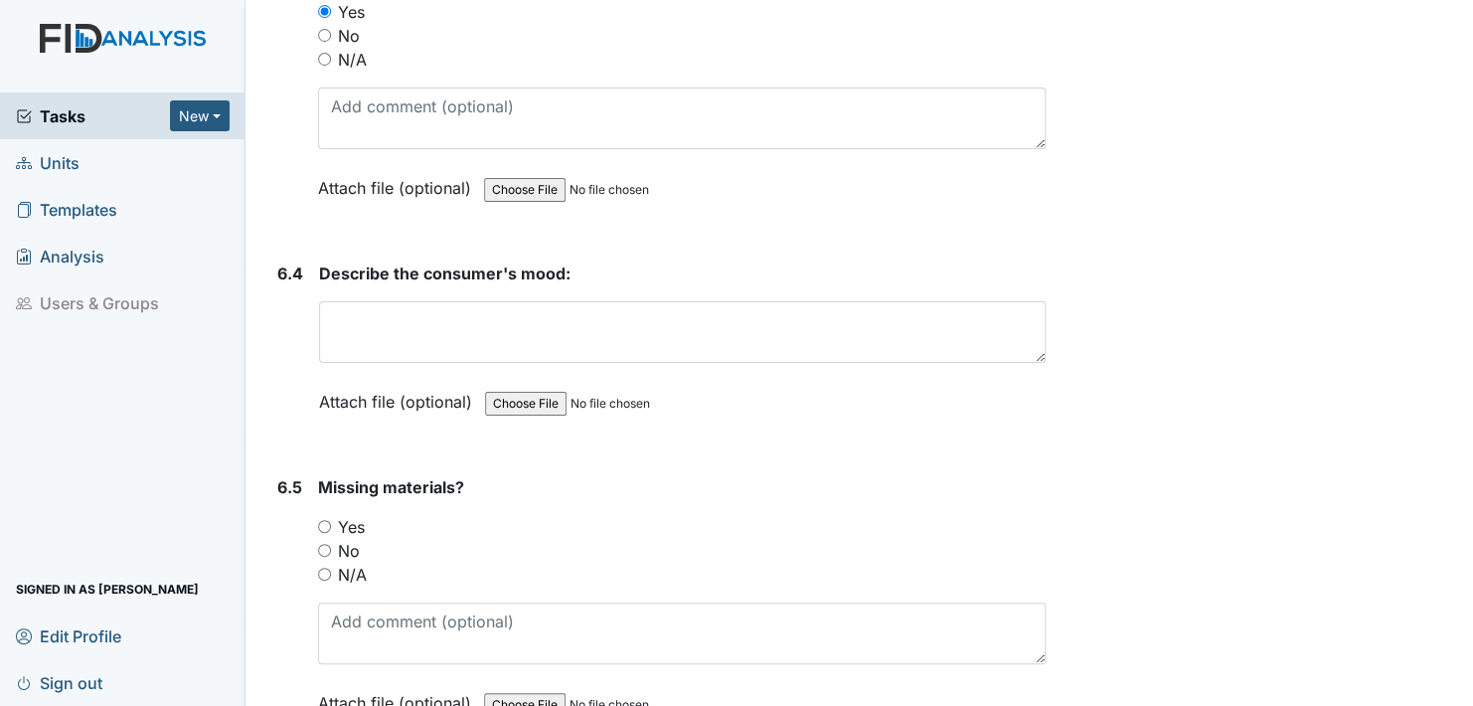
scroll to position [13519, 0]
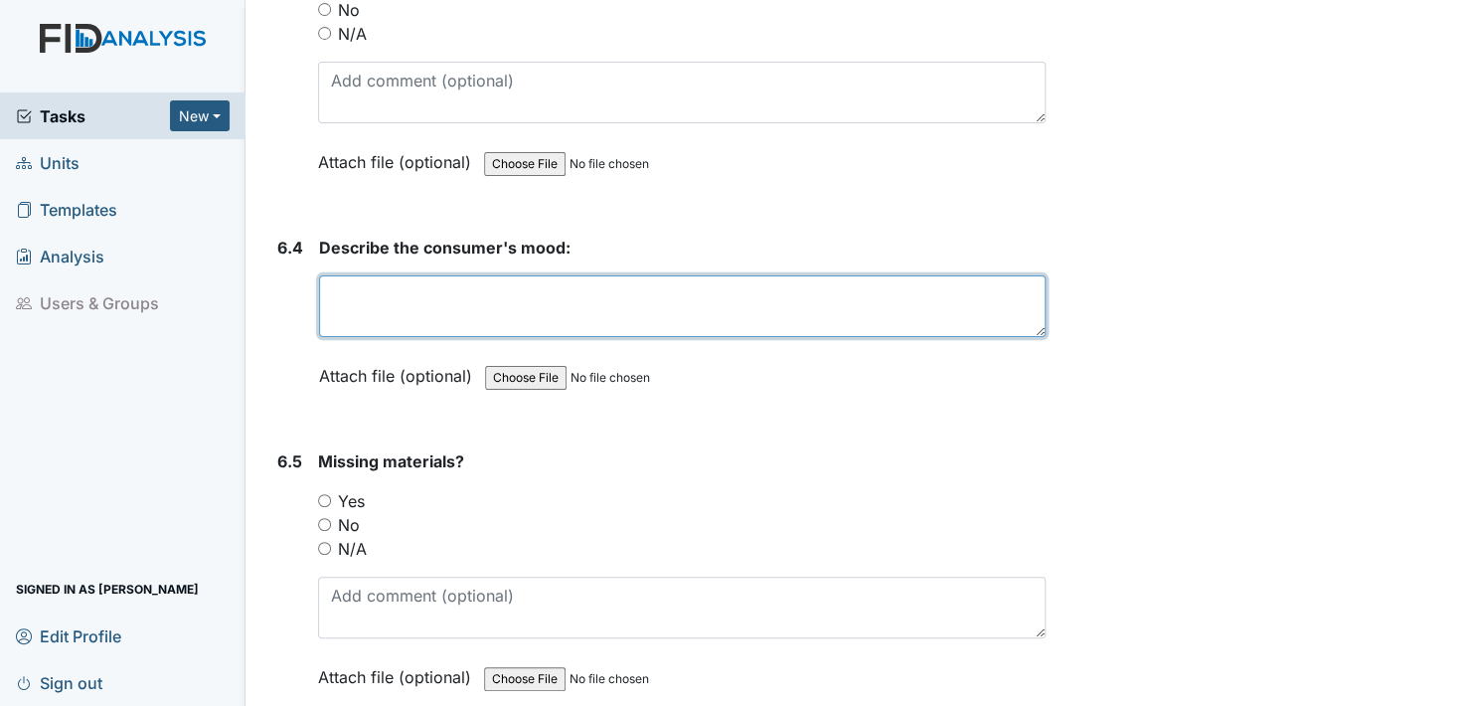
click at [366, 275] on textarea at bounding box center [682, 306] width 727 height 62
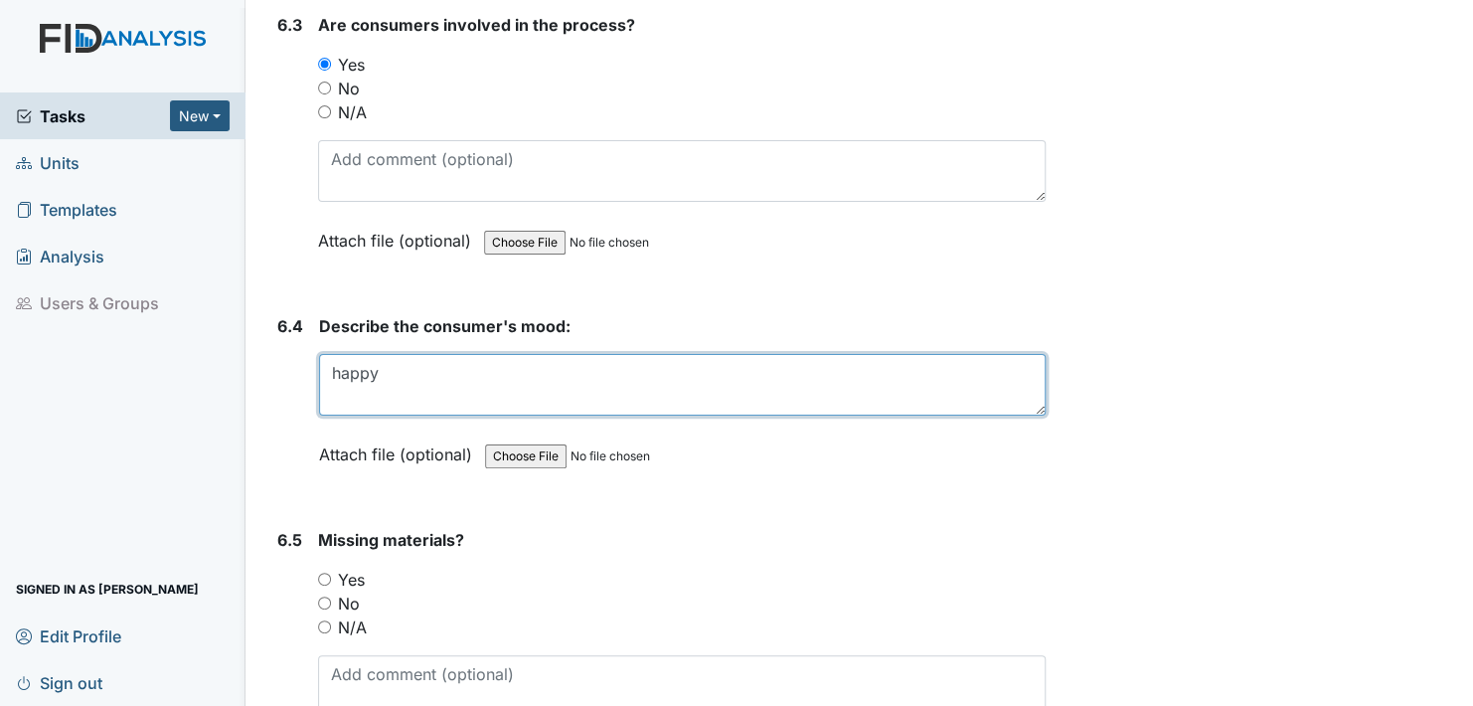
scroll to position [13419, 0]
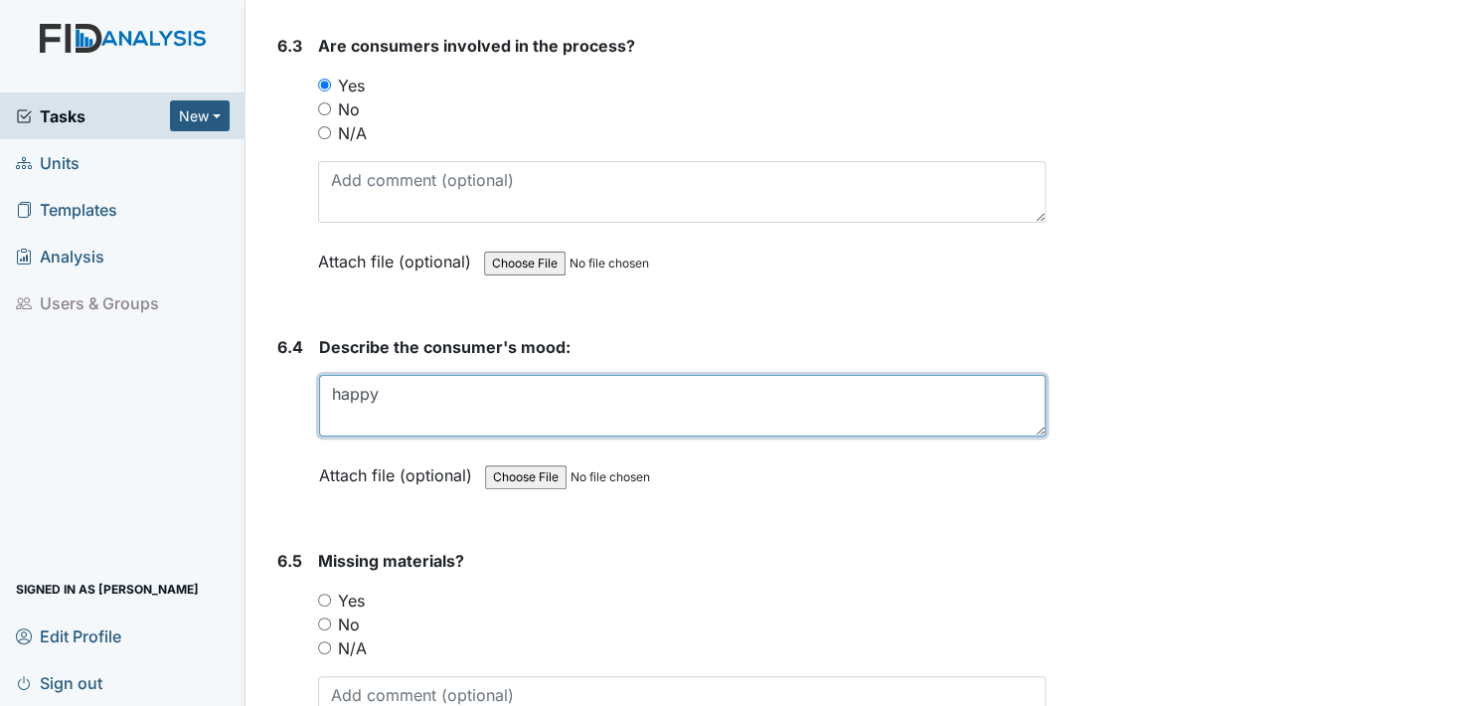
type textarea "happy"
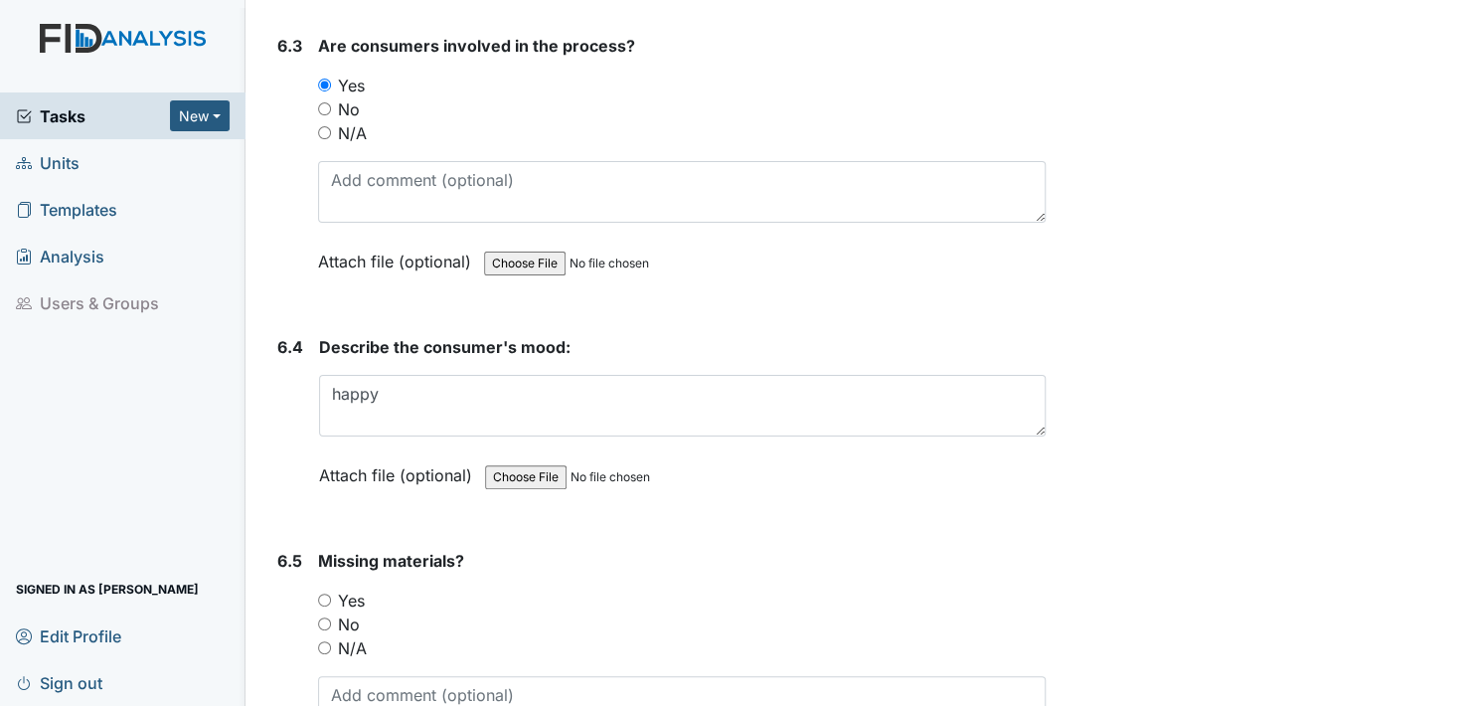
click at [333, 452] on label "Attach file (optional)" at bounding box center [399, 469] width 161 height 35
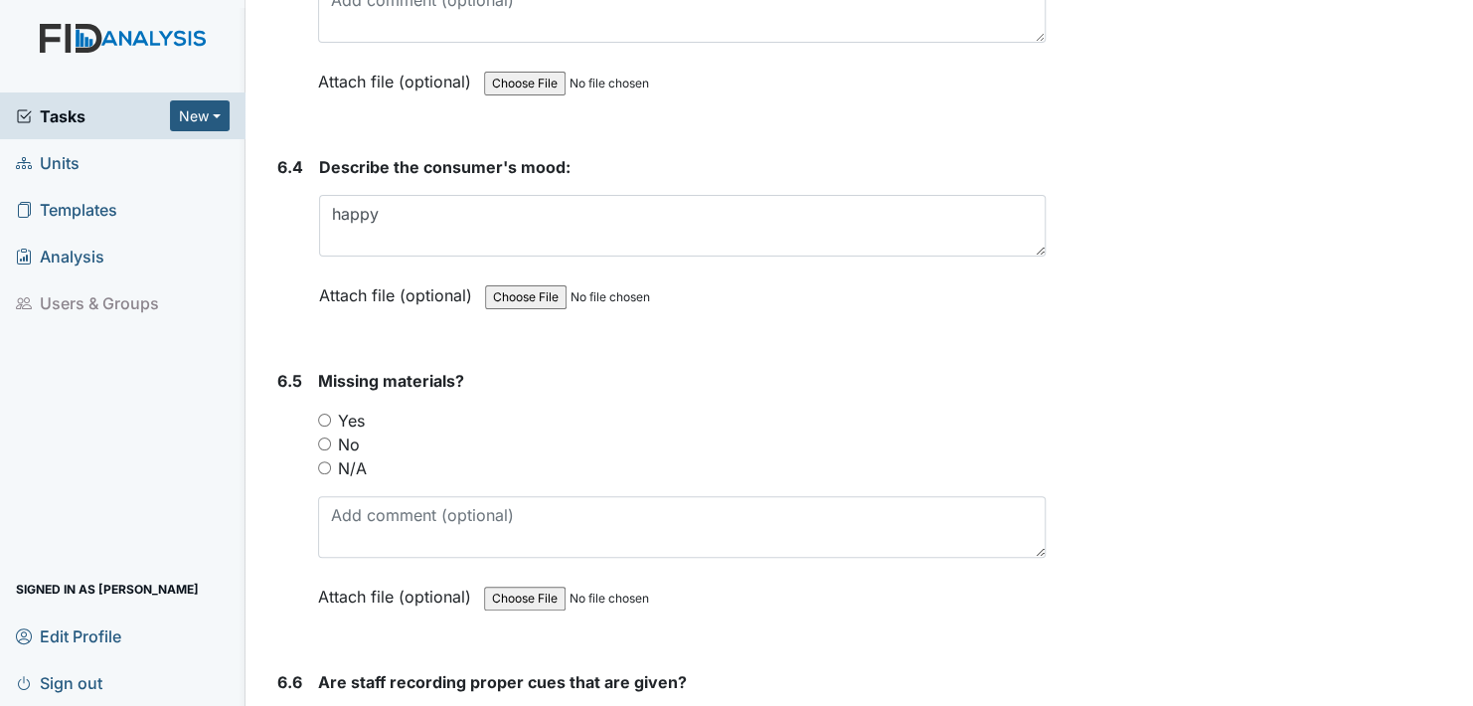
scroll to position [13618, 0]
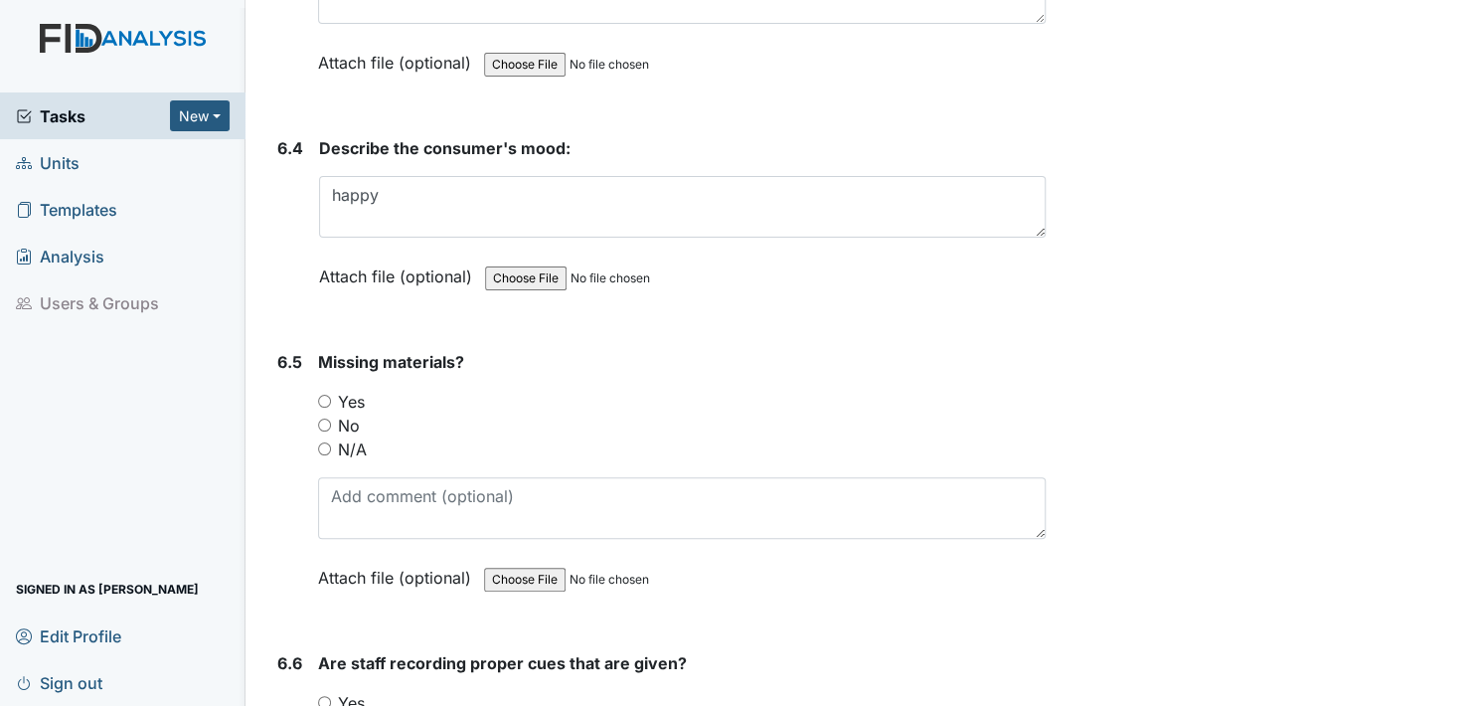
click at [326, 418] on input "No" at bounding box center [324, 424] width 13 height 13
radio input "true"
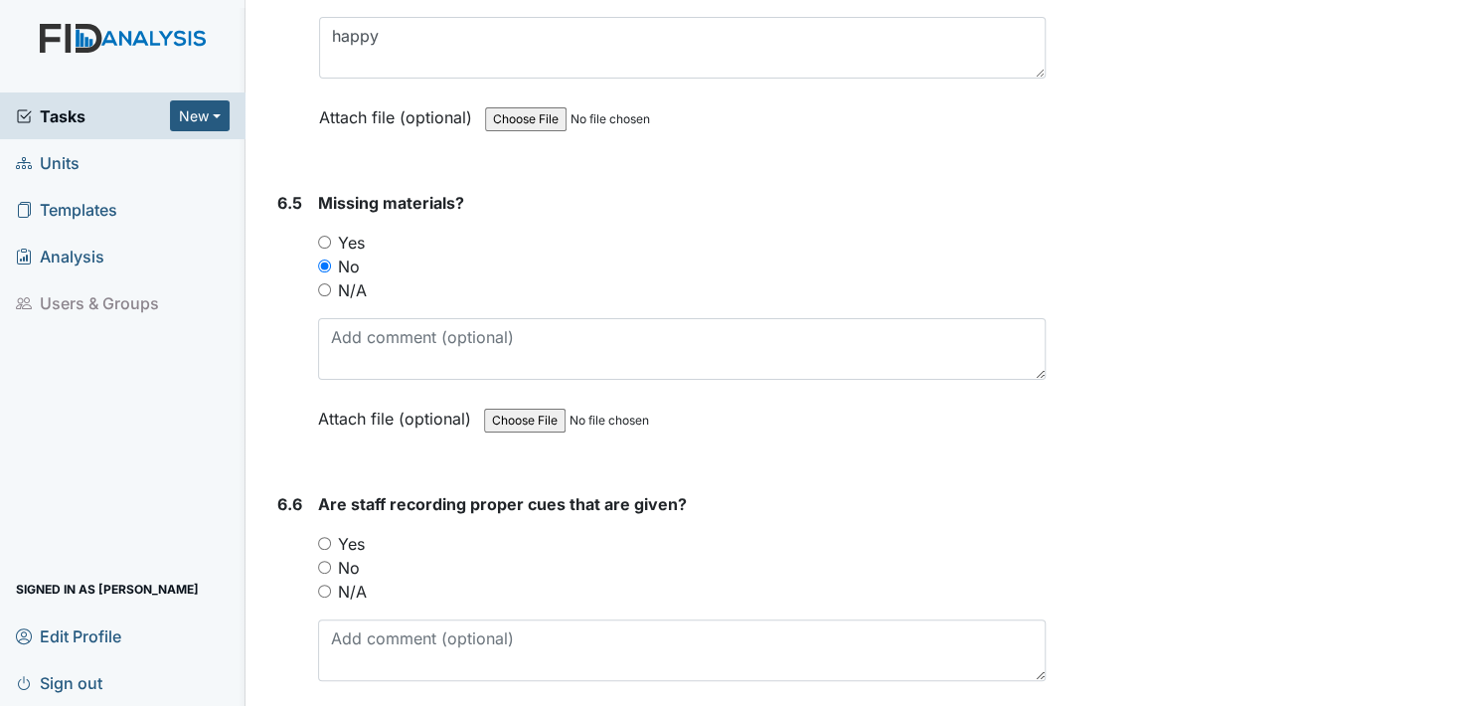
scroll to position [13817, 0]
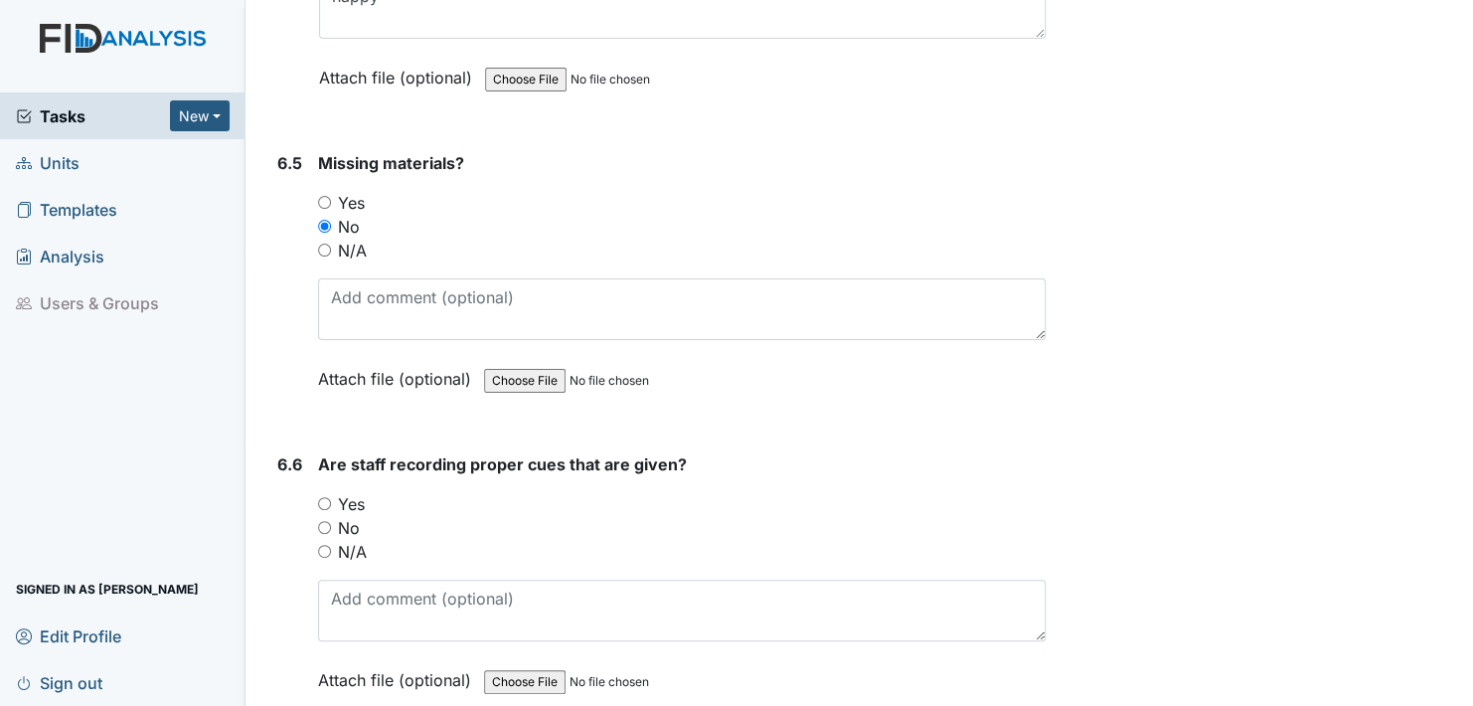
click at [323, 497] on input "Yes" at bounding box center [324, 503] width 13 height 13
radio input "true"
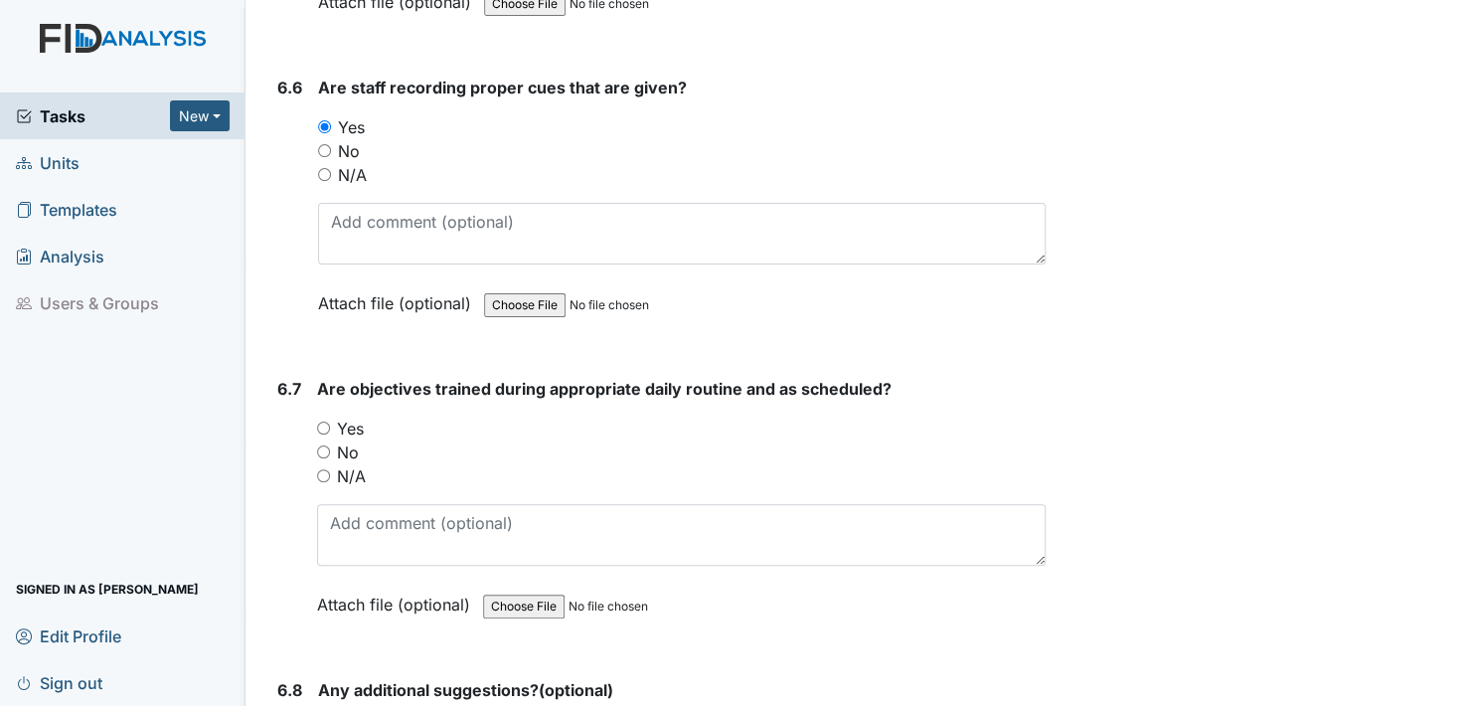
scroll to position [14214, 0]
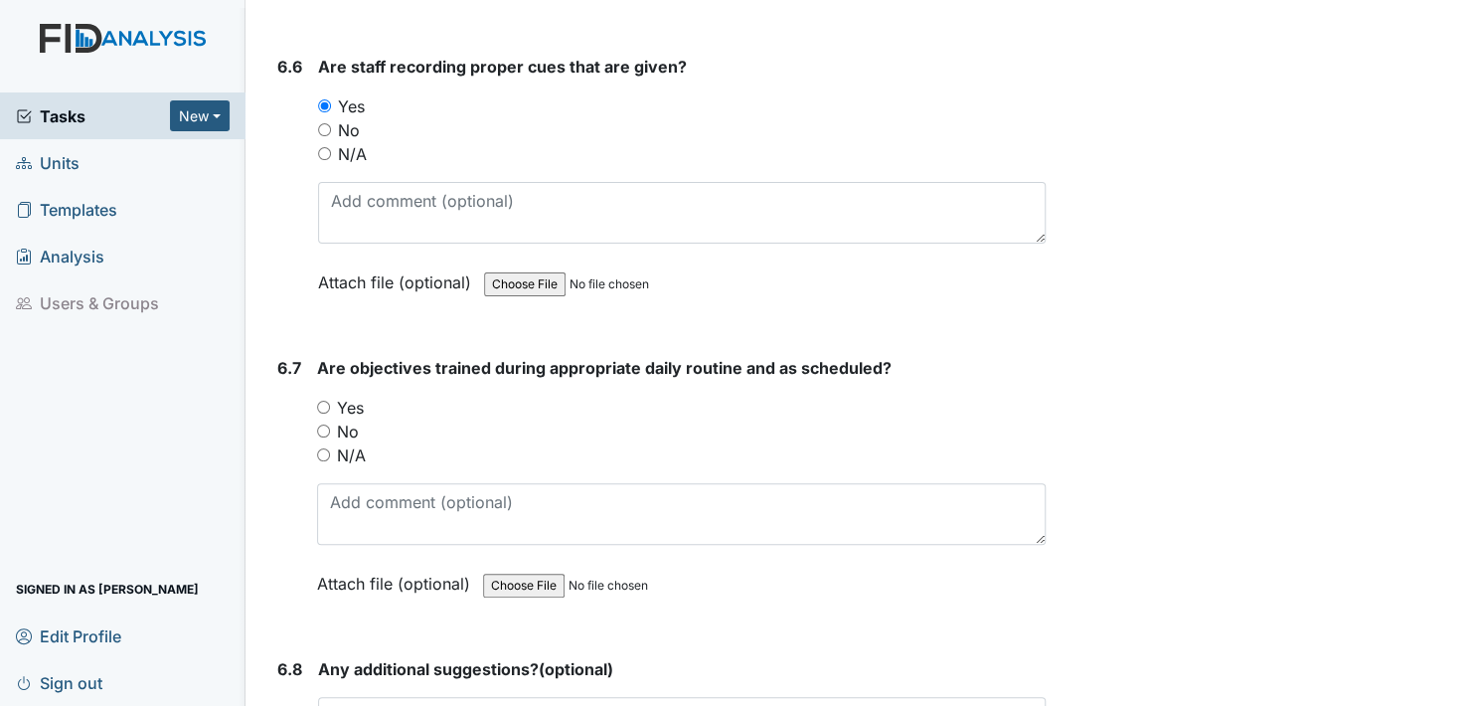
click at [323, 401] on input "Yes" at bounding box center [323, 407] width 13 height 13
radio input "true"
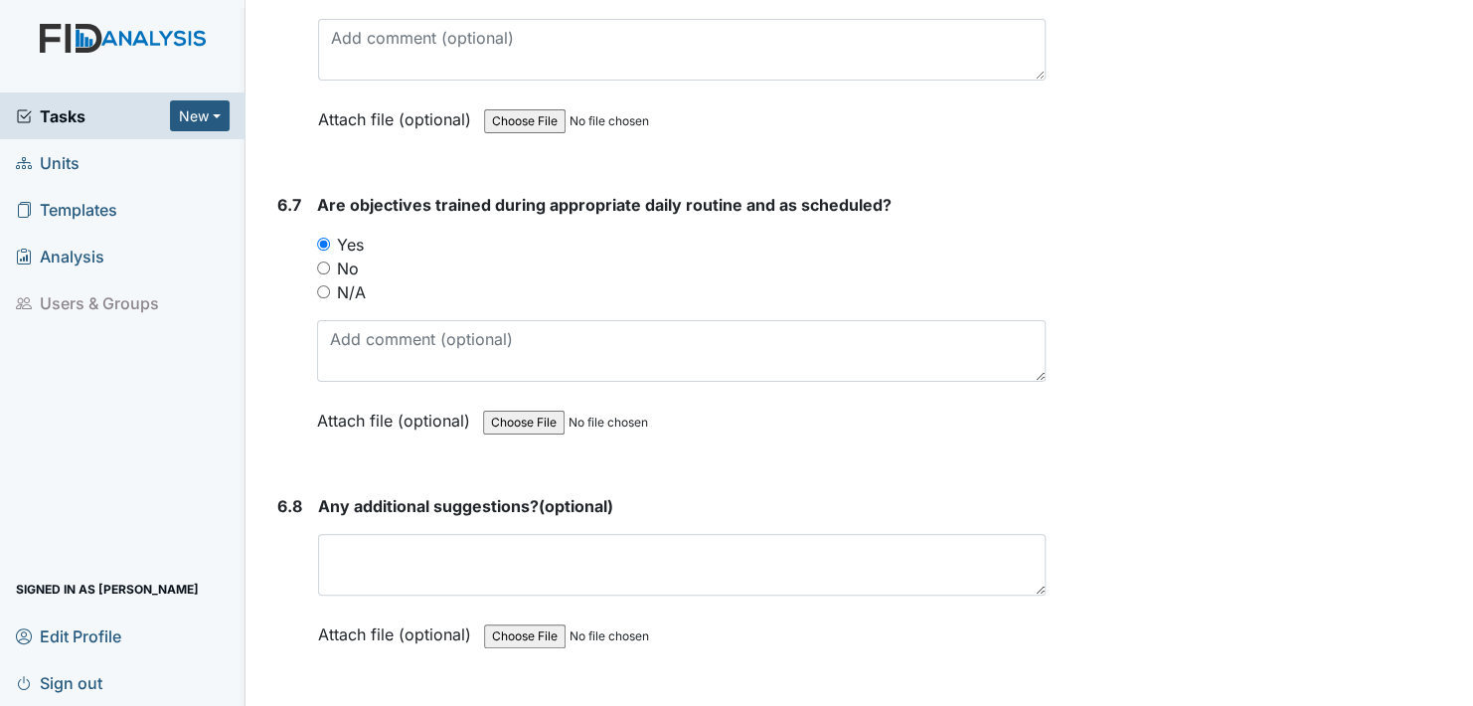
scroll to position [14413, 0]
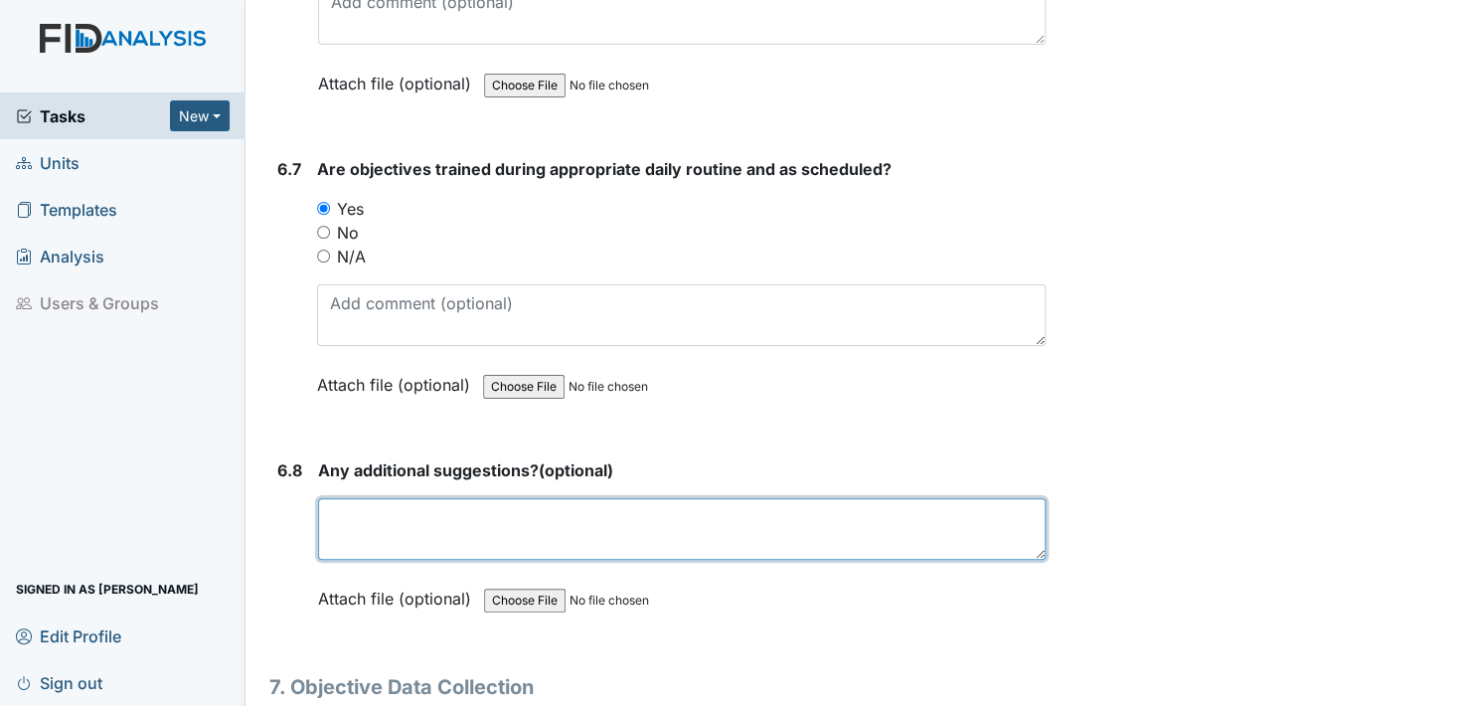
click at [363, 498] on textarea at bounding box center [682, 529] width 728 height 62
type textarea "no"
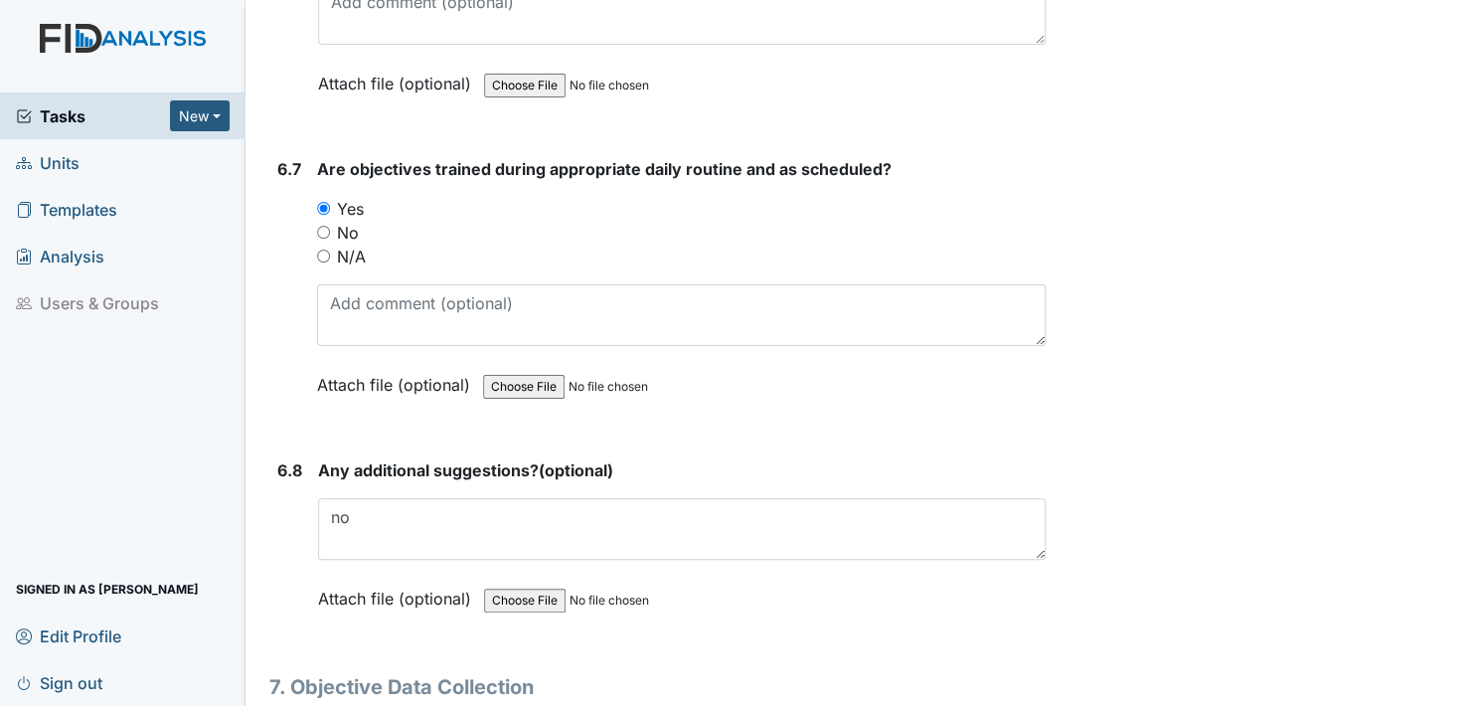
click at [336, 576] on label "Attach file (optional)" at bounding box center [398, 593] width 161 height 35
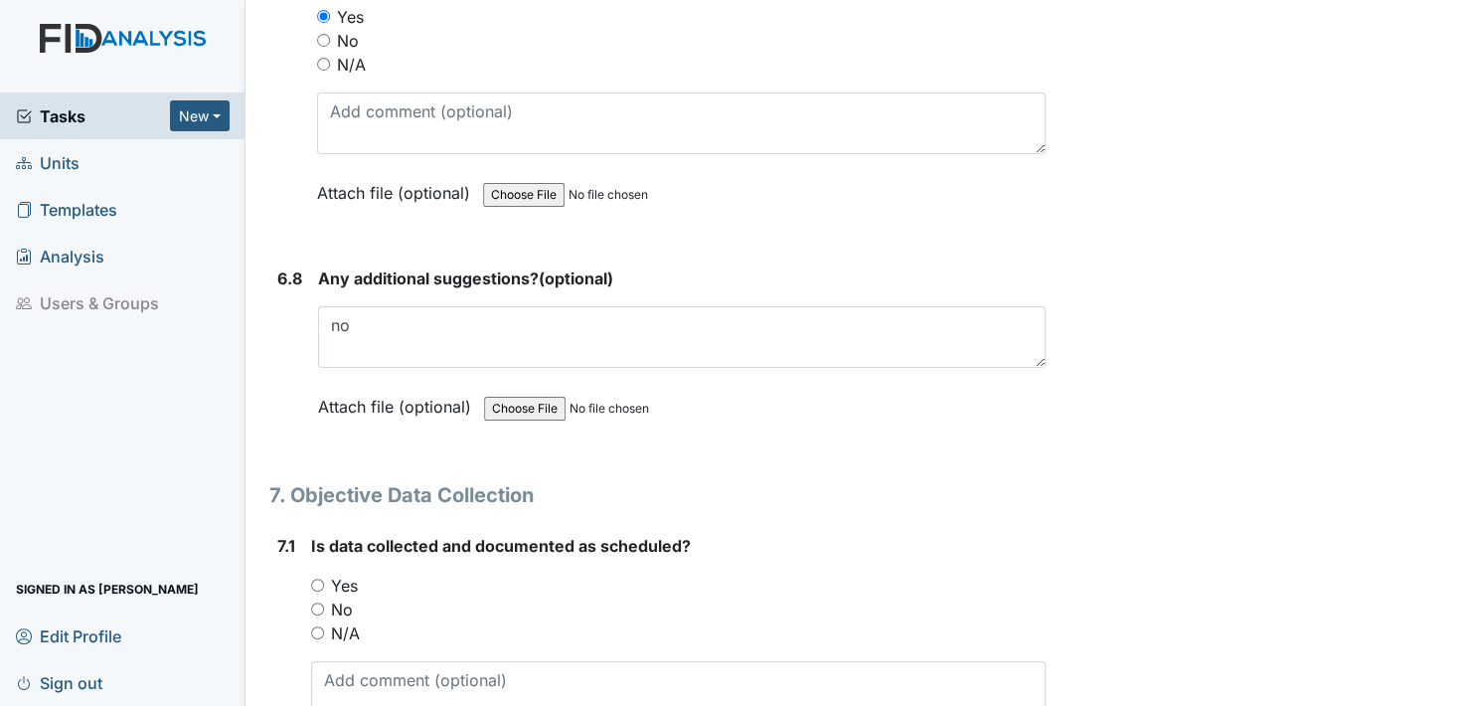
scroll to position [14612, 0]
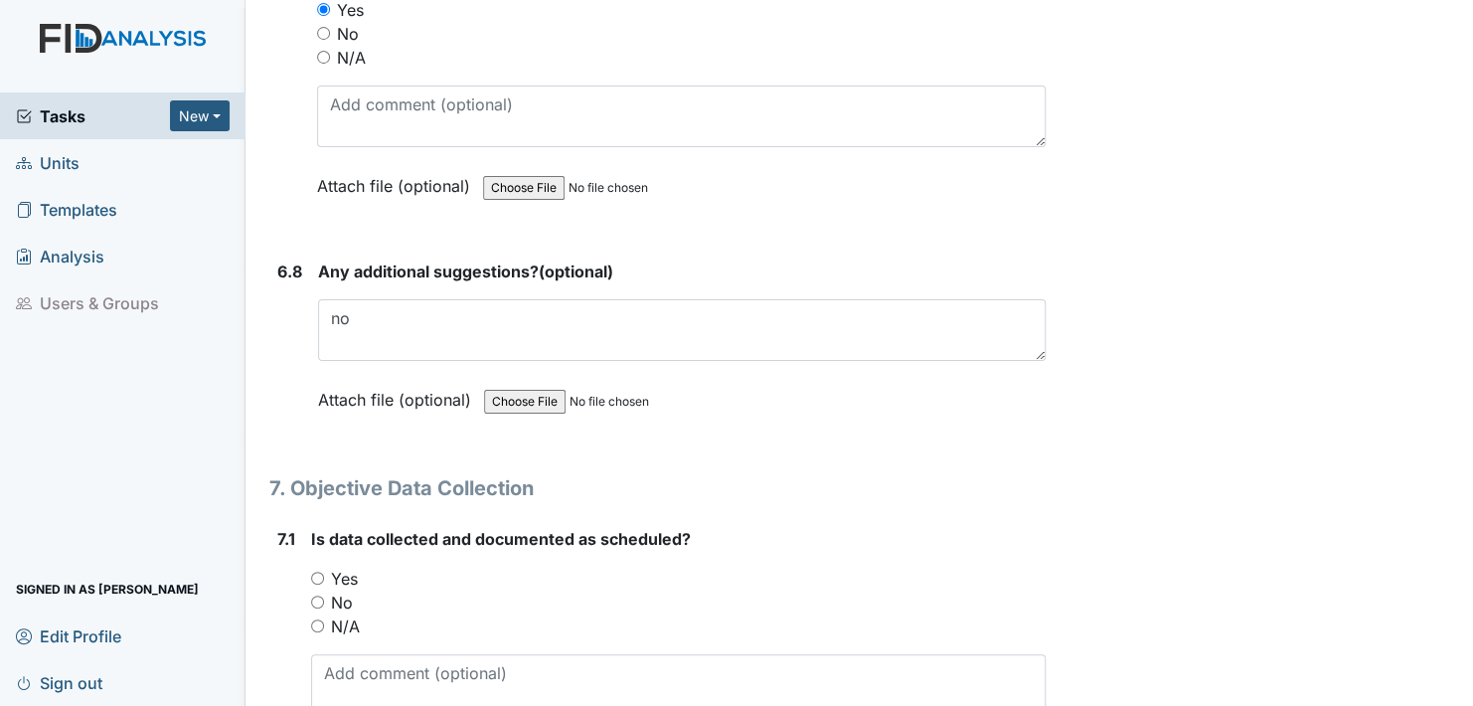
click at [315, 572] on input "Yes" at bounding box center [317, 578] width 13 height 13
radio input "true"
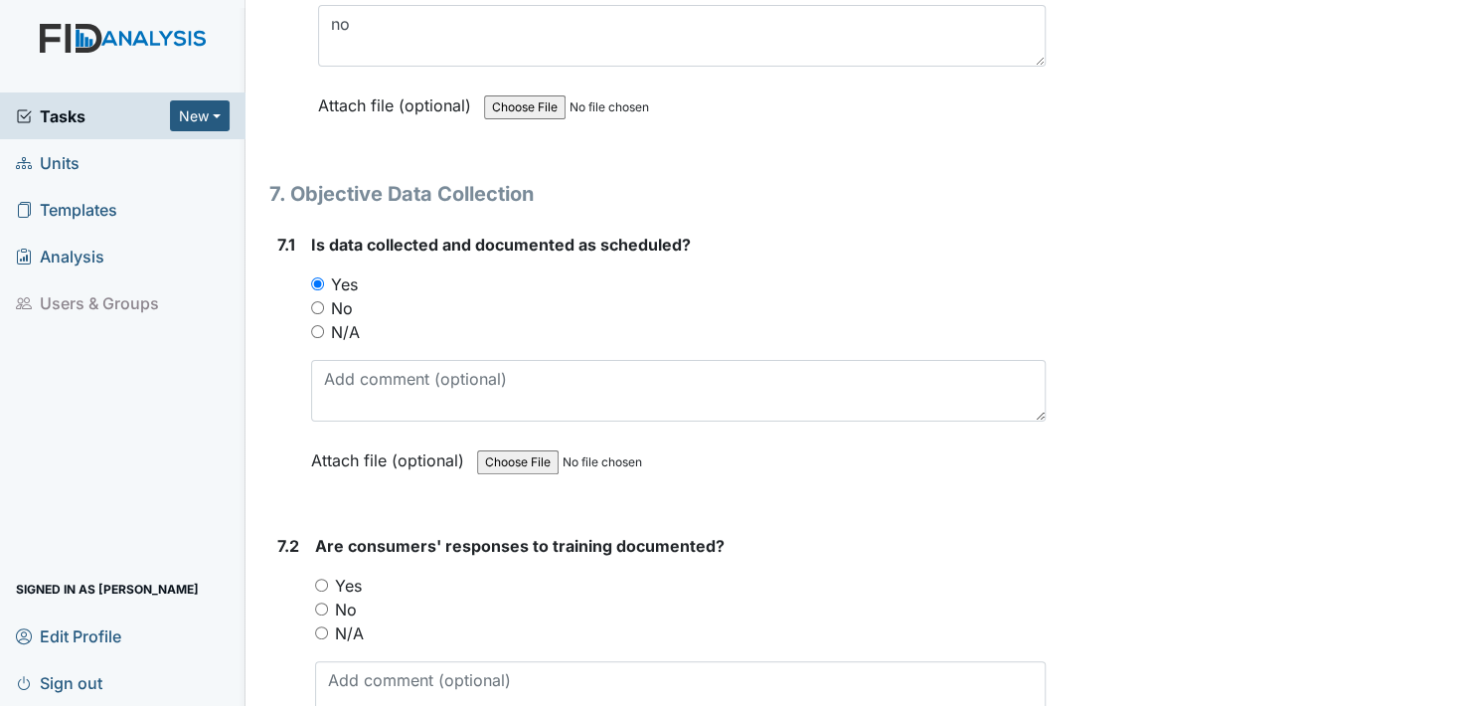
scroll to position [14910, 0]
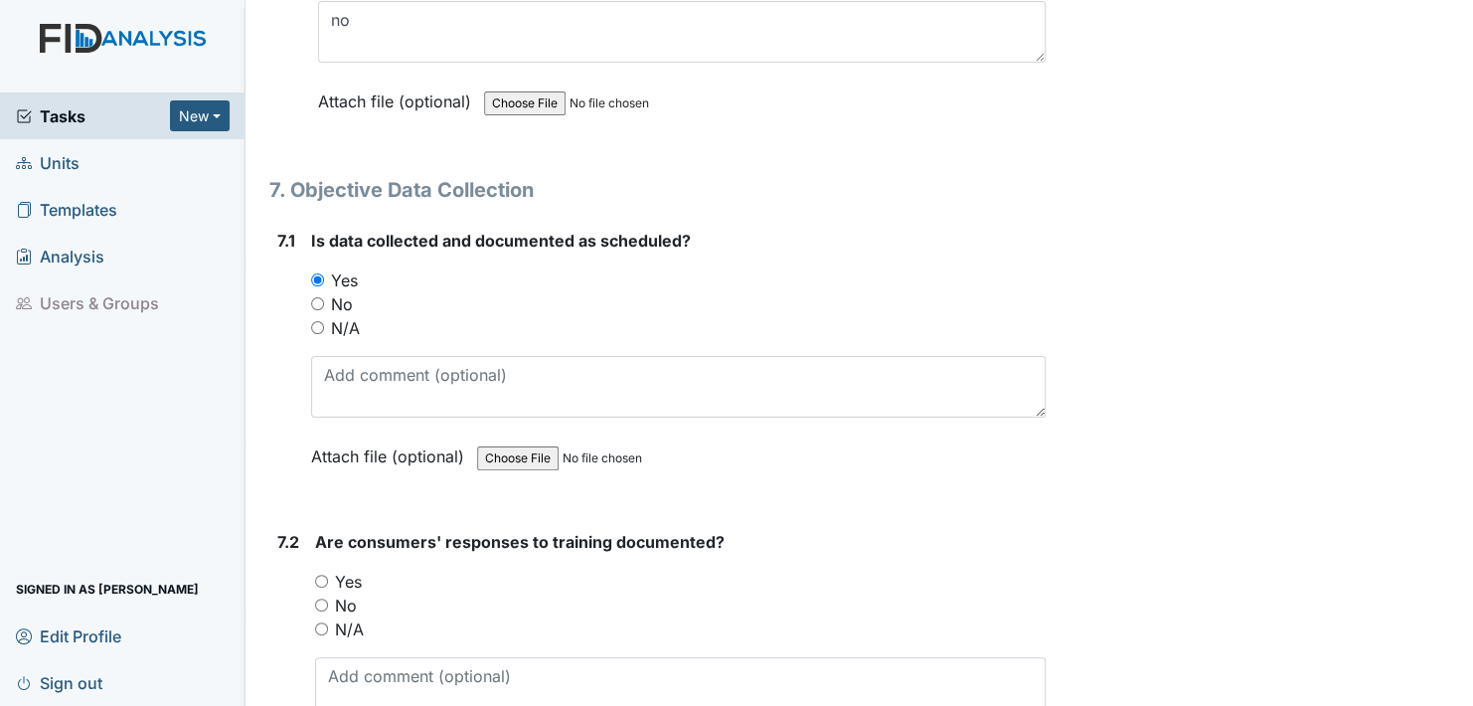
drag, startPoint x: 323, startPoint y: 527, endPoint x: 355, endPoint y: 554, distance: 41.6
click at [323, 575] on input "Yes" at bounding box center [321, 581] width 13 height 13
radio input "true"
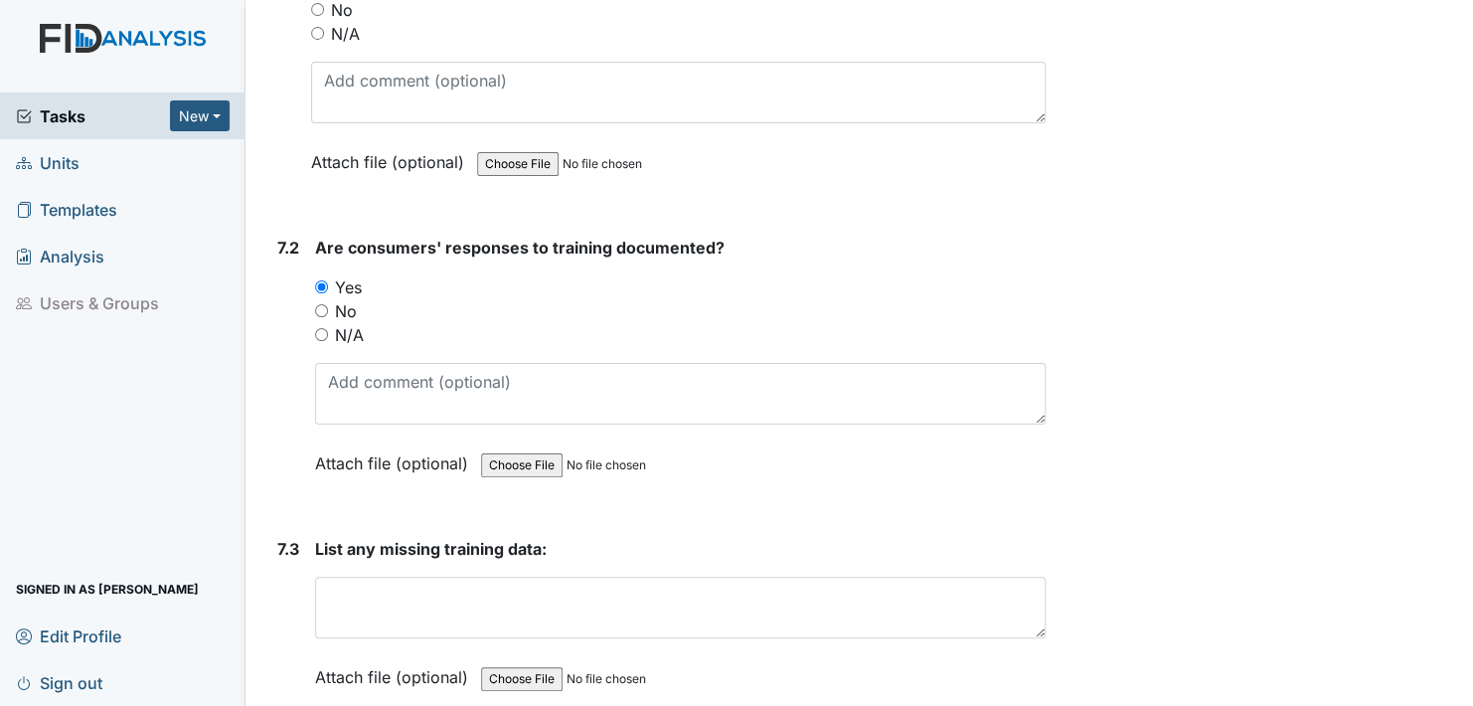
scroll to position [15208, 0]
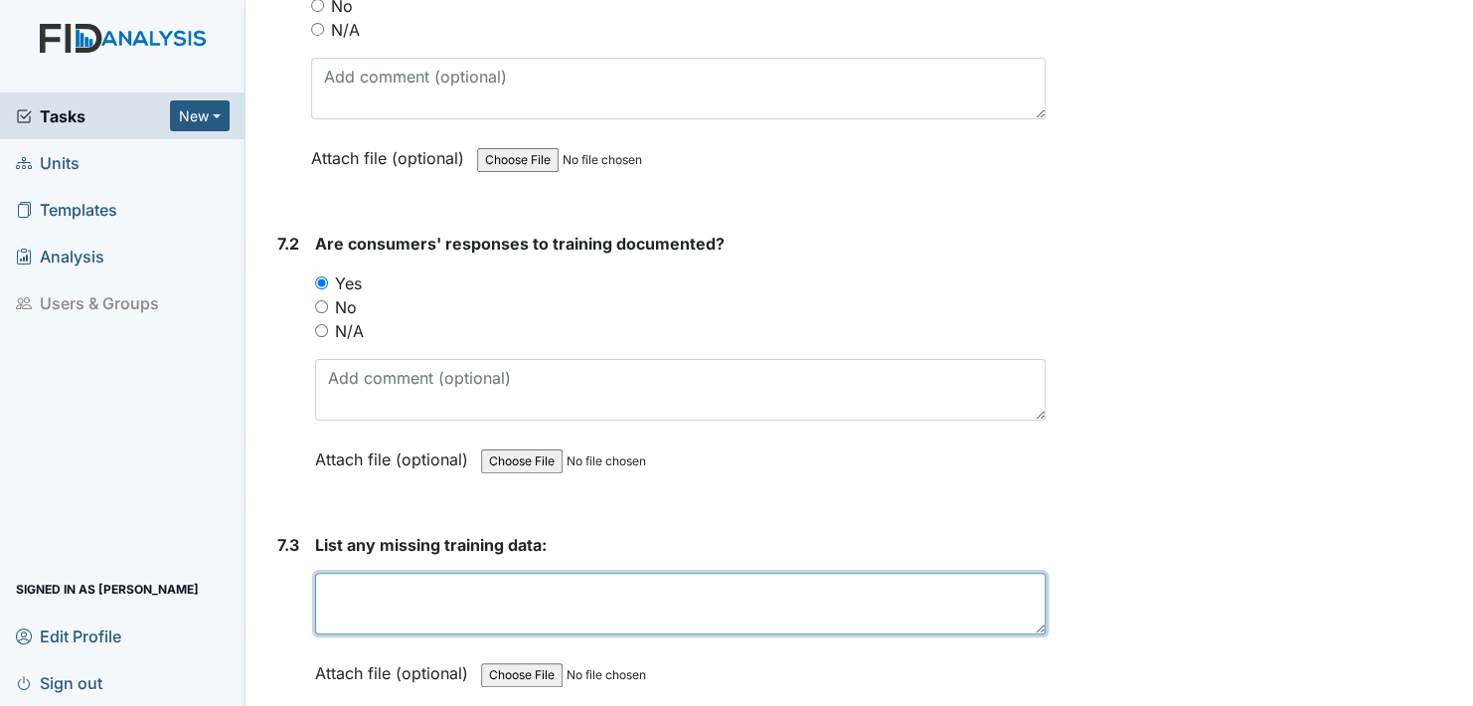
click at [345, 573] on textarea at bounding box center [680, 604] width 731 height 62
type textarea "none"
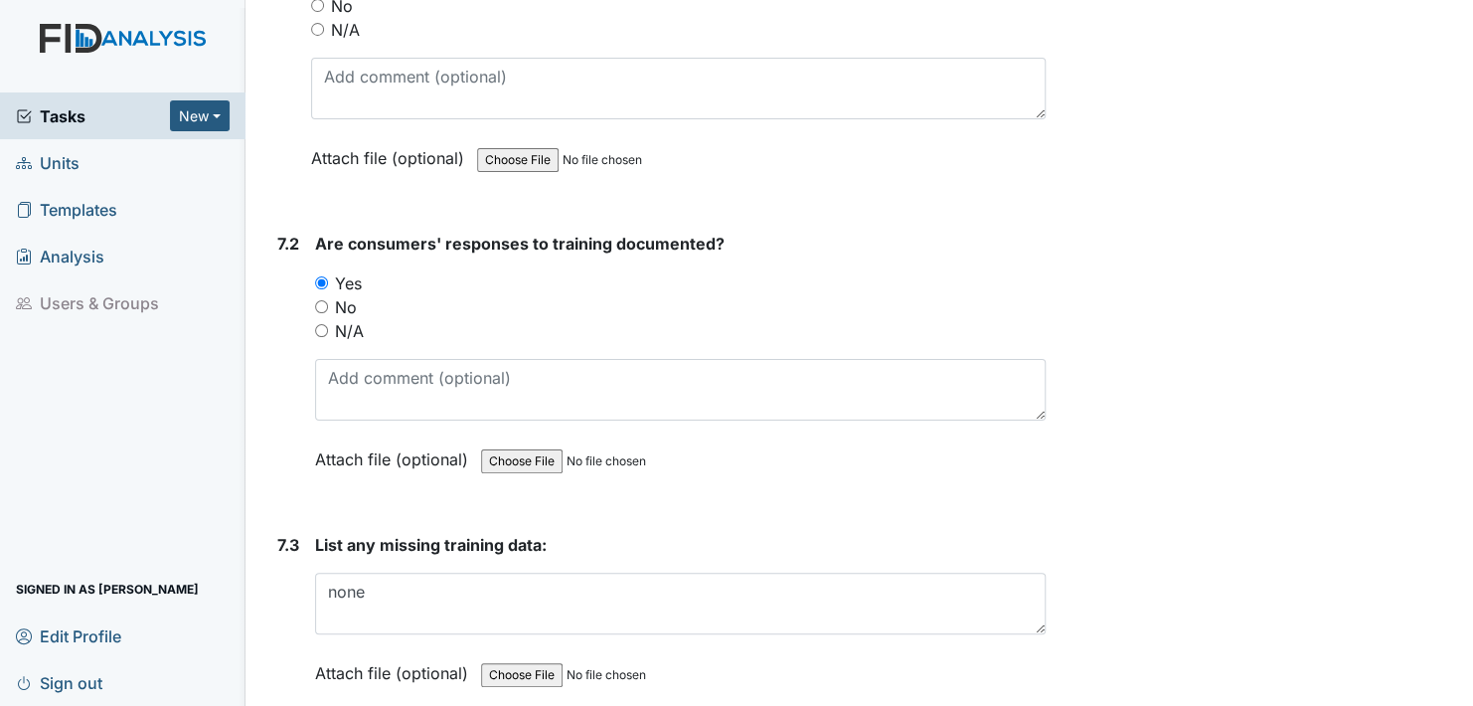
click at [344, 650] on label "Attach file (optional)" at bounding box center [395, 667] width 161 height 35
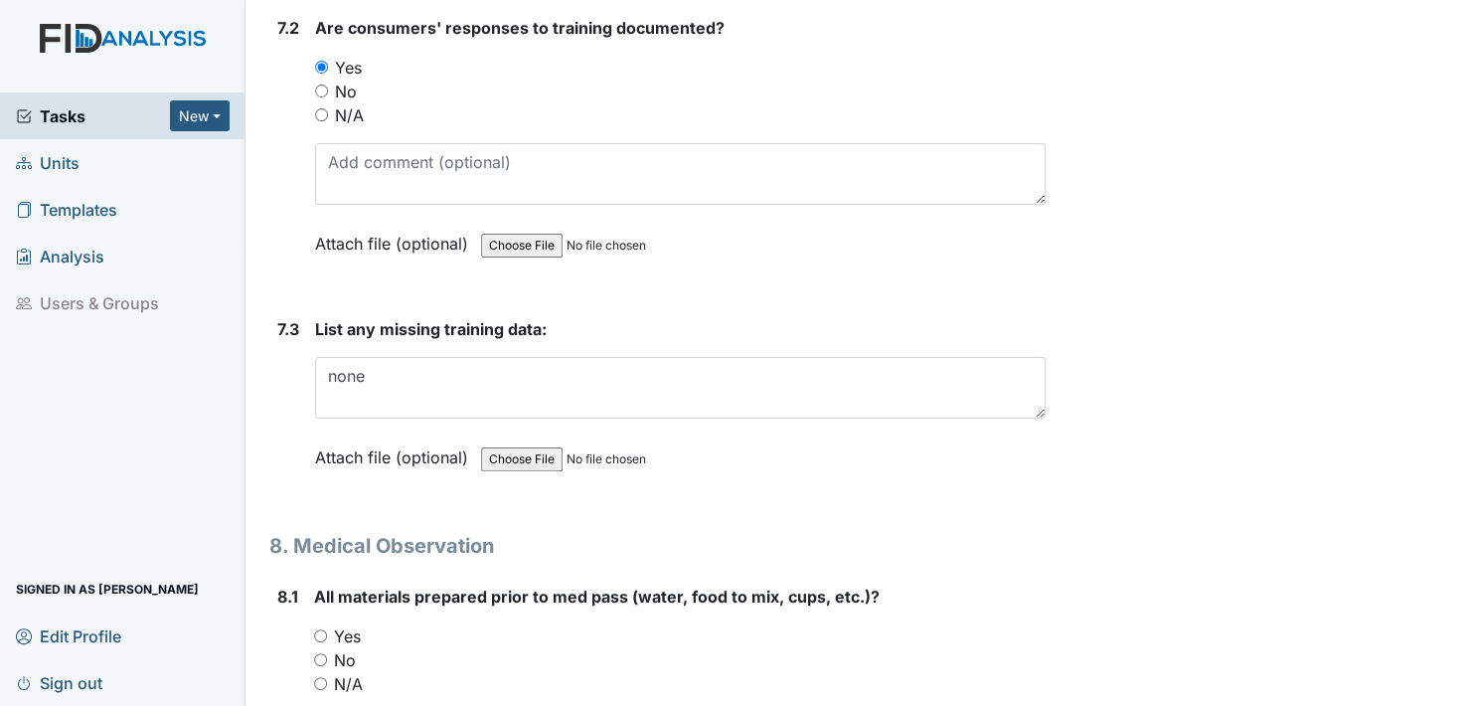
scroll to position [15507, 0]
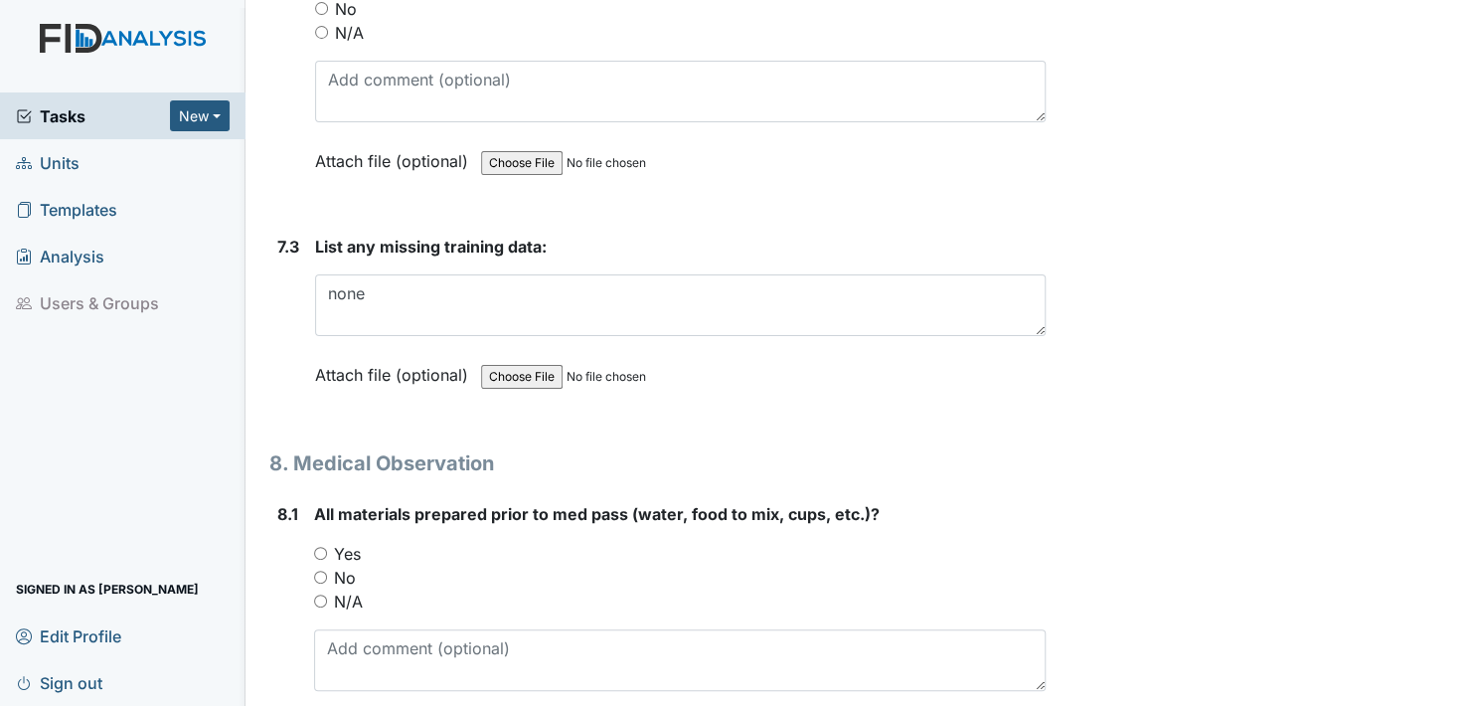
click at [315, 542] on div "Yes" at bounding box center [680, 554] width 732 height 24
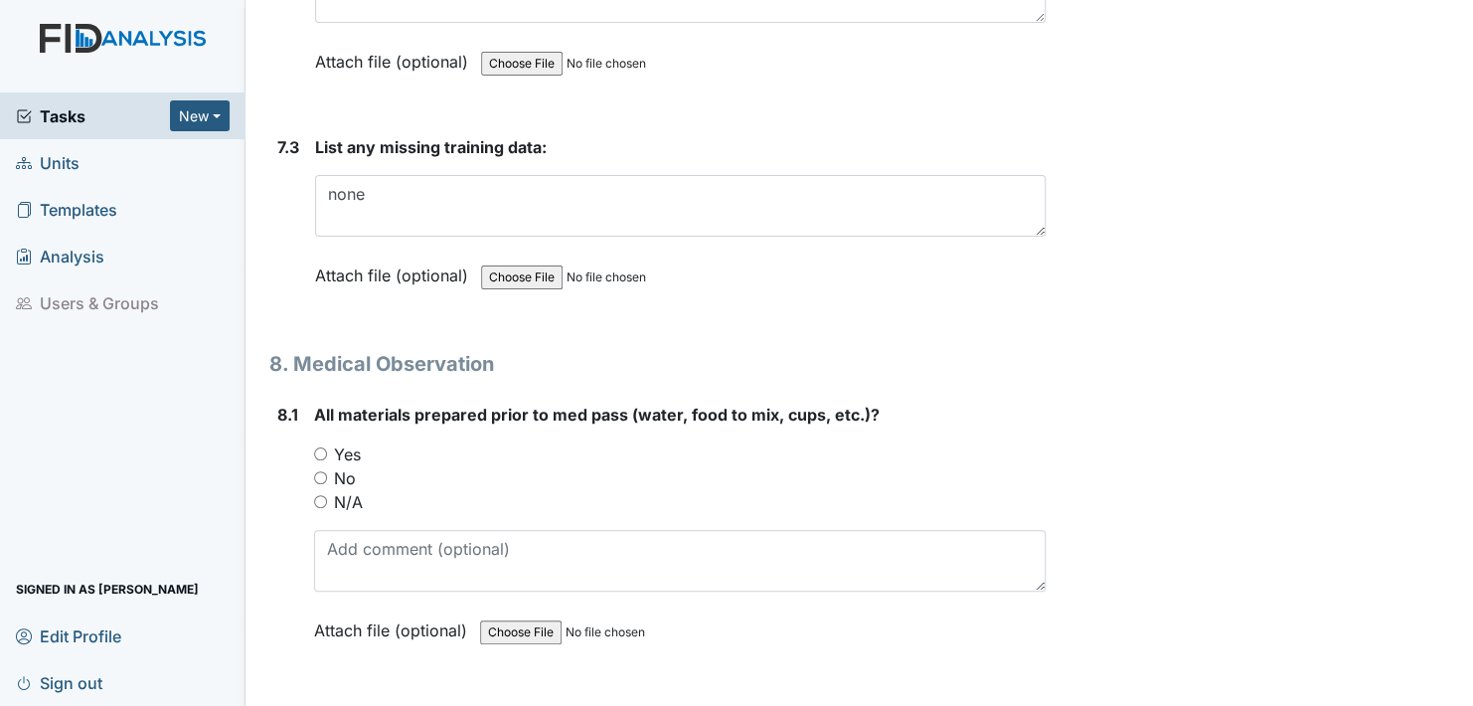
click at [320, 447] on input "Yes" at bounding box center [320, 453] width 13 height 13
radio input "true"
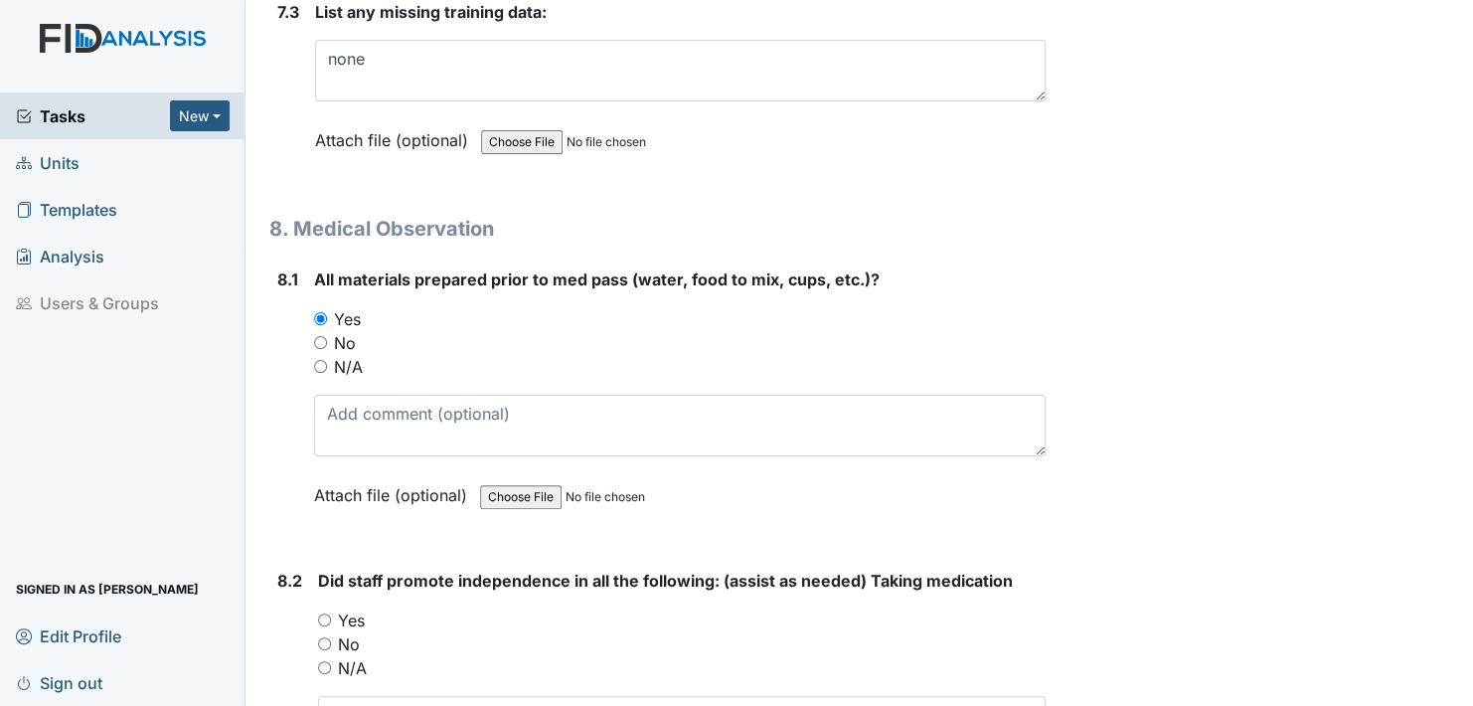
scroll to position [15805, 0]
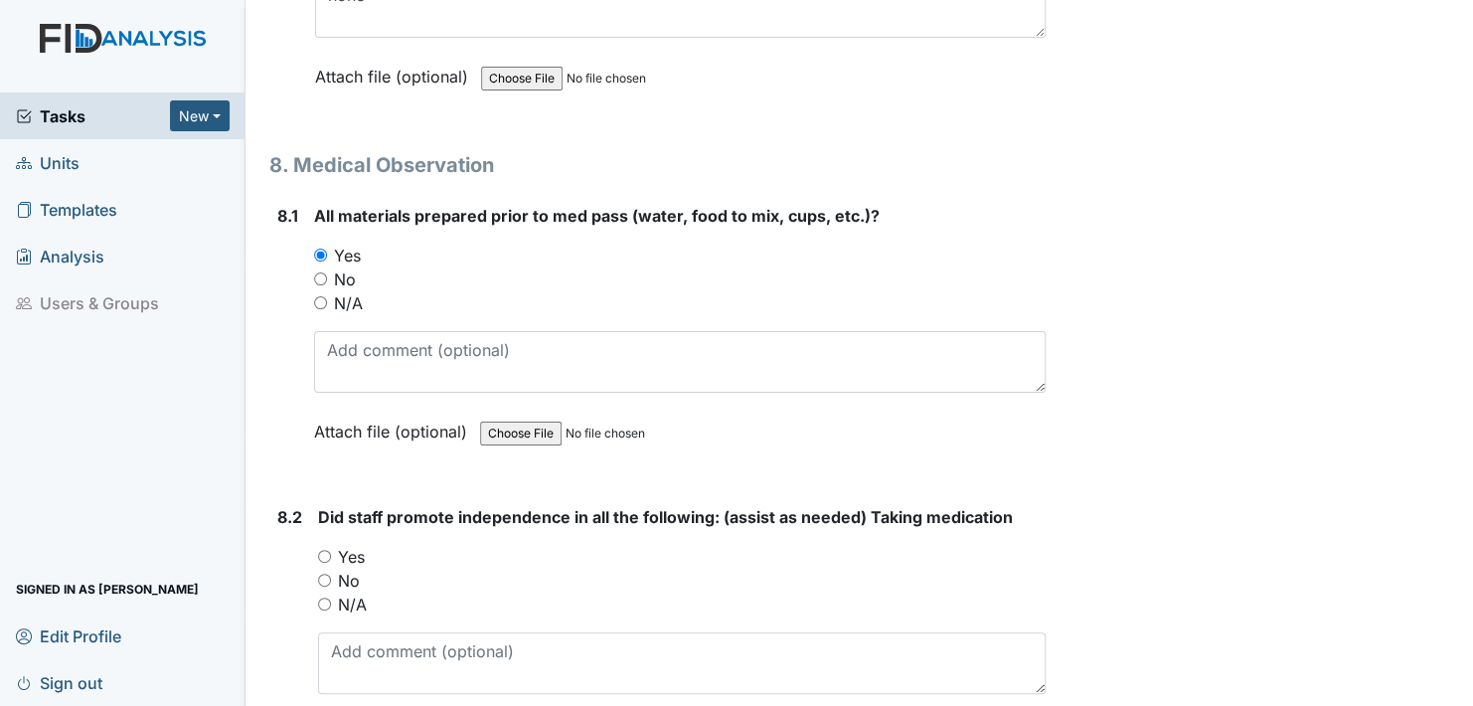
click at [323, 550] on input "Yes" at bounding box center [324, 556] width 13 height 13
radio input "true"
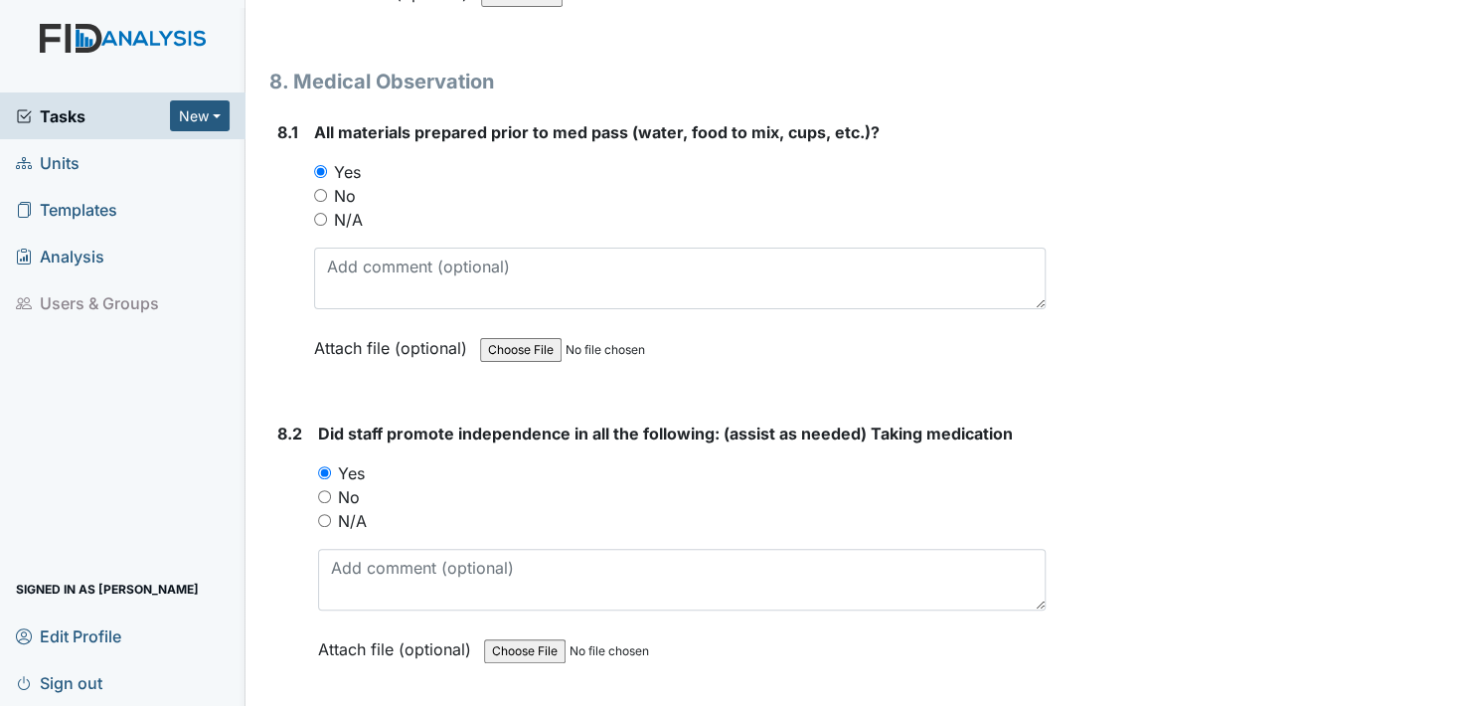
scroll to position [16103, 0]
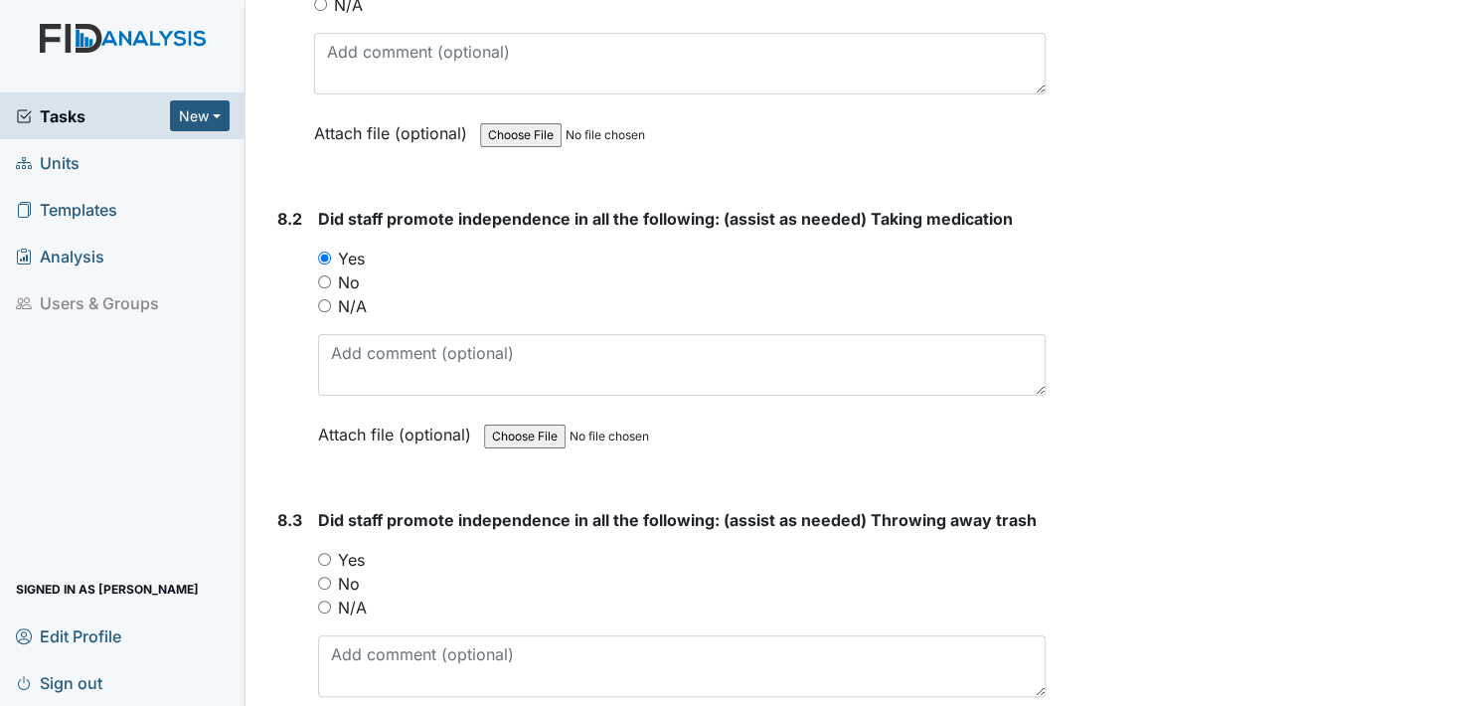
click at [325, 548] on div "Yes" at bounding box center [682, 560] width 728 height 24
click at [323, 553] on input "Yes" at bounding box center [324, 559] width 13 height 13
radio input "true"
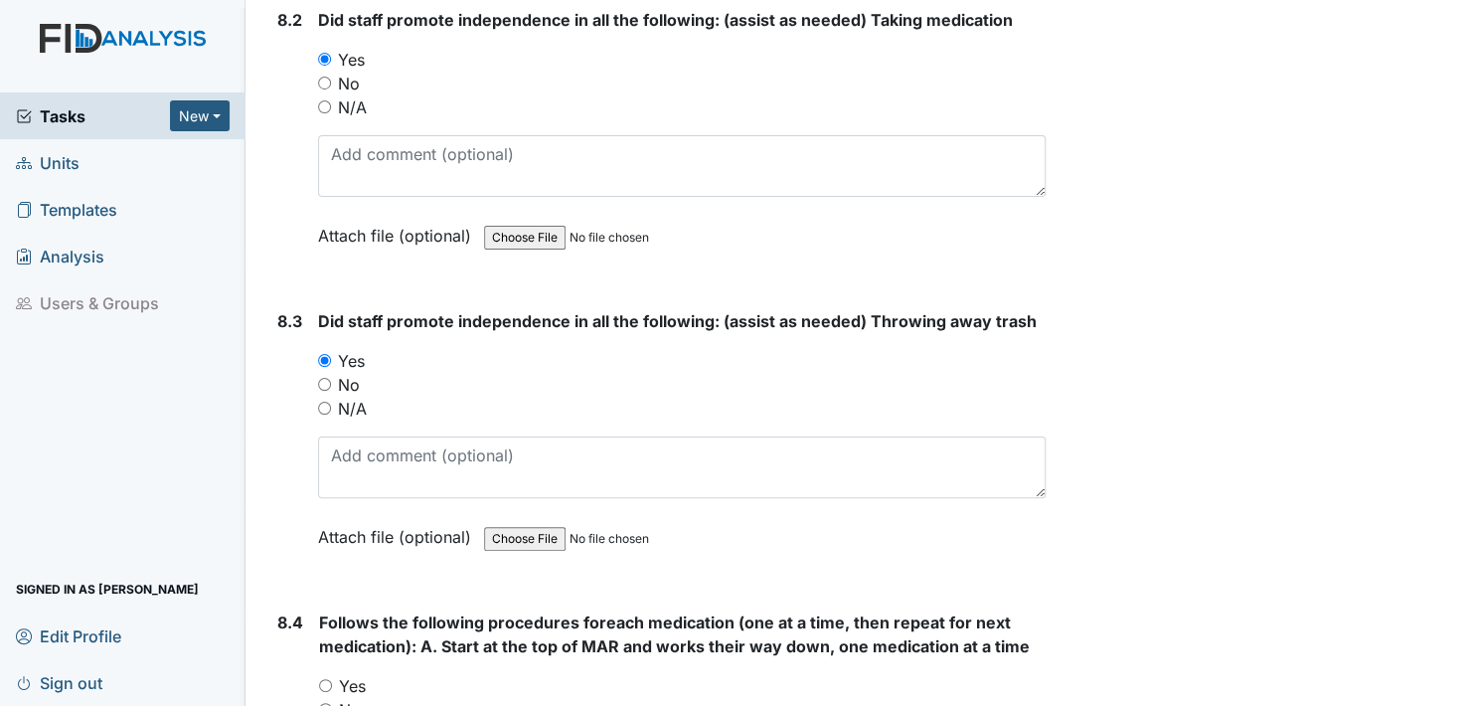
scroll to position [16401, 0]
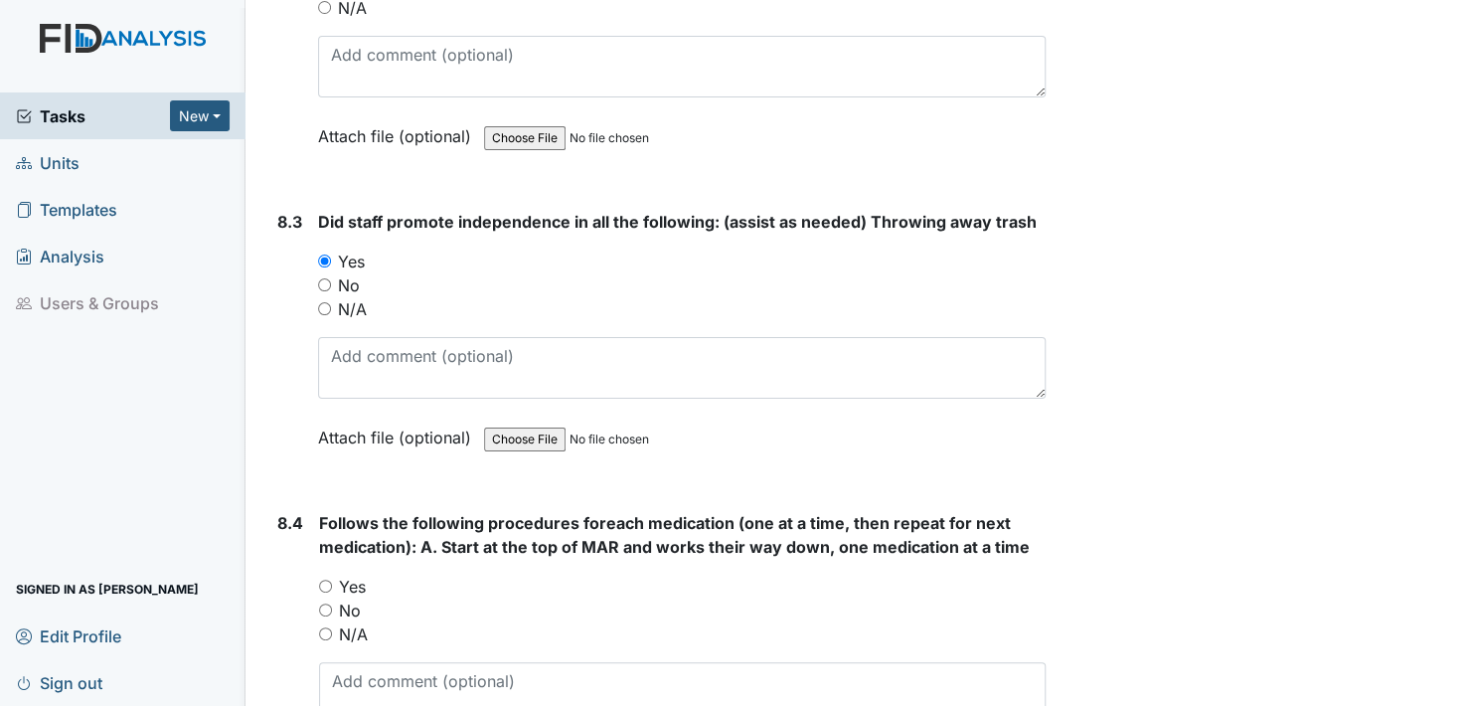
click at [323, 580] on input "Yes" at bounding box center [325, 586] width 13 height 13
radio input "true"
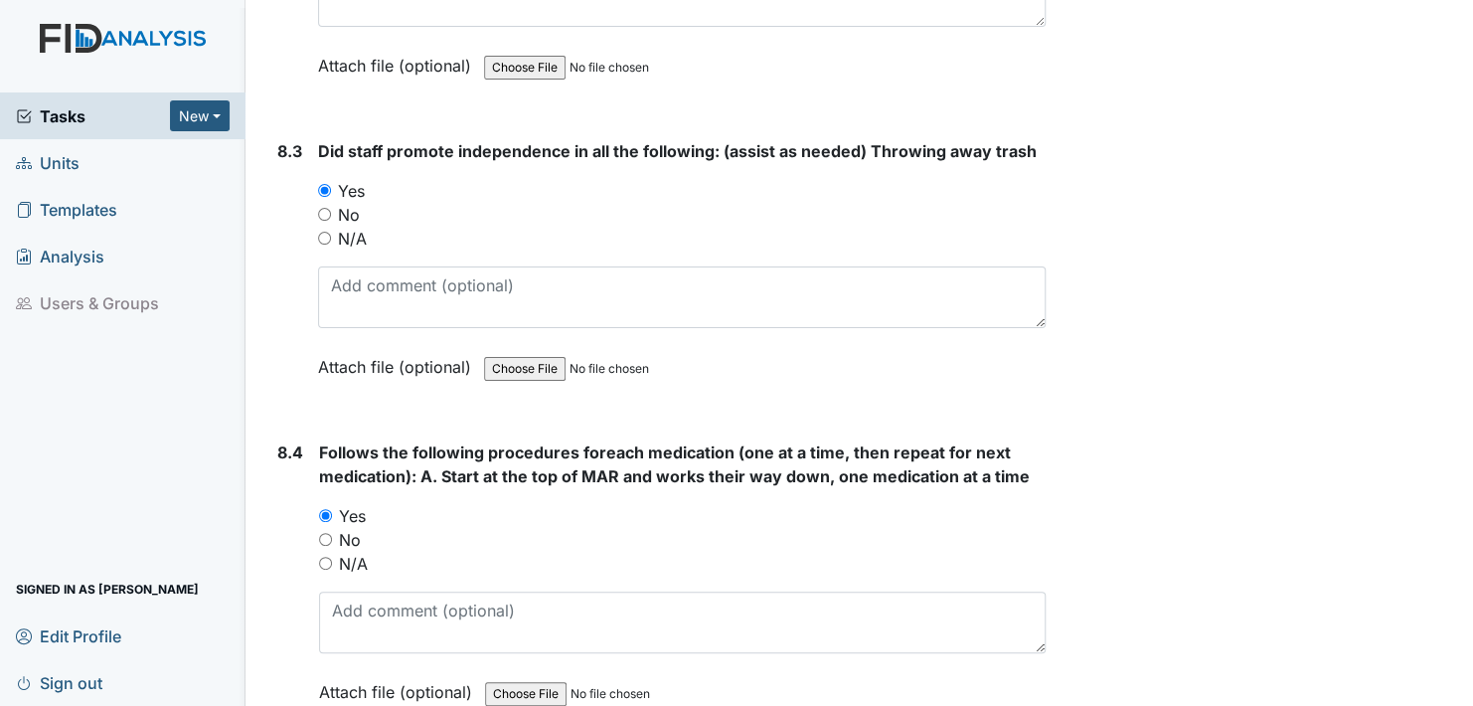
scroll to position [16600, 0]
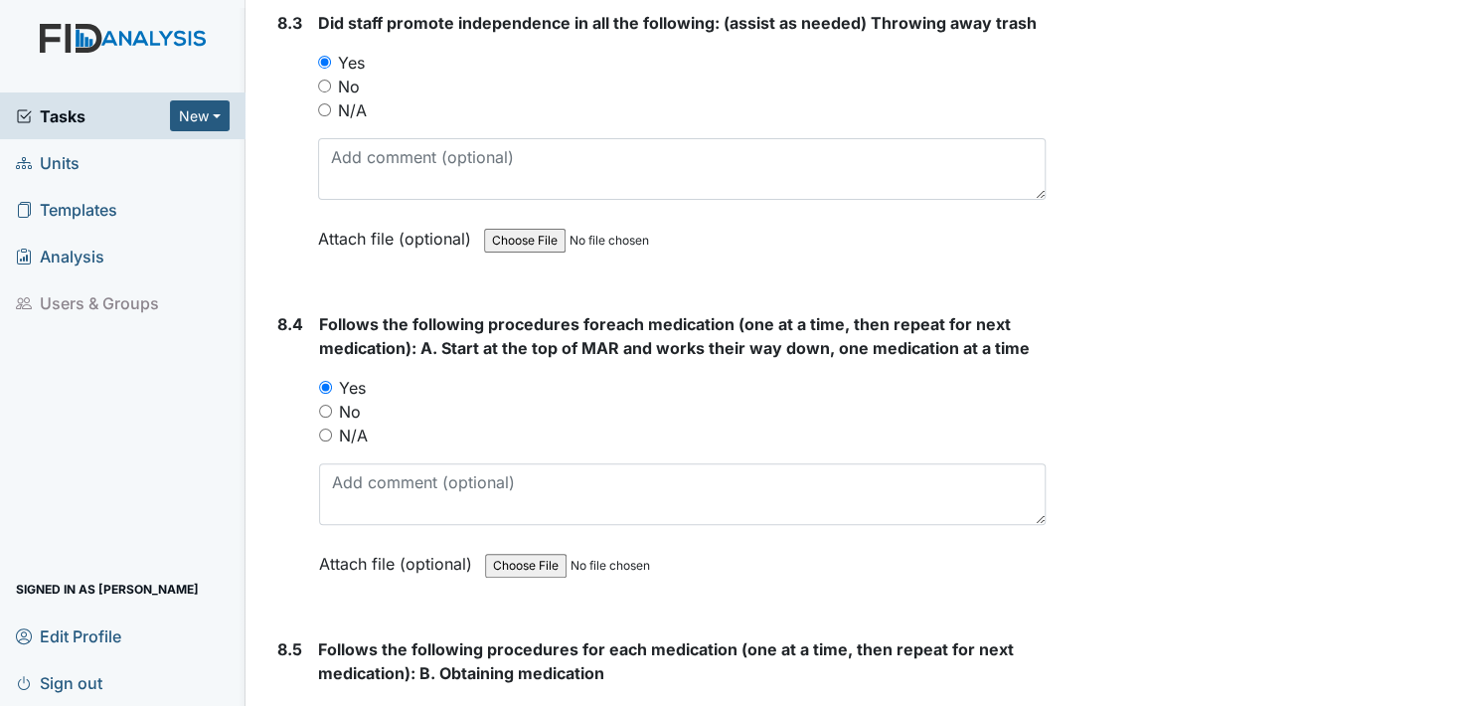
click at [323, 705] on input "Yes" at bounding box center [324, 712] width 13 height 13
radio input "true"
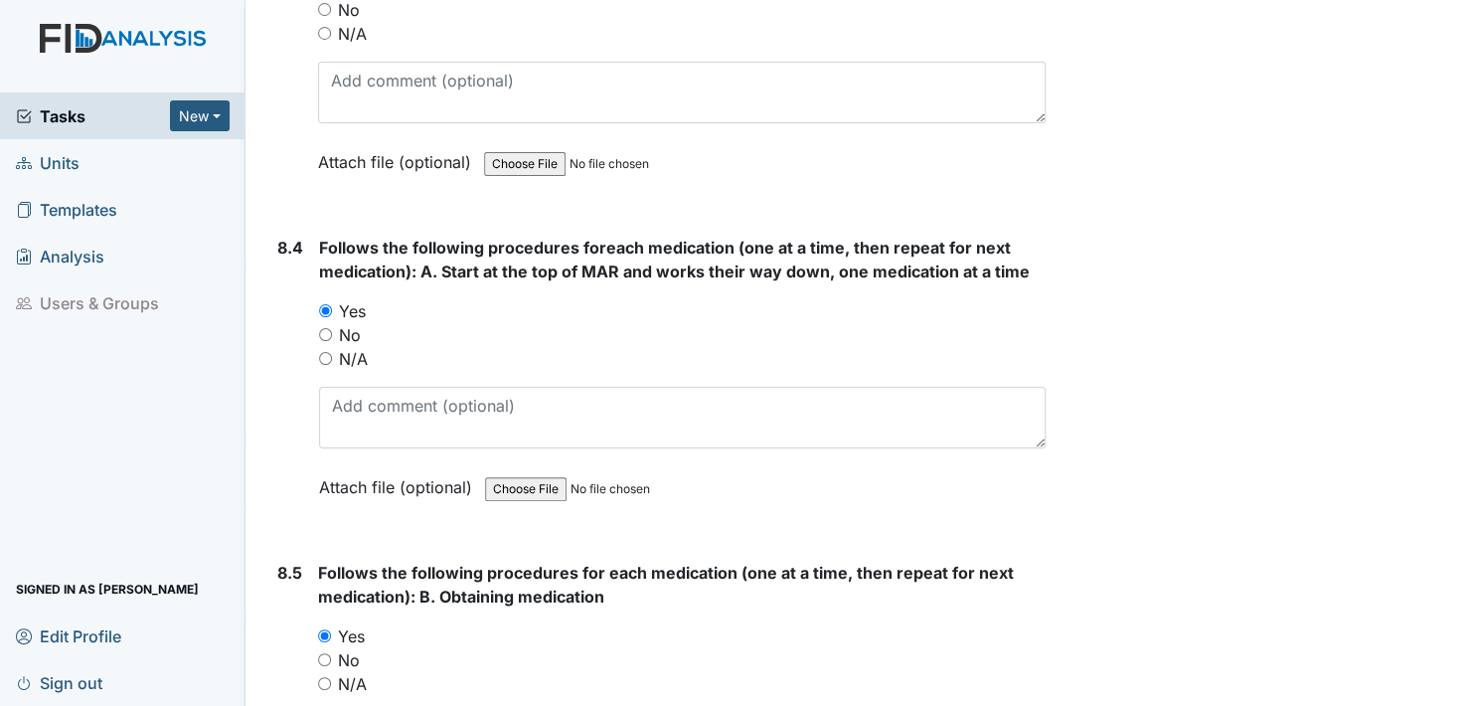
scroll to position [16898, 0]
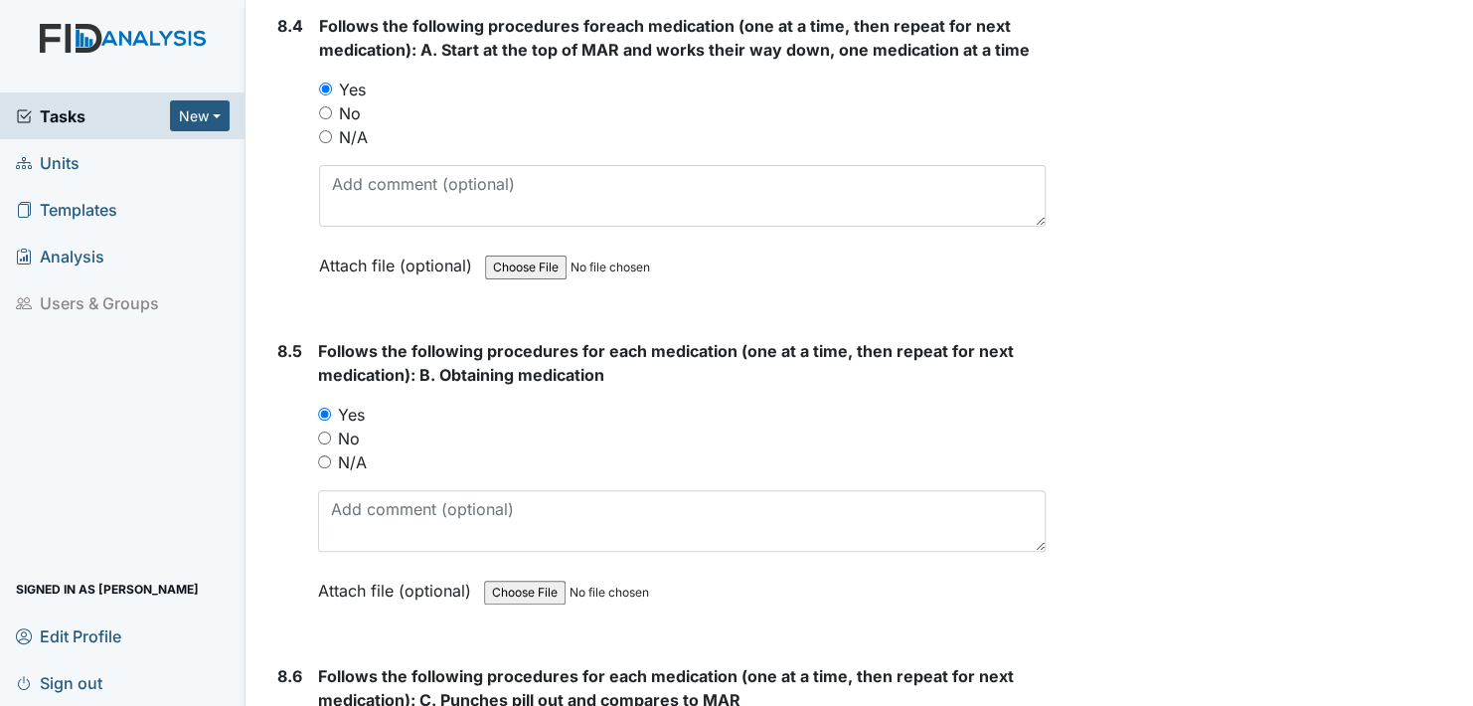
radio input "true"
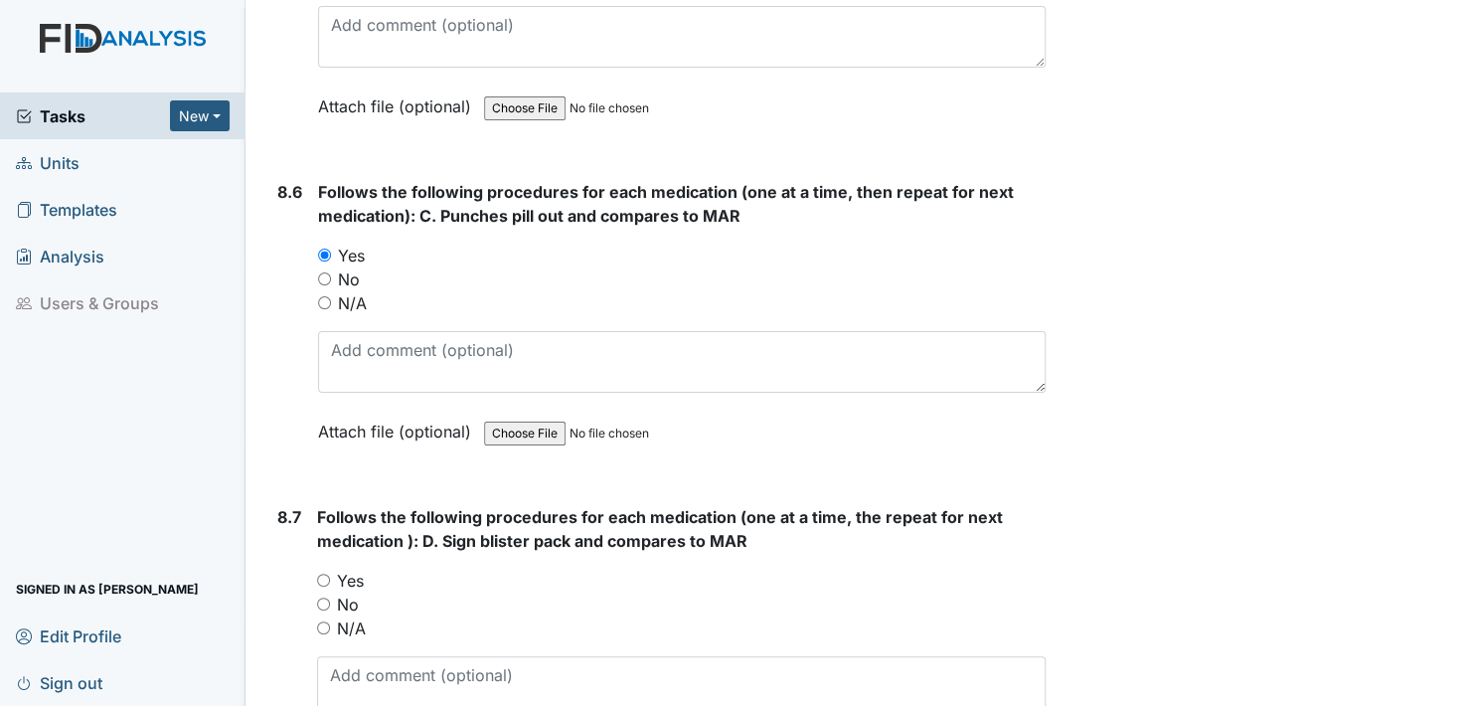
scroll to position [17395, 0]
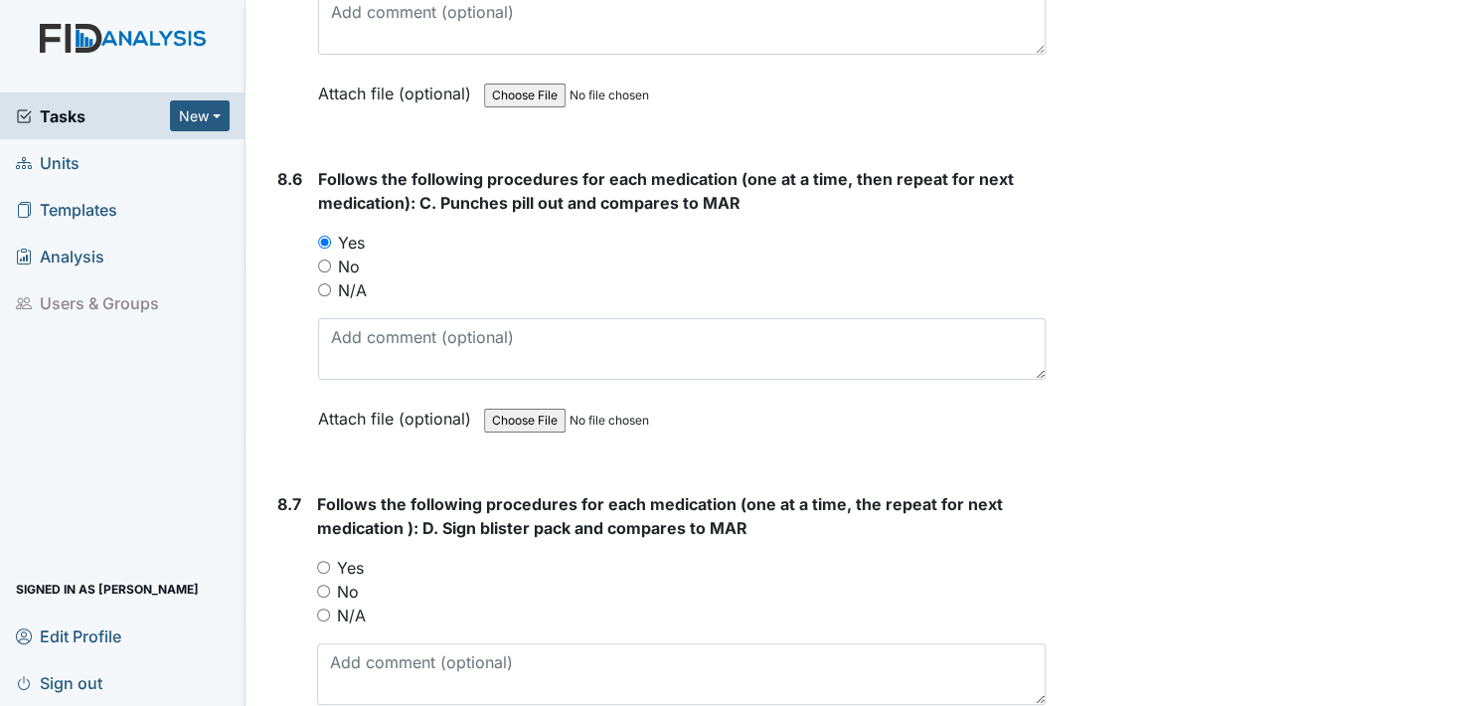
click at [320, 561] on input "Yes" at bounding box center [323, 567] width 13 height 13
radio input "true"
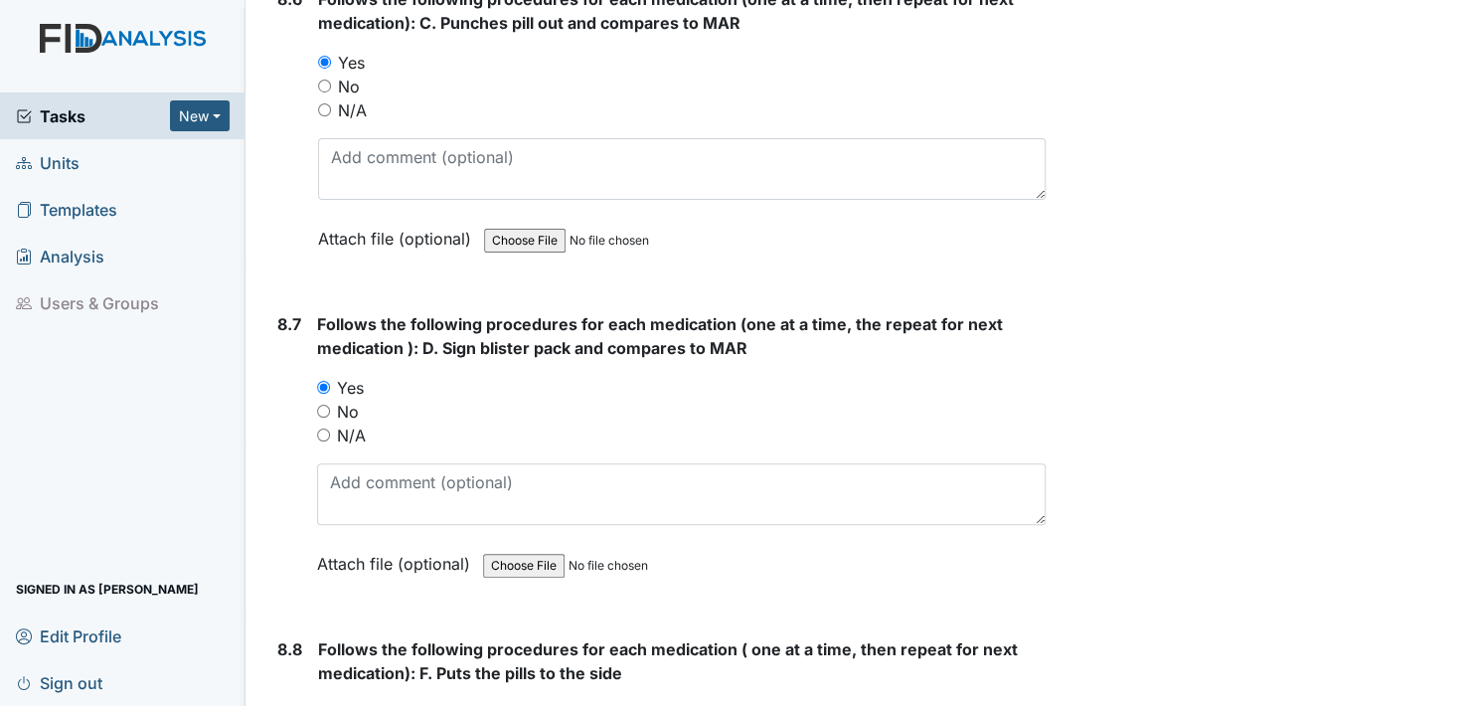
scroll to position [17594, 0]
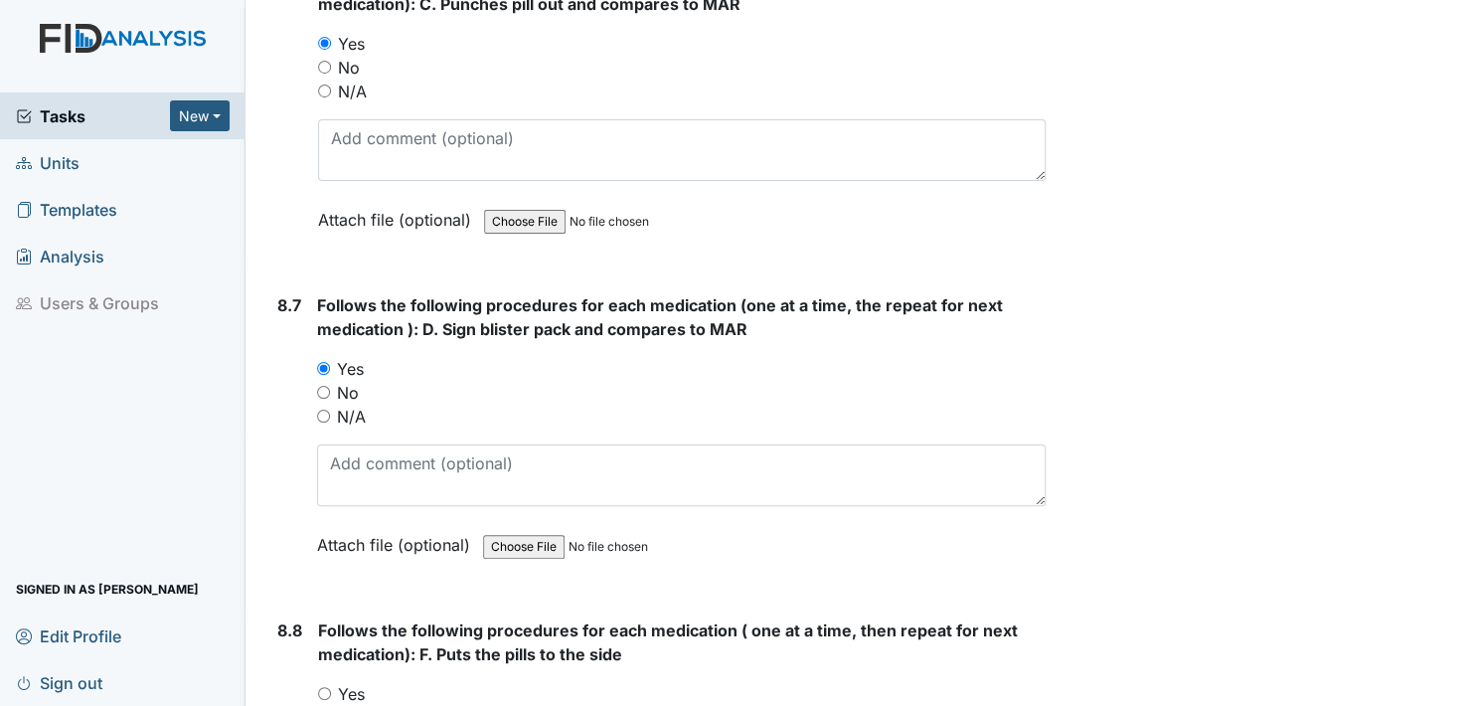
click at [327, 687] on input "Yes" at bounding box center [324, 693] width 13 height 13
radio input "true"
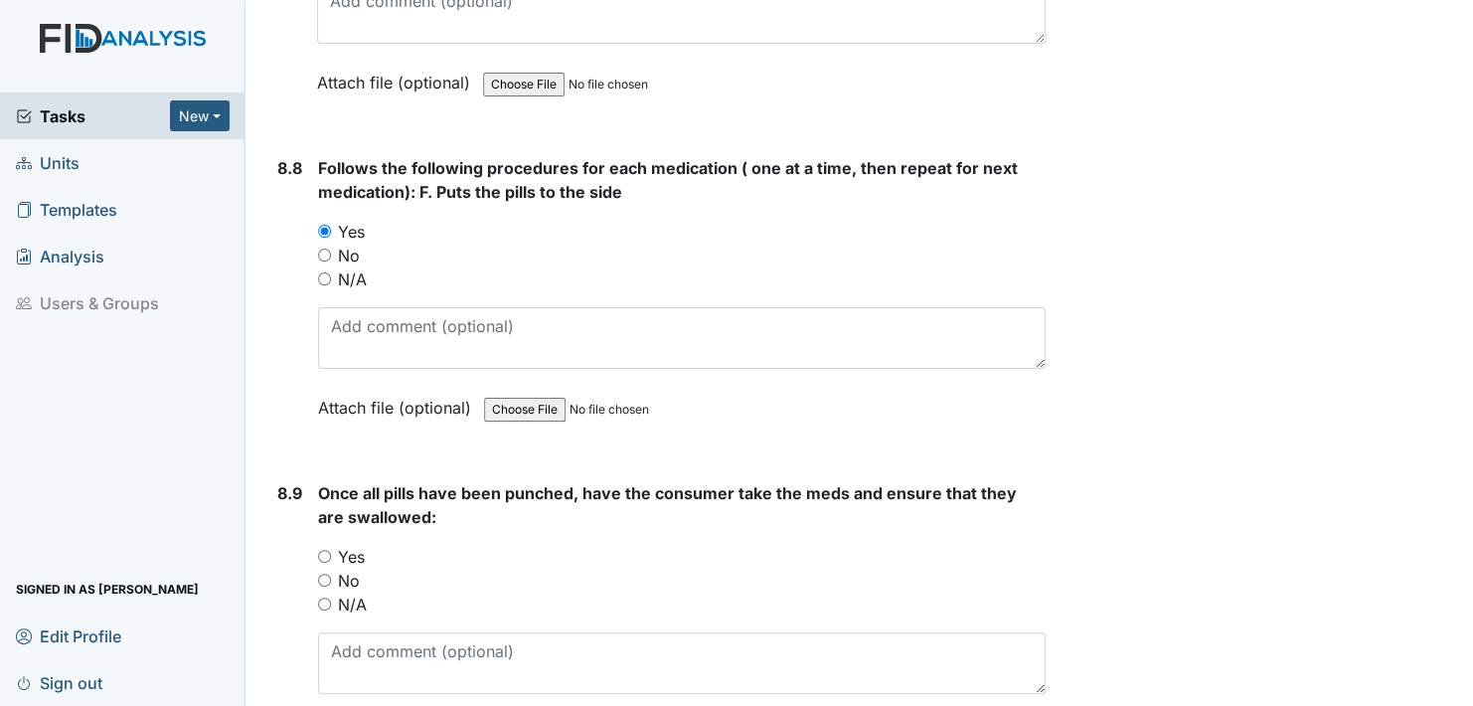
scroll to position [18091, 0]
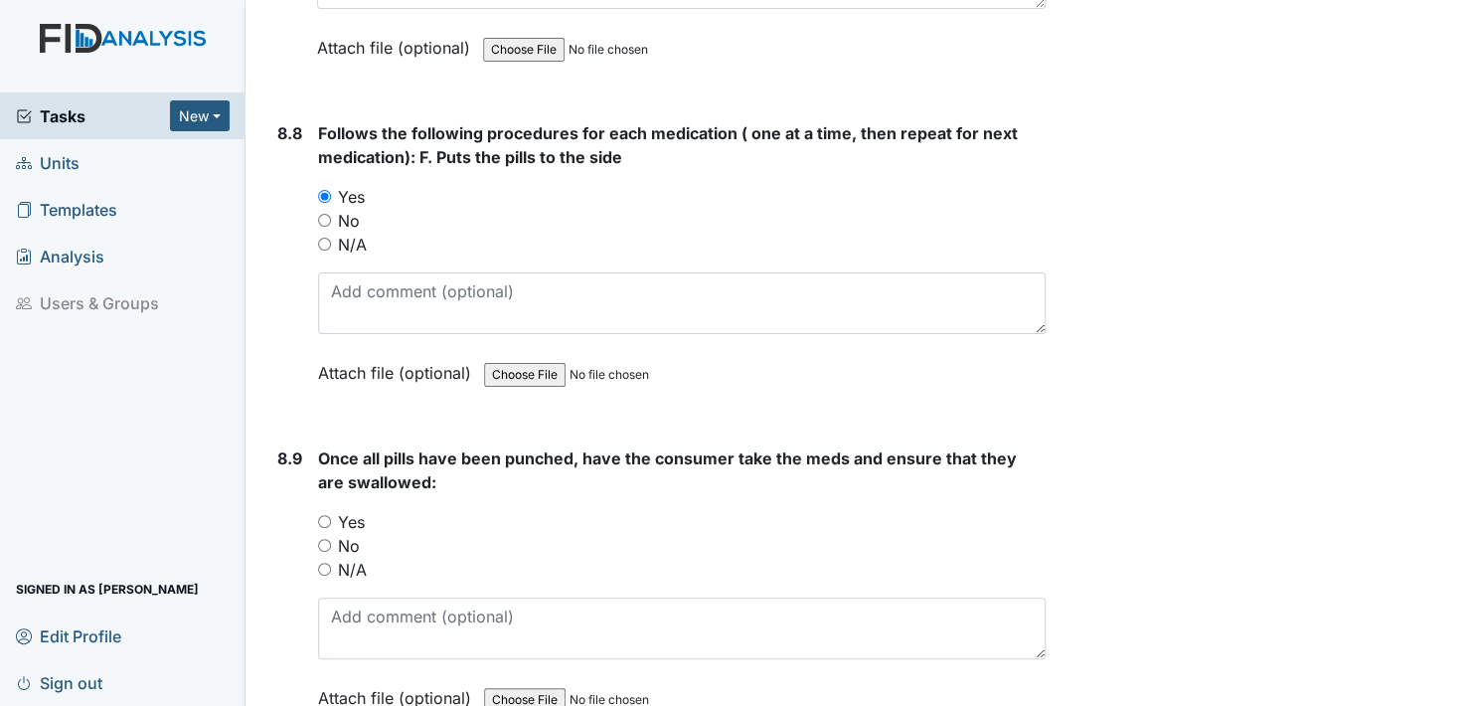
drag, startPoint x: 327, startPoint y: 458, endPoint x: 337, endPoint y: 474, distance: 18.8
click at [327, 515] on input "Yes" at bounding box center [324, 521] width 13 height 13
radio input "true"
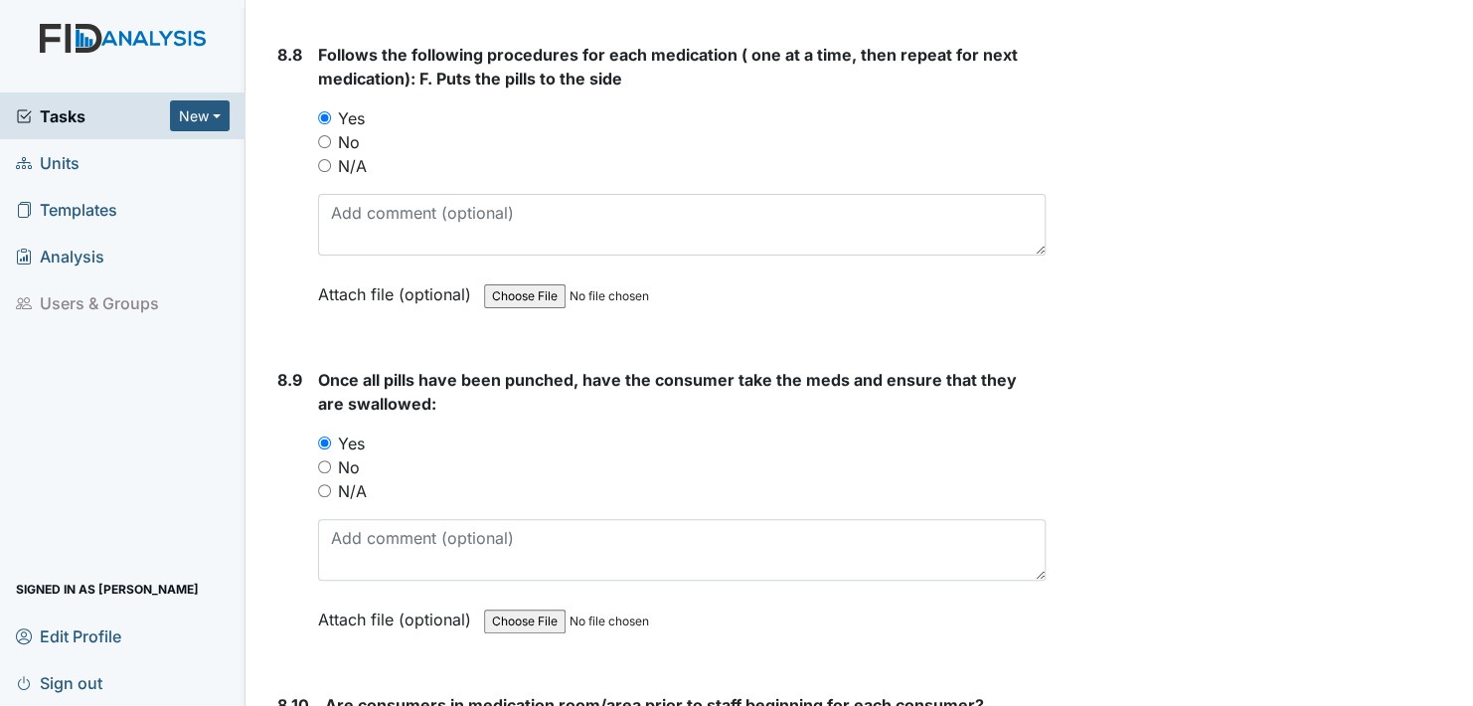
scroll to position [18389, 0]
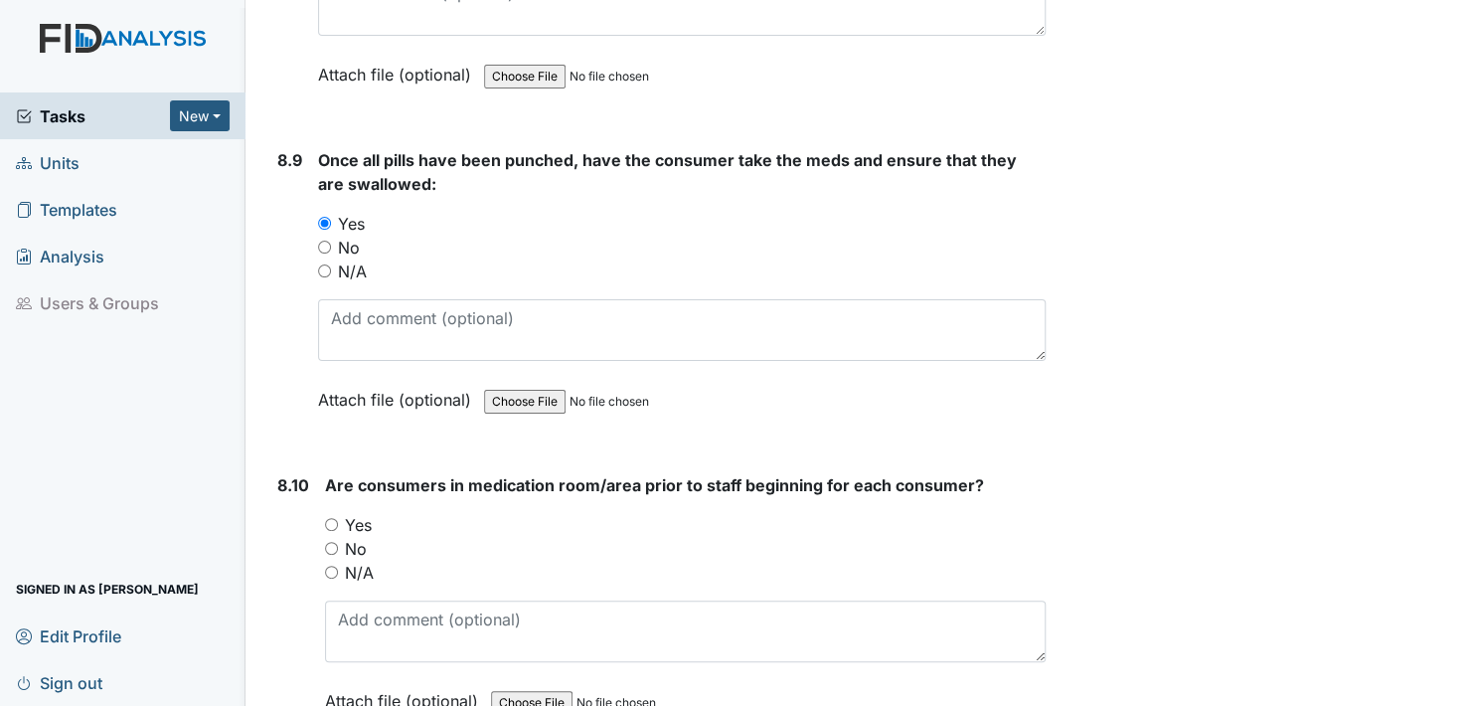
drag, startPoint x: 327, startPoint y: 456, endPoint x: 336, endPoint y: 468, distance: 14.9
click at [329, 518] on input "Yes" at bounding box center [331, 524] width 13 height 13
radio input "true"
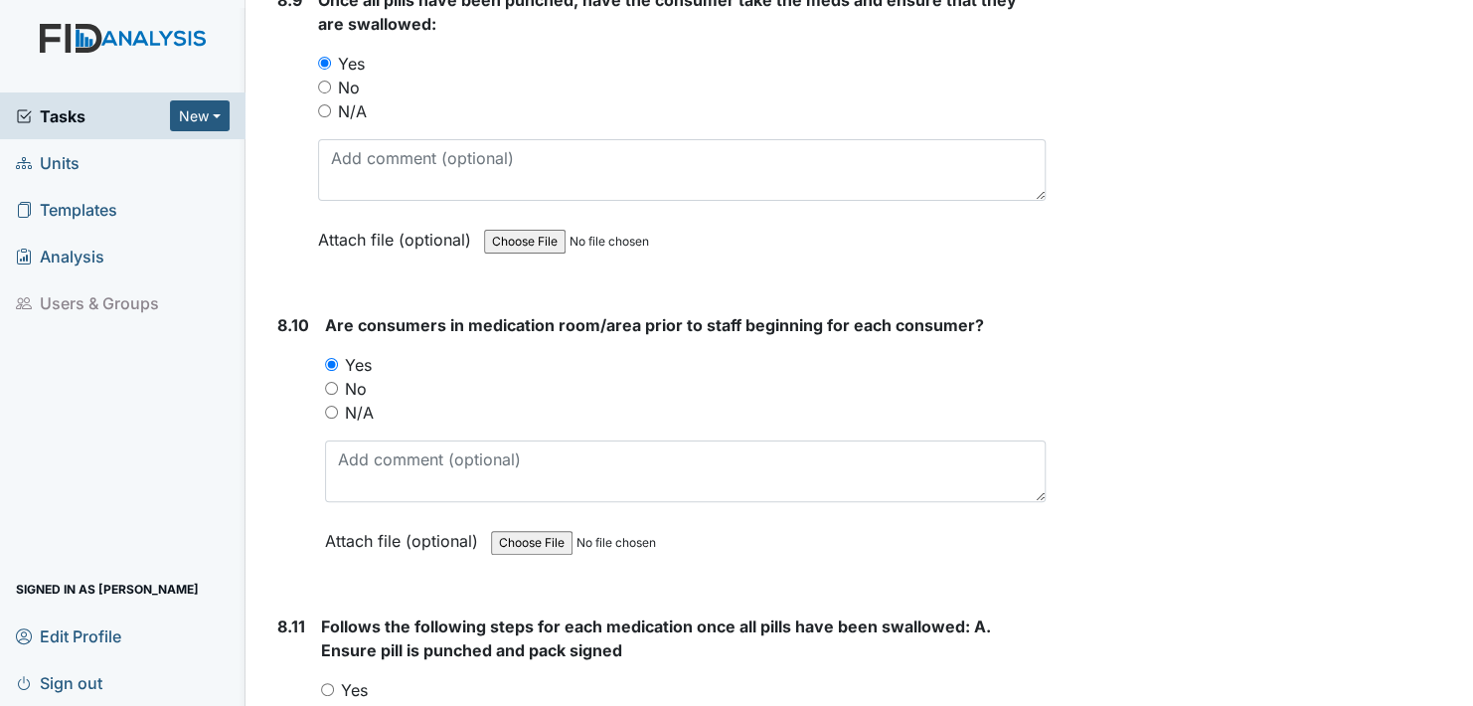
scroll to position [18588, 0]
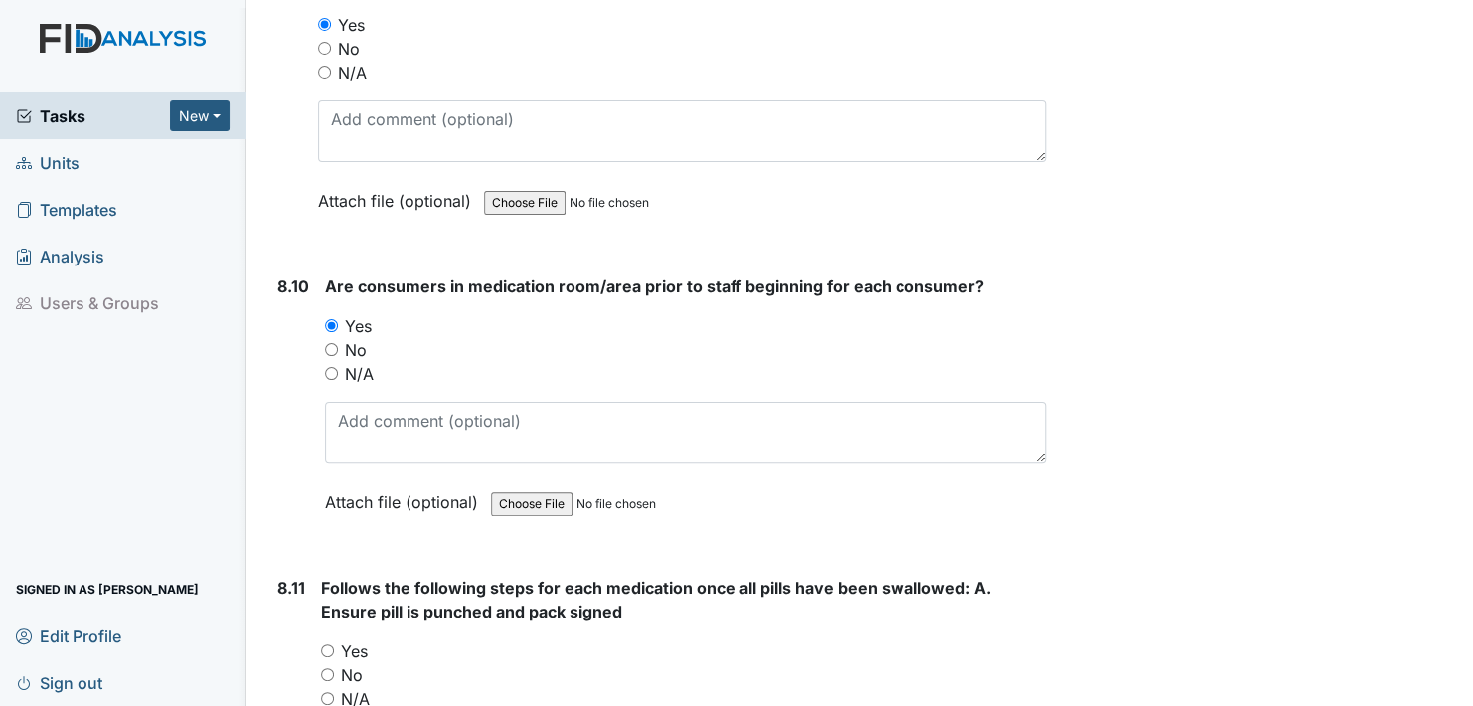
drag, startPoint x: 326, startPoint y: 585, endPoint x: 336, endPoint y: 593, distance: 12.7
click at [327, 644] on input "Yes" at bounding box center [327, 650] width 13 height 13
radio input "true"
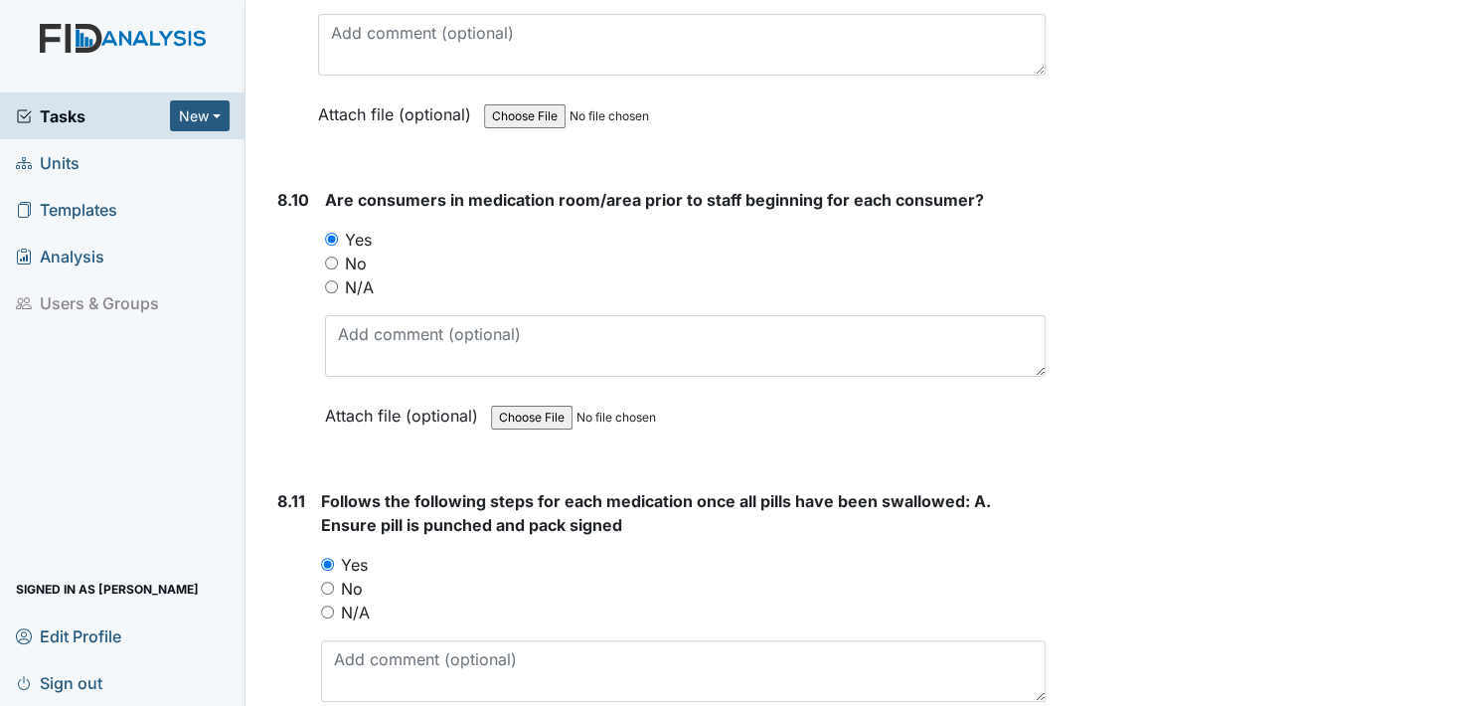
scroll to position [18986, 0]
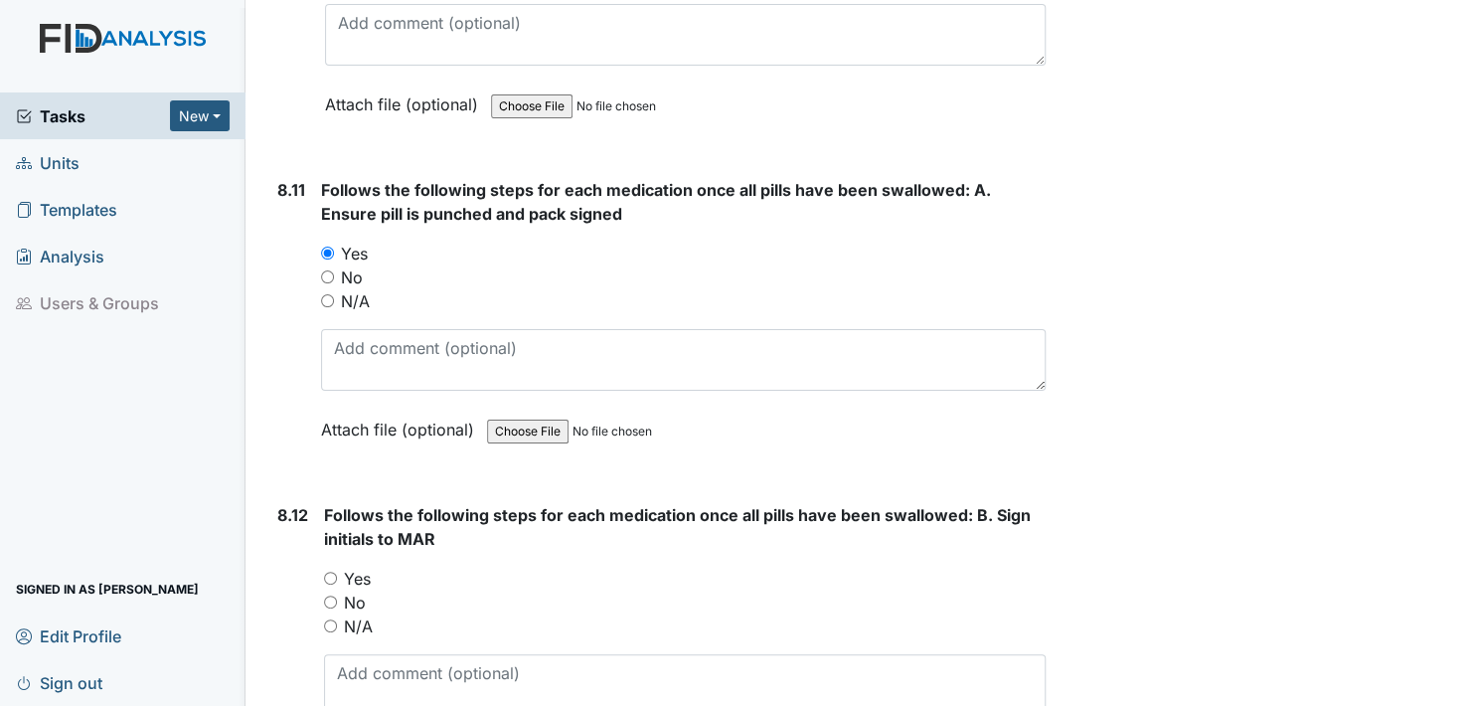
drag, startPoint x: 331, startPoint y: 511, endPoint x: 361, endPoint y: 567, distance: 63.1
click at [331, 572] on input "Yes" at bounding box center [330, 578] width 13 height 13
radio input "true"
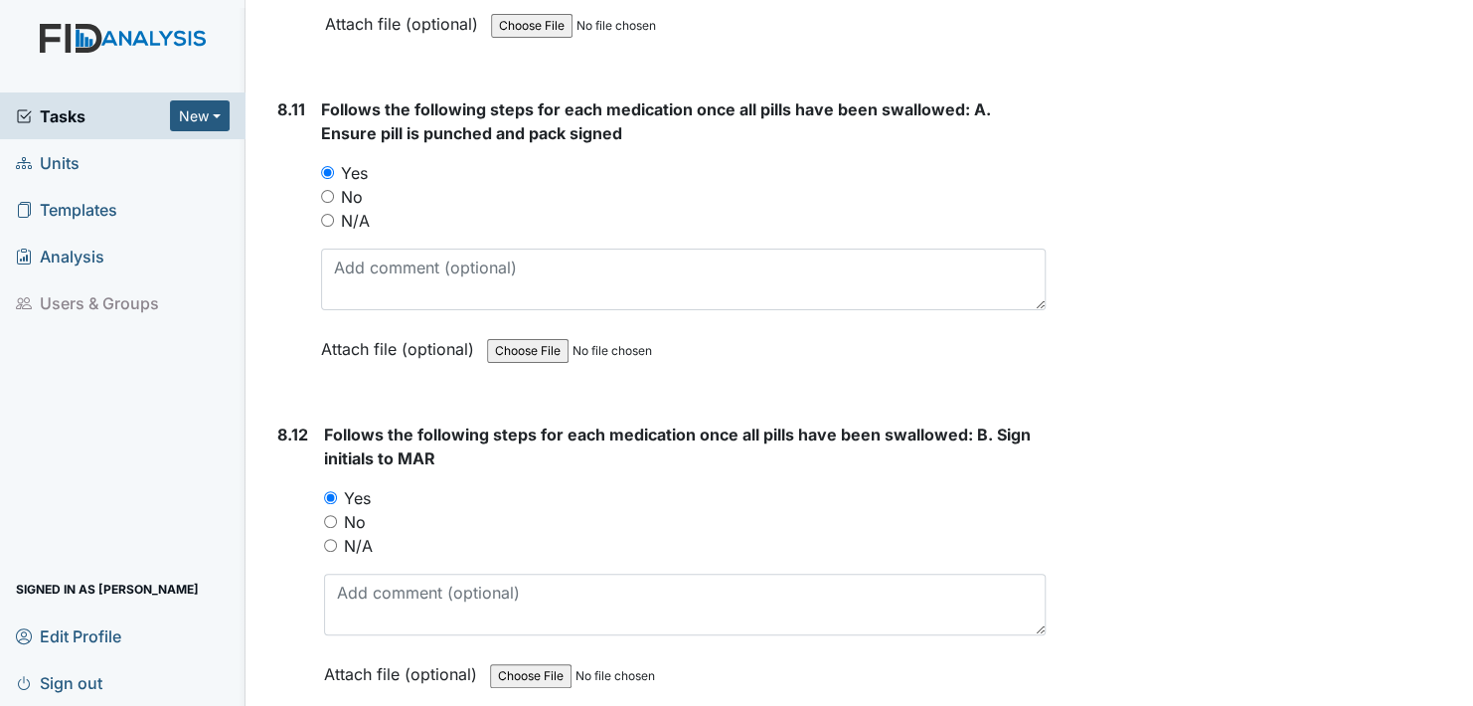
scroll to position [19284, 0]
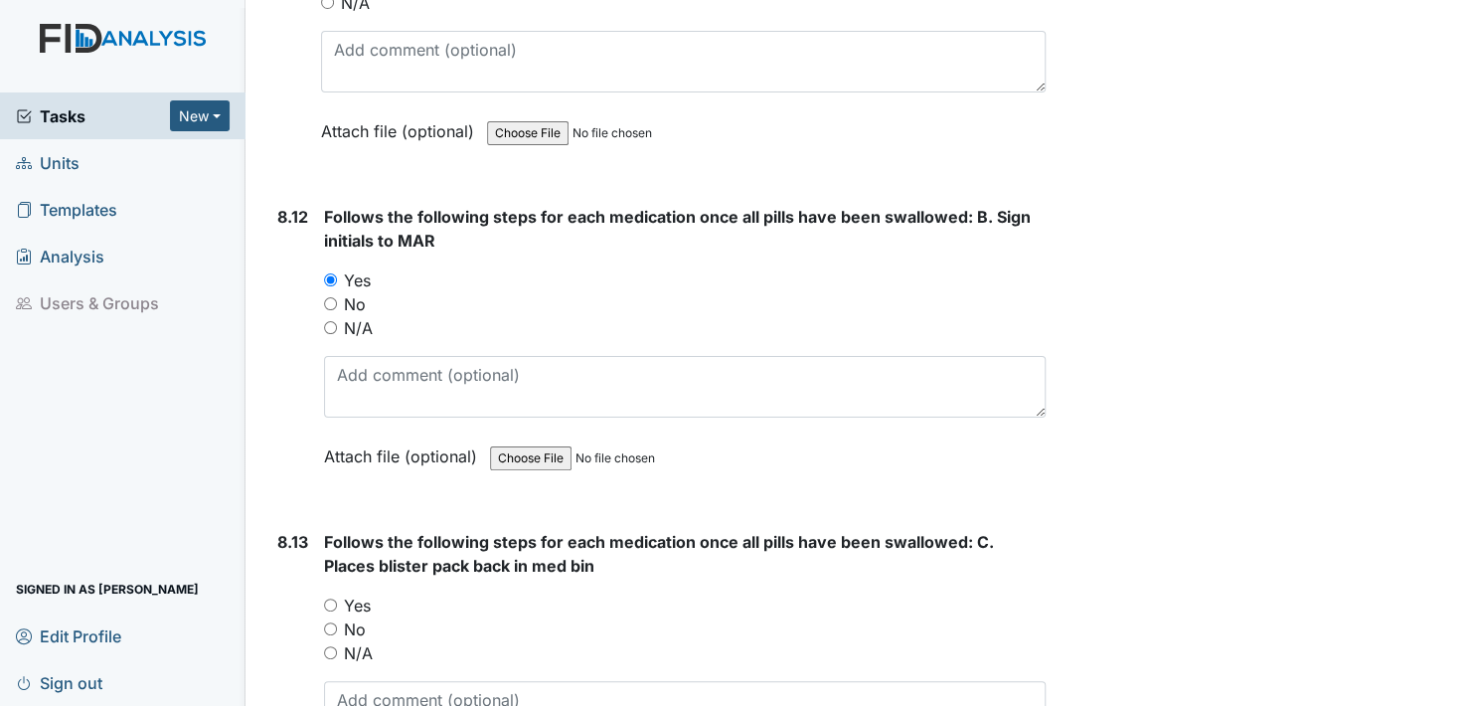
click at [328, 598] on input "Yes" at bounding box center [330, 604] width 13 height 13
radio input "true"
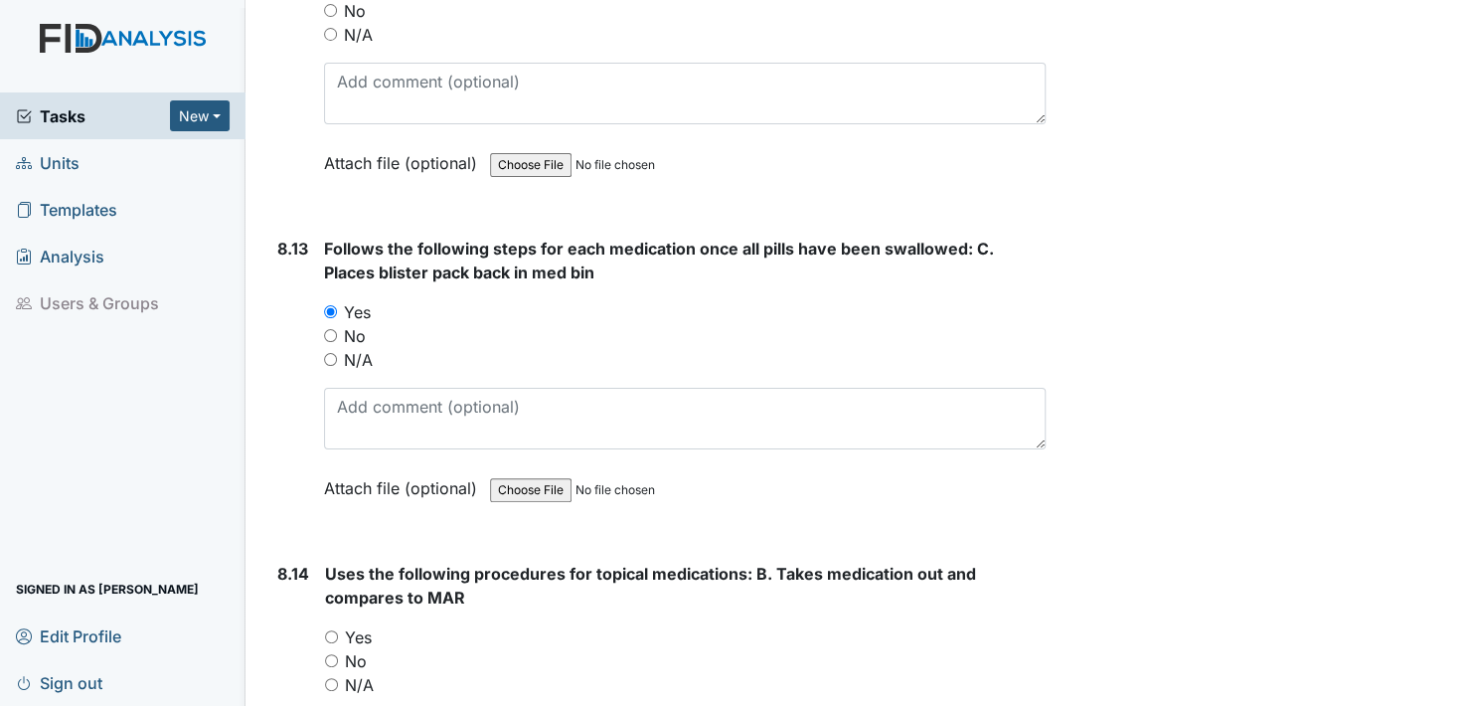
scroll to position [19582, 0]
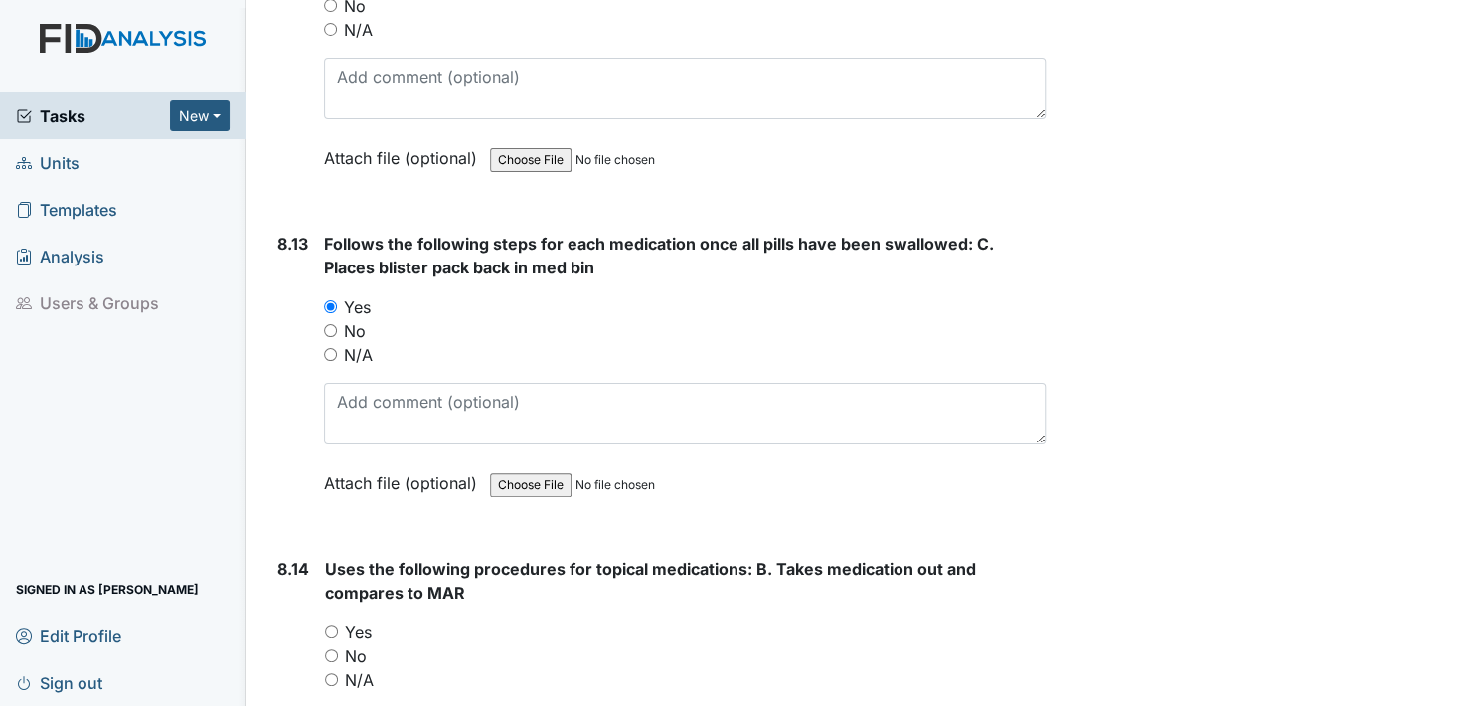
click at [327, 625] on input "Yes" at bounding box center [331, 631] width 13 height 13
radio input "true"
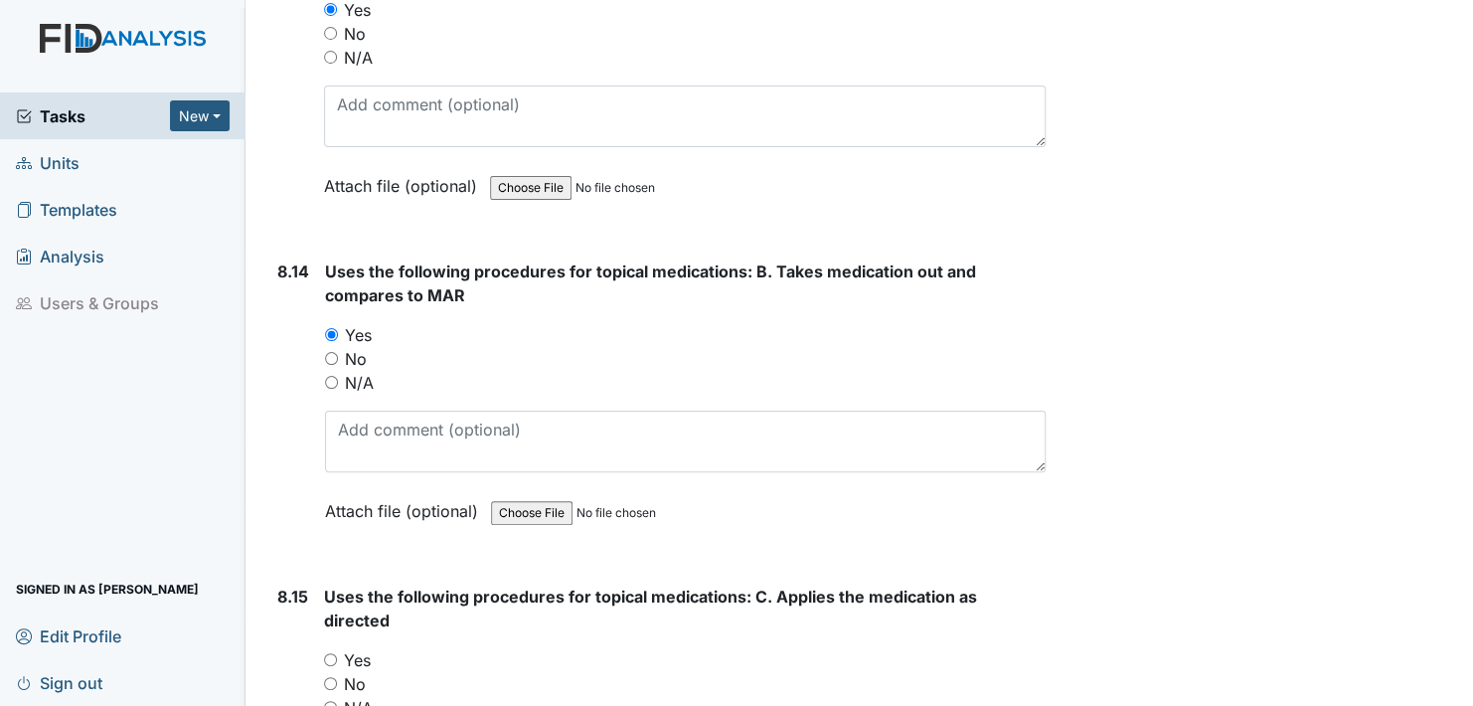
scroll to position [19880, 0]
click at [328, 652] on input "Yes" at bounding box center [330, 658] width 13 height 13
radio input "true"
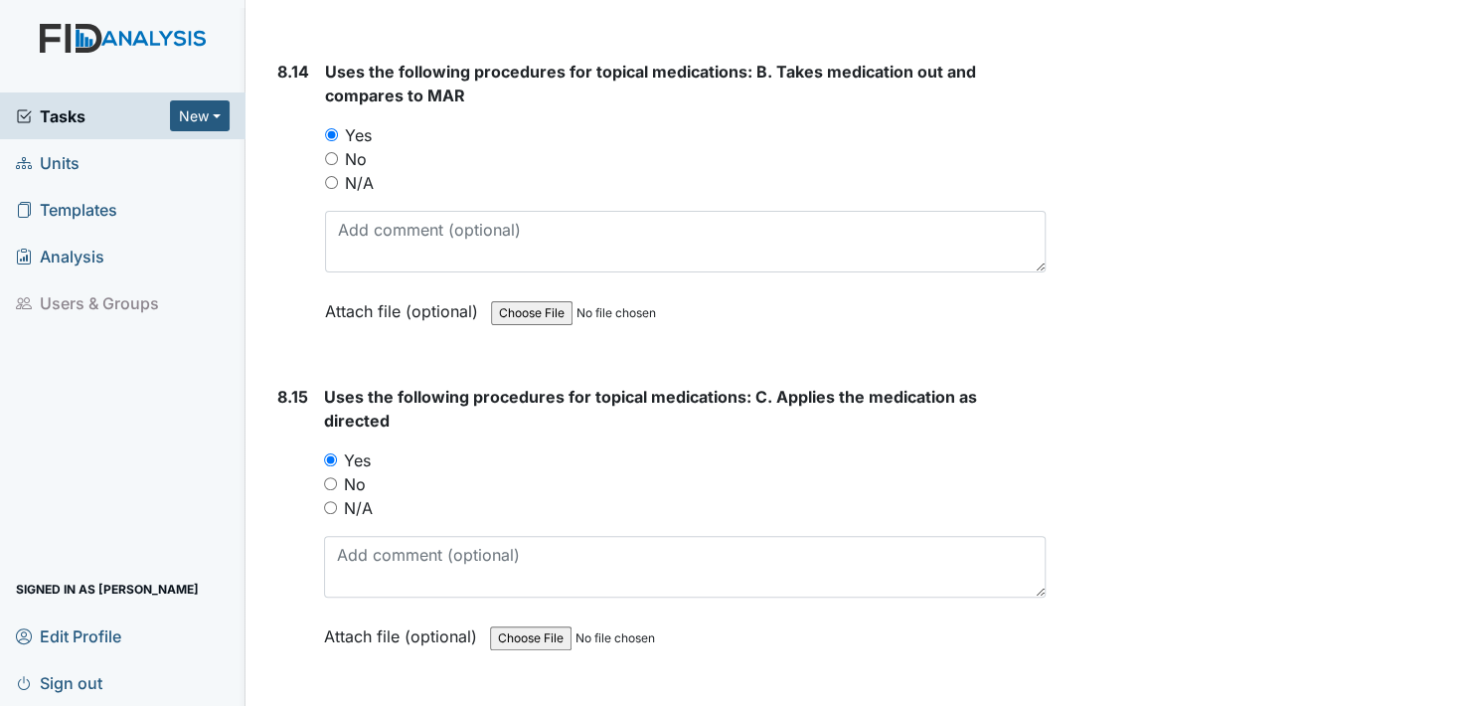
scroll to position [20179, 0]
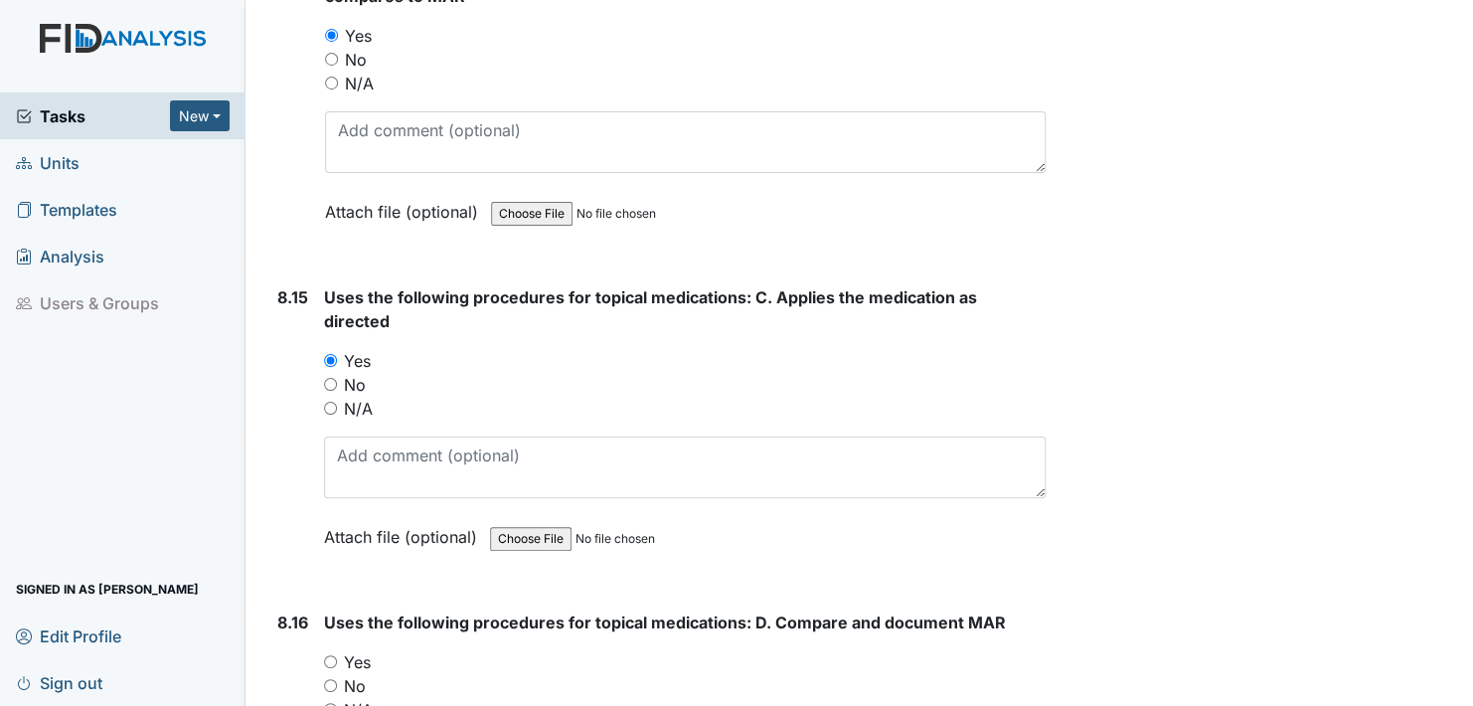
click at [327, 655] on input "Yes" at bounding box center [330, 661] width 13 height 13
radio input "true"
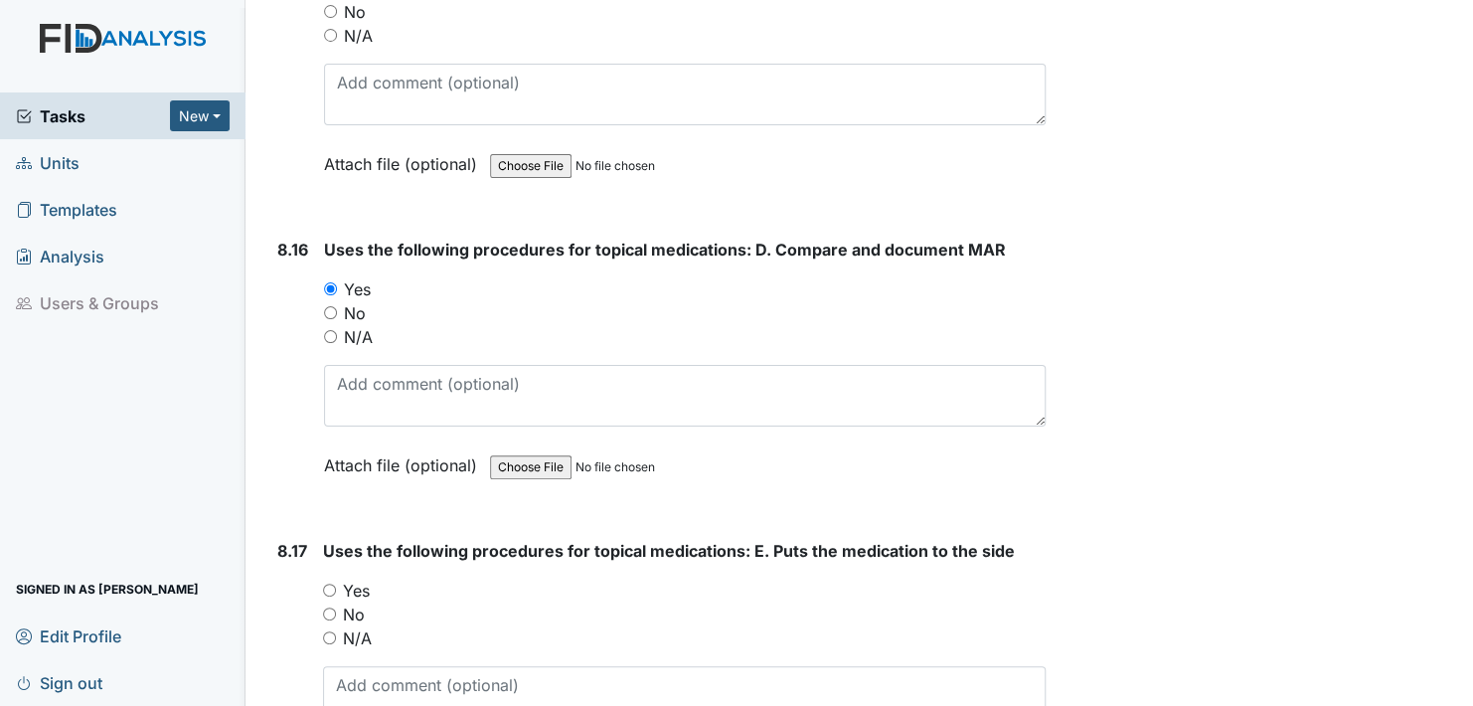
scroll to position [20576, 0]
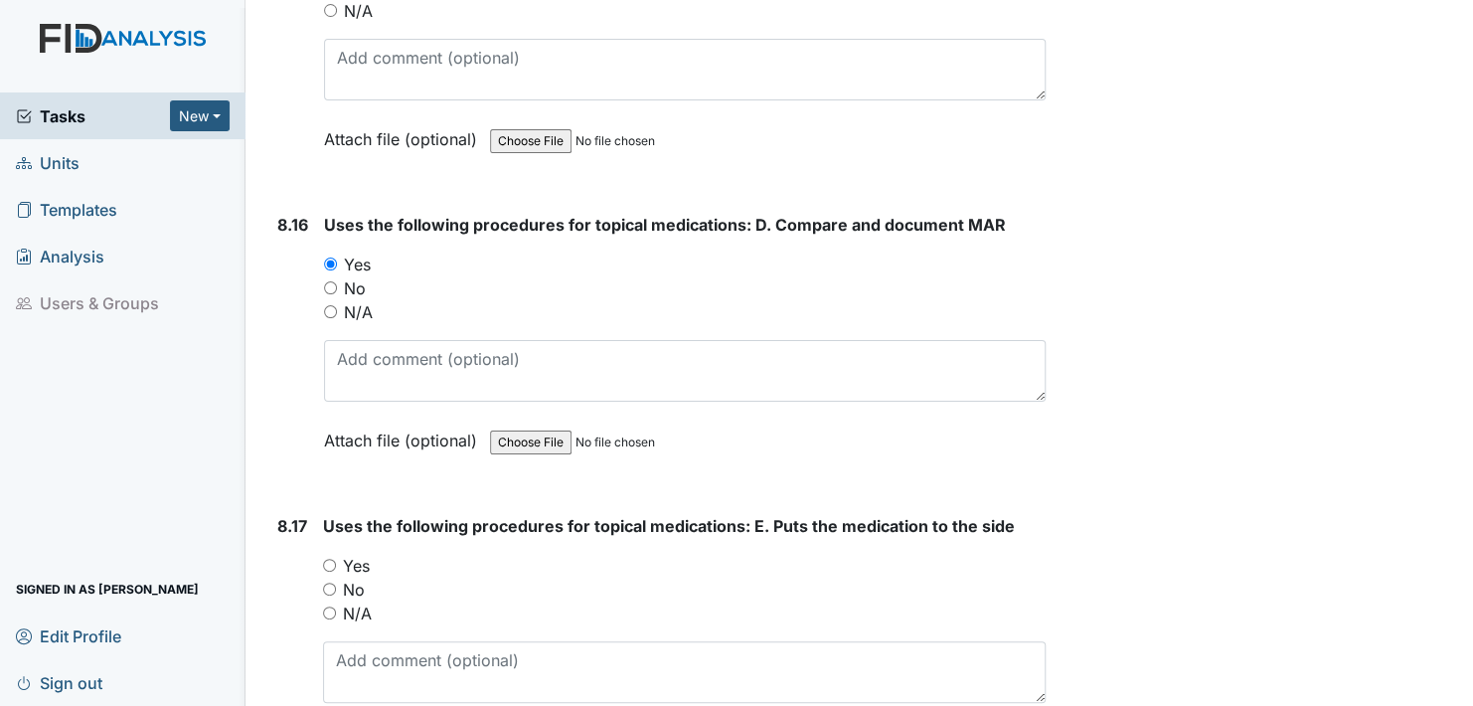
click at [328, 559] on input "Yes" at bounding box center [329, 565] width 13 height 13
radio input "true"
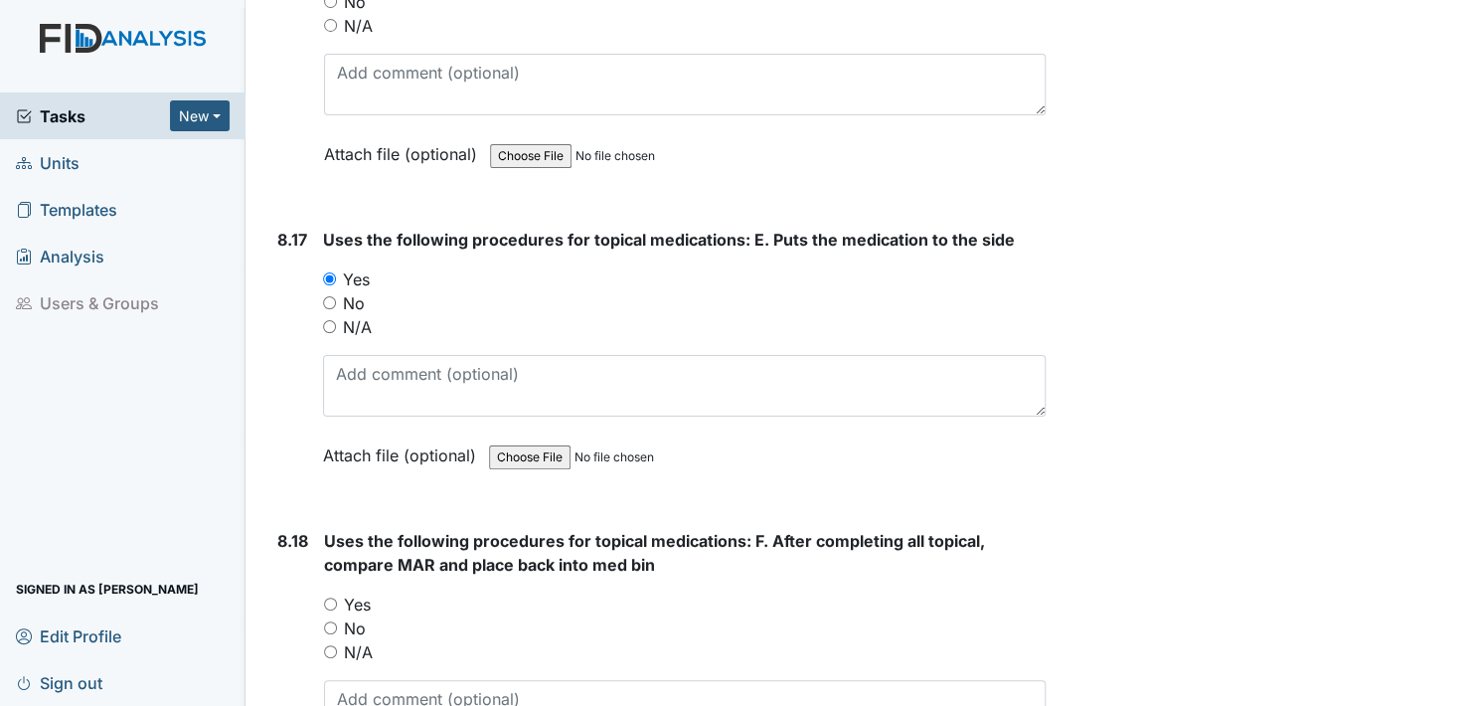
scroll to position [20874, 0]
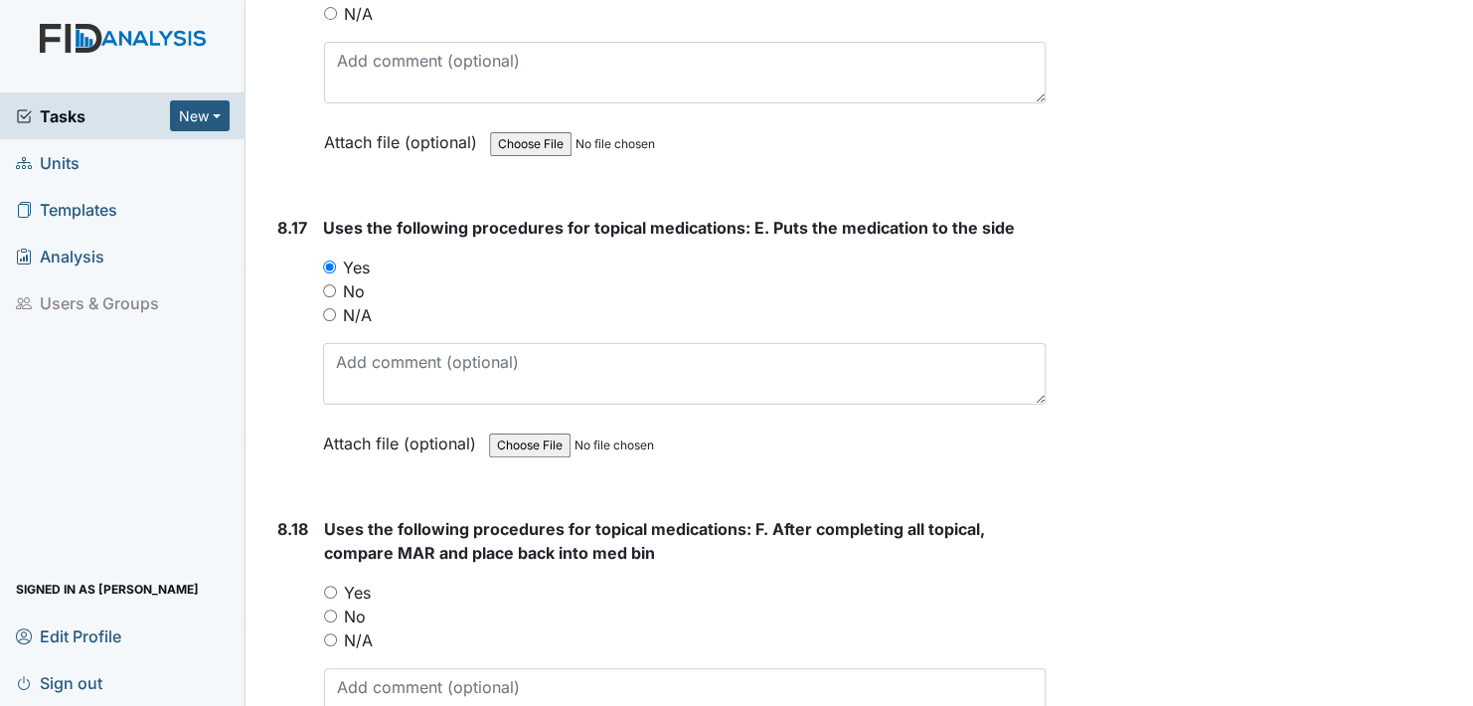
click at [332, 585] on input "Yes" at bounding box center [330, 591] width 13 height 13
radio input "true"
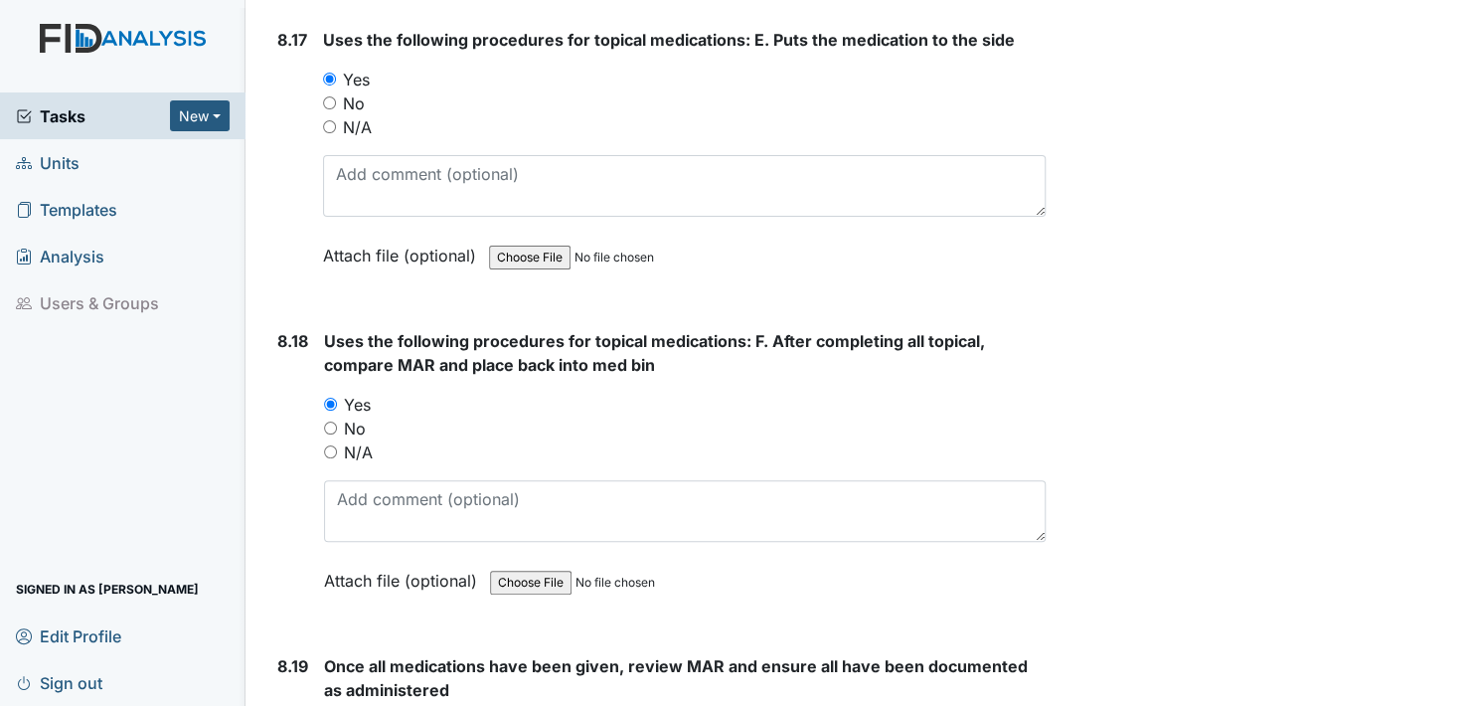
scroll to position [21173, 0]
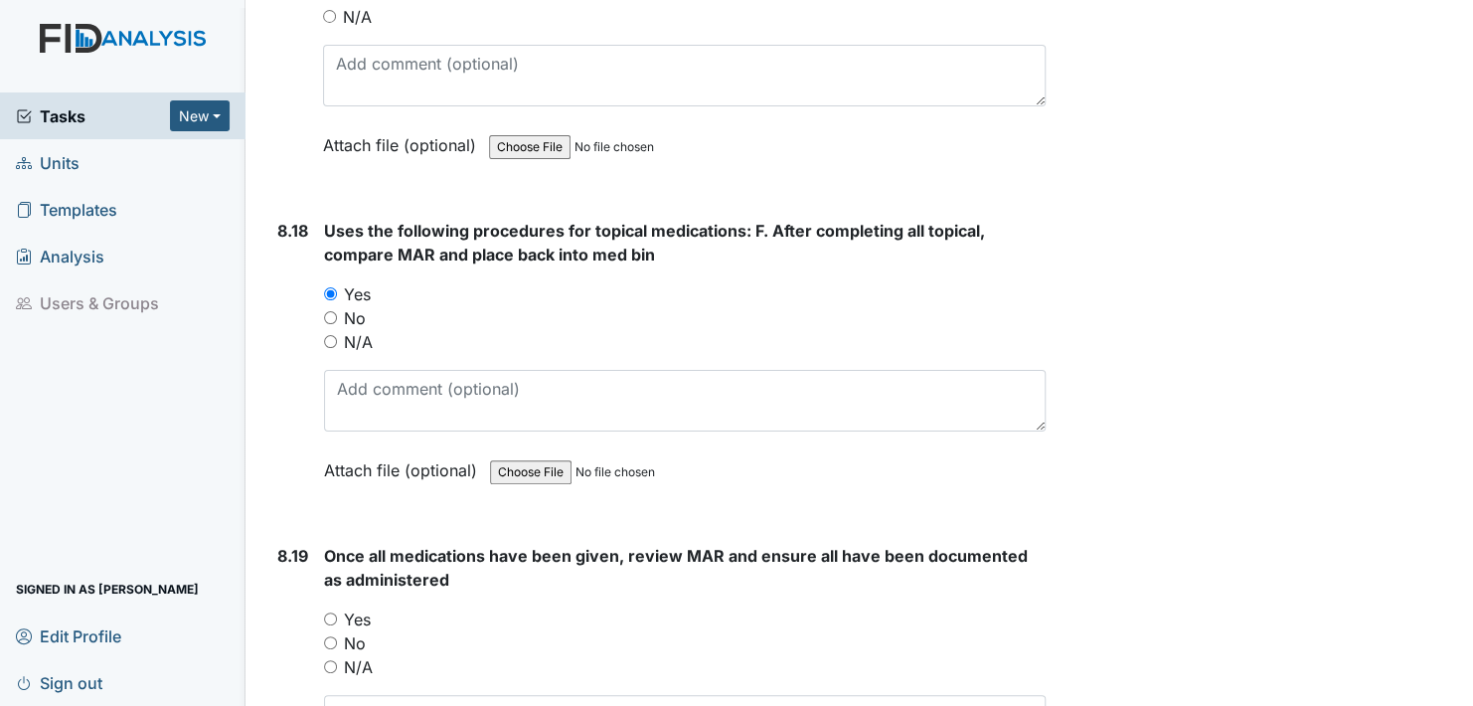
click at [328, 607] on div "Yes" at bounding box center [685, 619] width 722 height 24
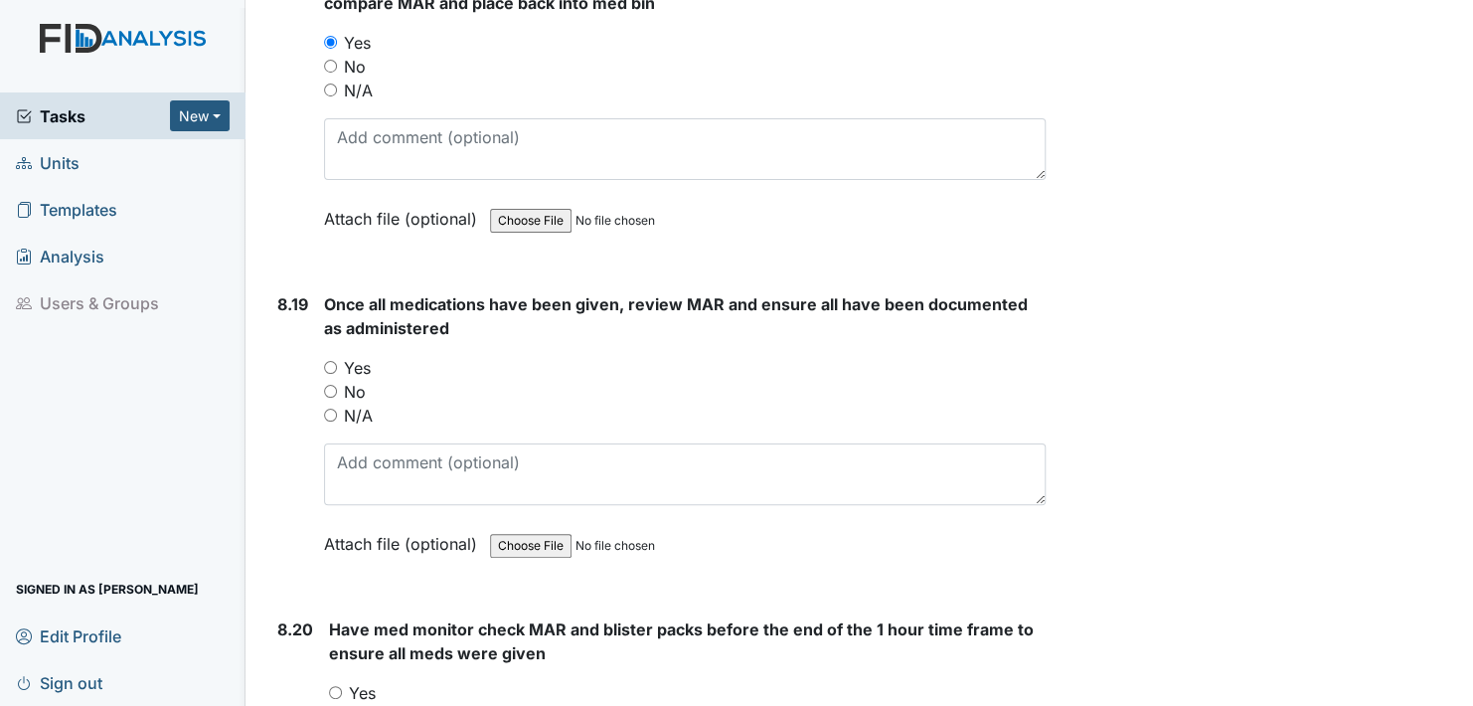
scroll to position [21471, 0]
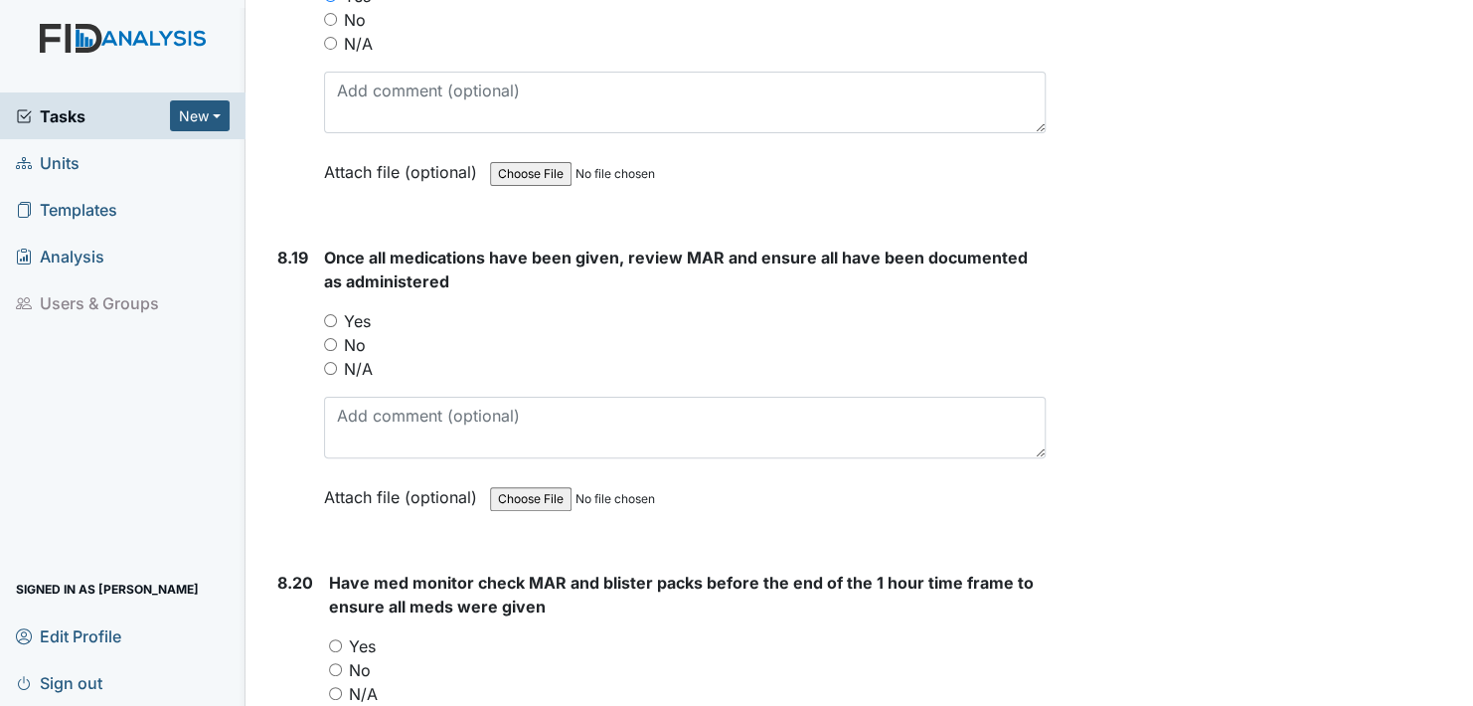
click at [335, 314] on input "Yes" at bounding box center [330, 320] width 13 height 13
radio input "true"
click at [333, 639] on input "Yes" at bounding box center [335, 645] width 13 height 13
radio input "true"
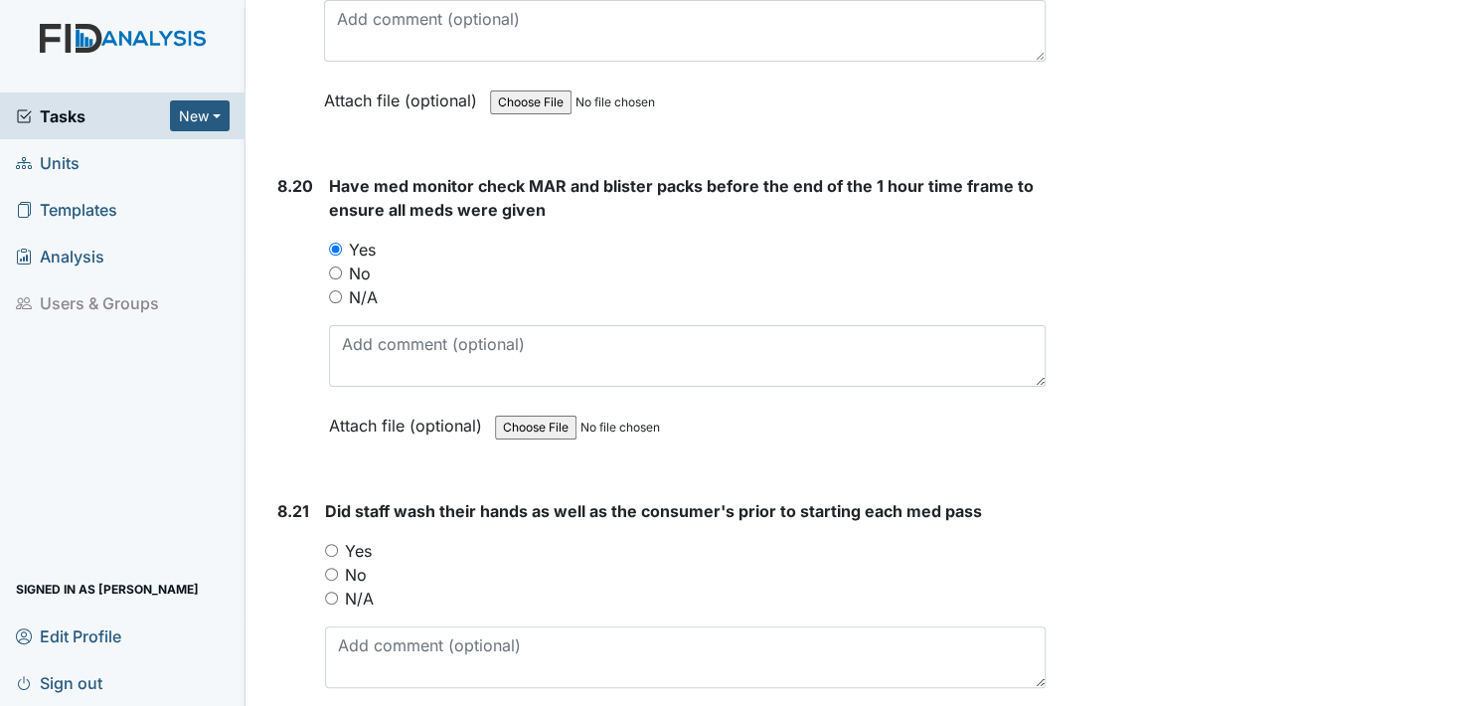
scroll to position [21868, 0]
click at [328, 543] on input "Yes" at bounding box center [331, 549] width 13 height 13
radio input "true"
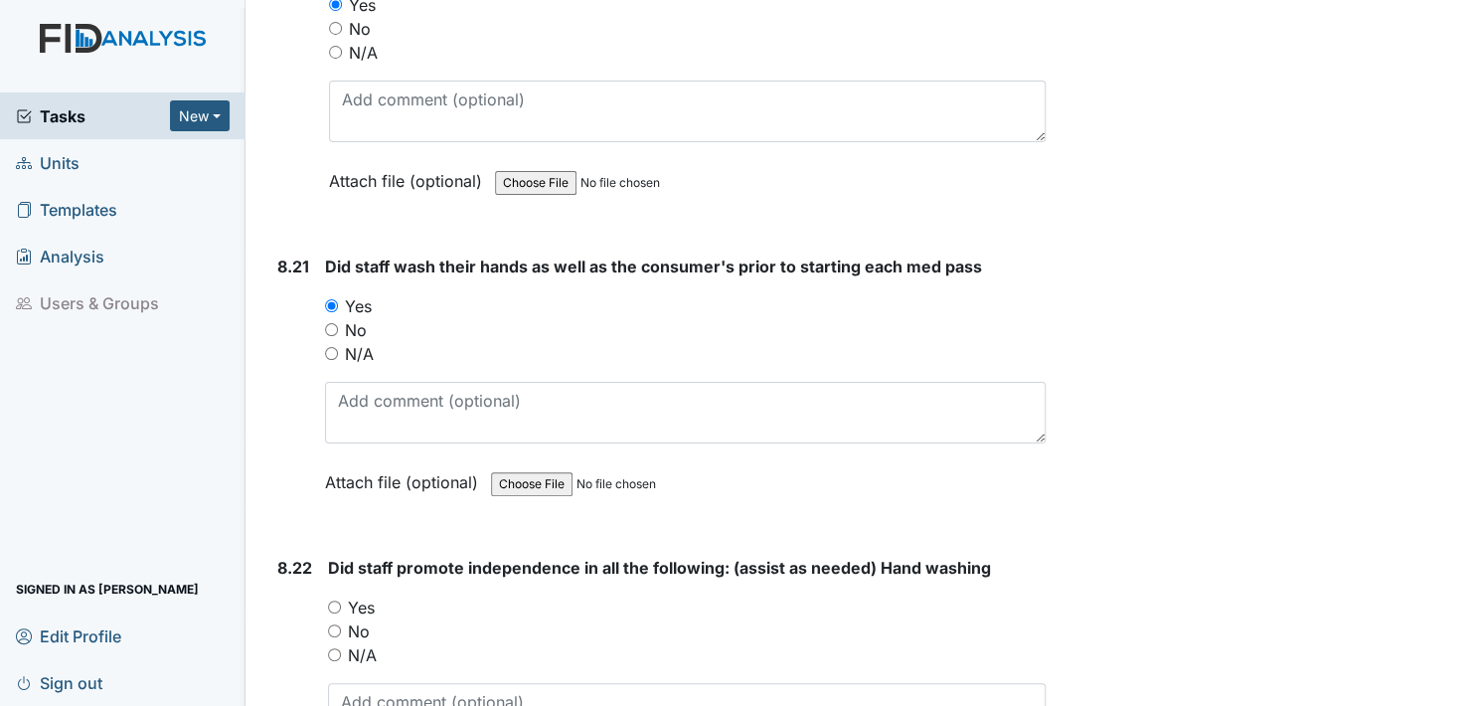
scroll to position [22167, 0]
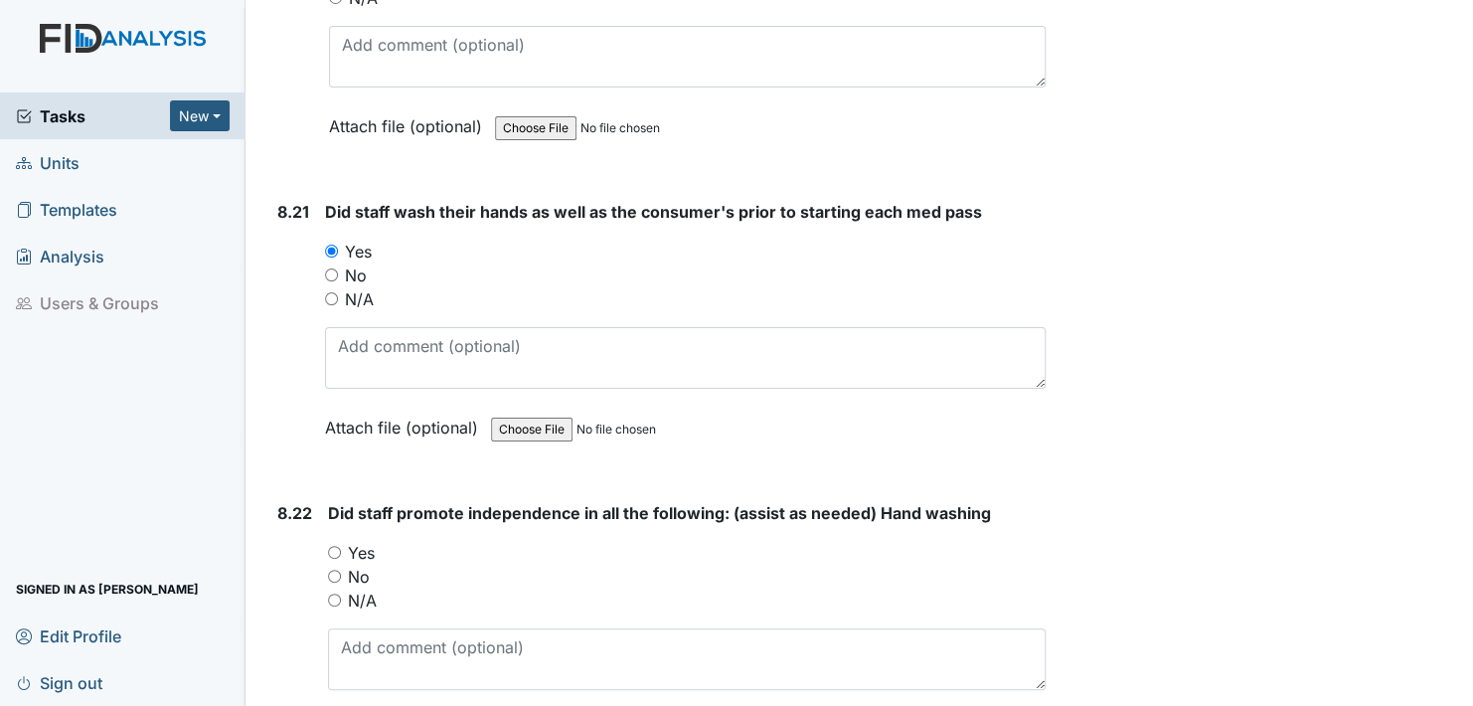
click at [330, 546] on input "Yes" at bounding box center [334, 552] width 13 height 13
radio input "true"
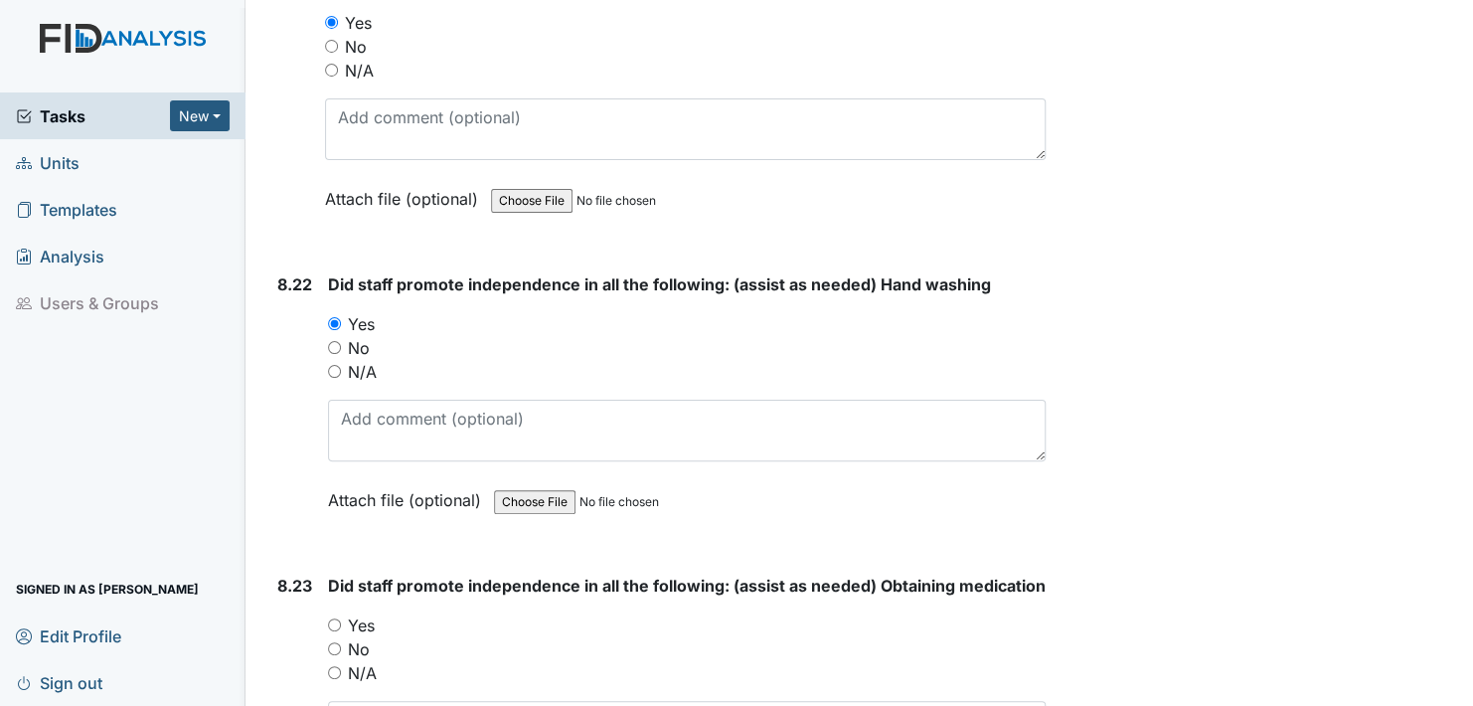
scroll to position [22465, 0]
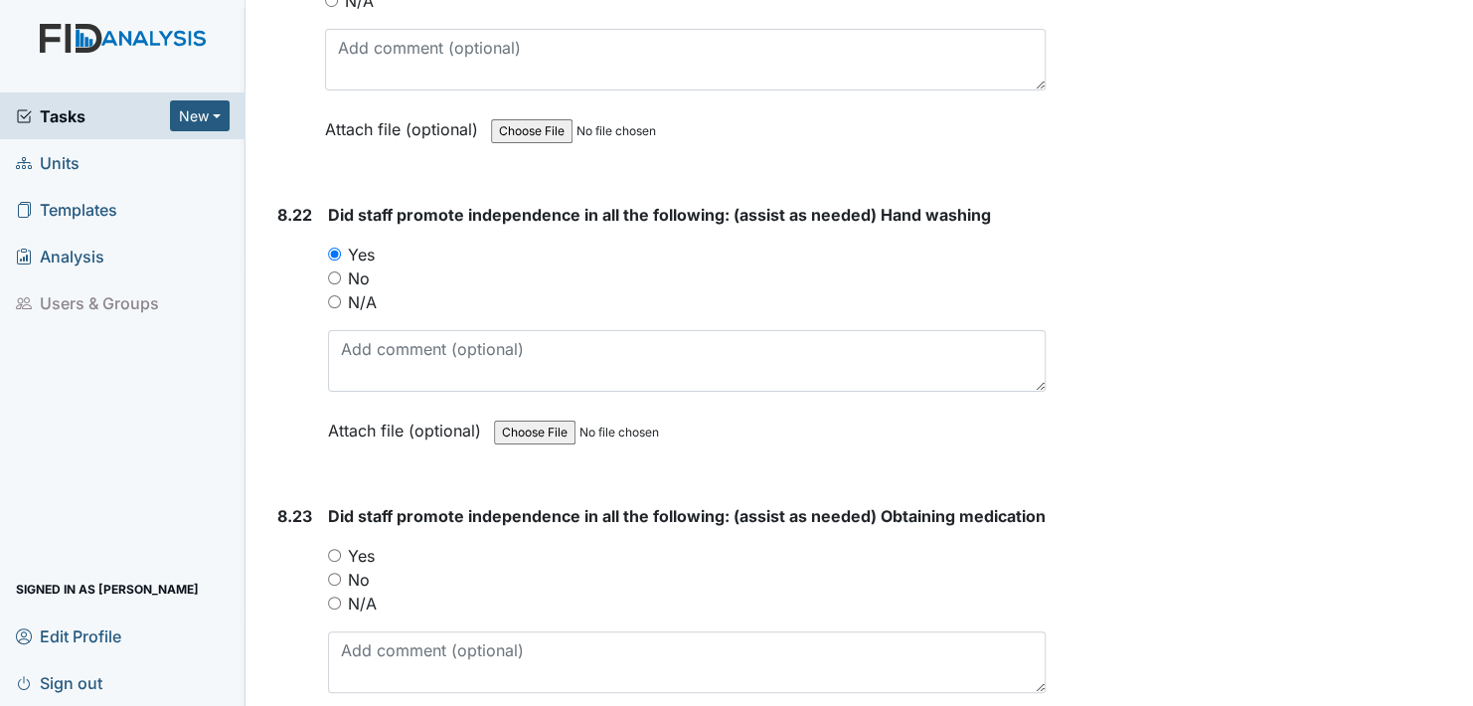
click at [336, 549] on input "Yes" at bounding box center [334, 555] width 13 height 13
radio input "true"
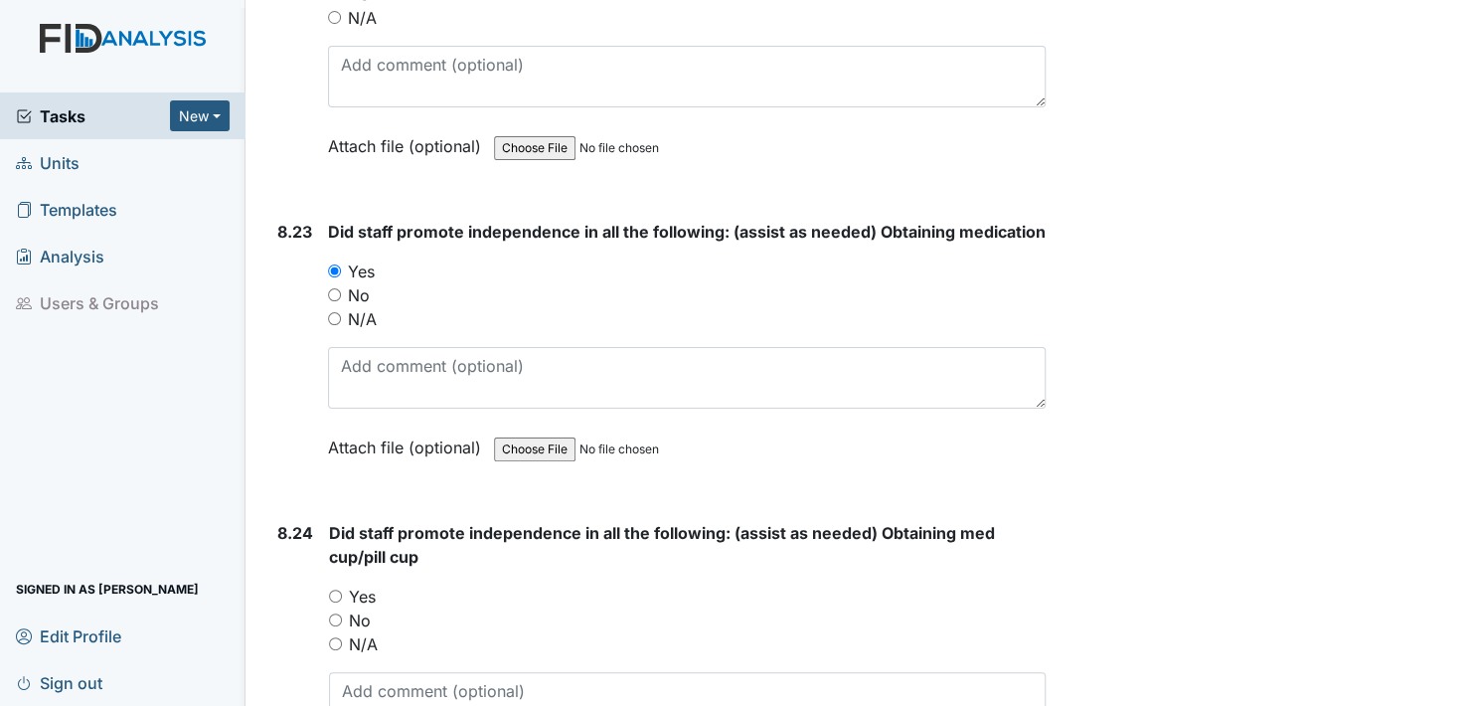
scroll to position [22862, 0]
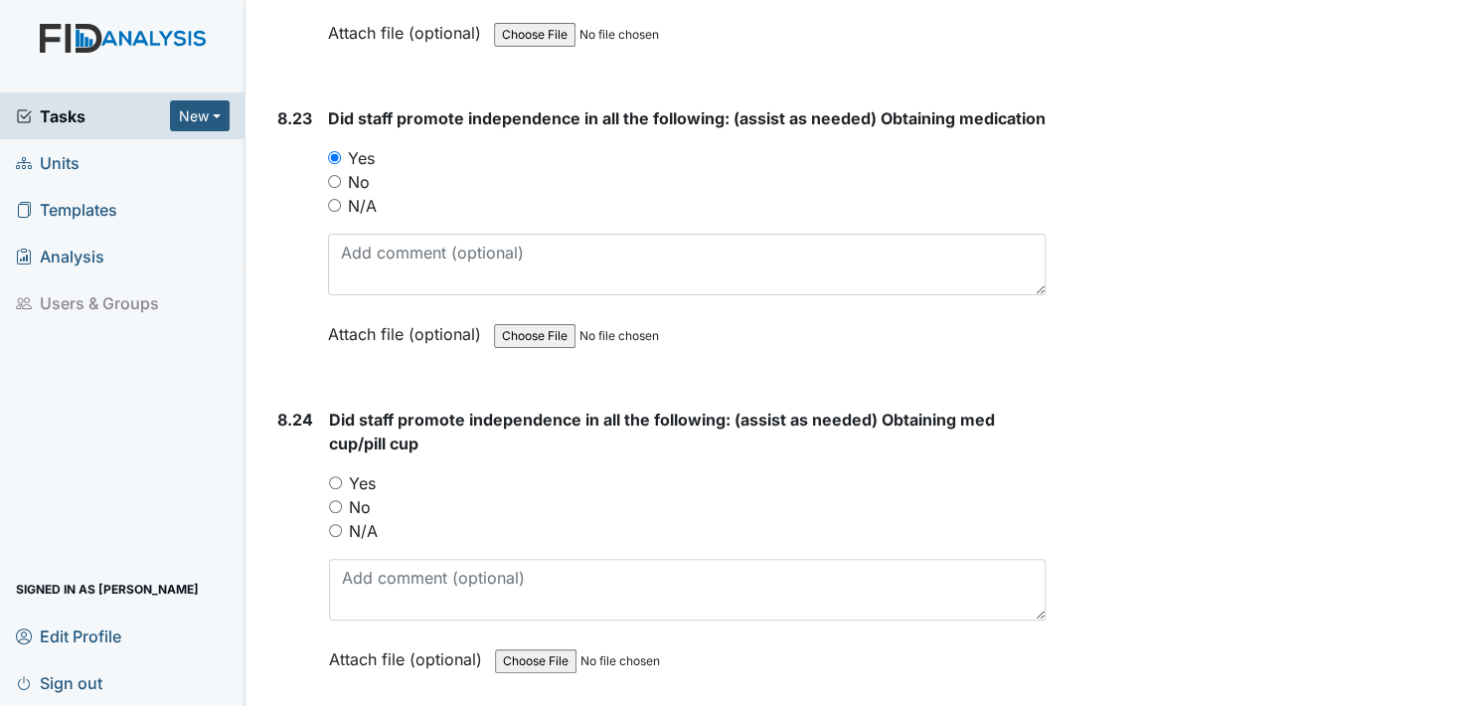
click at [335, 476] on input "Yes" at bounding box center [335, 482] width 13 height 13
radio input "true"
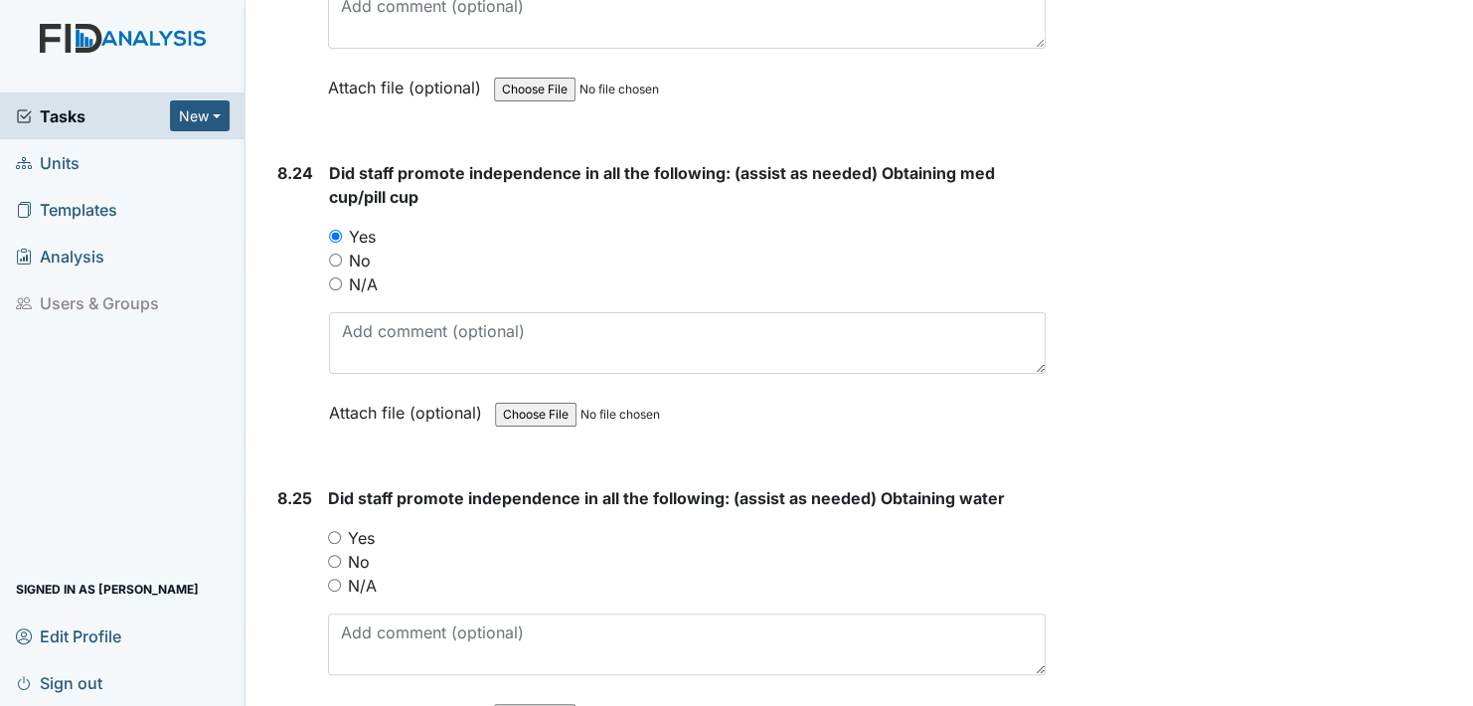
scroll to position [23161, 0]
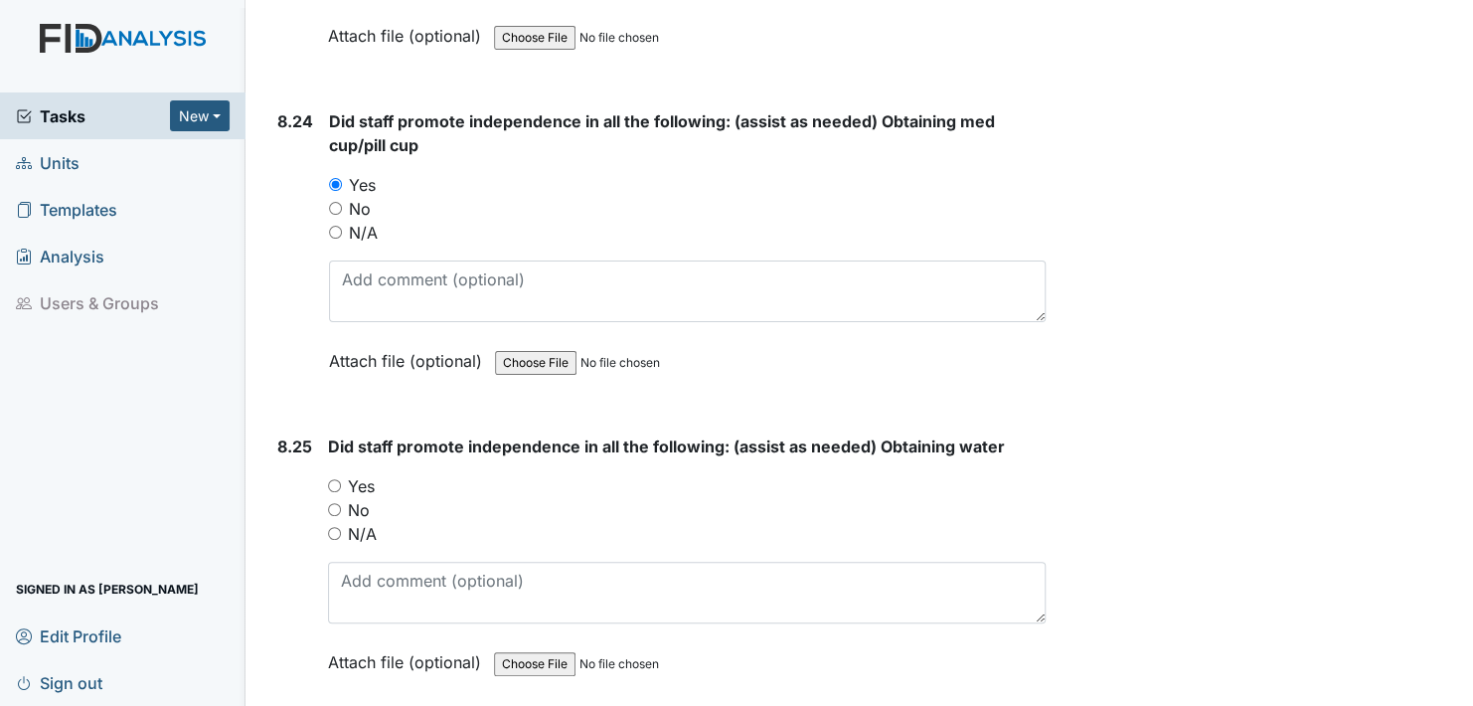
drag, startPoint x: 331, startPoint y: 427, endPoint x: 347, endPoint y: 498, distance: 72.3
click at [334, 474] on div "Yes" at bounding box center [687, 486] width 718 height 24
click at [337, 479] on input "Yes" at bounding box center [334, 485] width 13 height 13
radio input "true"
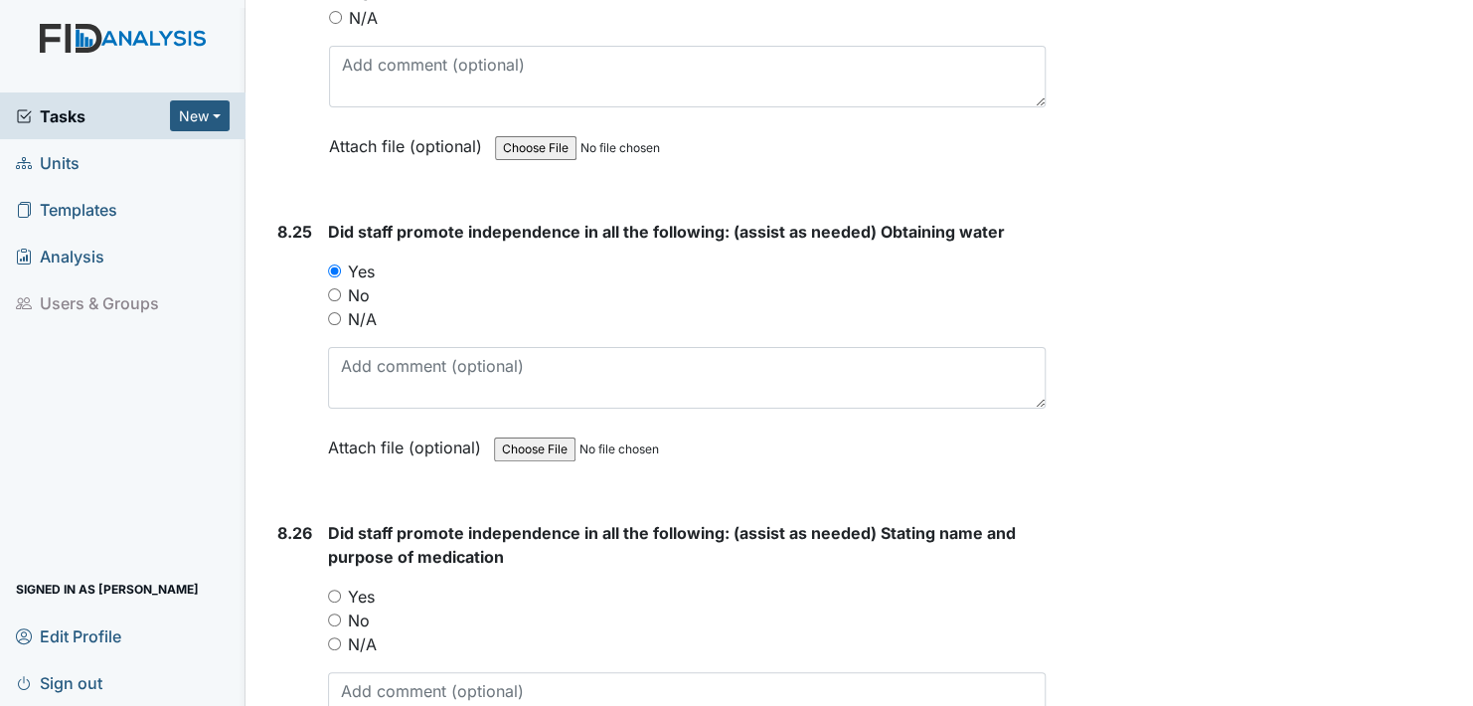
scroll to position [23459, 0]
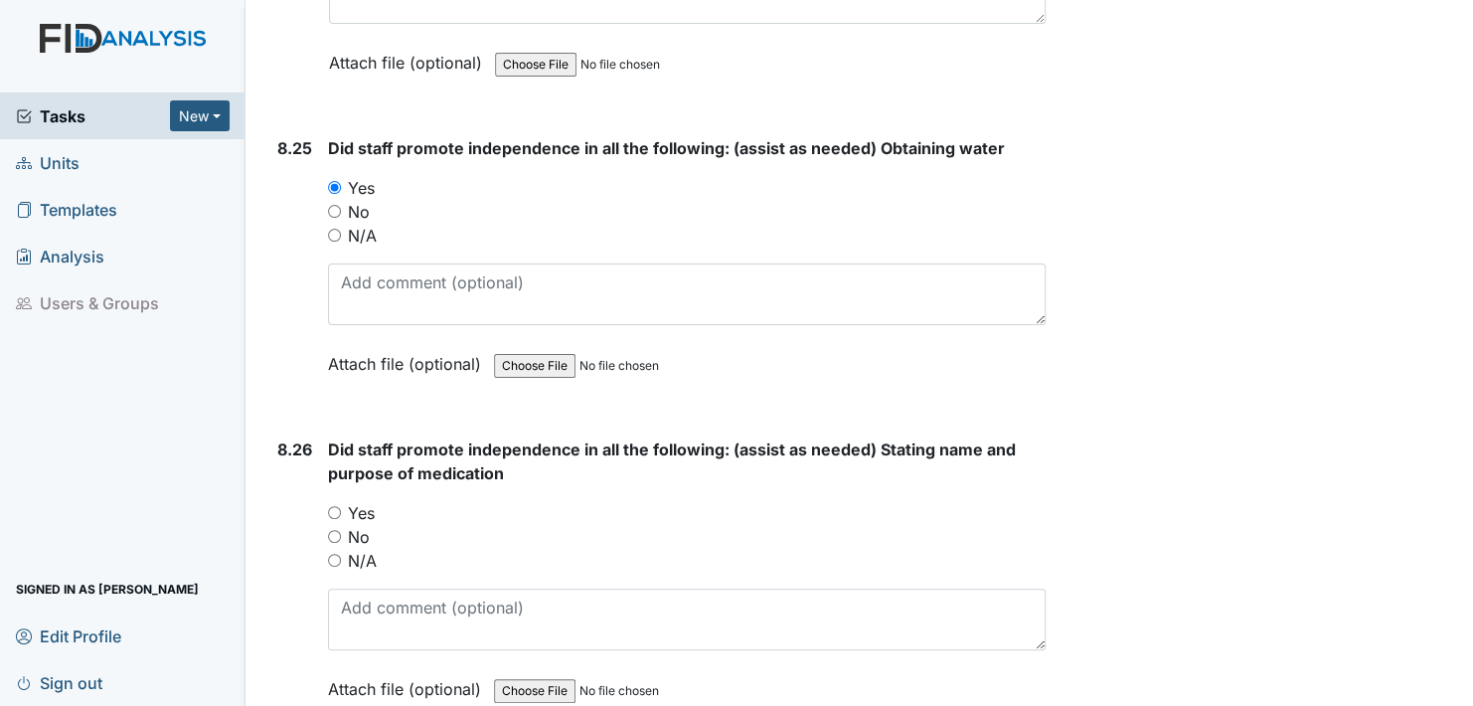
click at [334, 506] on input "Yes" at bounding box center [334, 512] width 13 height 13
radio input "true"
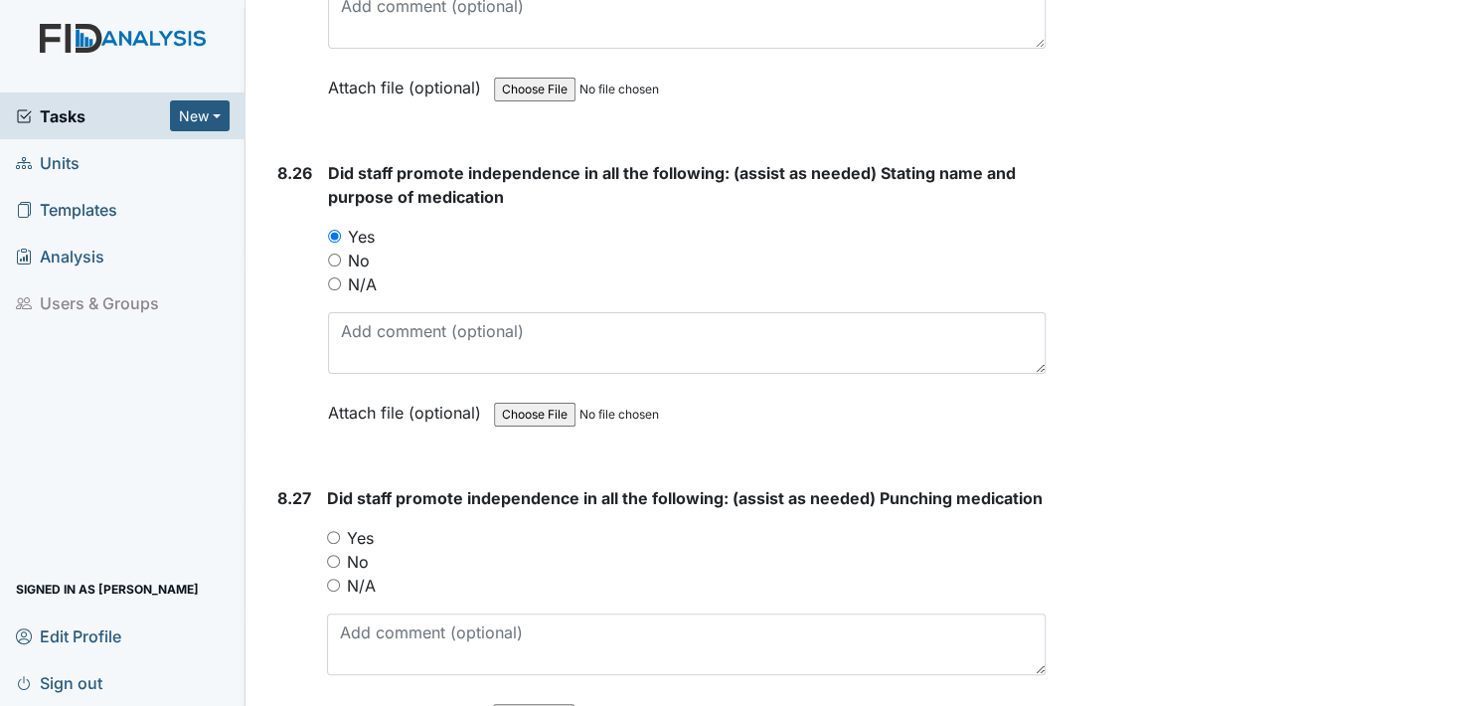
scroll to position [23757, 0]
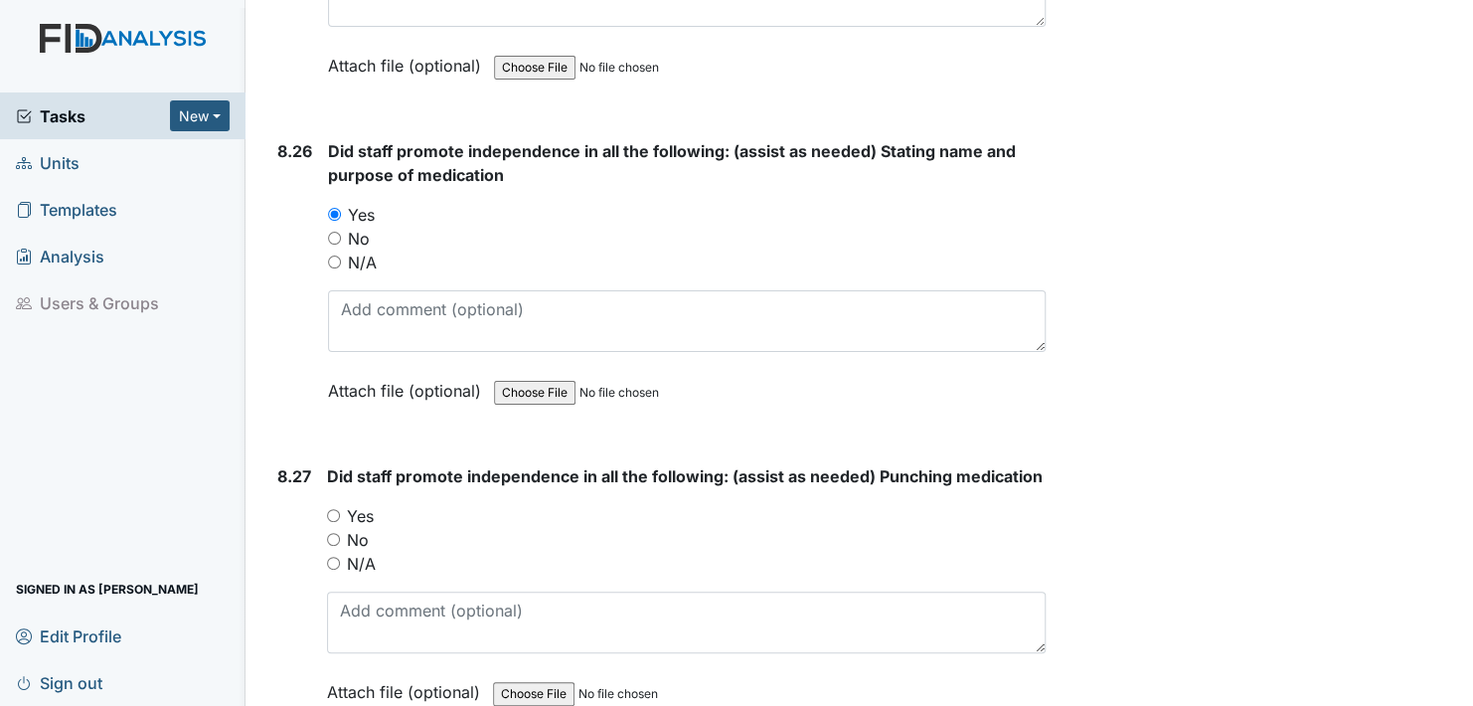
drag, startPoint x: 332, startPoint y: 479, endPoint x: 339, endPoint y: 508, distance: 29.7
click at [332, 509] on input "Yes" at bounding box center [333, 515] width 13 height 13
radio input "true"
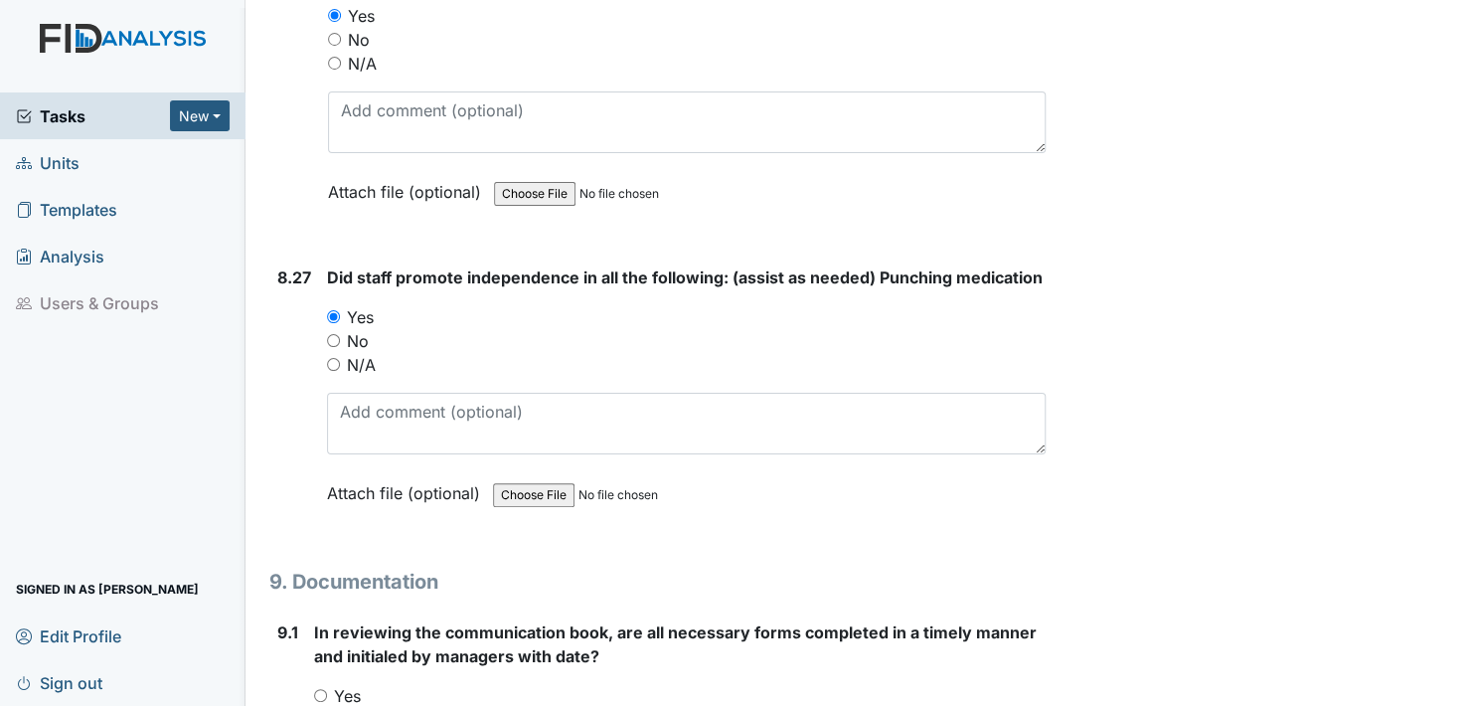
scroll to position [24155, 0]
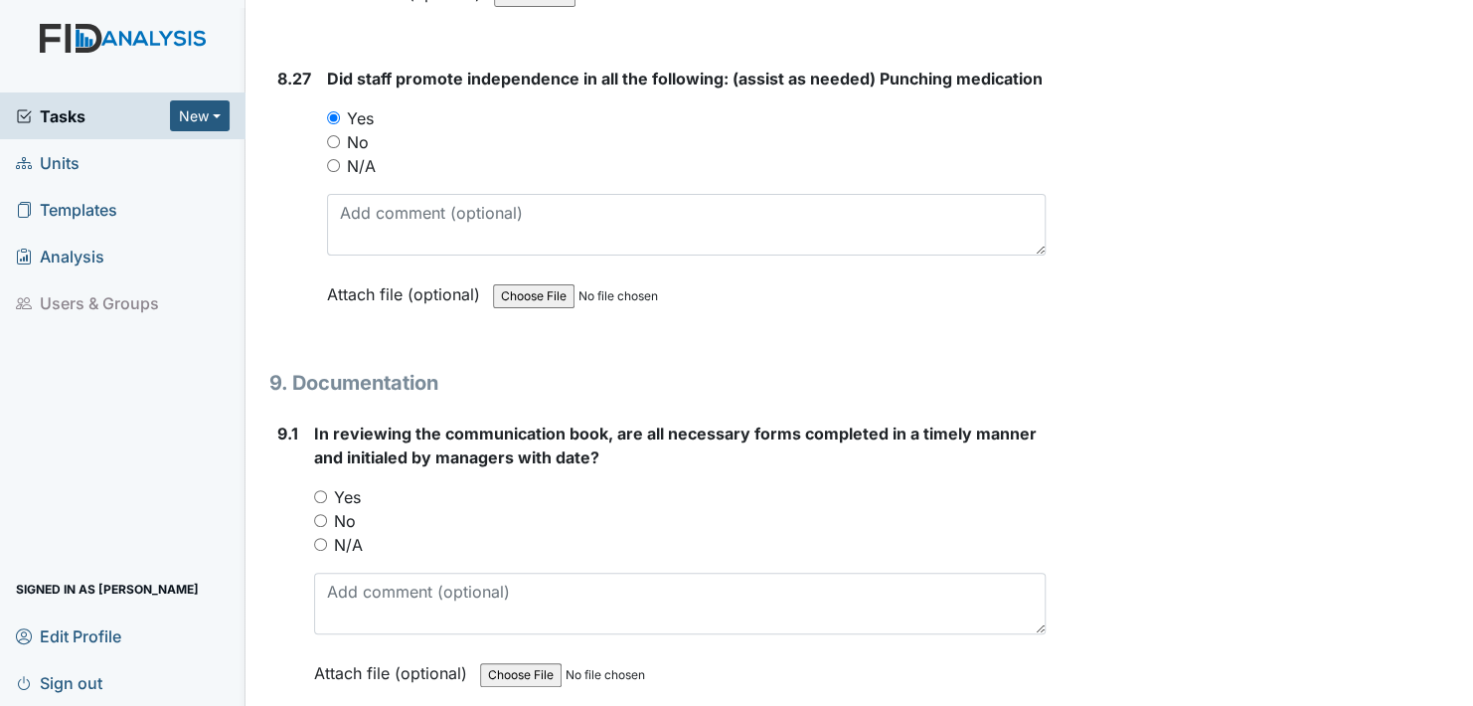
click at [323, 490] on input "Yes" at bounding box center [320, 496] width 13 height 13
radio input "true"
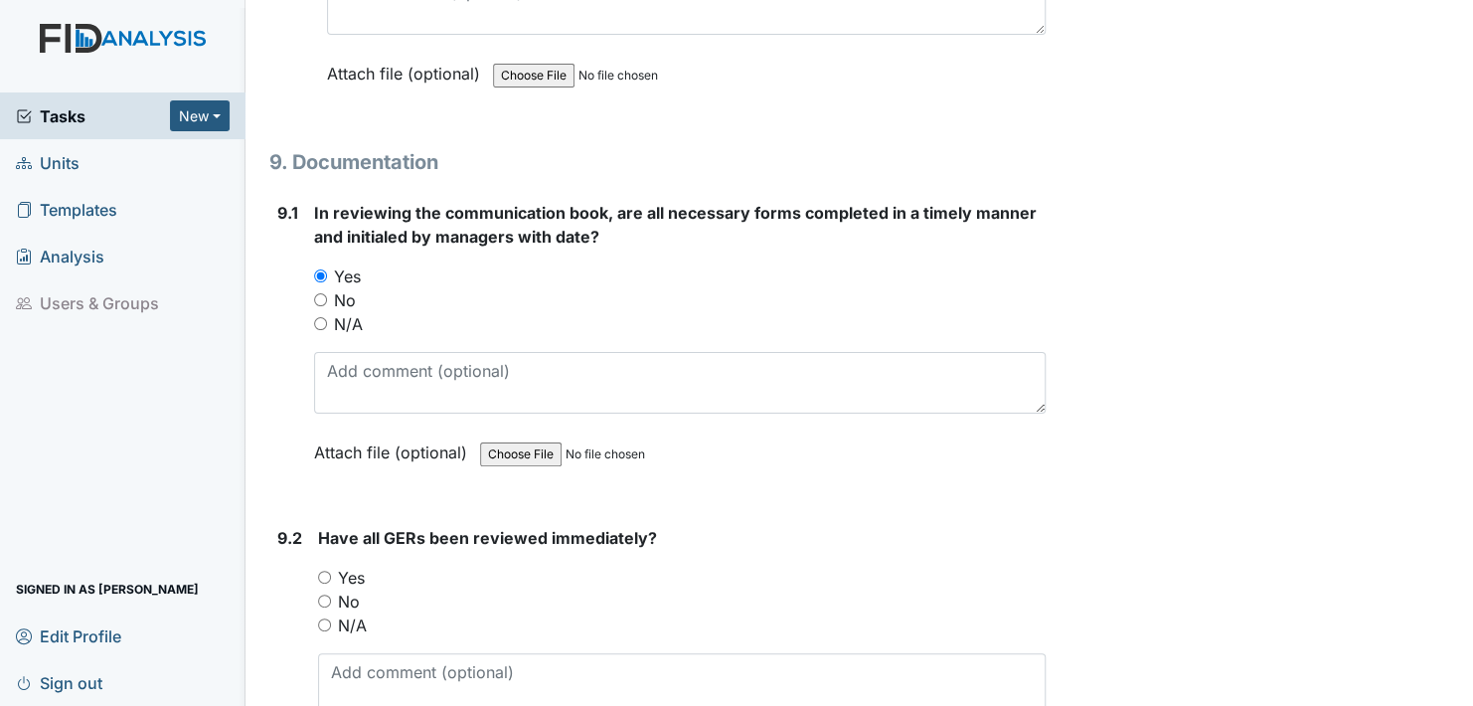
scroll to position [24453, 0]
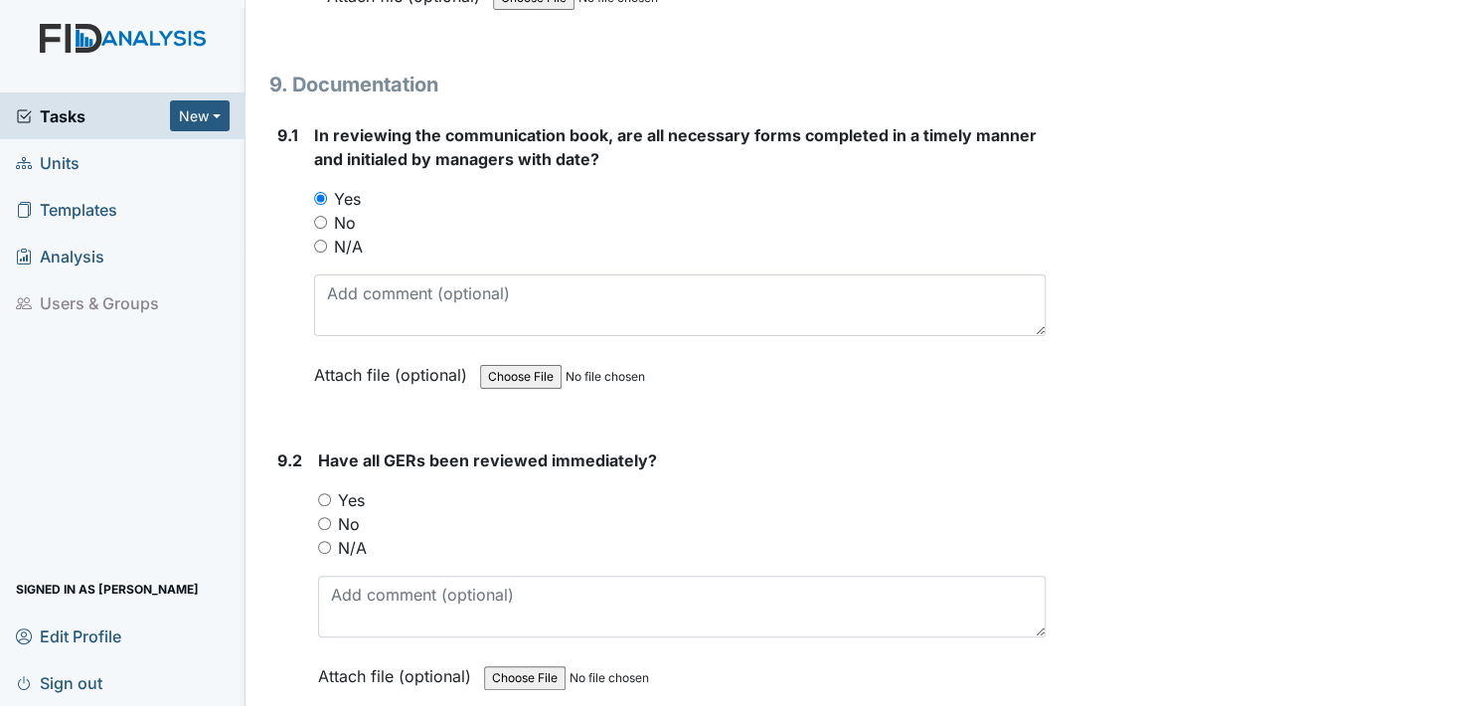
click at [326, 493] on input "Yes" at bounding box center [324, 499] width 13 height 13
radio input "true"
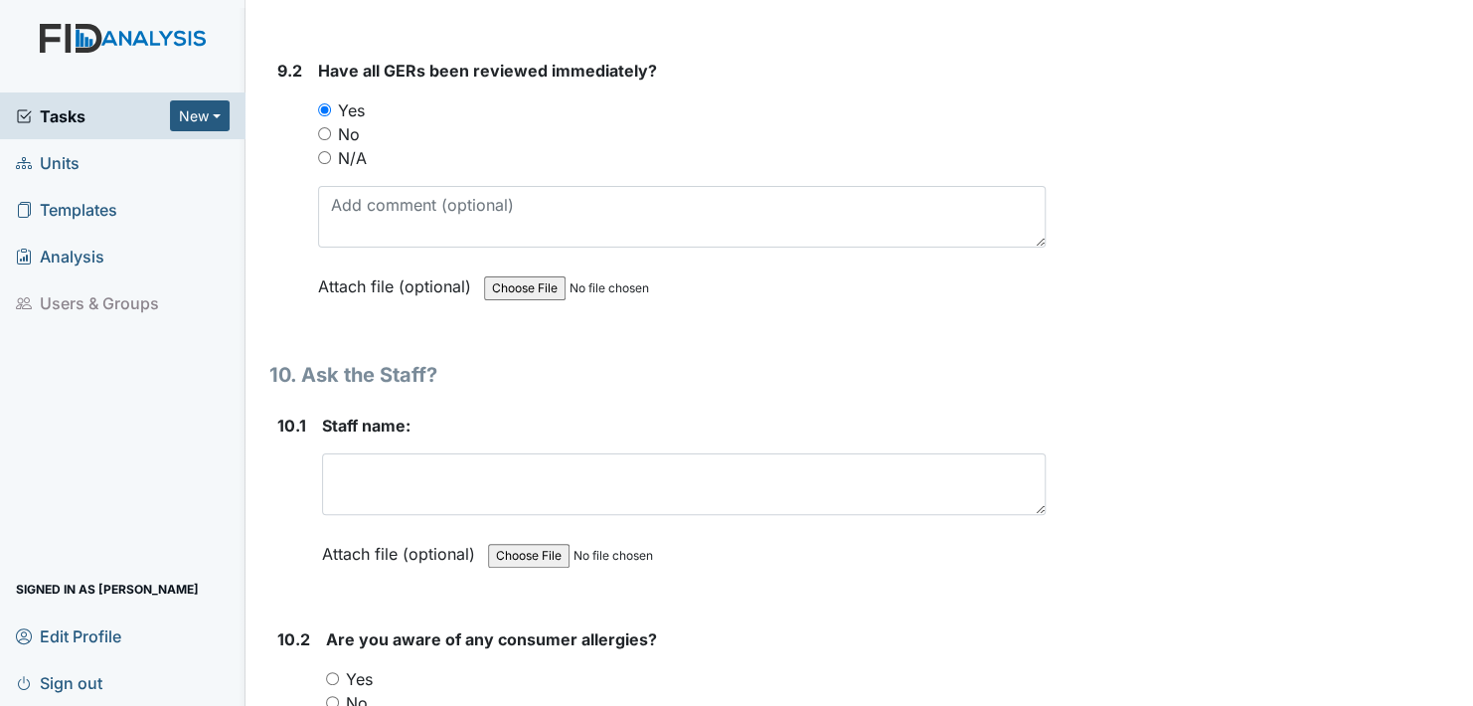
scroll to position [24850, 0]
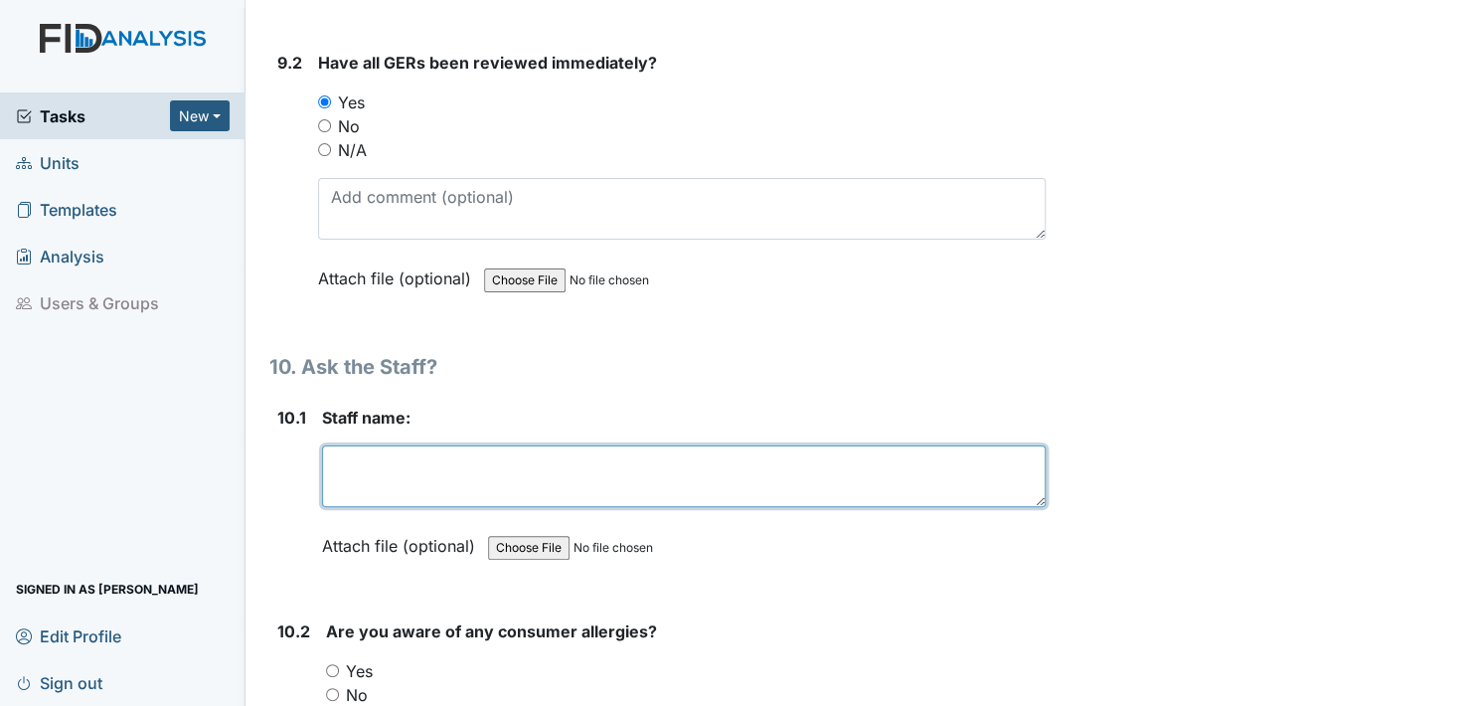
click at [358, 445] on textarea at bounding box center [684, 476] width 724 height 62
type textarea "s"
type textarea "S"
type textarea "Ayana P."
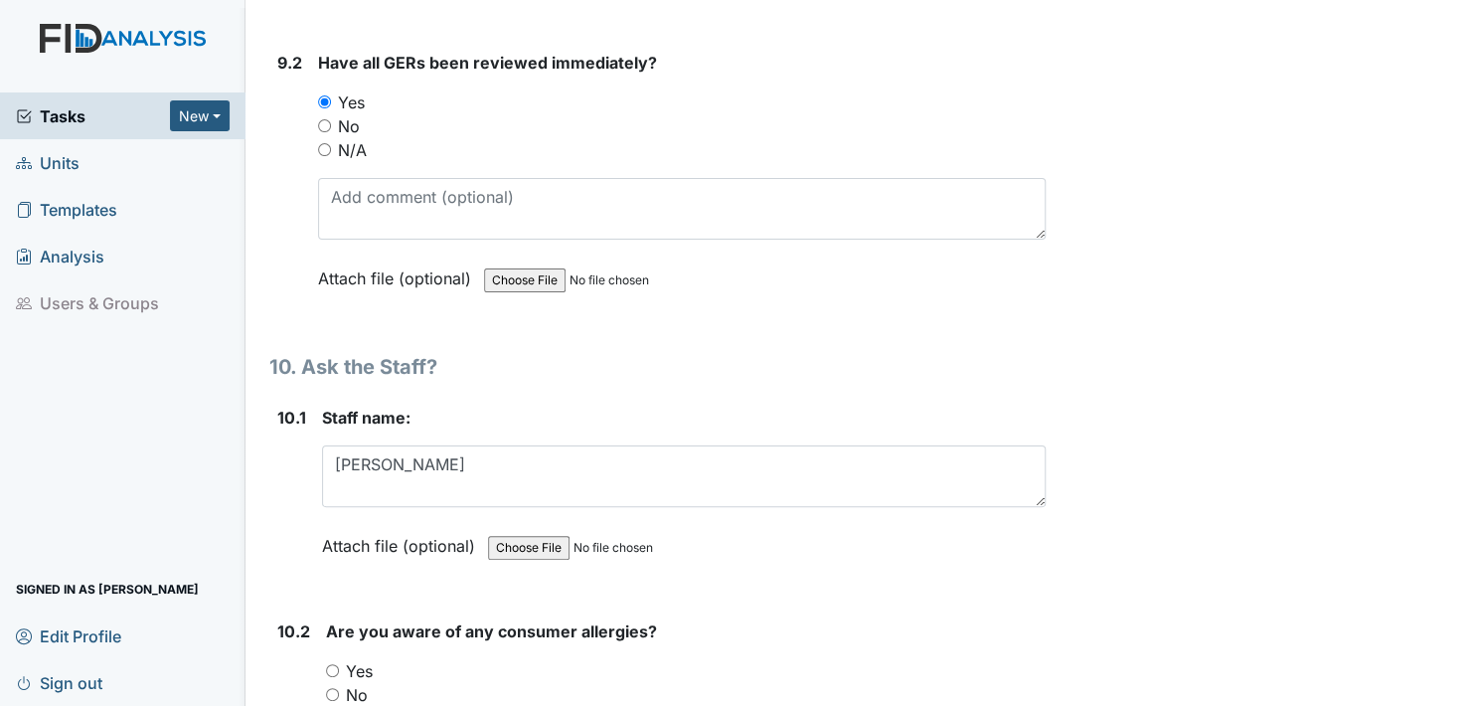
click at [343, 523] on label "Attach file (optional)" at bounding box center [402, 540] width 161 height 35
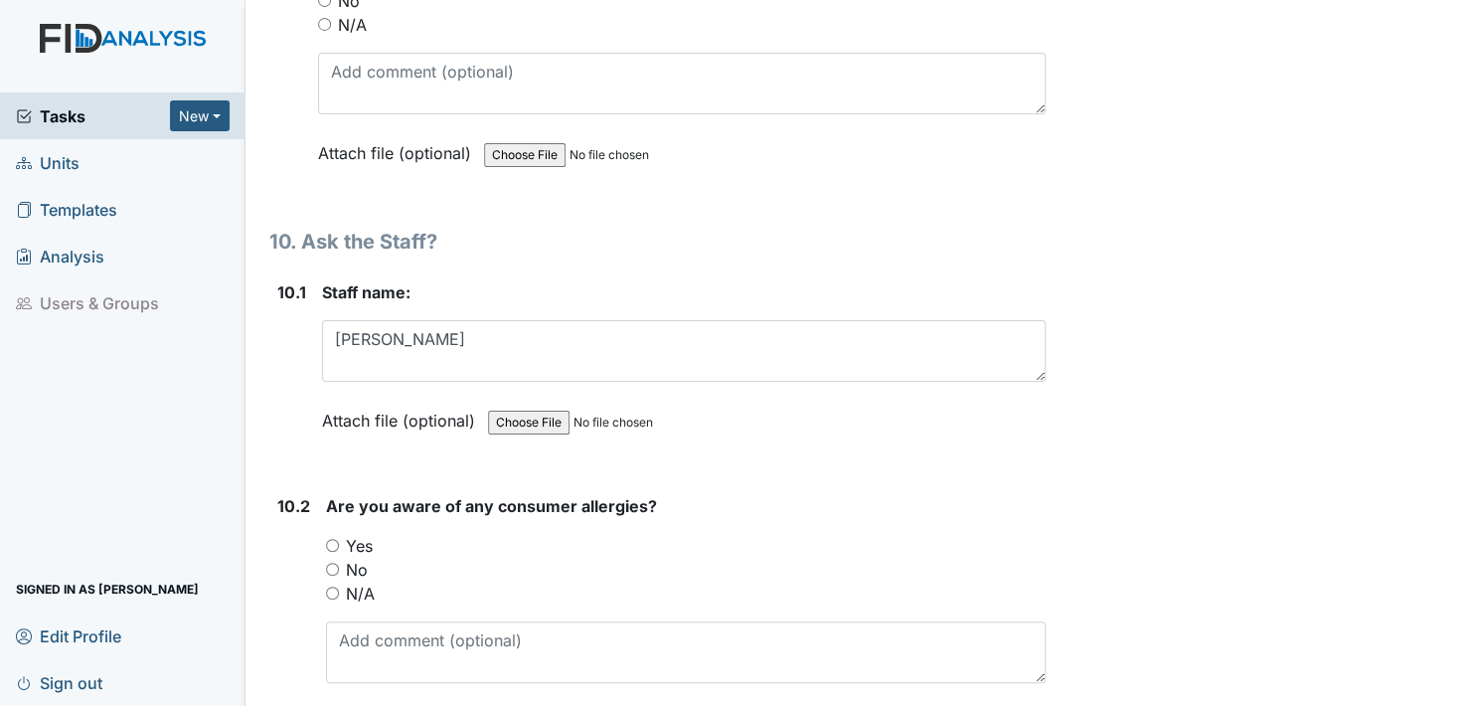
scroll to position [25149, 0]
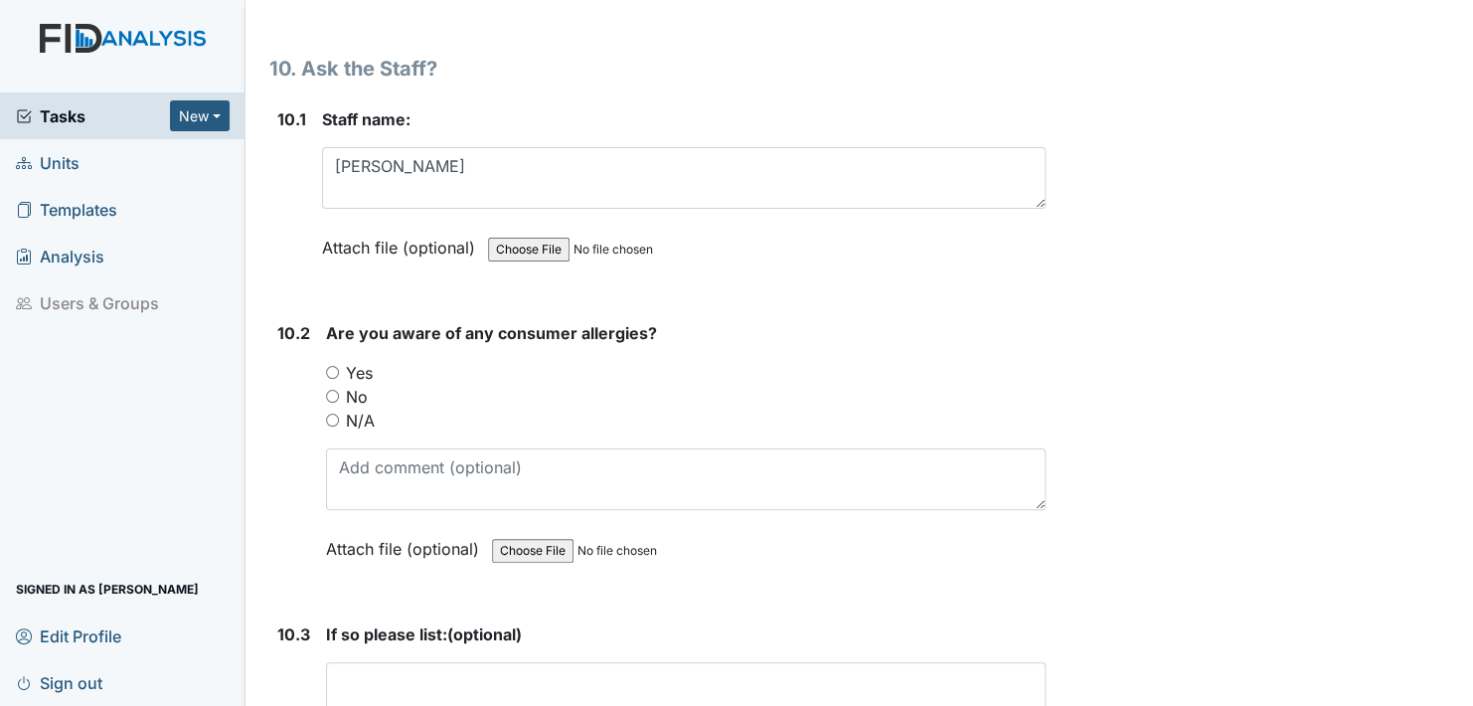
drag, startPoint x: 332, startPoint y: 332, endPoint x: 356, endPoint y: 411, distance: 82.1
click at [336, 361] on div "Yes" at bounding box center [686, 373] width 720 height 24
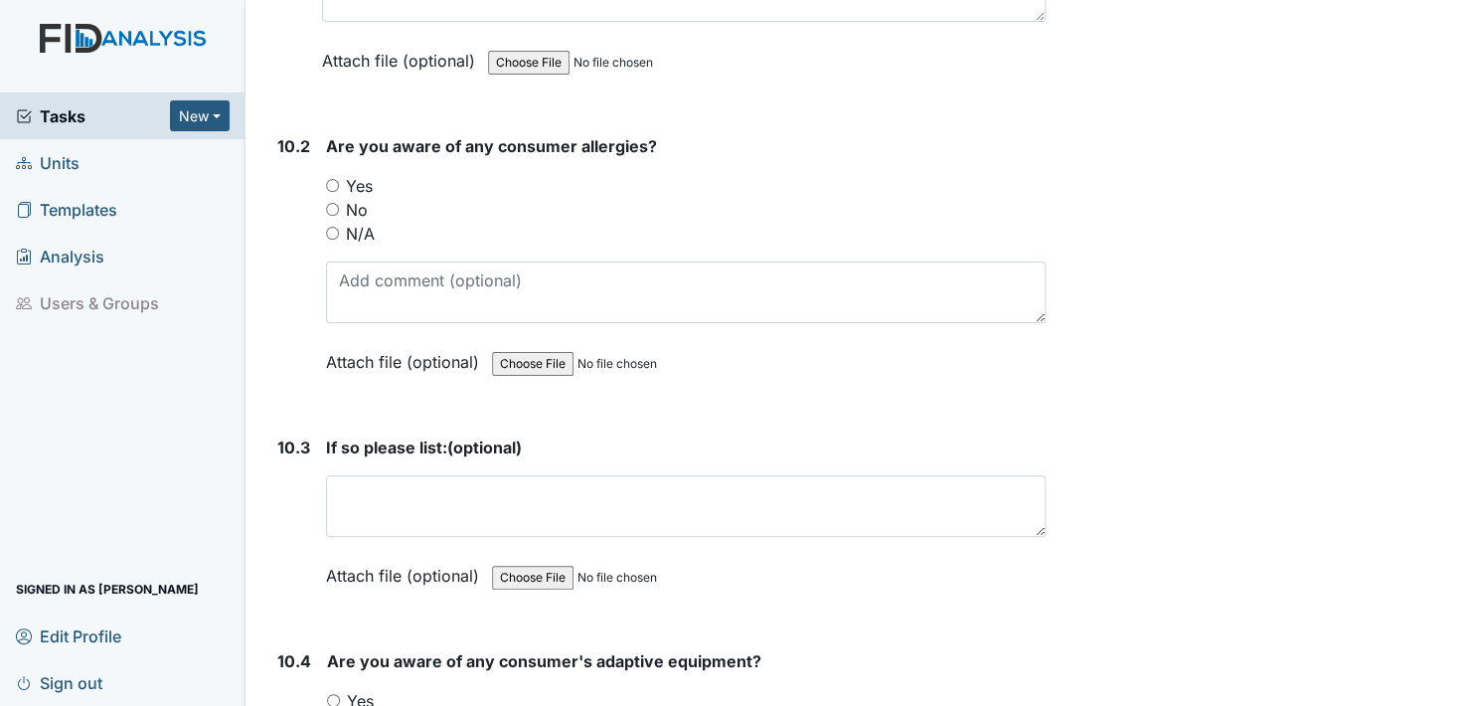
scroll to position [25347, 0]
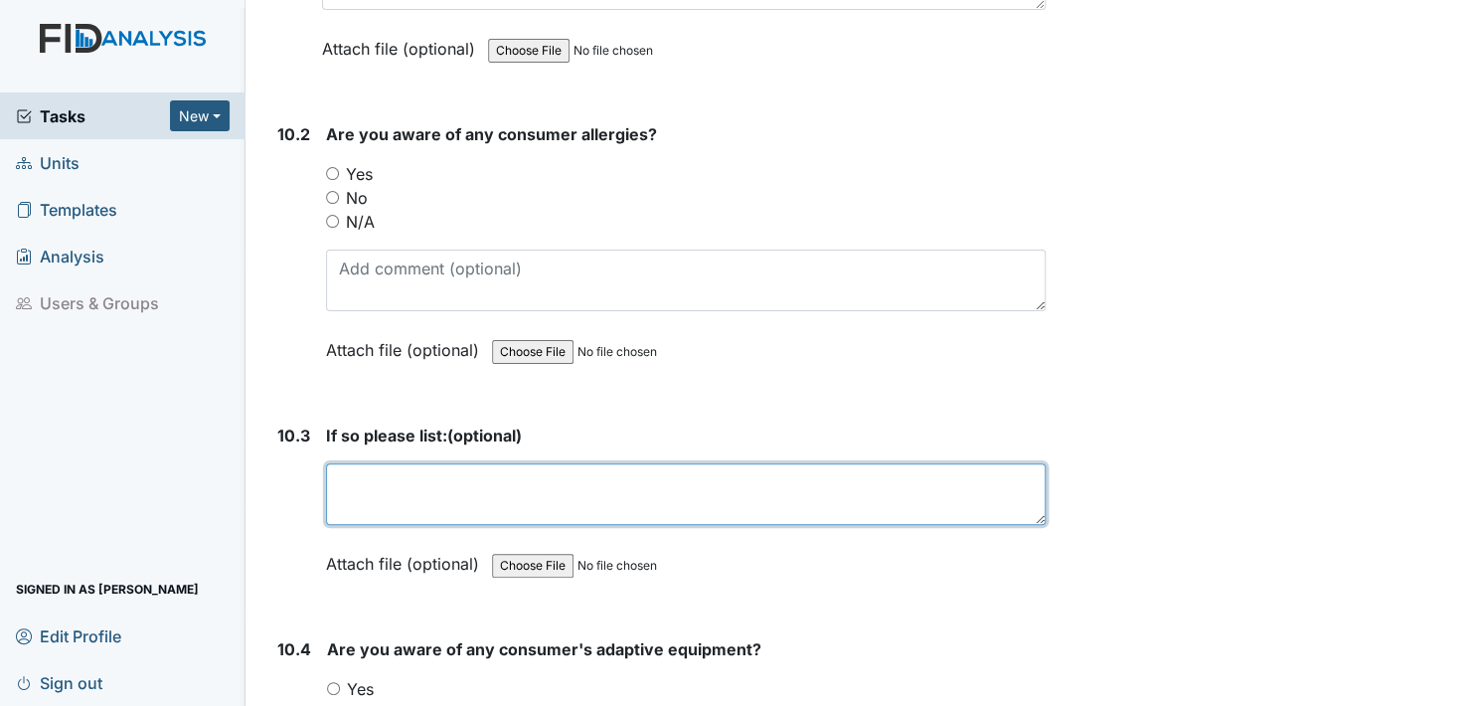
click at [359, 463] on textarea at bounding box center [686, 494] width 720 height 62
type textarea "seasonal"
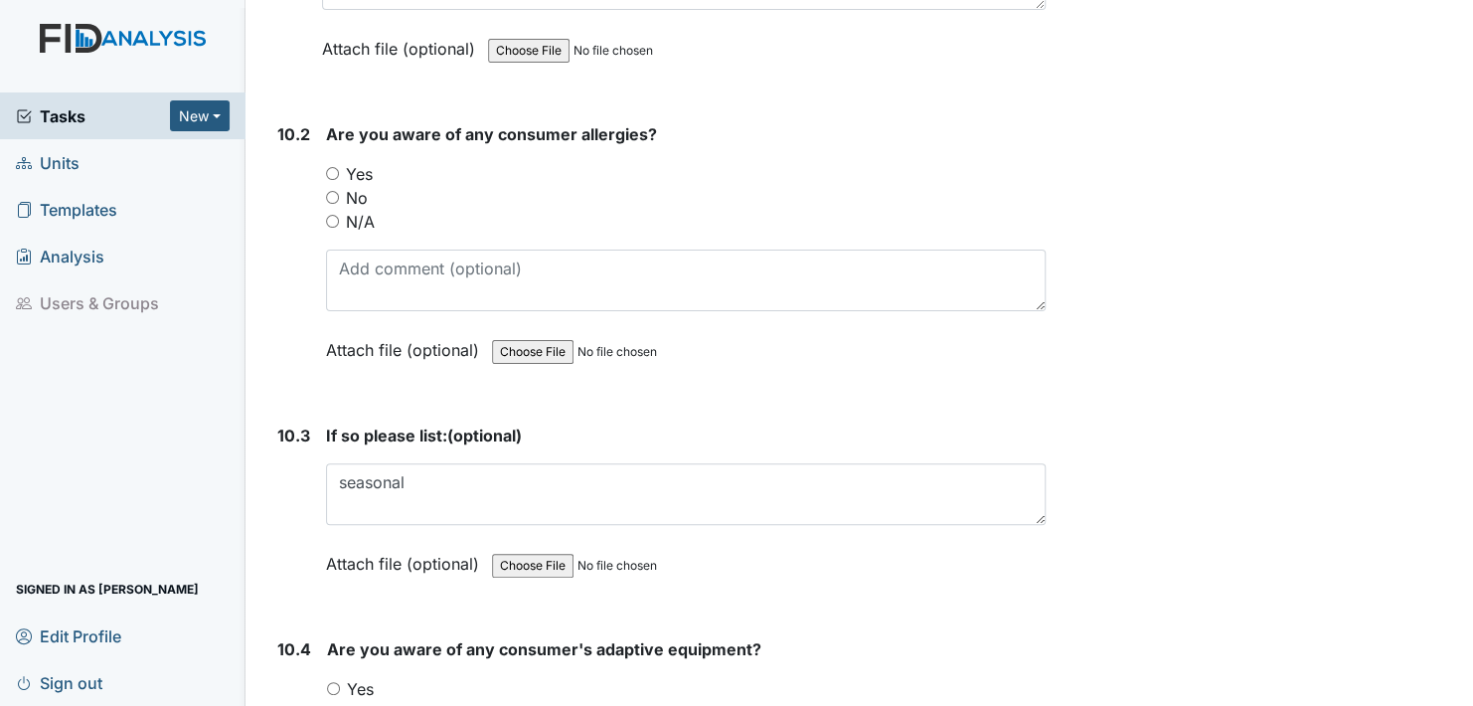
click at [349, 541] on label "Attach file (optional)" at bounding box center [406, 558] width 161 height 35
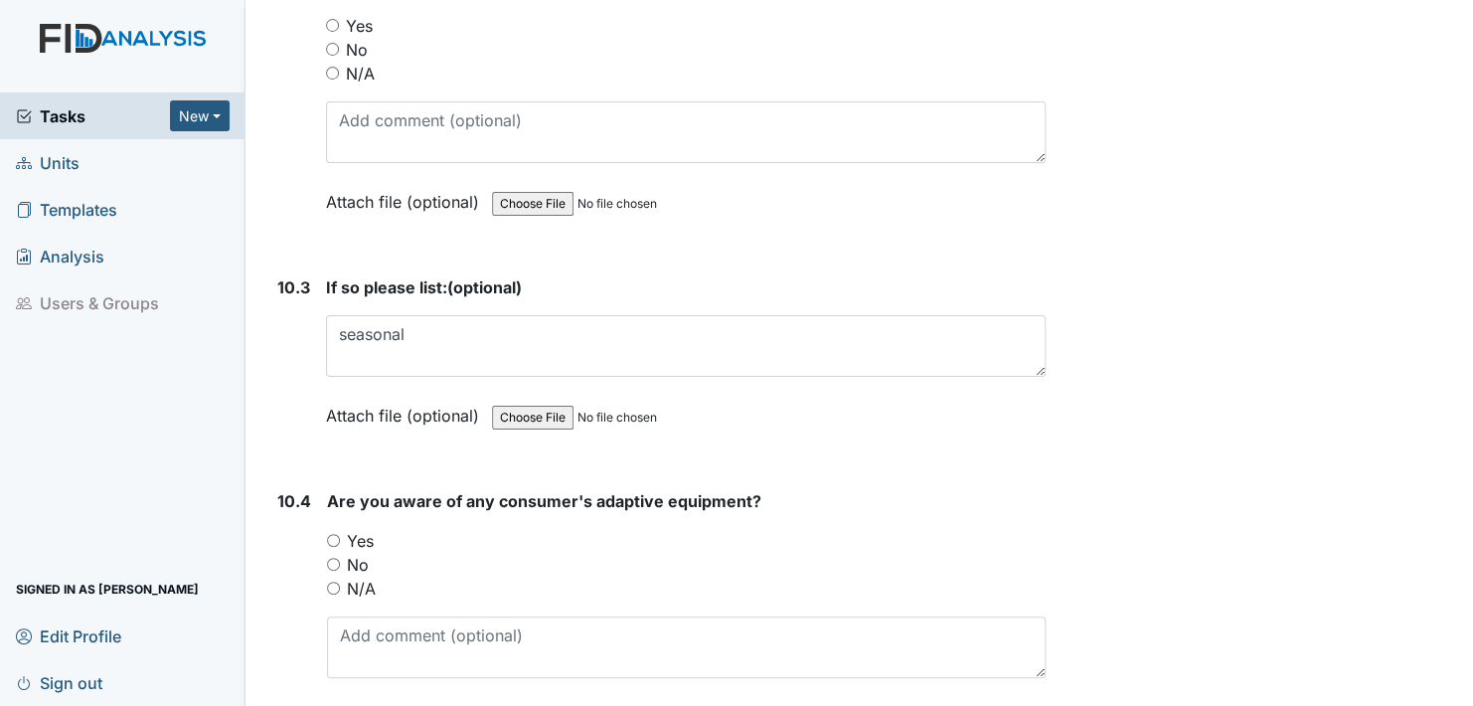
scroll to position [25546, 0]
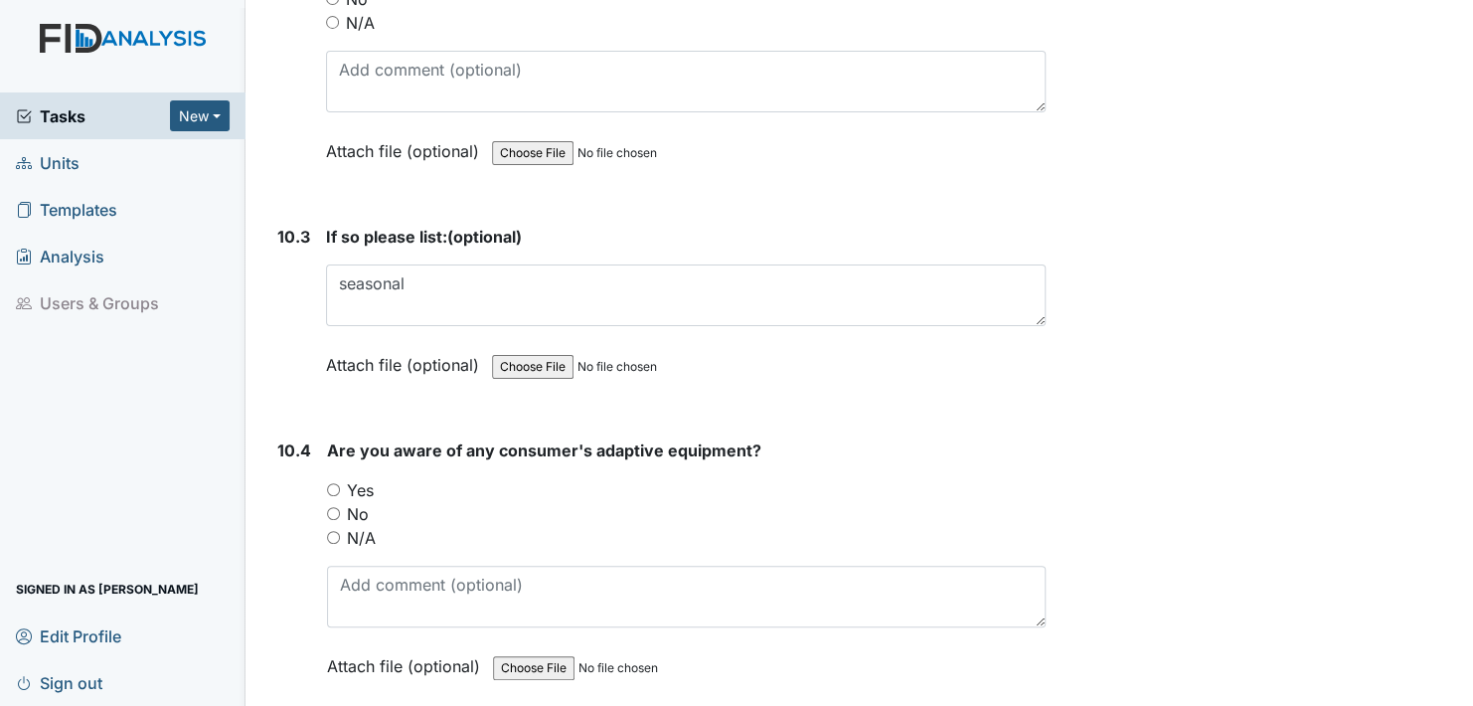
drag, startPoint x: 332, startPoint y: 450, endPoint x: 367, endPoint y: 517, distance: 75.1
click at [333, 483] on input "Yes" at bounding box center [333, 489] width 13 height 13
radio input "true"
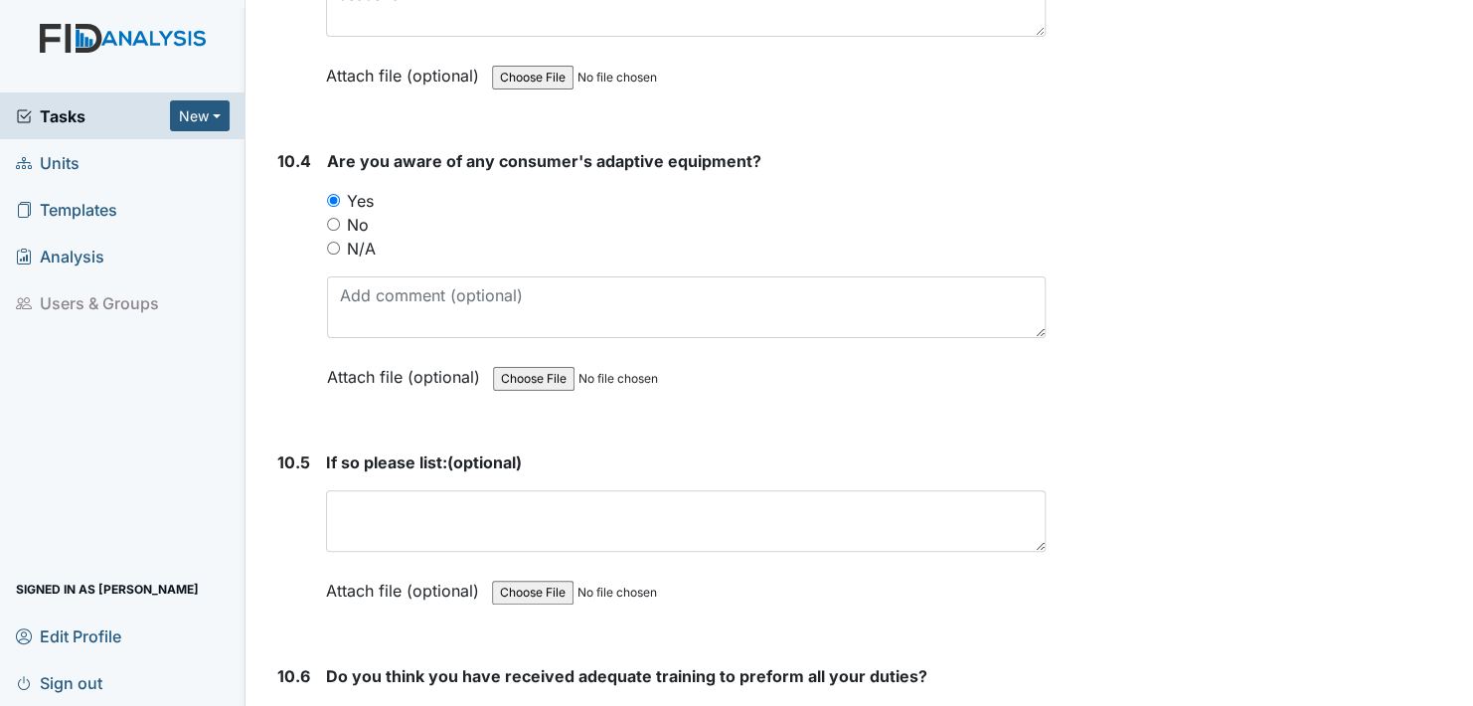
scroll to position [25844, 0]
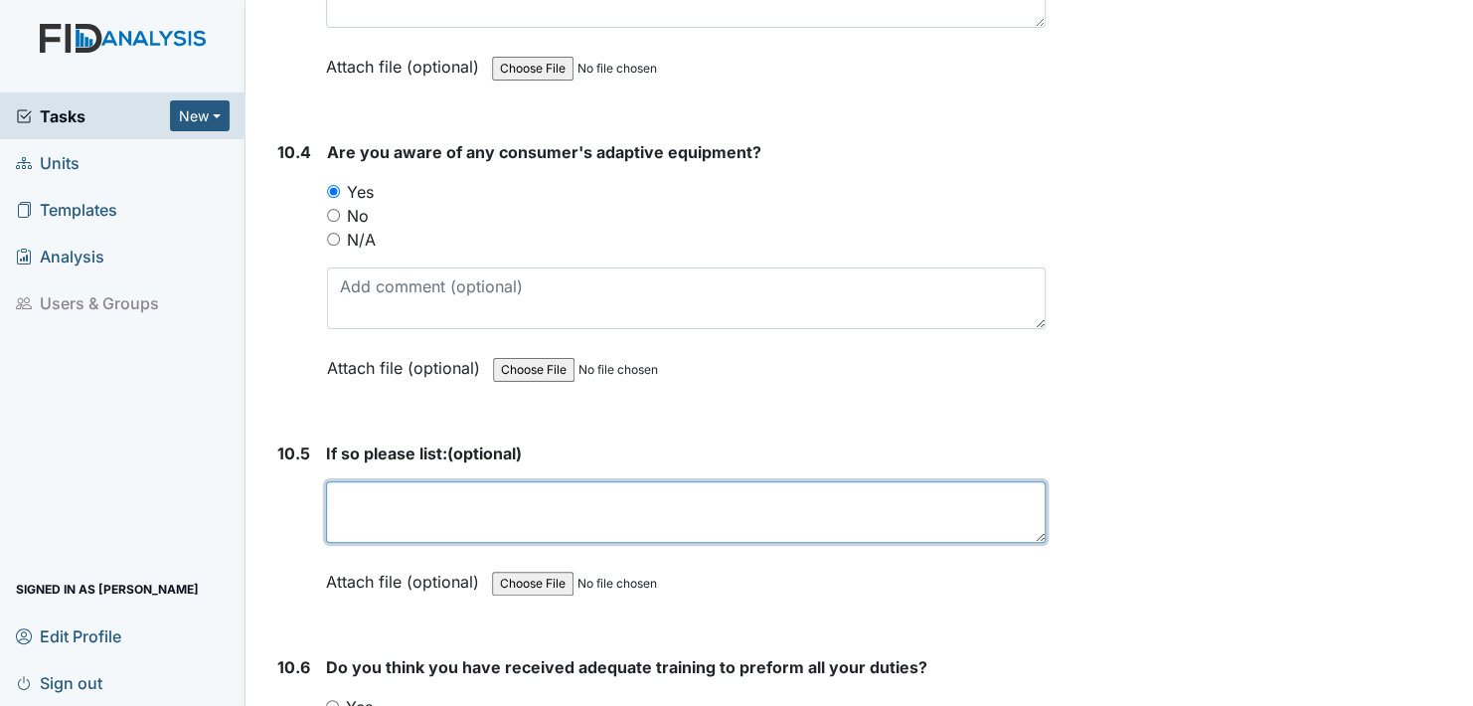
click at [365, 481] on textarea at bounding box center [686, 512] width 720 height 62
type textarea "all 4 clients have glasses"
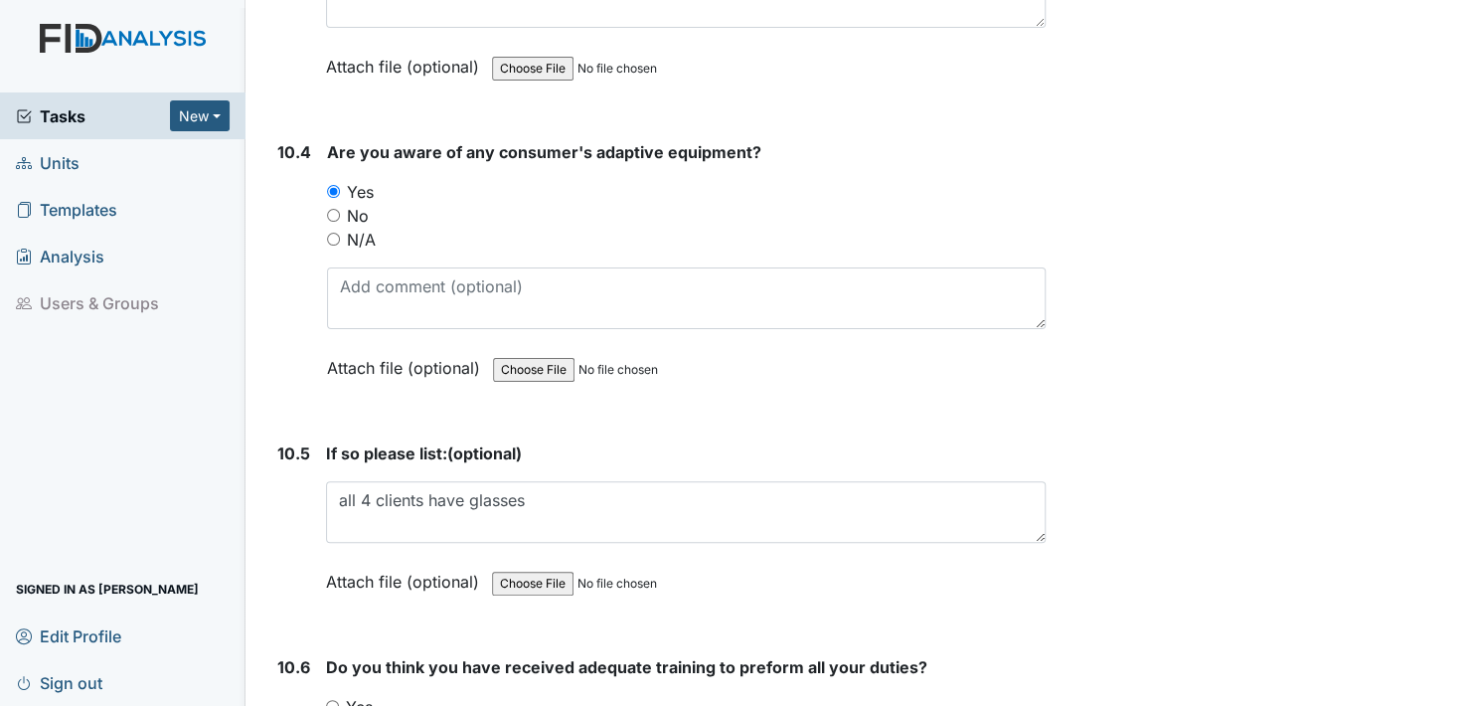
click at [343, 559] on label "Attach file (optional)" at bounding box center [406, 576] width 161 height 35
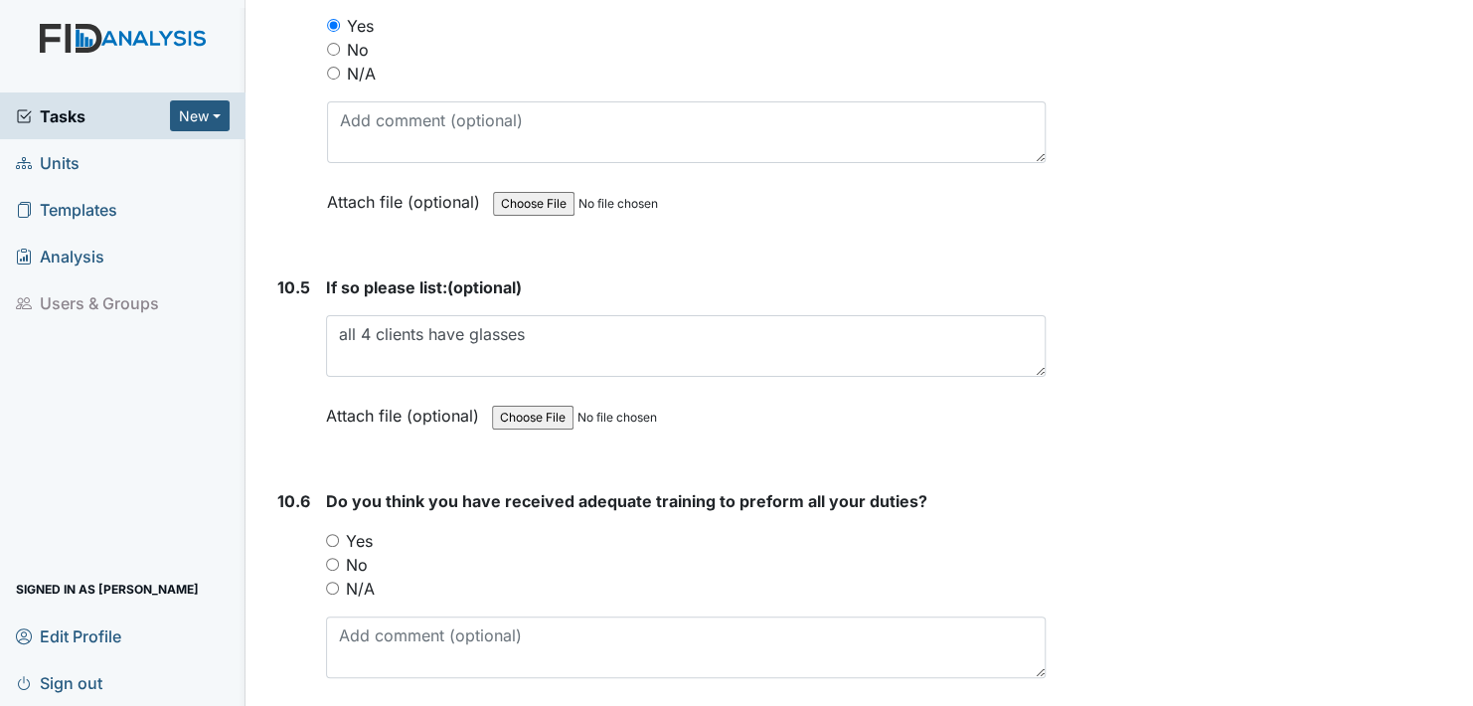
scroll to position [26143, 0]
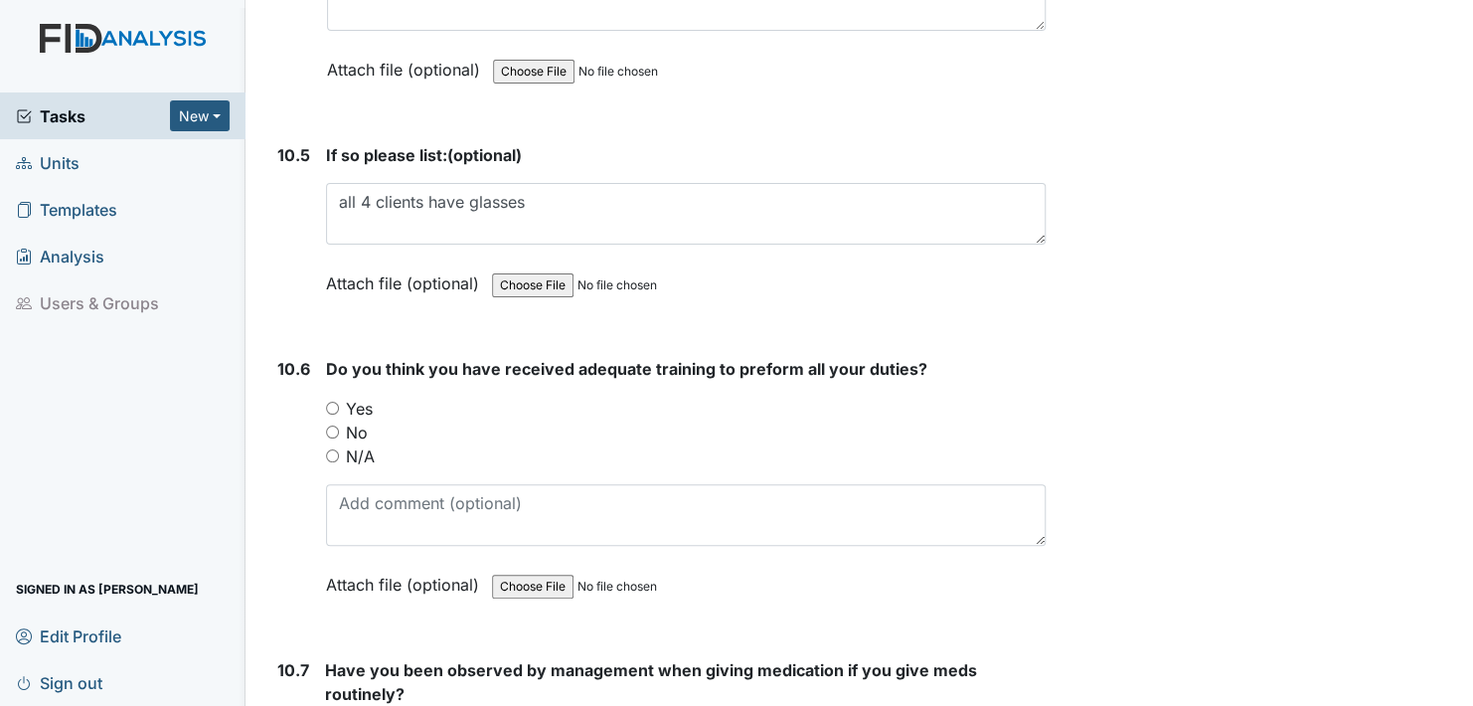
click at [333, 397] on div "Yes" at bounding box center [686, 409] width 720 height 24
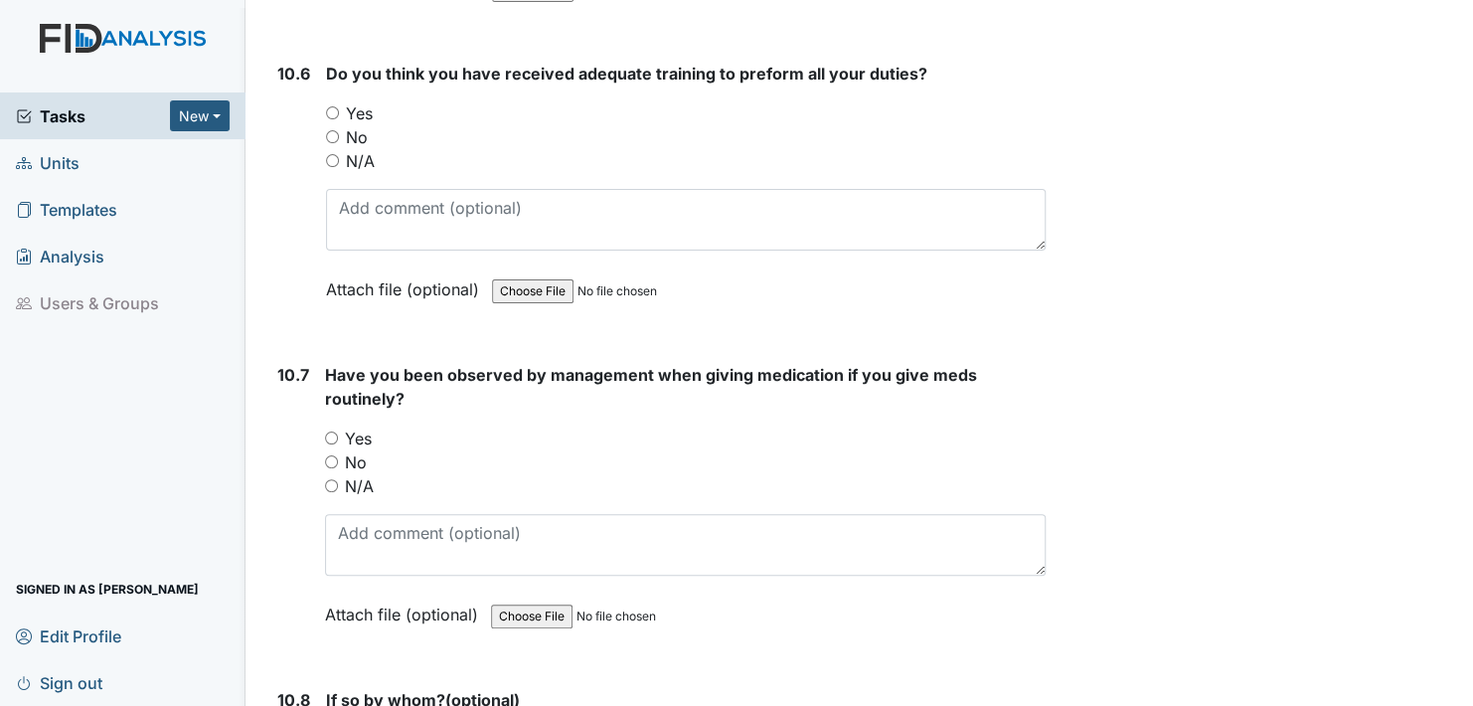
scroll to position [26441, 0]
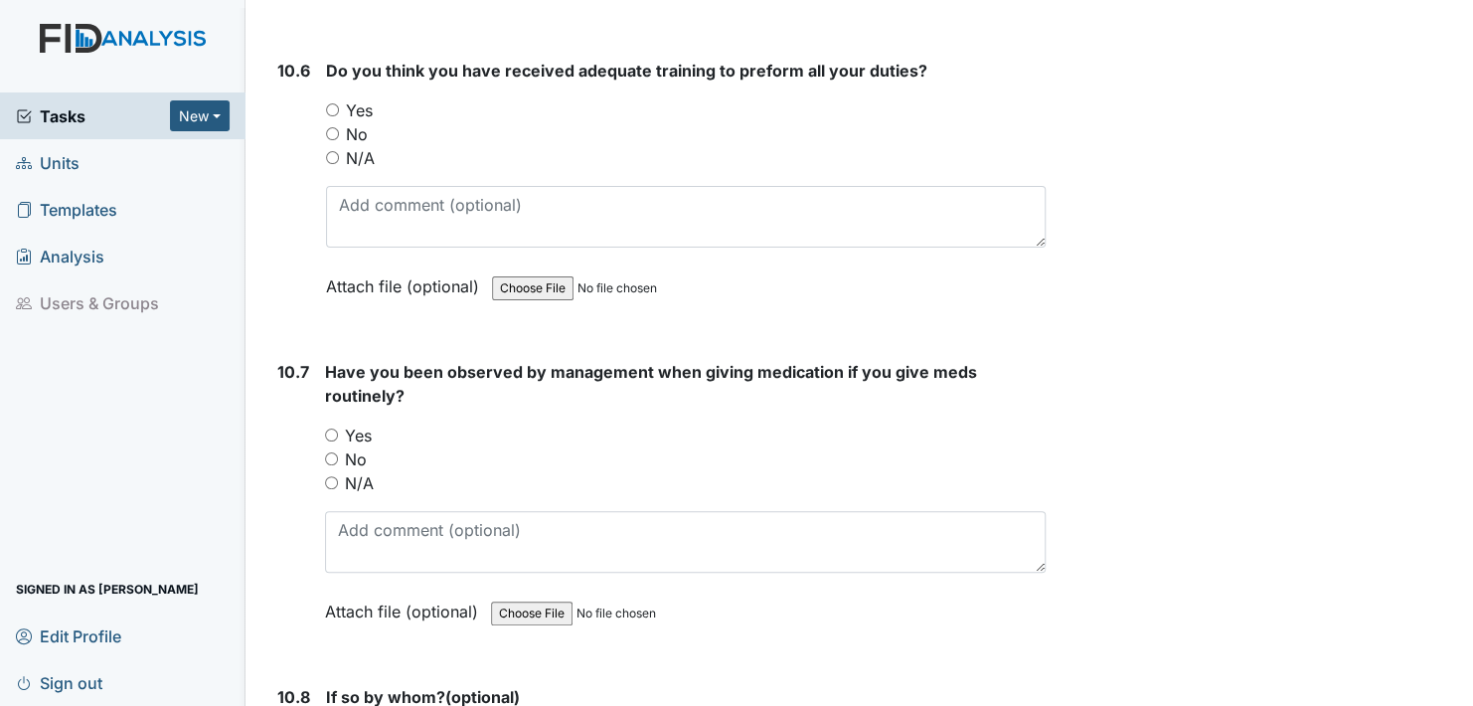
drag, startPoint x: 331, startPoint y: 391, endPoint x: 348, endPoint y: 472, distance: 83.2
click at [331, 428] on input "Yes" at bounding box center [331, 434] width 13 height 13
radio input "true"
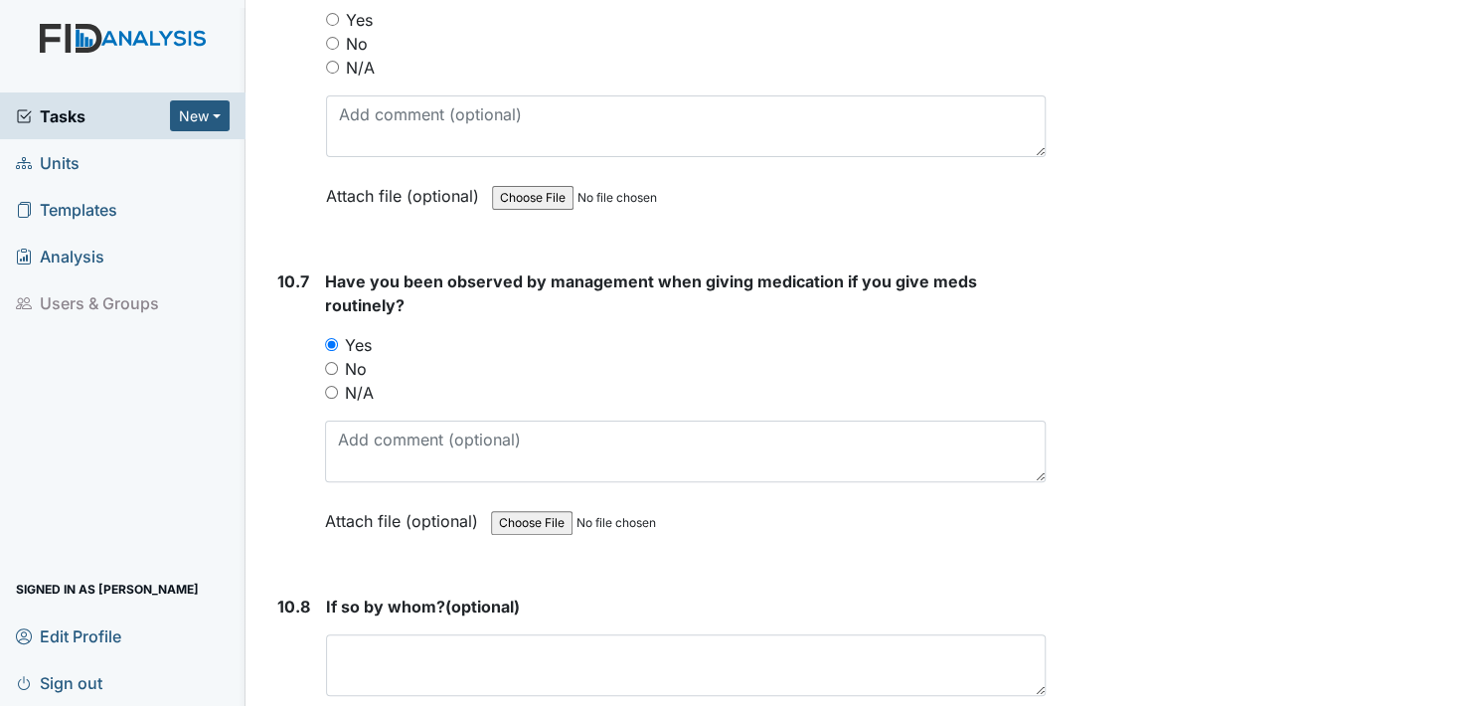
scroll to position [26739, 0]
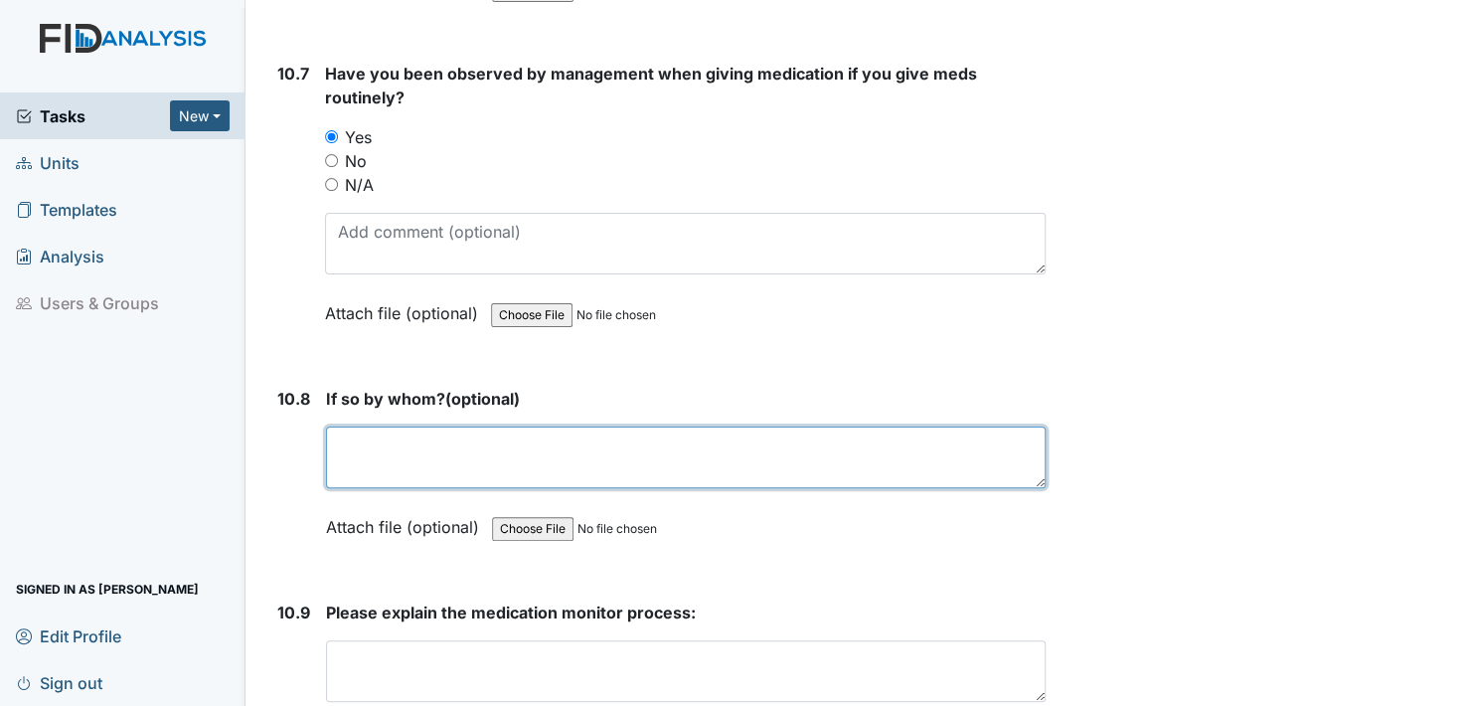
click at [348, 426] on textarea at bounding box center [686, 457] width 720 height 62
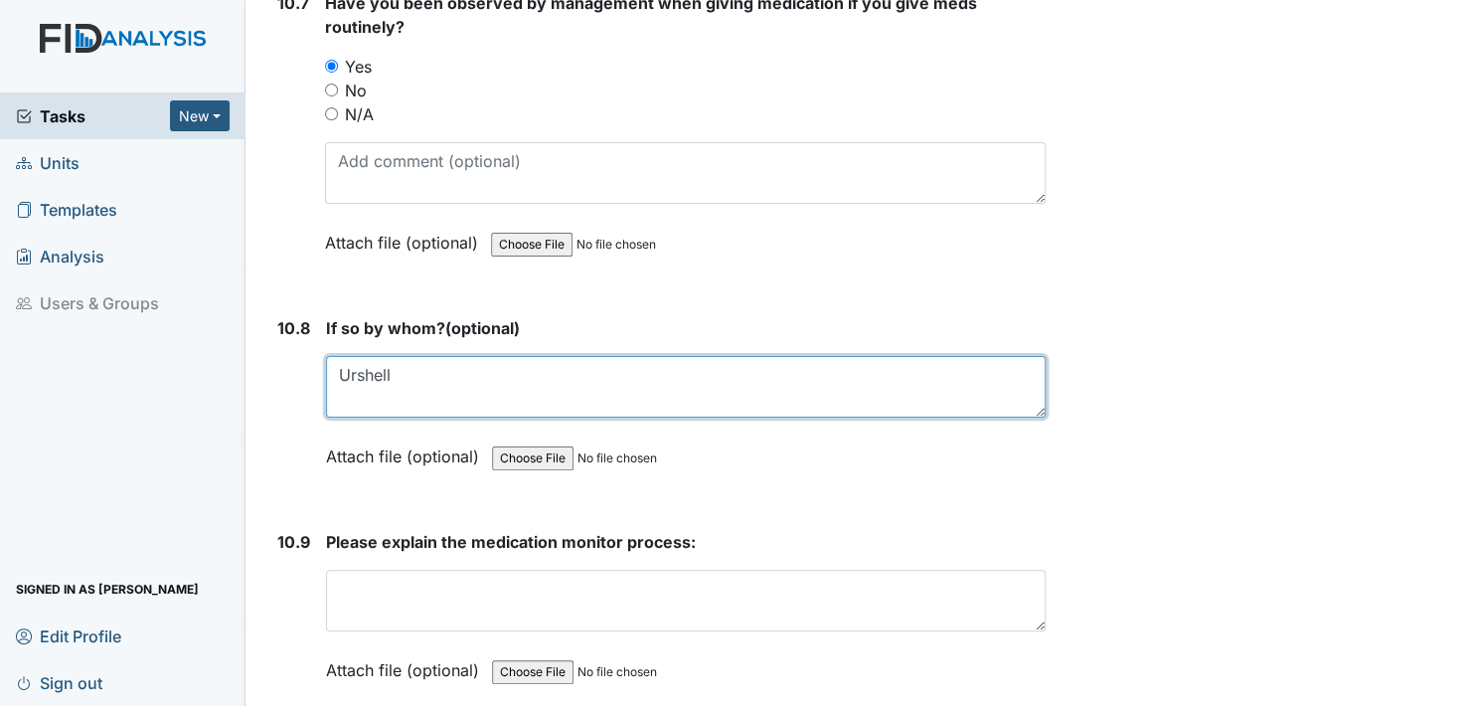
scroll to position [26838, 0]
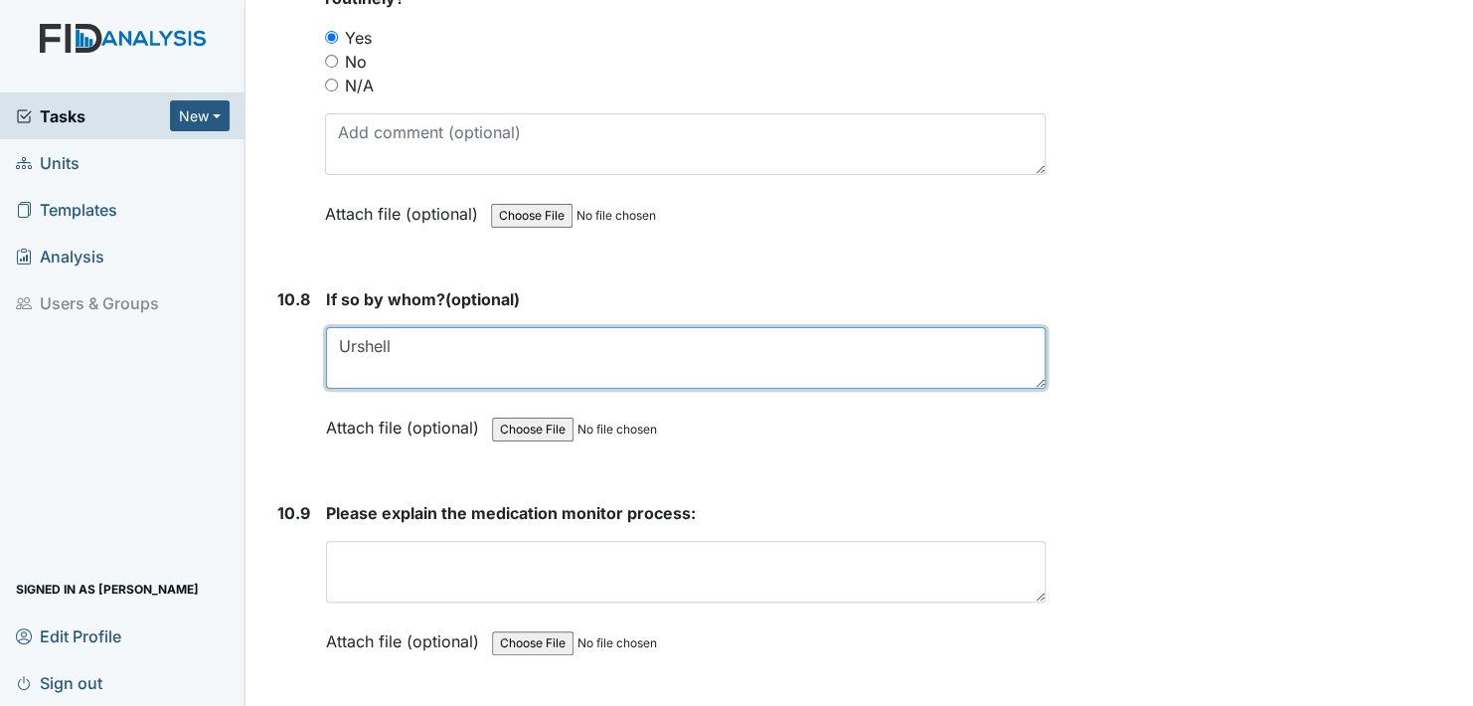
type textarea "Urshell"
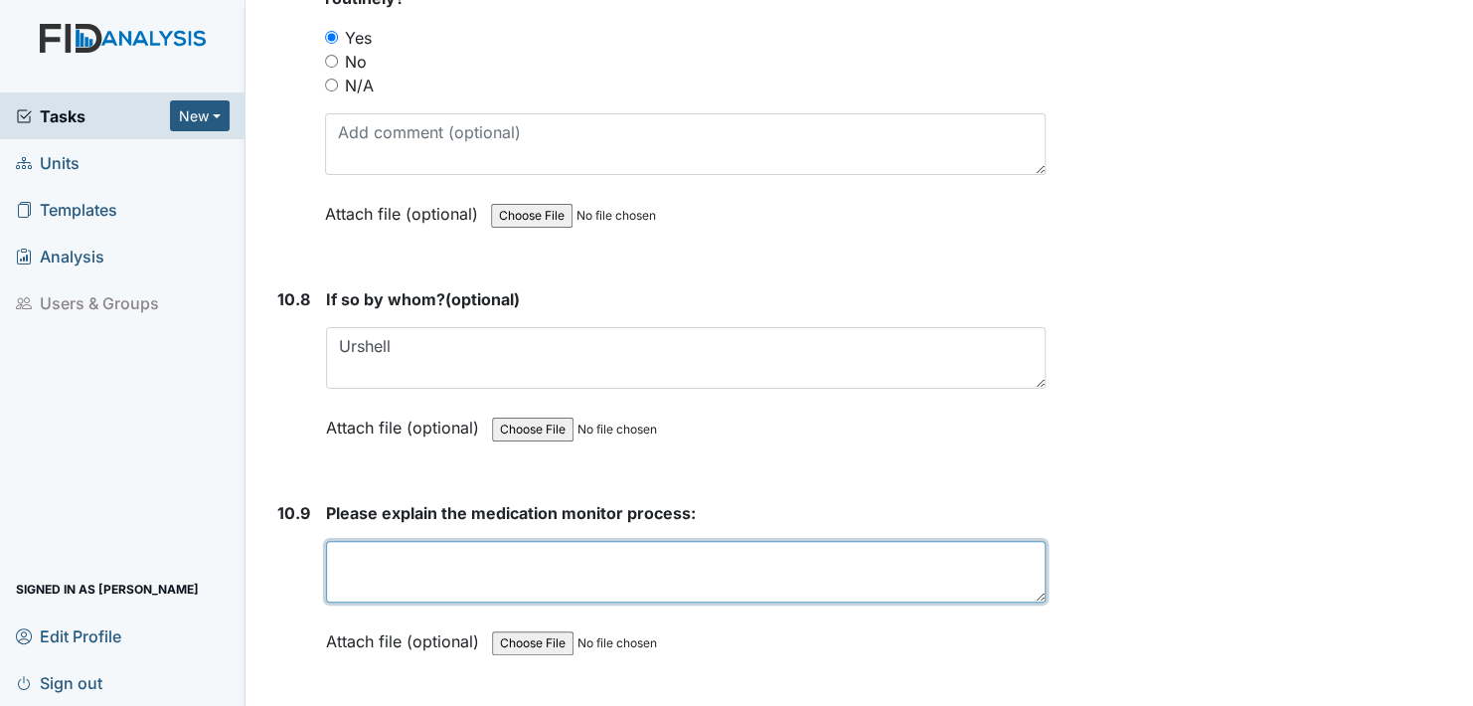
click at [355, 541] on textarea at bounding box center [686, 572] width 720 height 62
click at [499, 541] on textarea "the med monitoring p" at bounding box center [686, 572] width 720 height 62
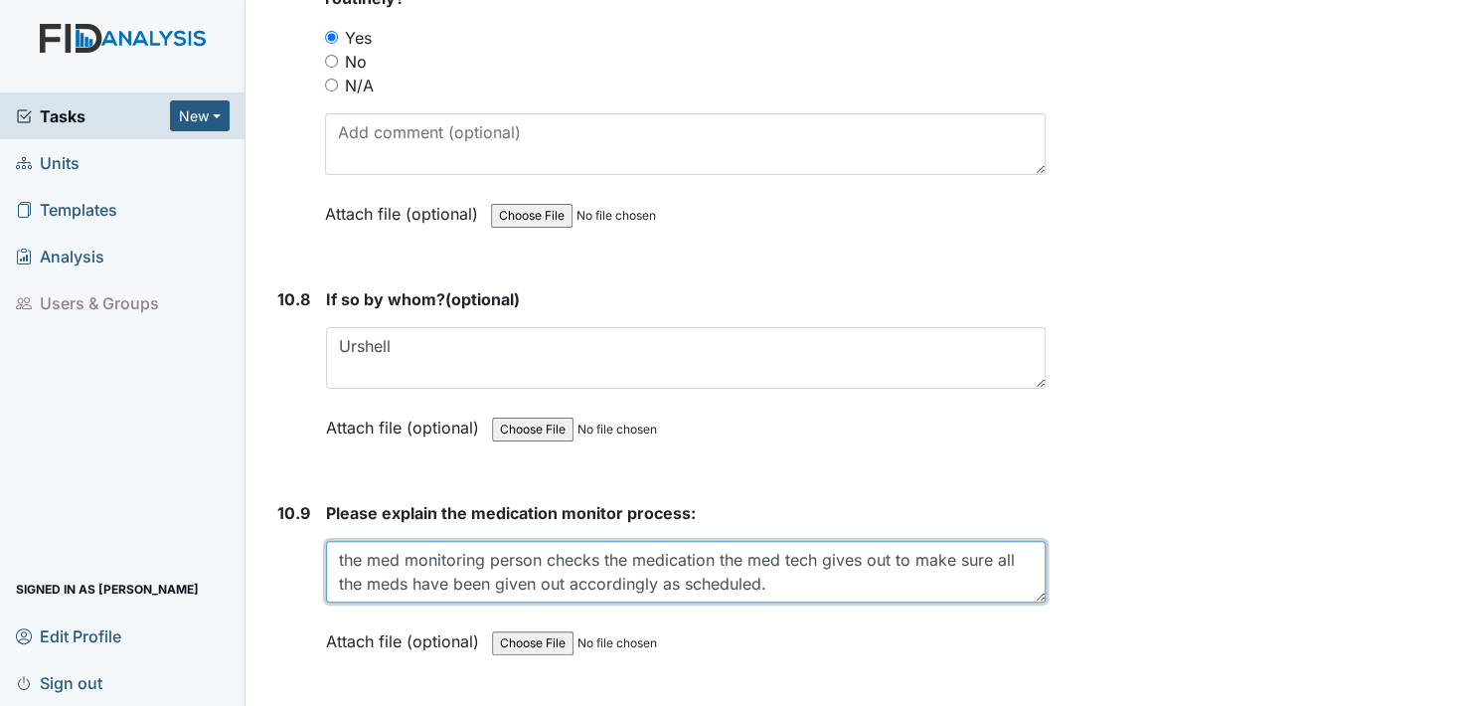
type textarea "the med monitoring person checks the medication the med tech gives out to make …"
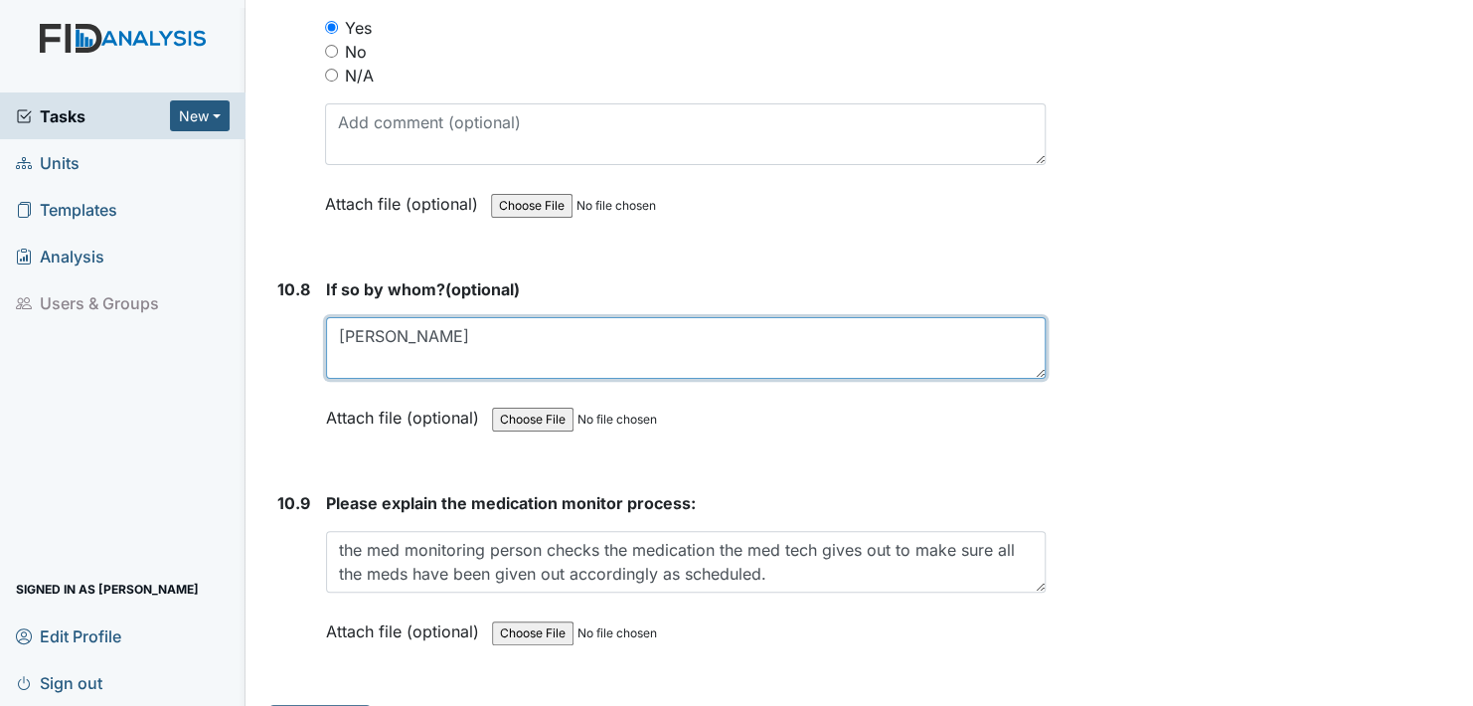
scroll to position [26857, 0]
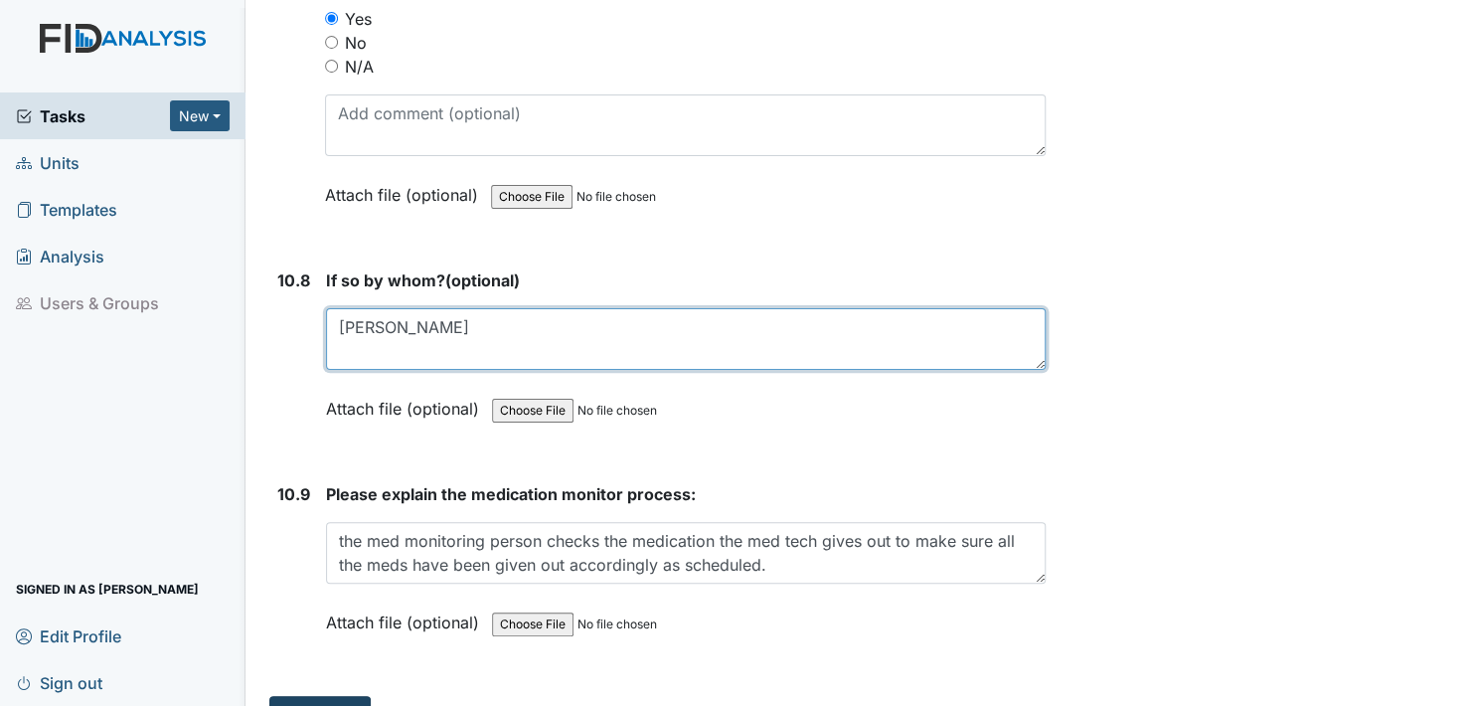
type textarea "Urshell S"
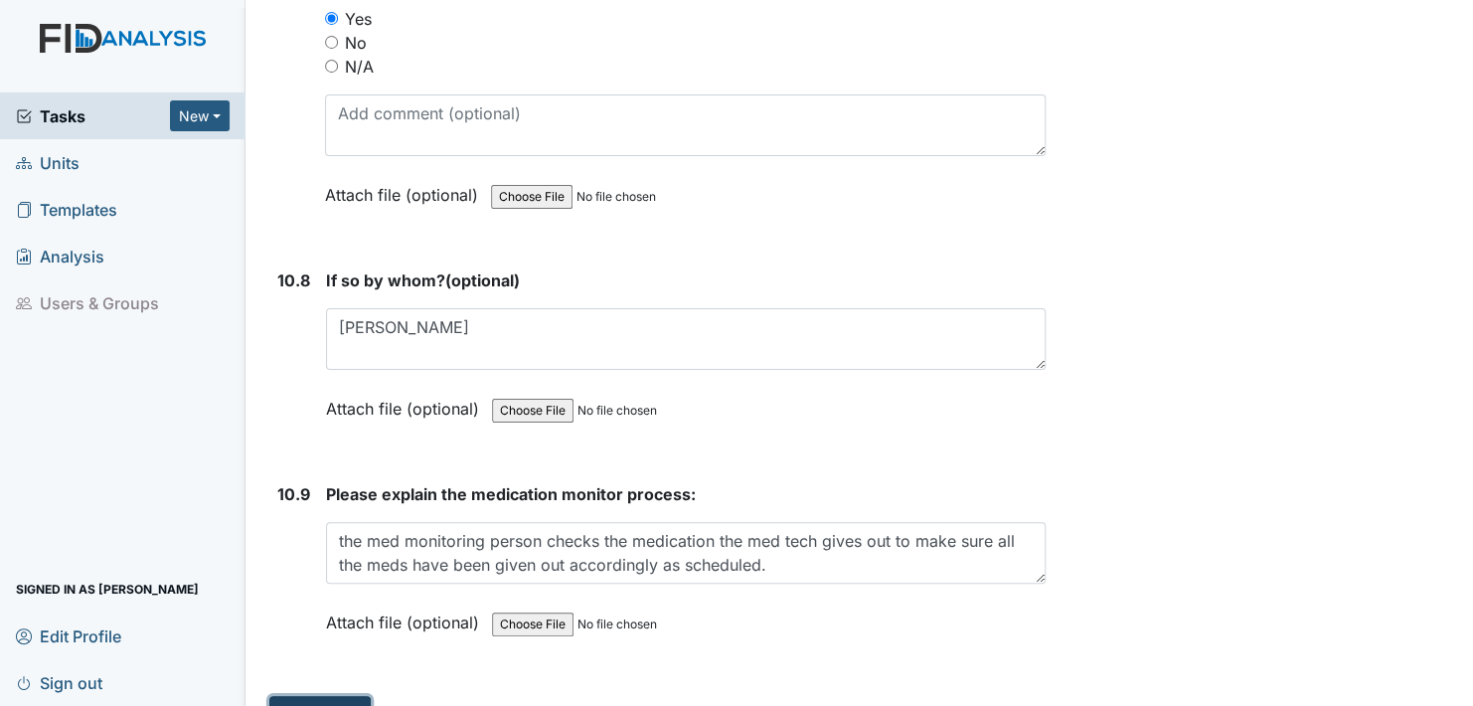
click at [319, 696] on button "Submit" at bounding box center [319, 715] width 101 height 38
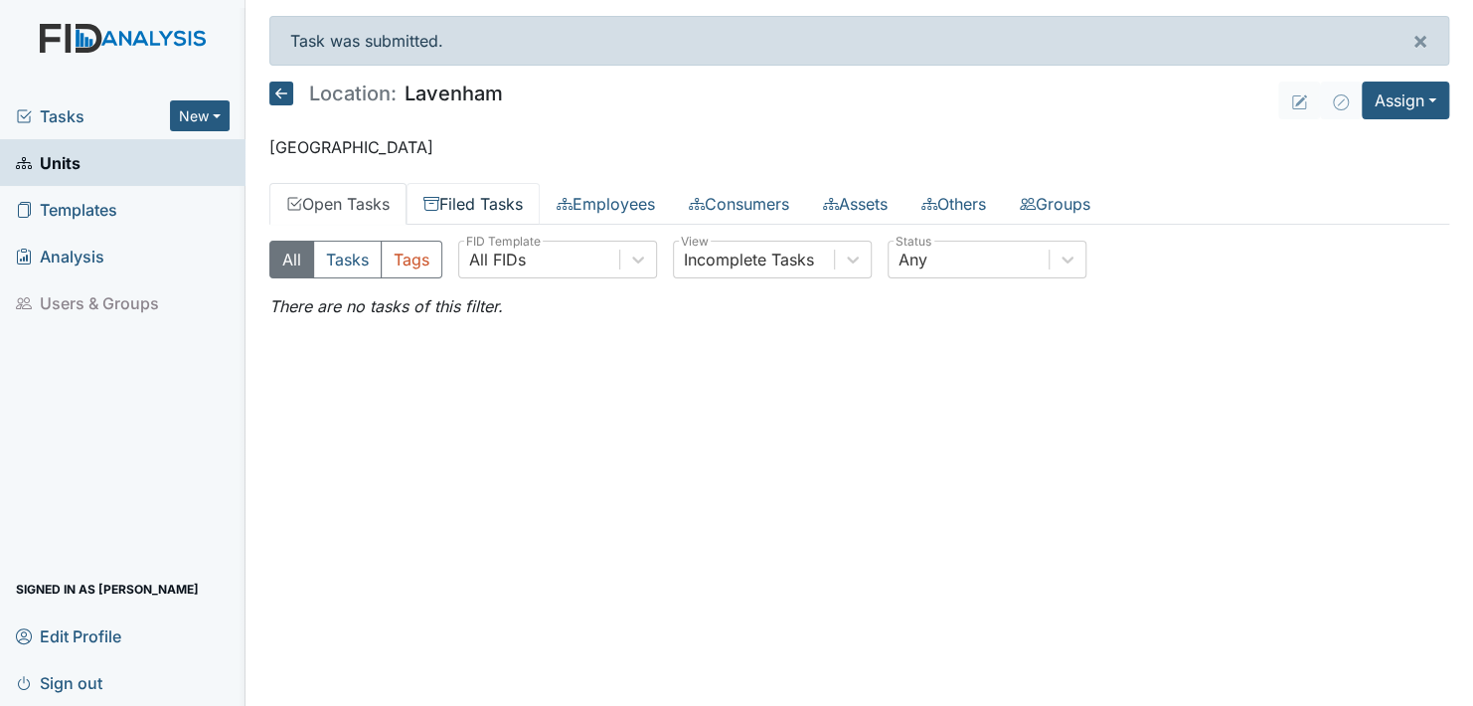
click at [491, 195] on link "Filed Tasks" at bounding box center [473, 204] width 133 height 42
